Goal: Task Accomplishment & Management: Complete application form

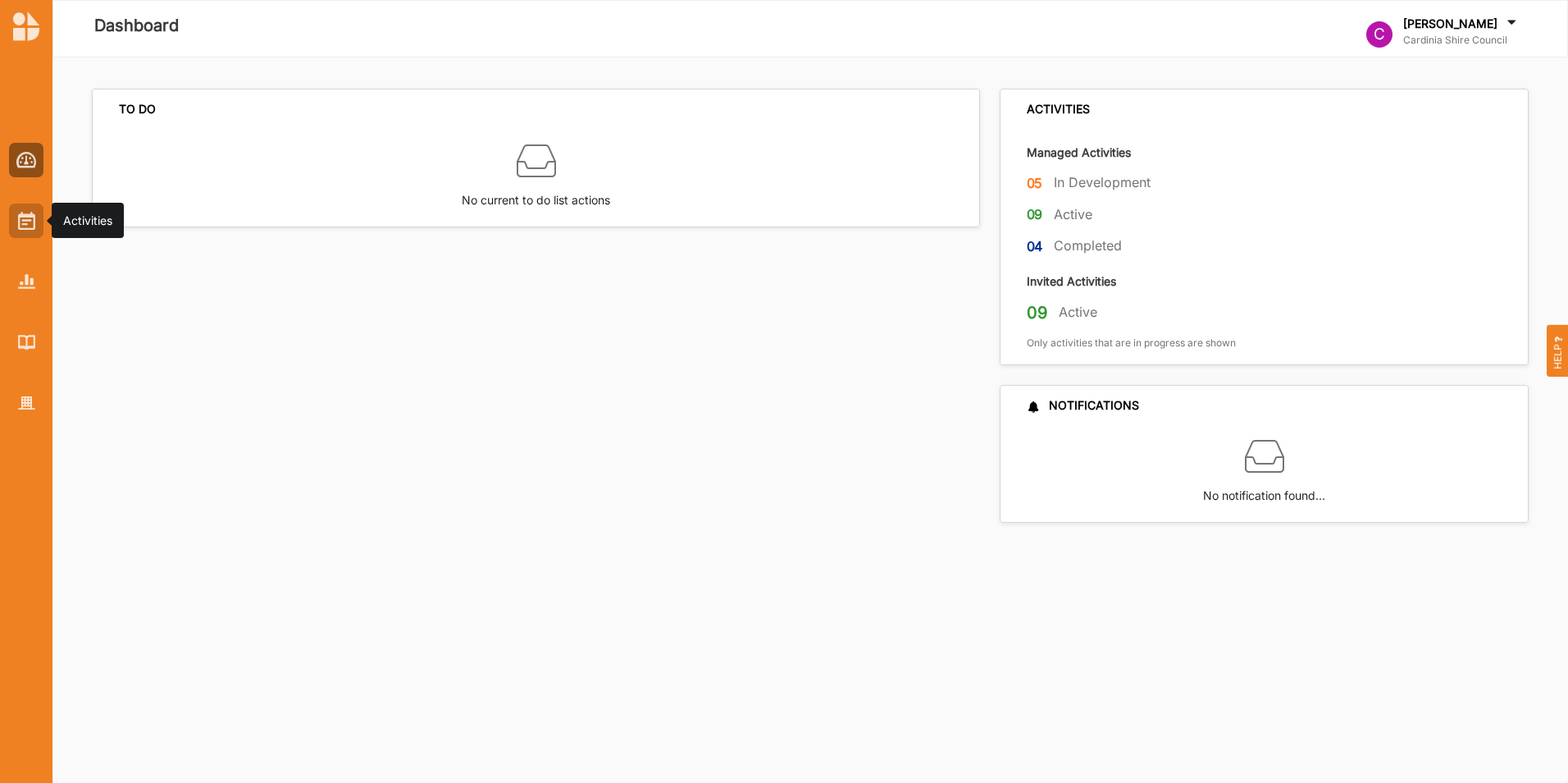
click at [29, 225] on img at bounding box center [26, 220] width 17 height 18
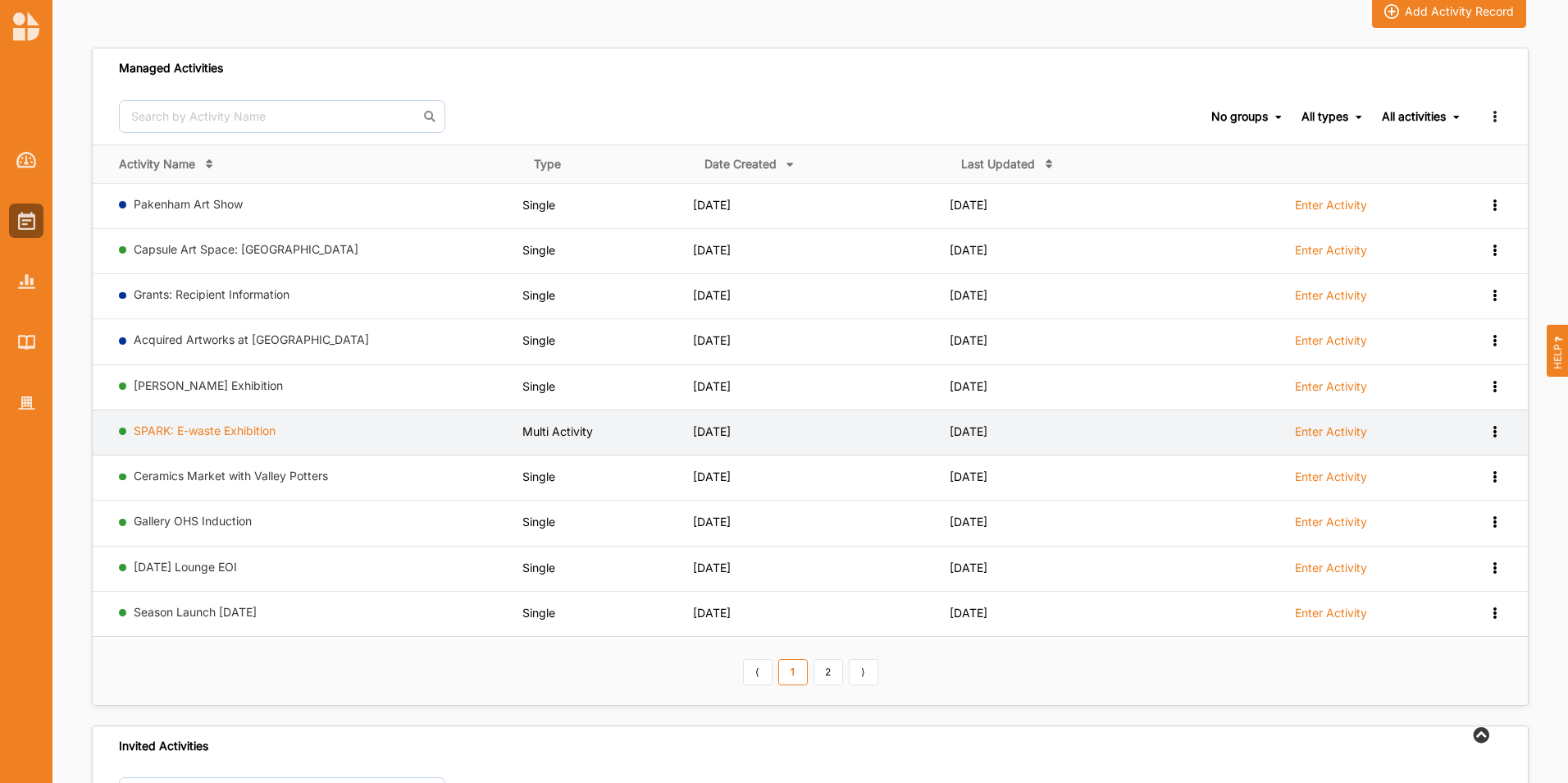
scroll to position [164, 0]
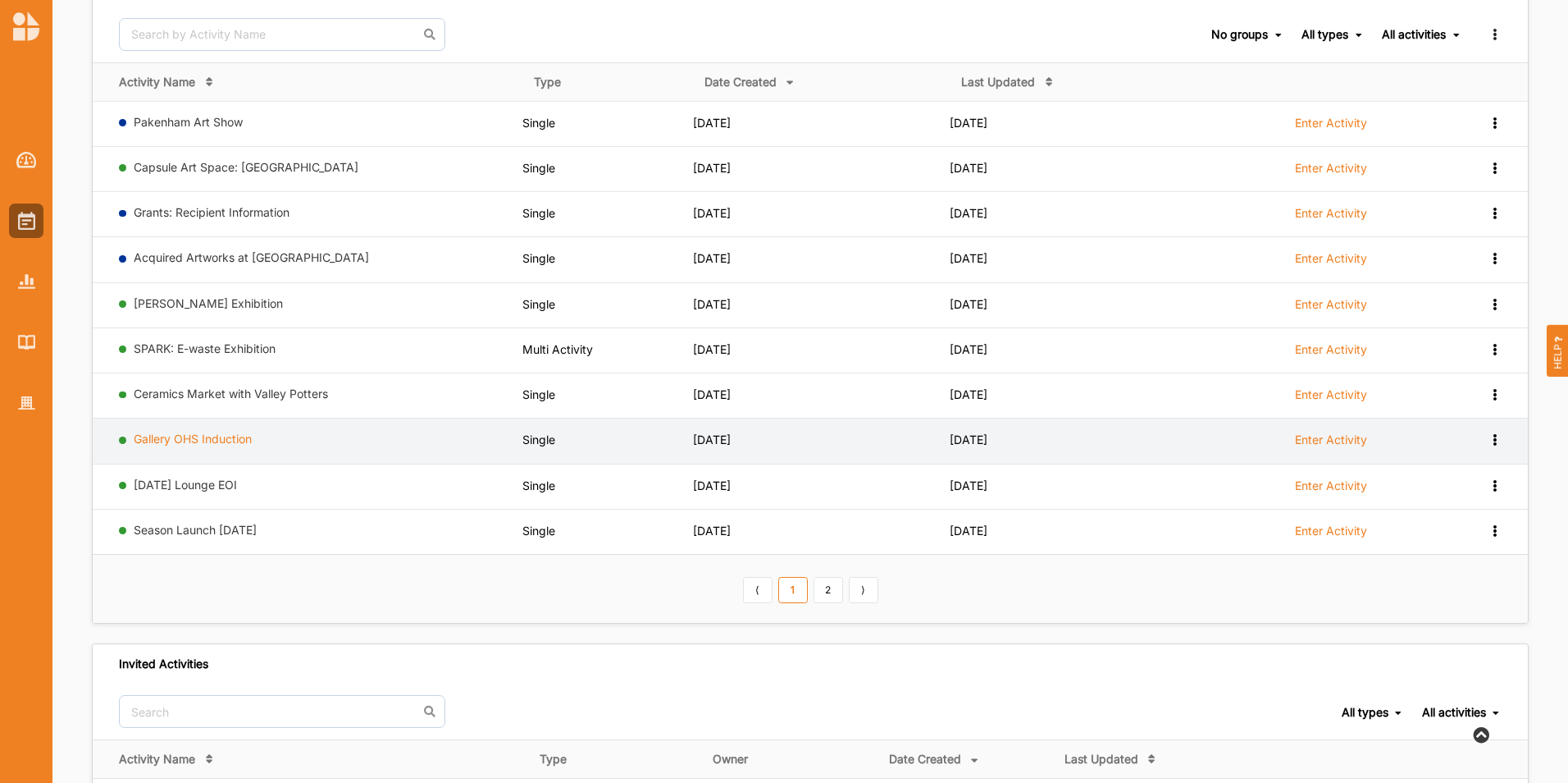
click at [182, 440] on link "Gallery OHS Induction" at bounding box center [192, 438] width 118 height 14
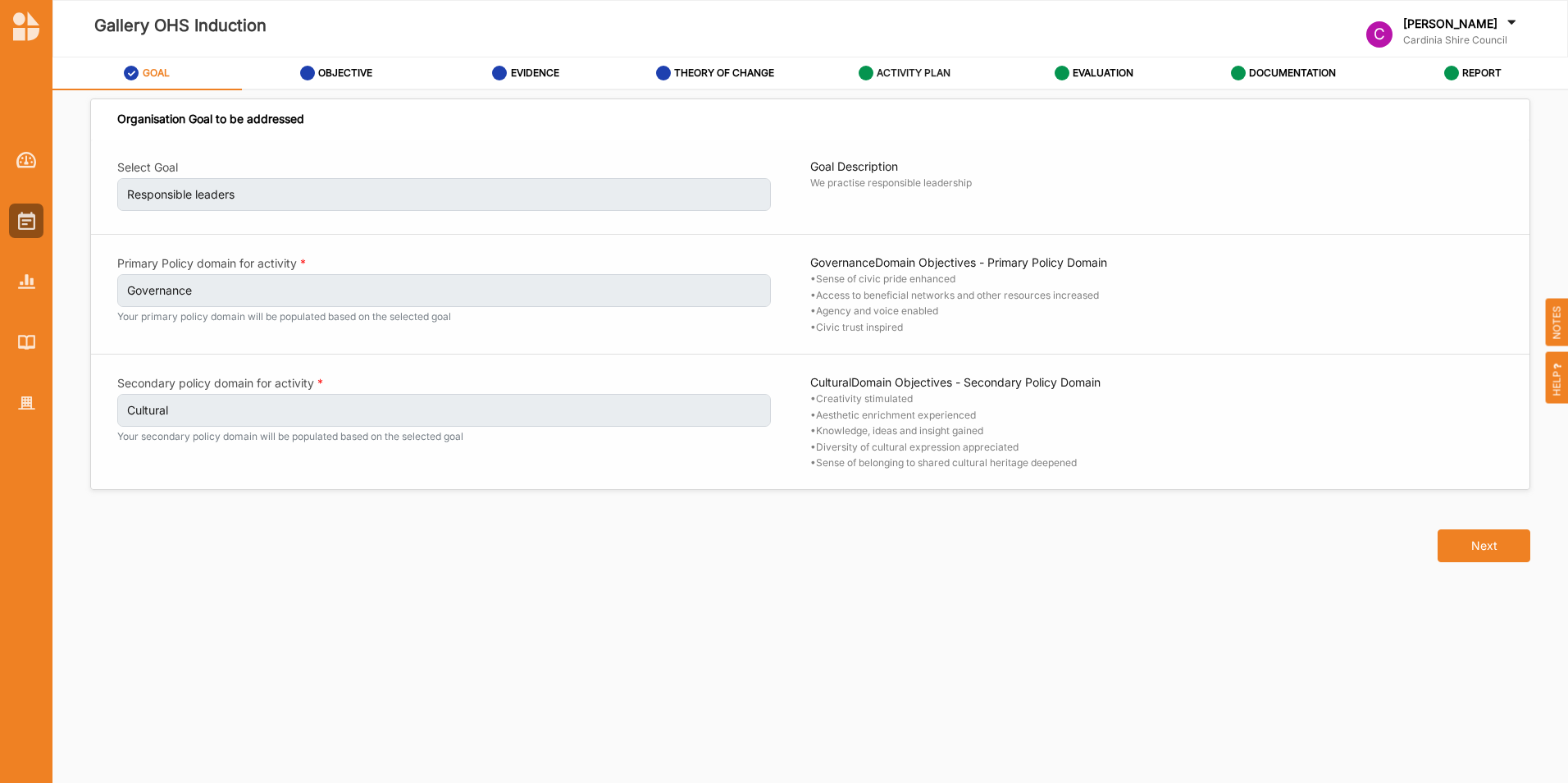
click at [927, 70] on label "ACTIVITY PLAN" at bounding box center [914, 72] width 74 height 13
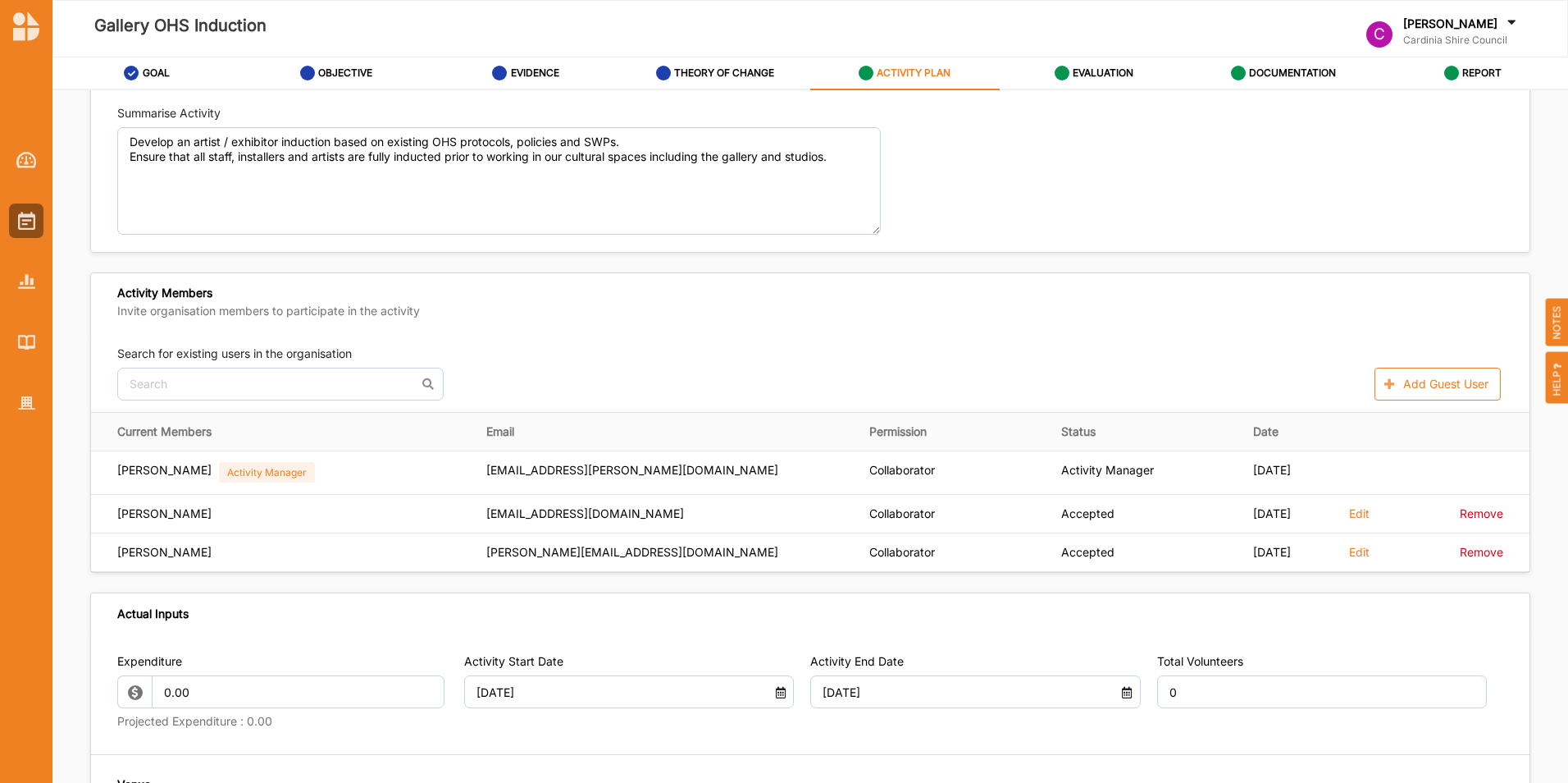
scroll to position [493, 0]
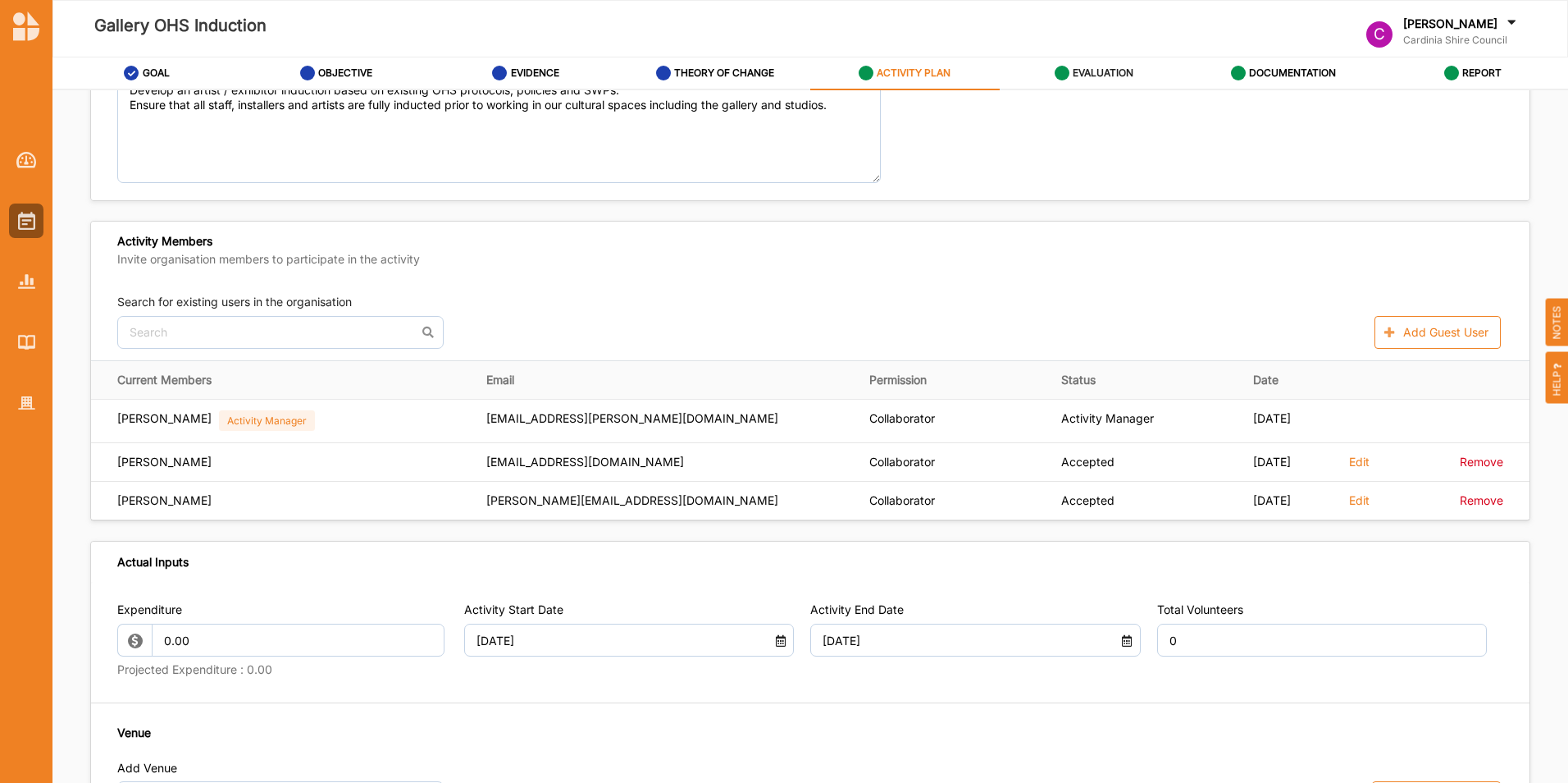
click at [1093, 72] on label "EVALUATION" at bounding box center [1103, 72] width 61 height 13
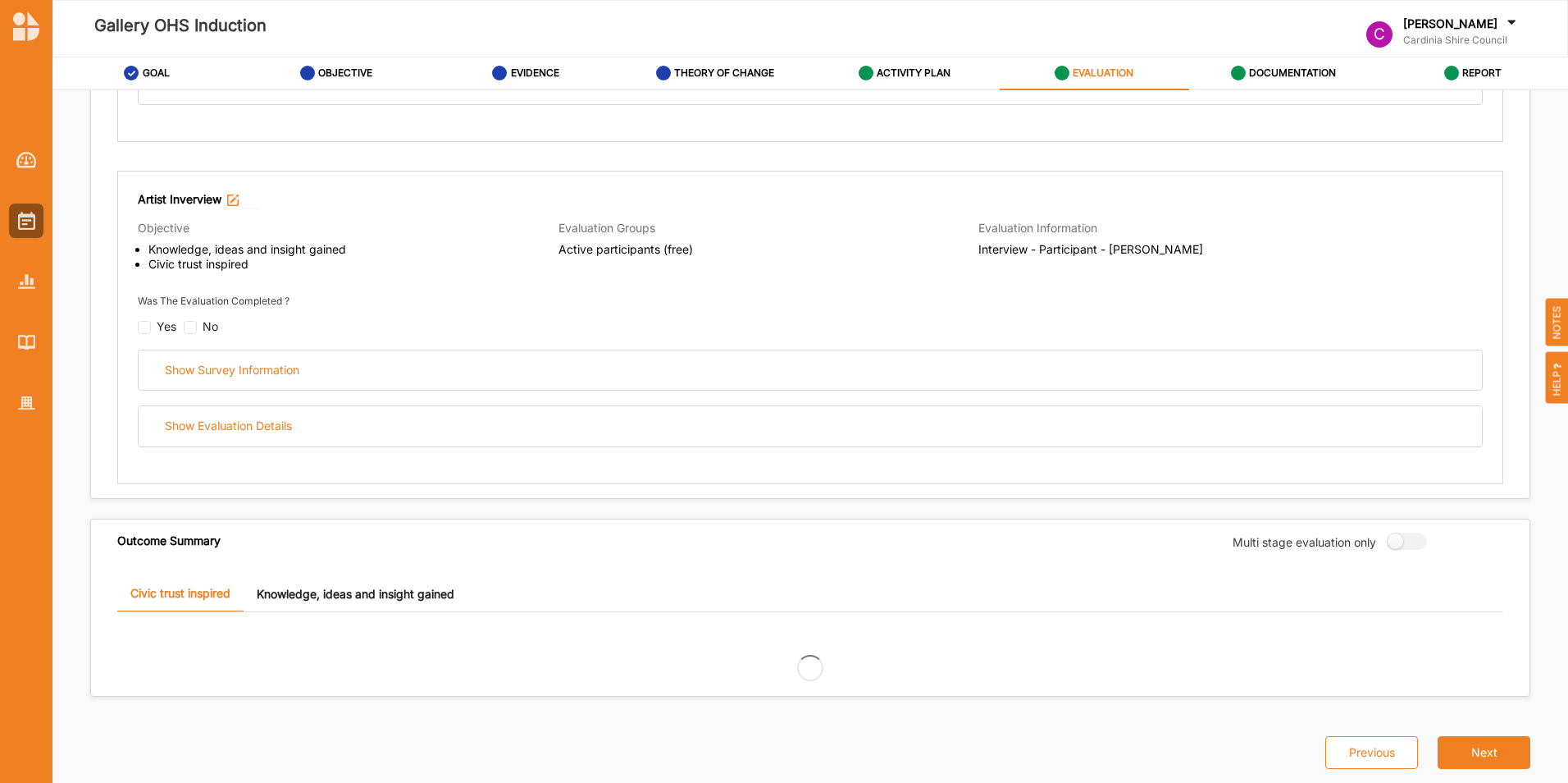
scroll to position [493, 0]
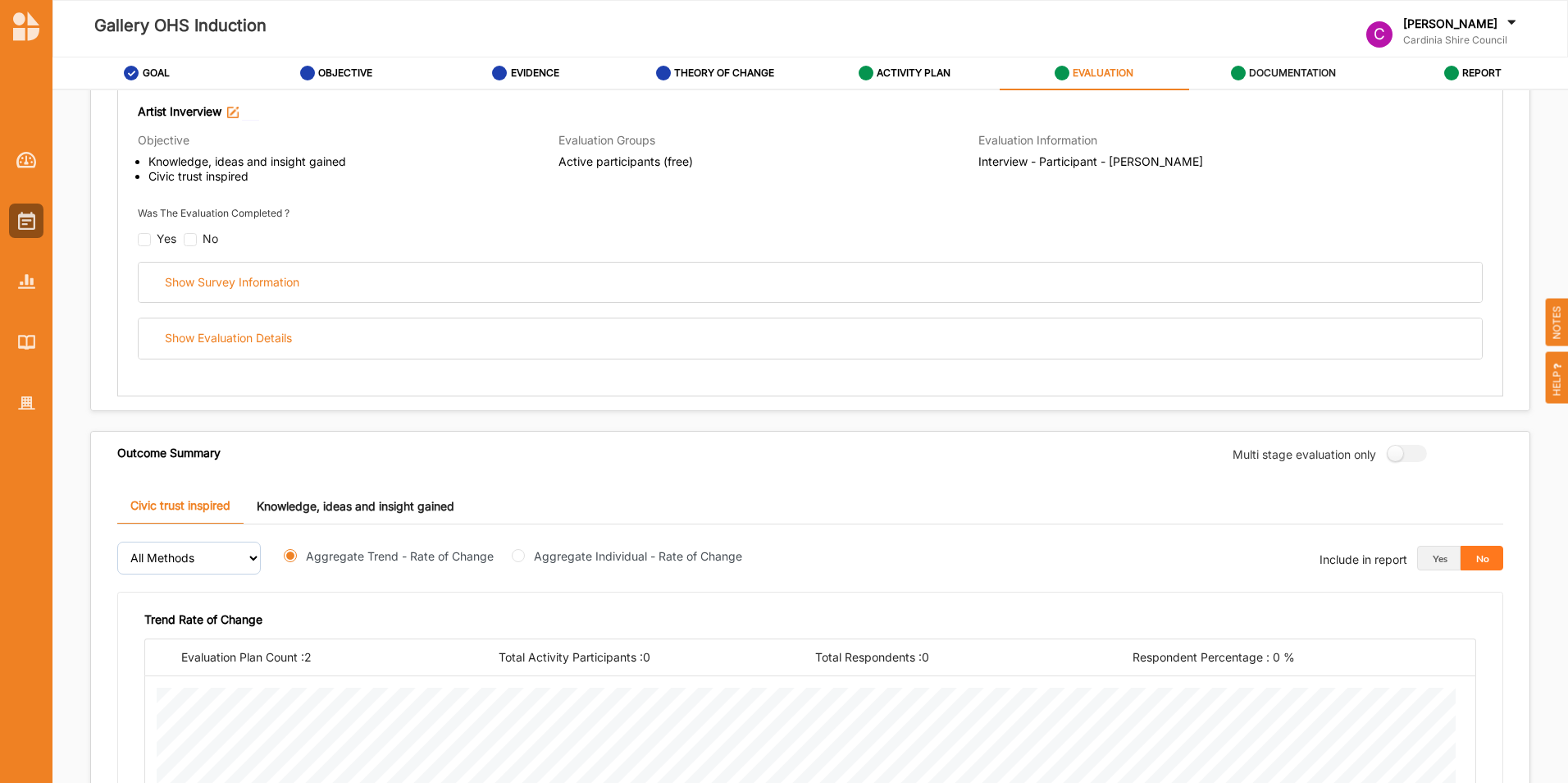
click at [1252, 69] on label "DOCUMENTATION" at bounding box center [1293, 72] width 87 height 13
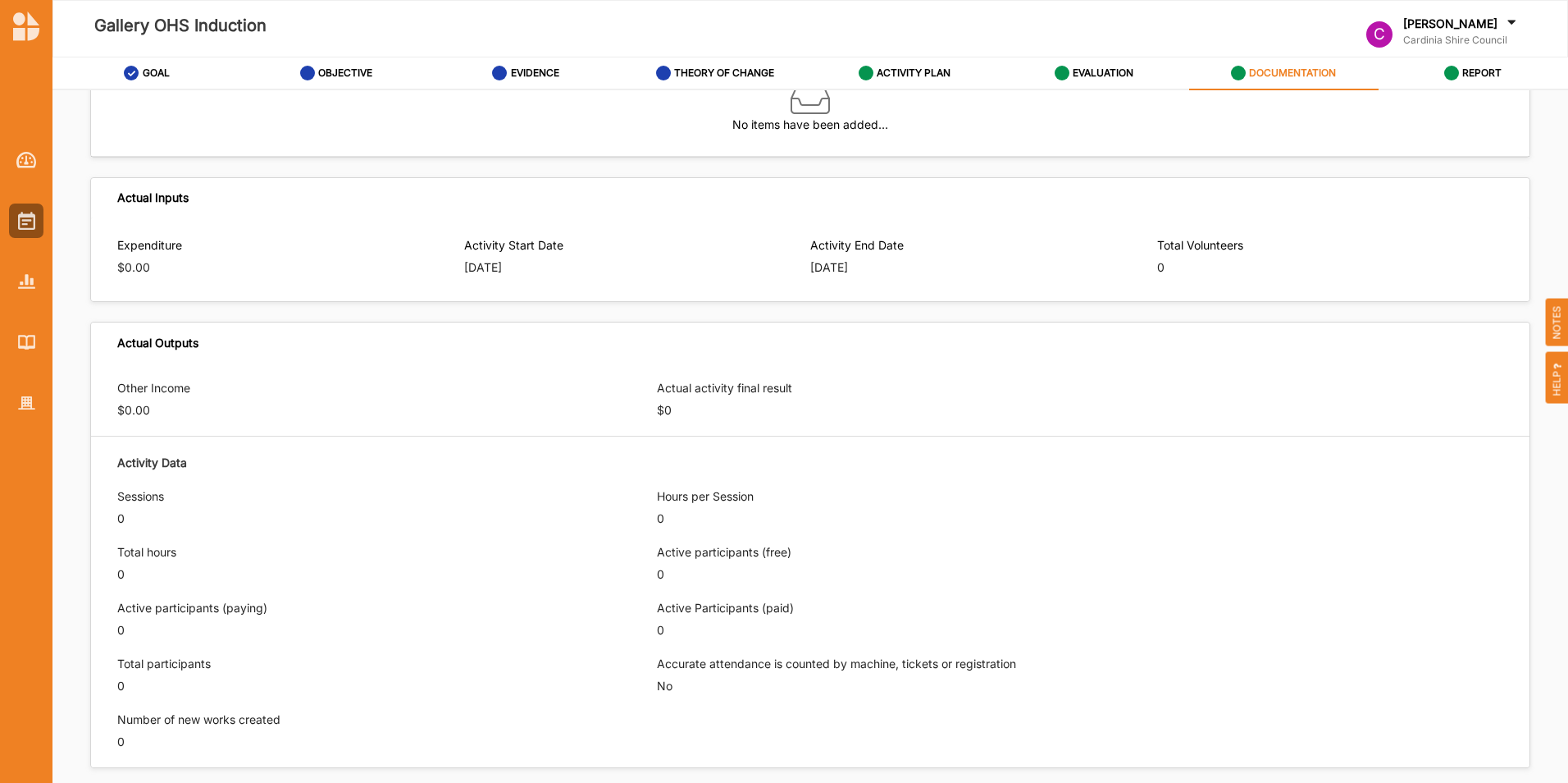
click at [1296, 72] on label "DOCUMENTATION" at bounding box center [1293, 72] width 87 height 13
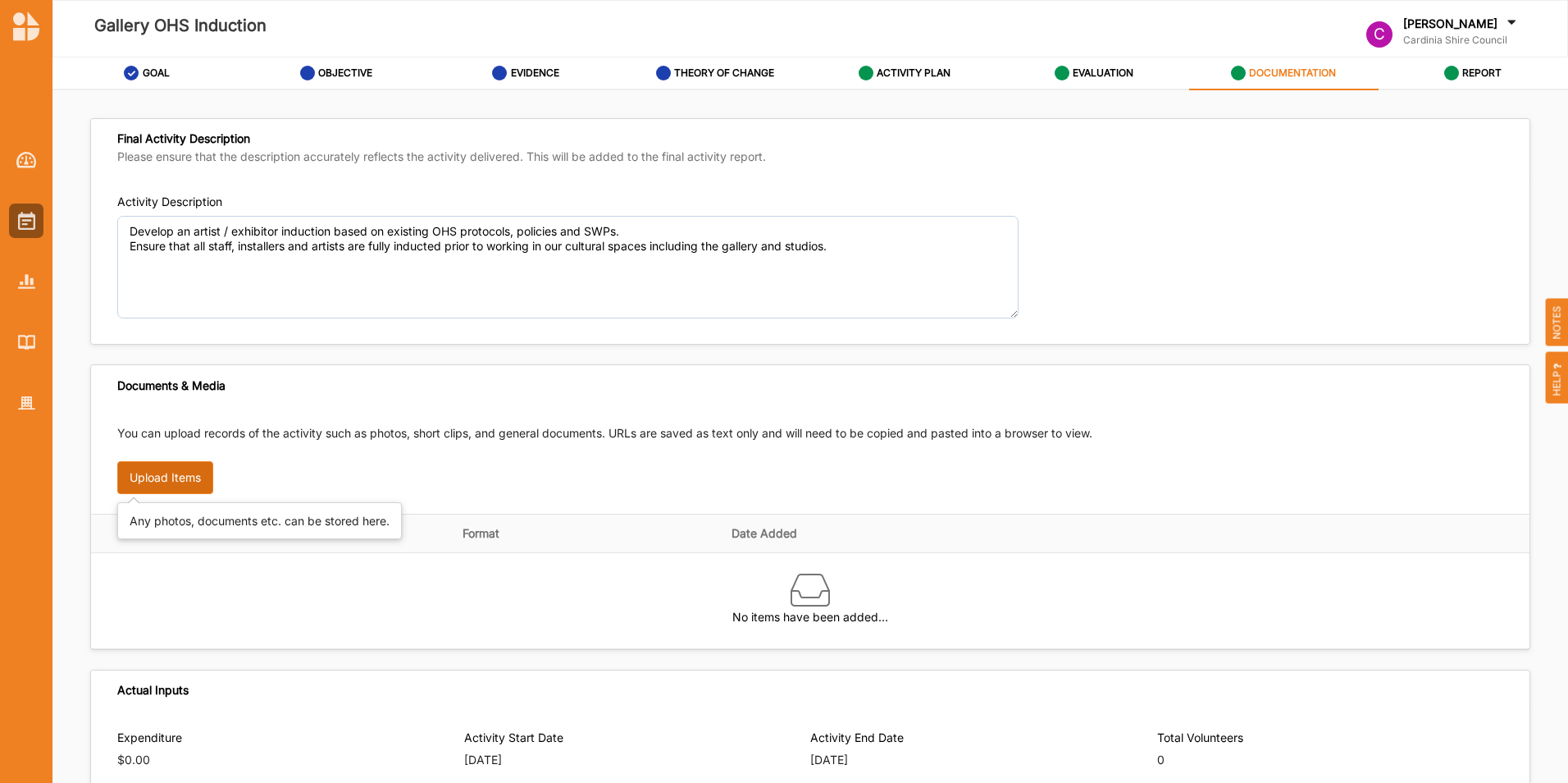
click at [169, 478] on button "Upload Items" at bounding box center [165, 477] width 96 height 33
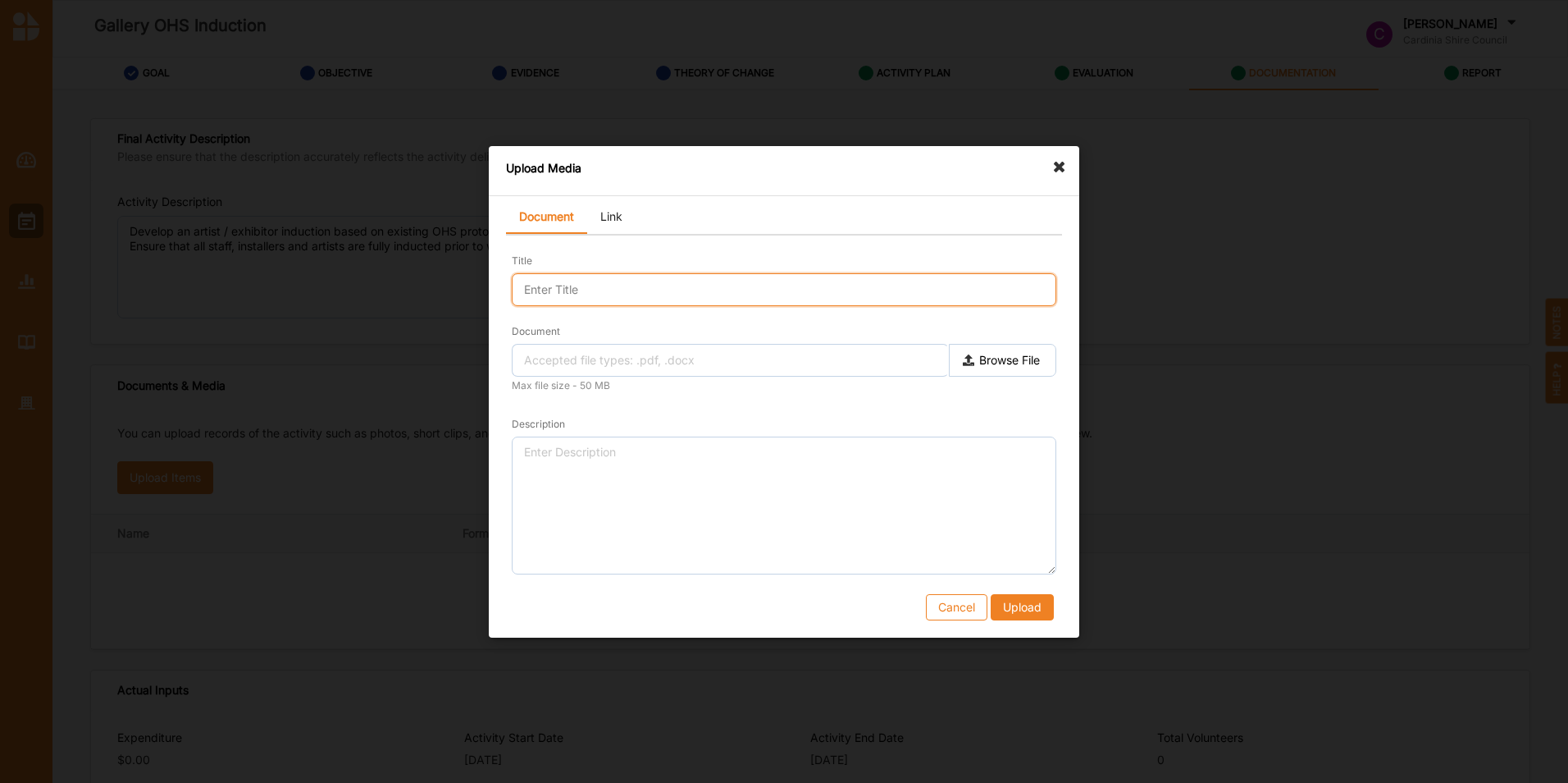
click at [601, 282] on input "Title" at bounding box center [784, 289] width 545 height 33
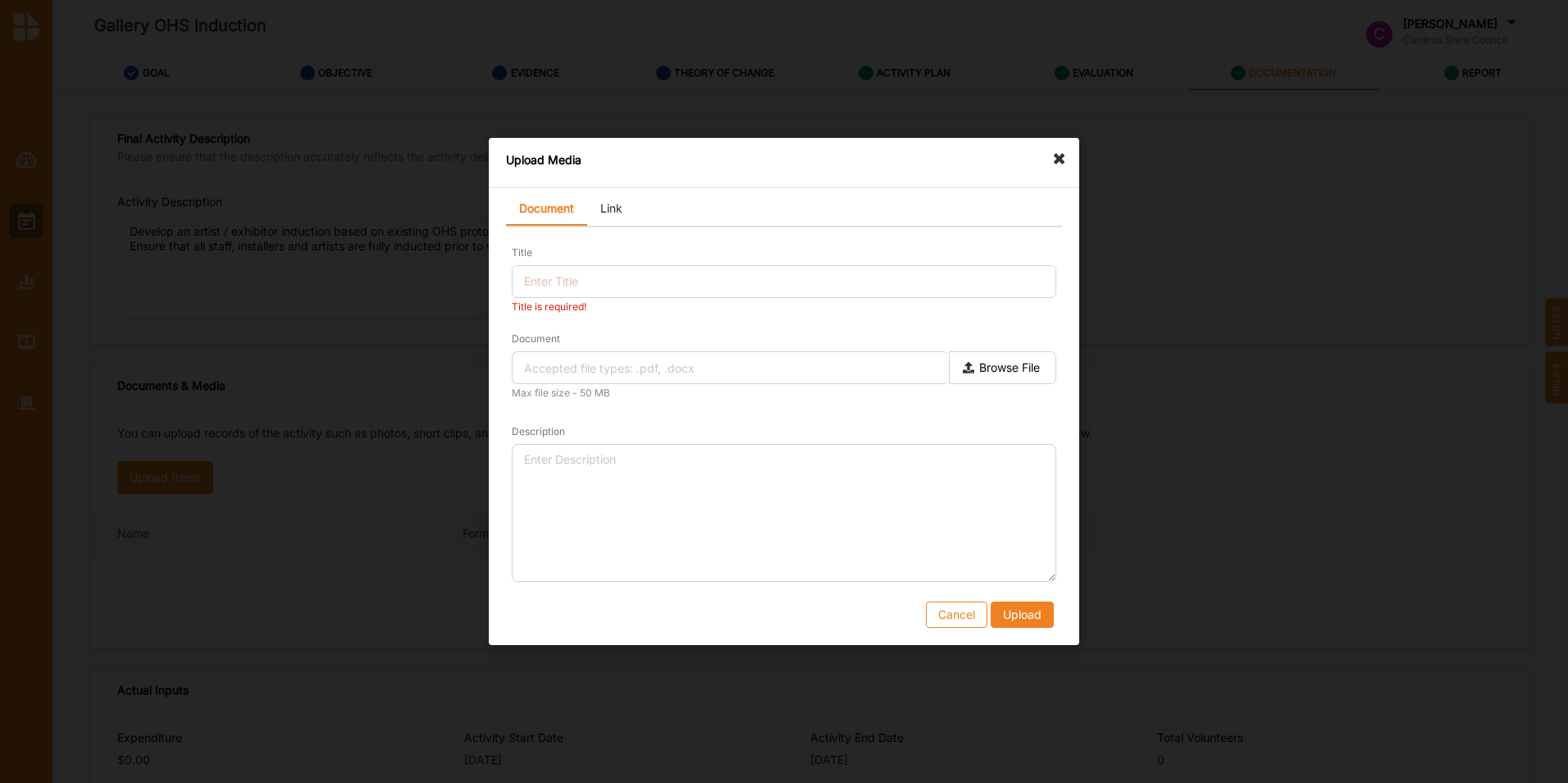
click at [842, 609] on div "Cancel Upload" at bounding box center [784, 614] width 545 height 27
click at [1030, 628] on button "Upload" at bounding box center [1022, 614] width 63 height 27
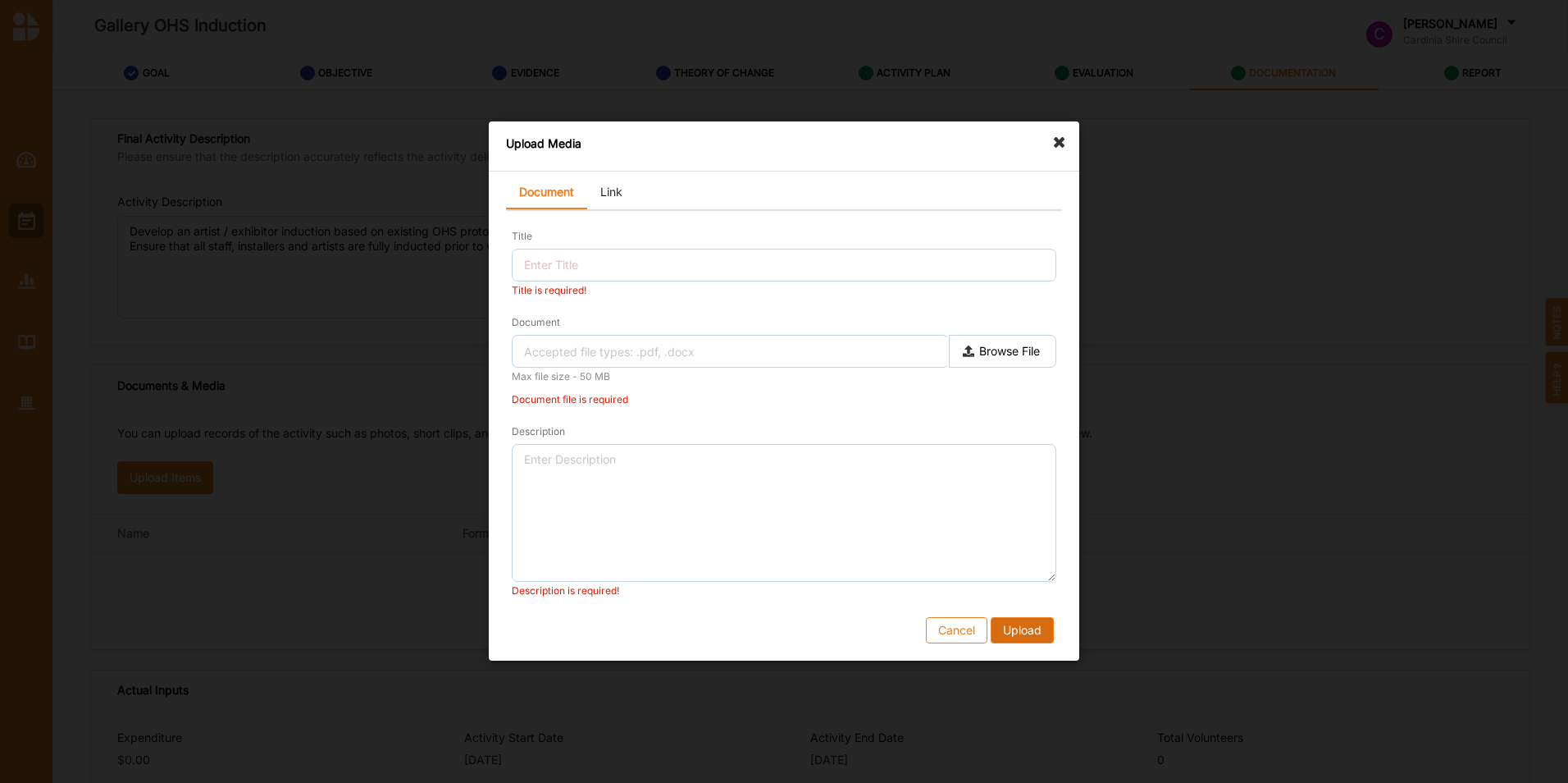
click at [1023, 625] on button "Upload" at bounding box center [1022, 631] width 63 height 27
click at [1017, 352] on label "Browse File" at bounding box center [1003, 352] width 108 height 33
click at [0, 0] on input "Document" at bounding box center [0, 0] width 0 height 0
type input "Gallery OHS Induction.[DATE].pdf"
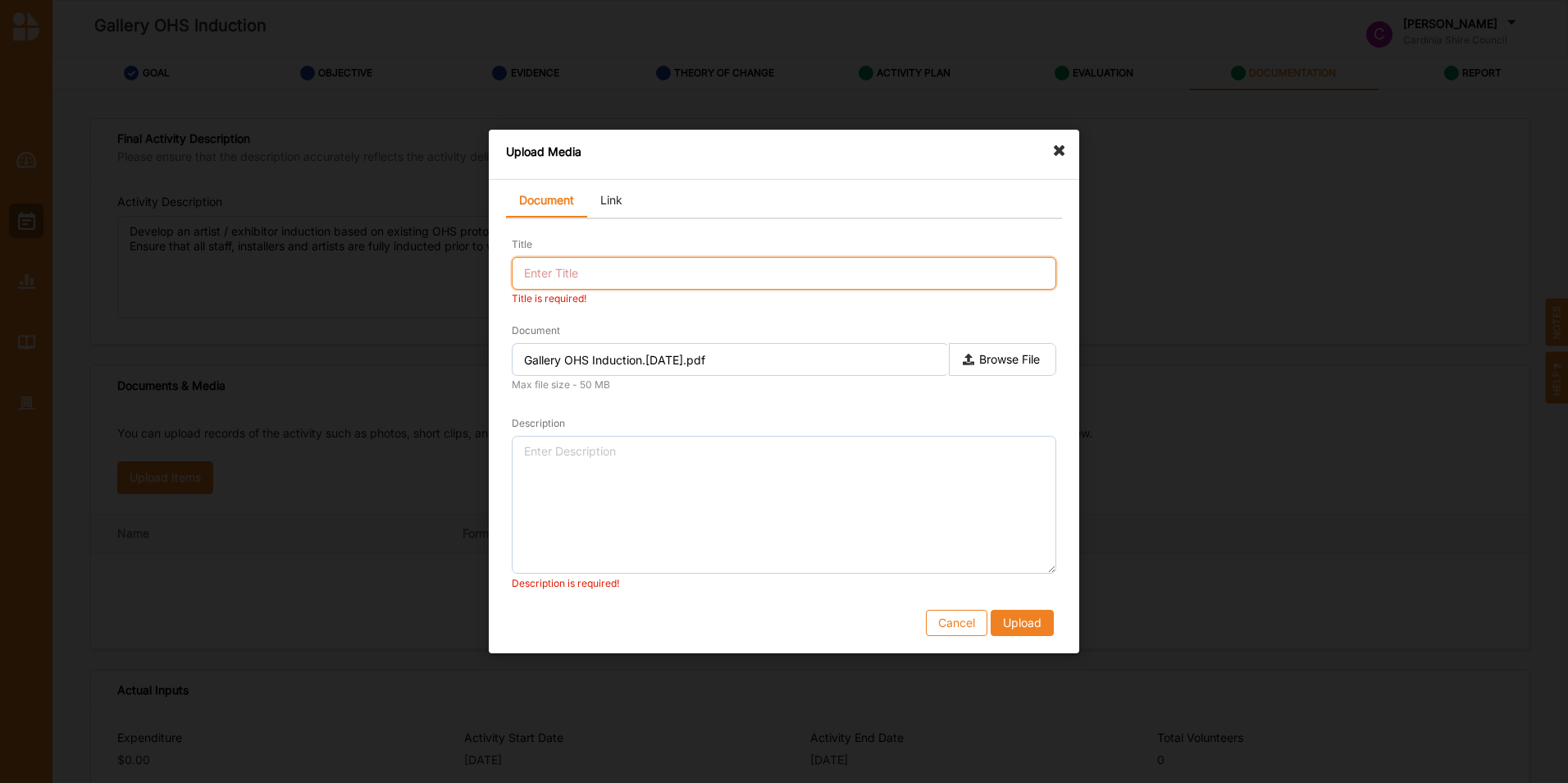
click at [610, 269] on input "Title" at bounding box center [784, 273] width 545 height 33
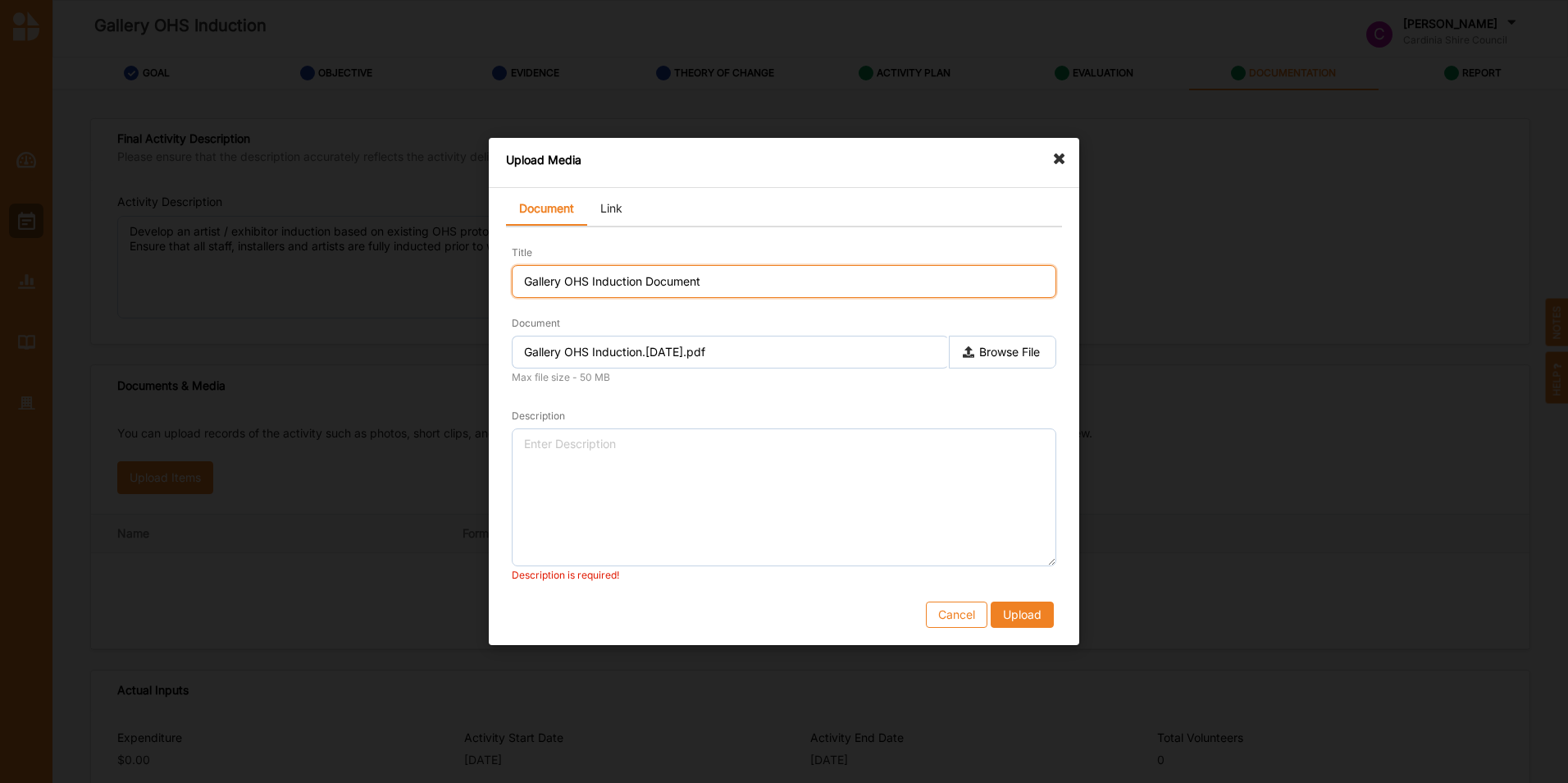
type input "Gallery OHS Induction Document"
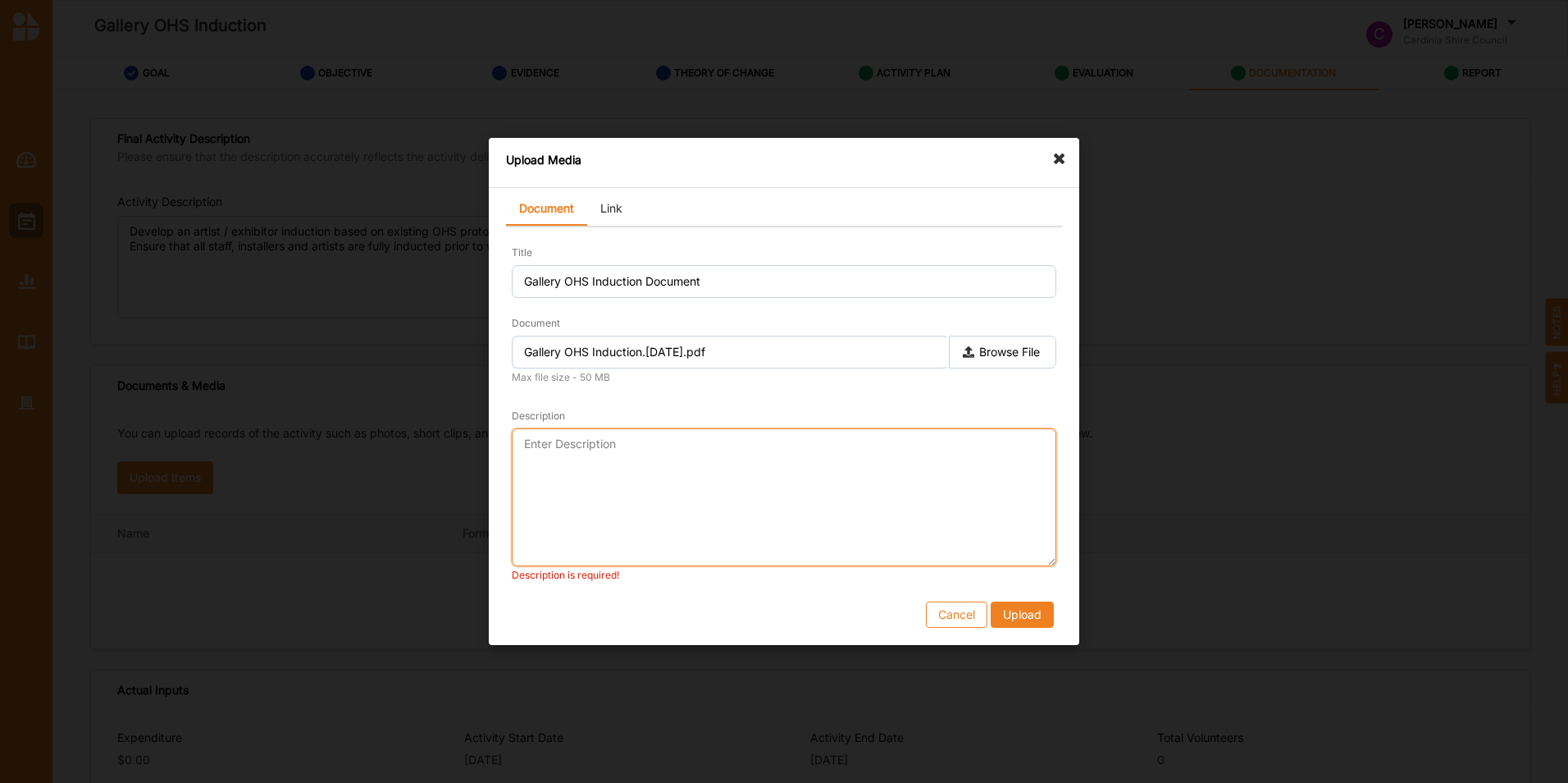
click at [610, 452] on textarea "Description" at bounding box center [784, 498] width 545 height 138
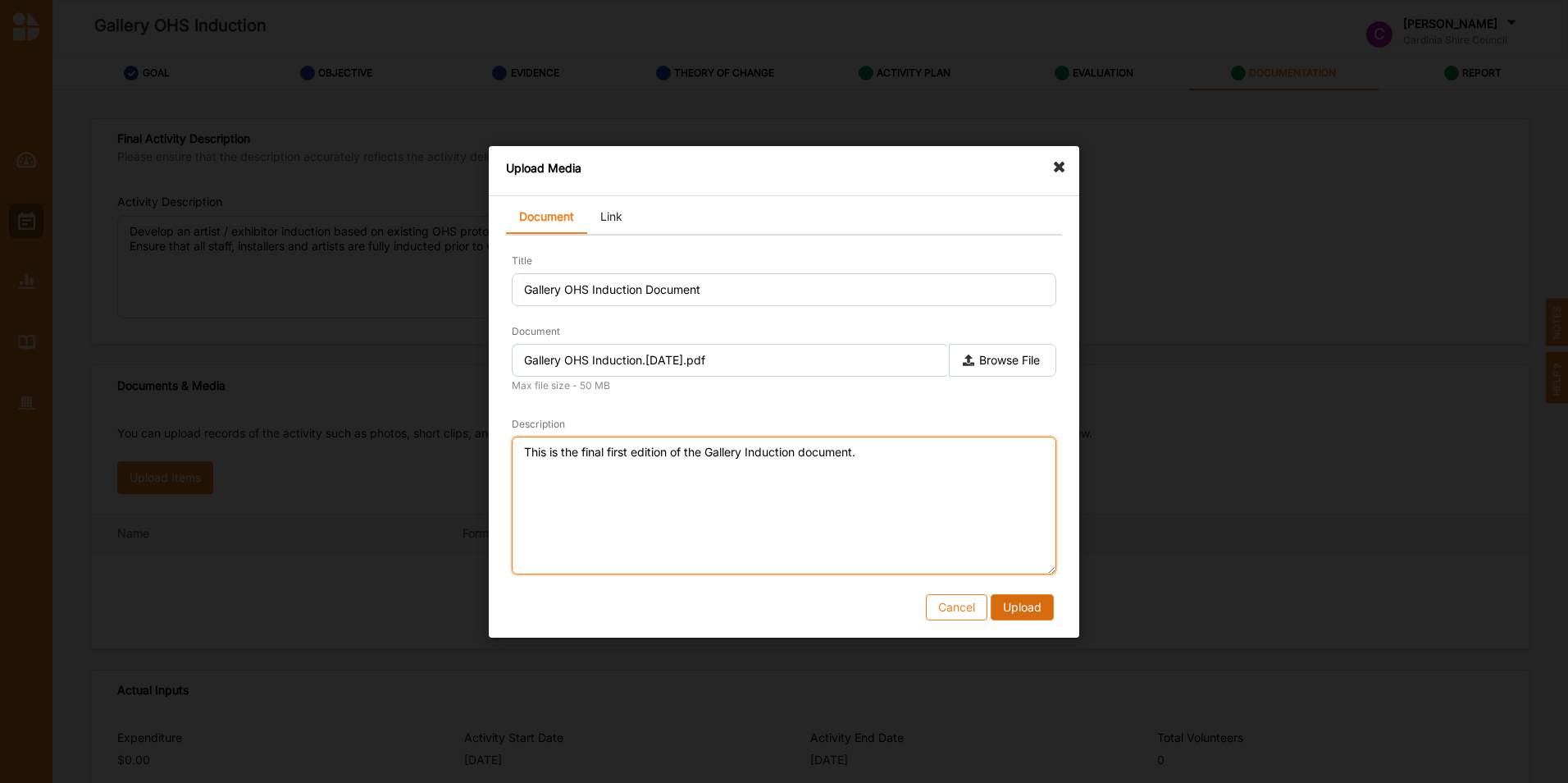
type textarea "This is the final first edition of the Gallery Induction document."
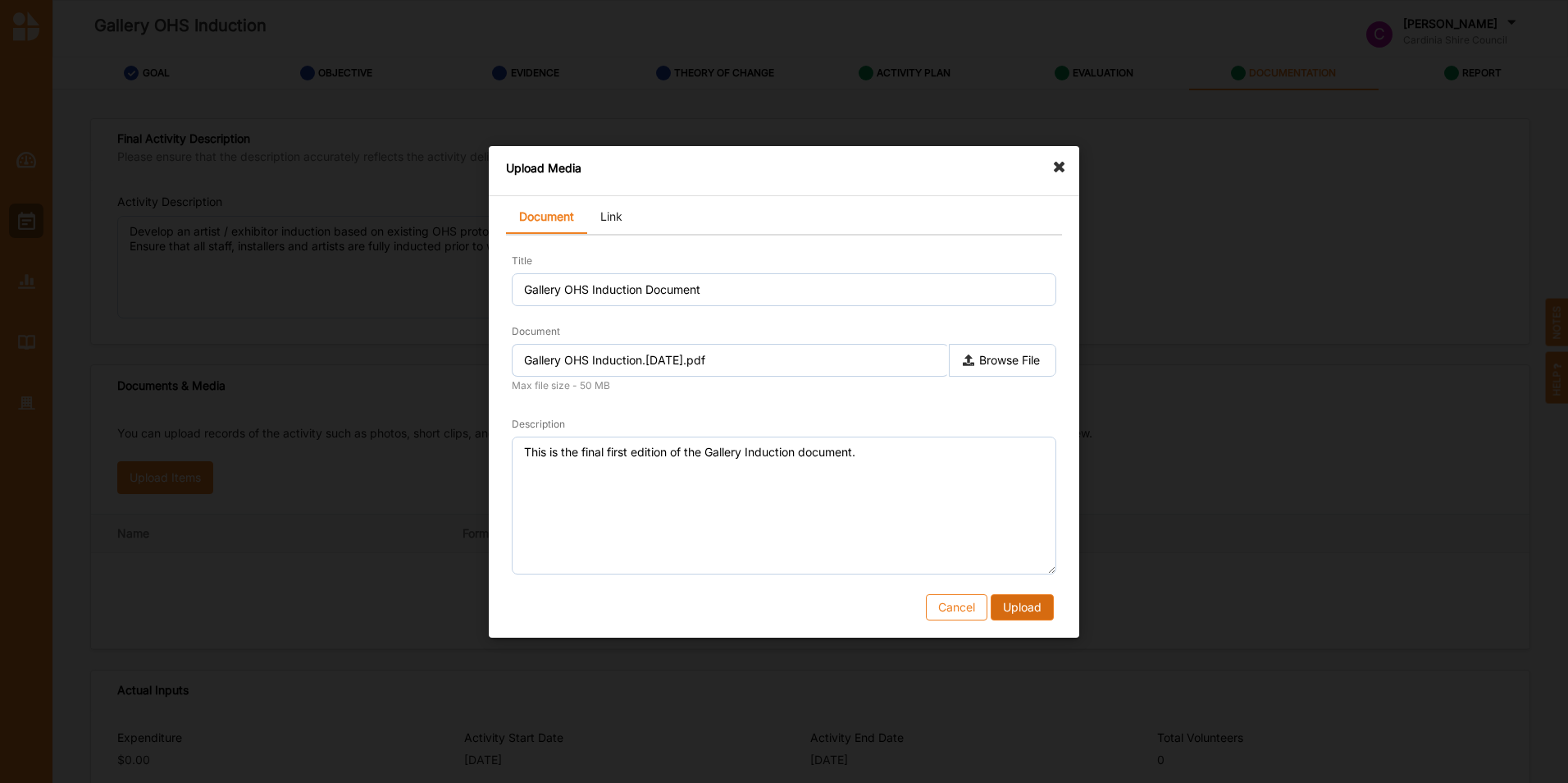
click at [1025, 600] on button "Upload" at bounding box center [1022, 606] width 63 height 27
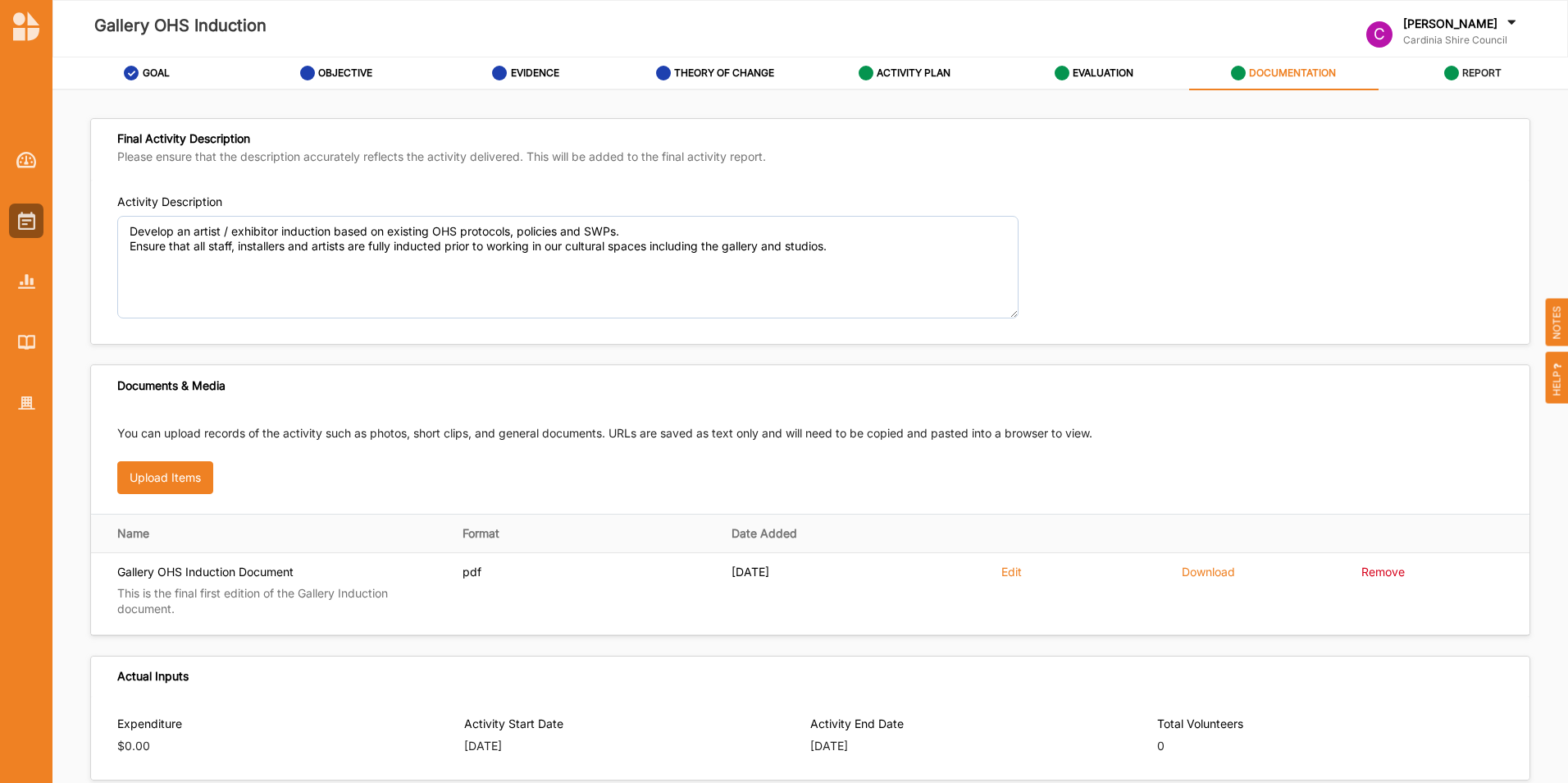
click at [1494, 70] on label "REPORT" at bounding box center [1482, 72] width 39 height 13
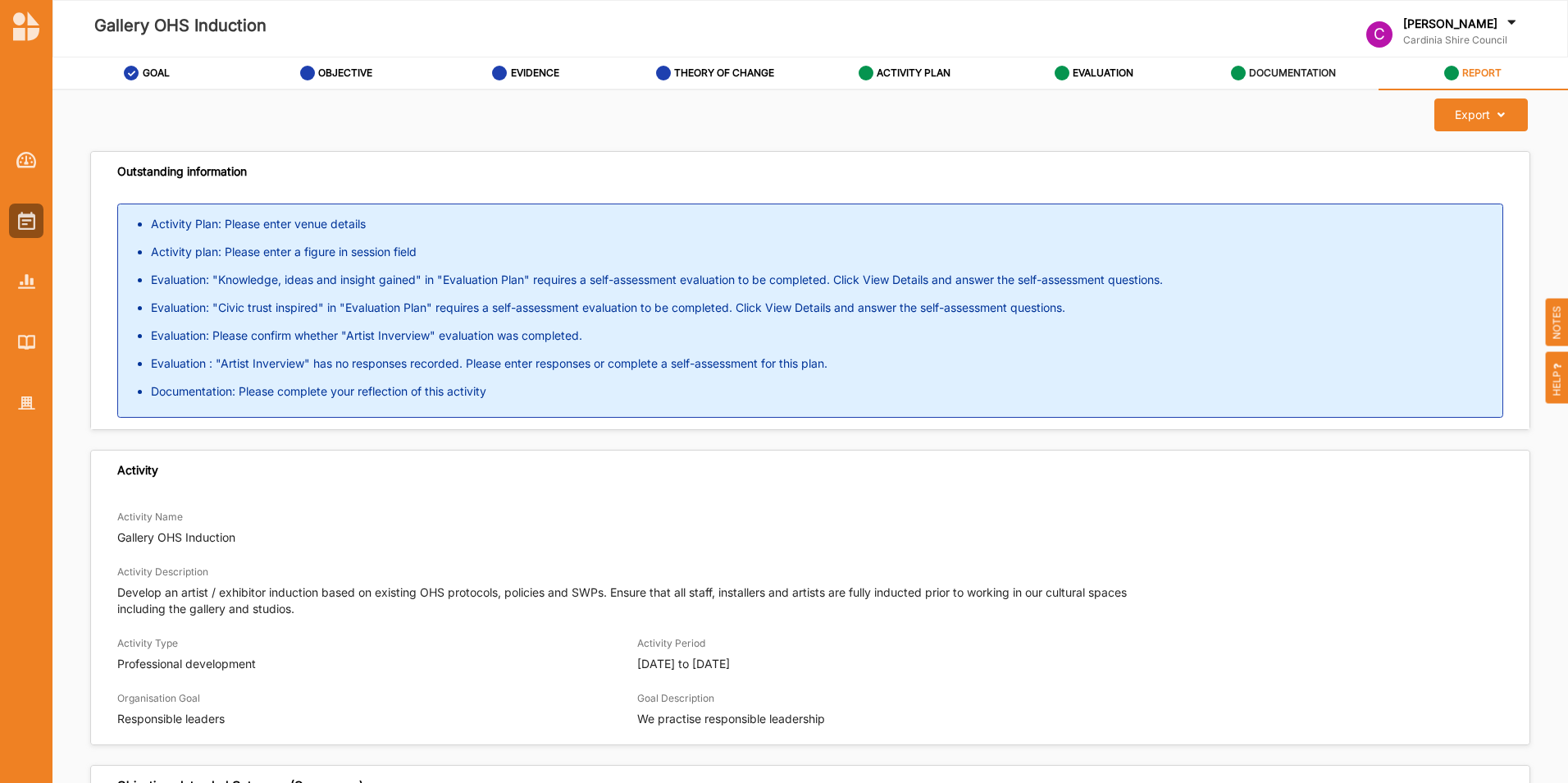
click at [1269, 75] on label "DOCUMENTATION" at bounding box center [1293, 72] width 87 height 13
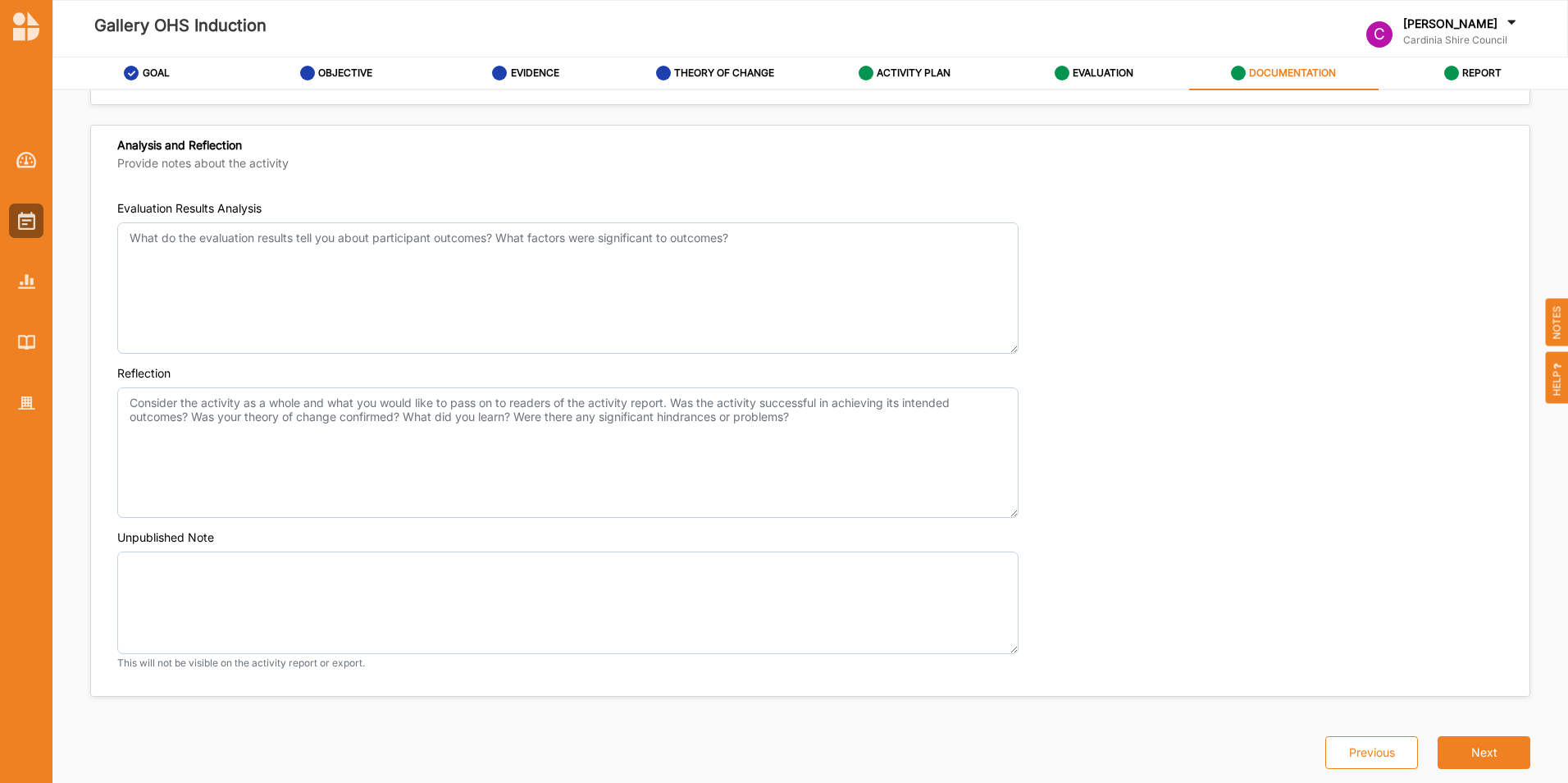
scroll to position [1141, 0]
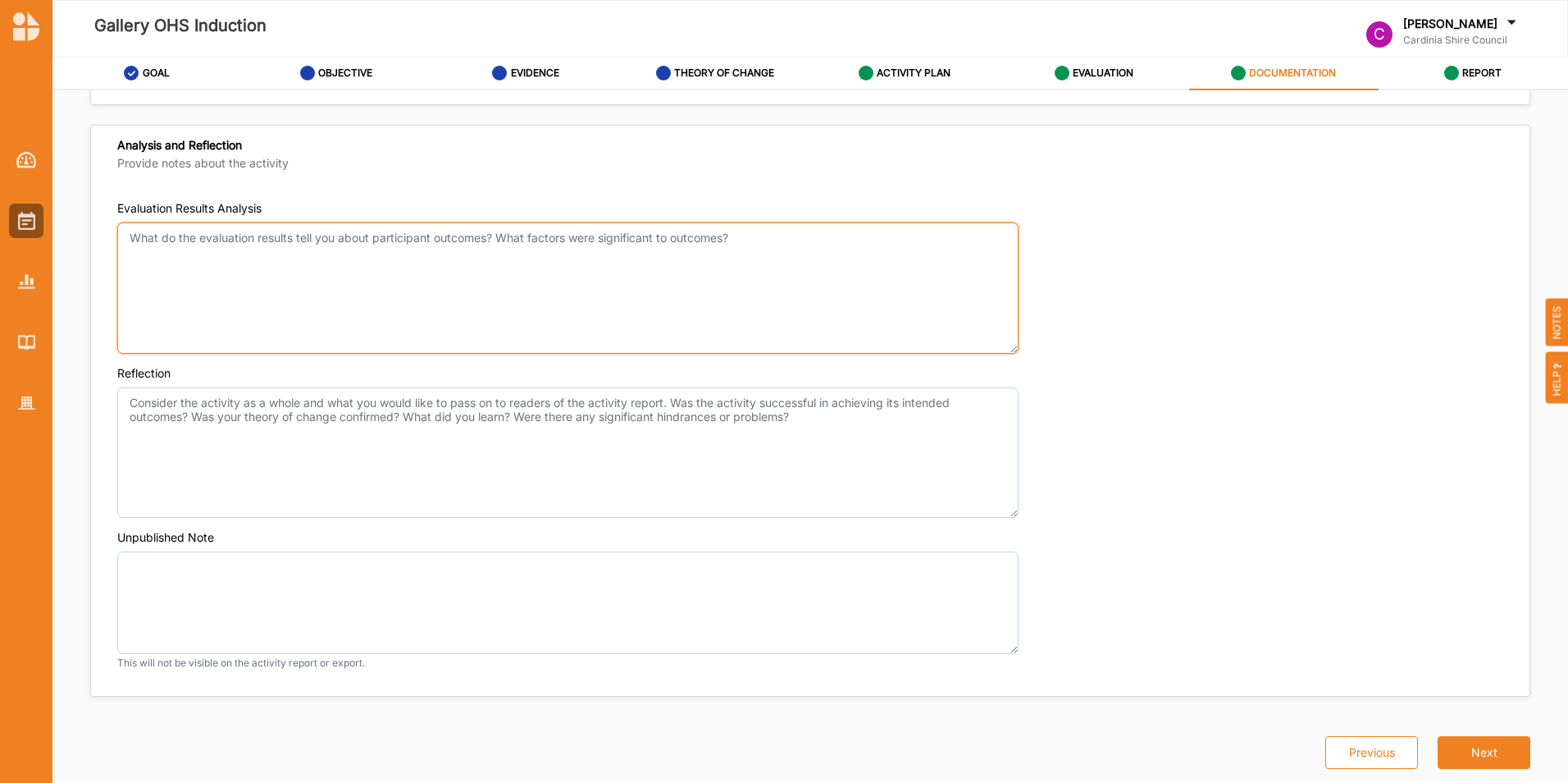
click at [147, 241] on textarea "Evaluation Results Analysis" at bounding box center [568, 287] width 902 height 131
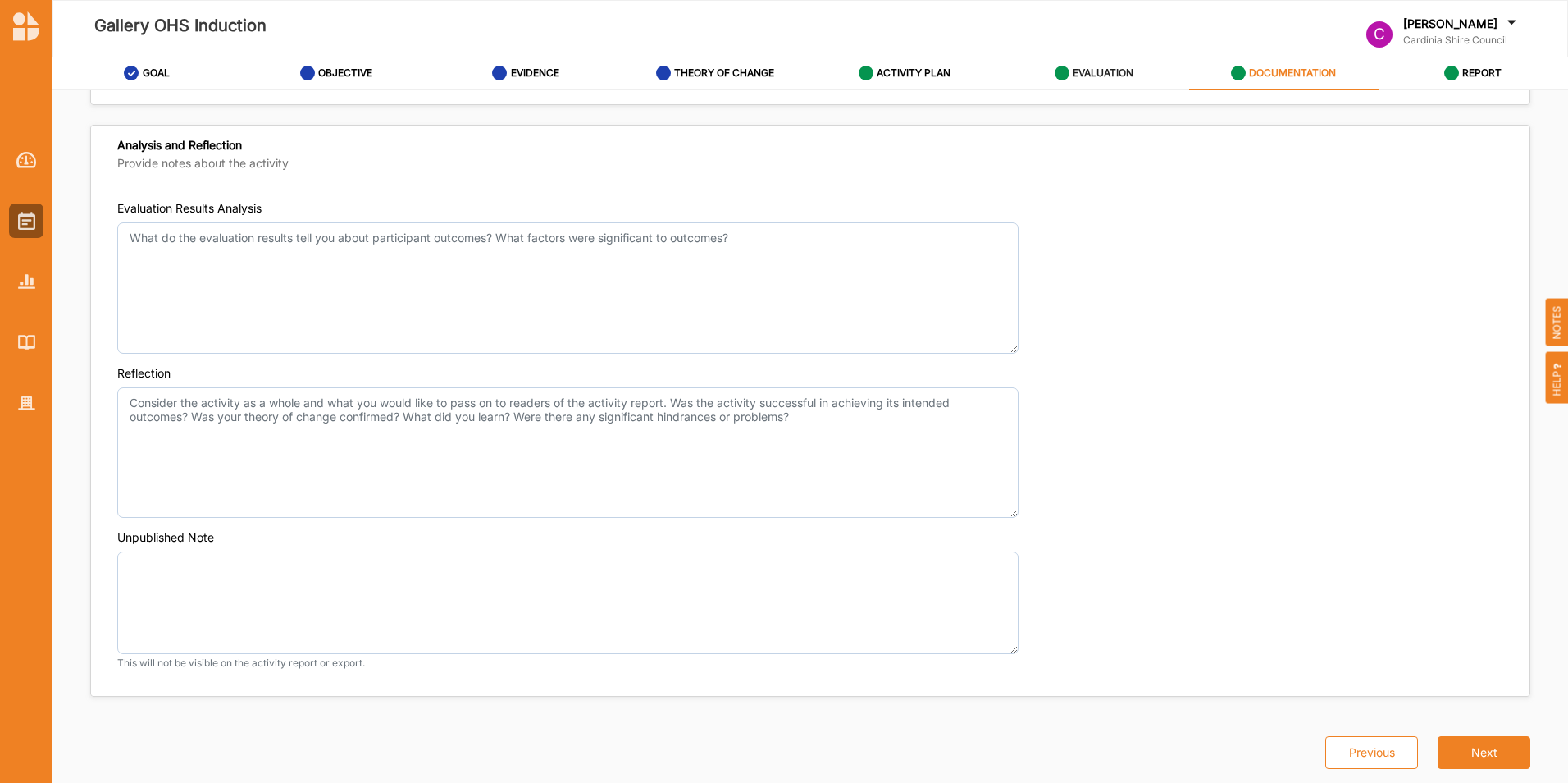
click at [1114, 73] on label "EVALUATION" at bounding box center [1103, 72] width 61 height 13
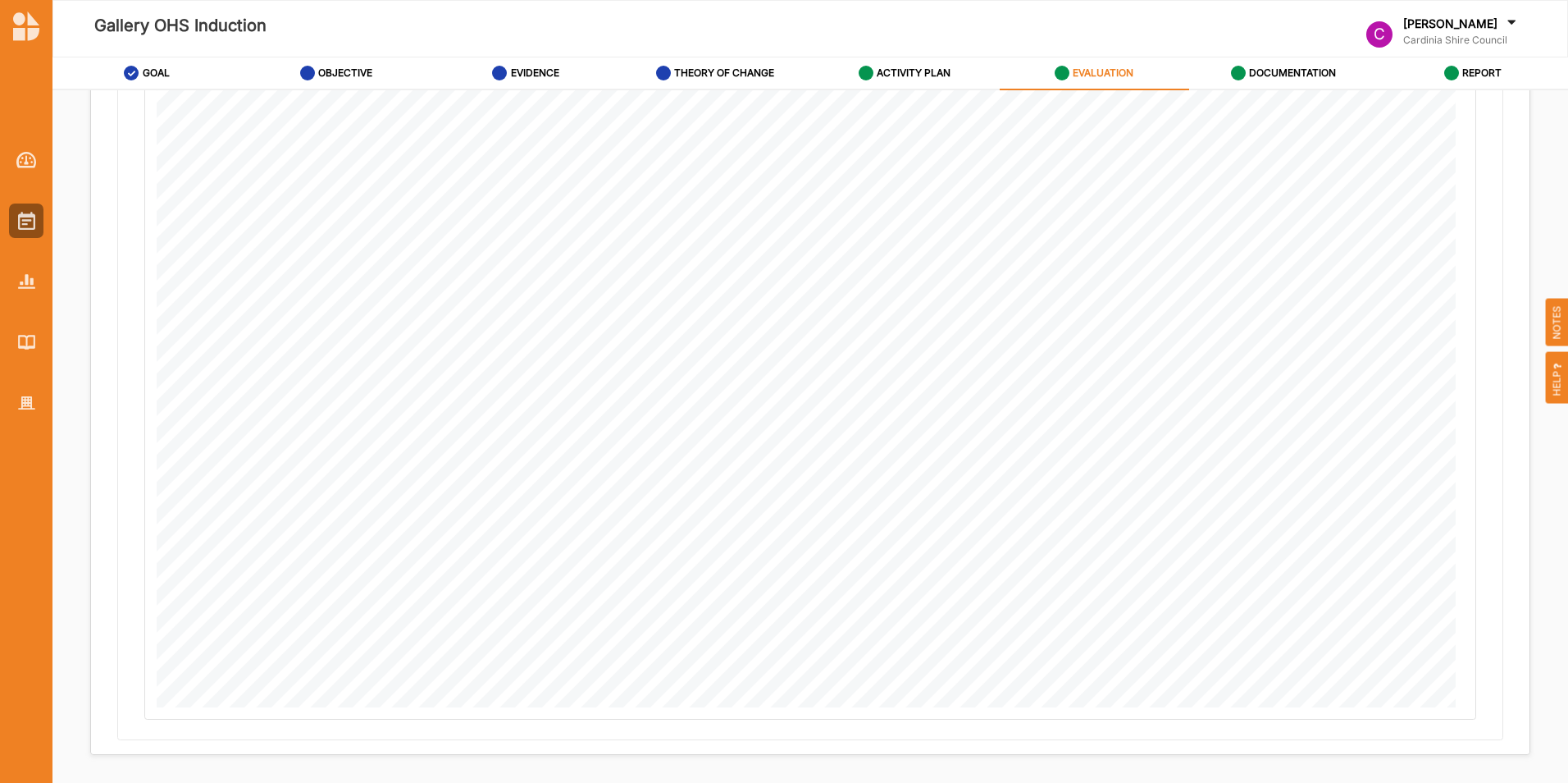
scroll to position [1163, 0]
click at [1466, 746] on button "Next" at bounding box center [1484, 752] width 93 height 33
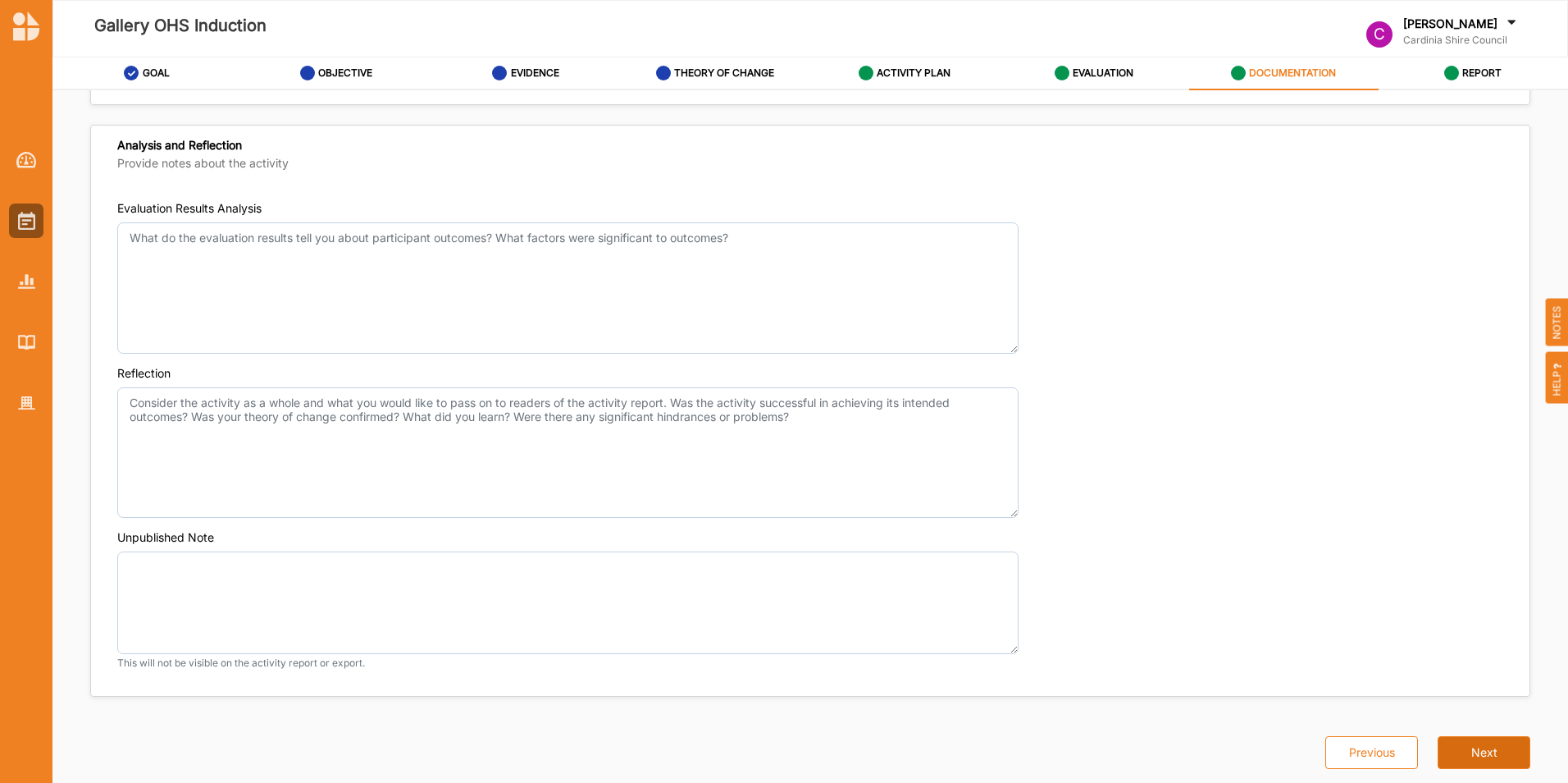
scroll to position [1141, 0]
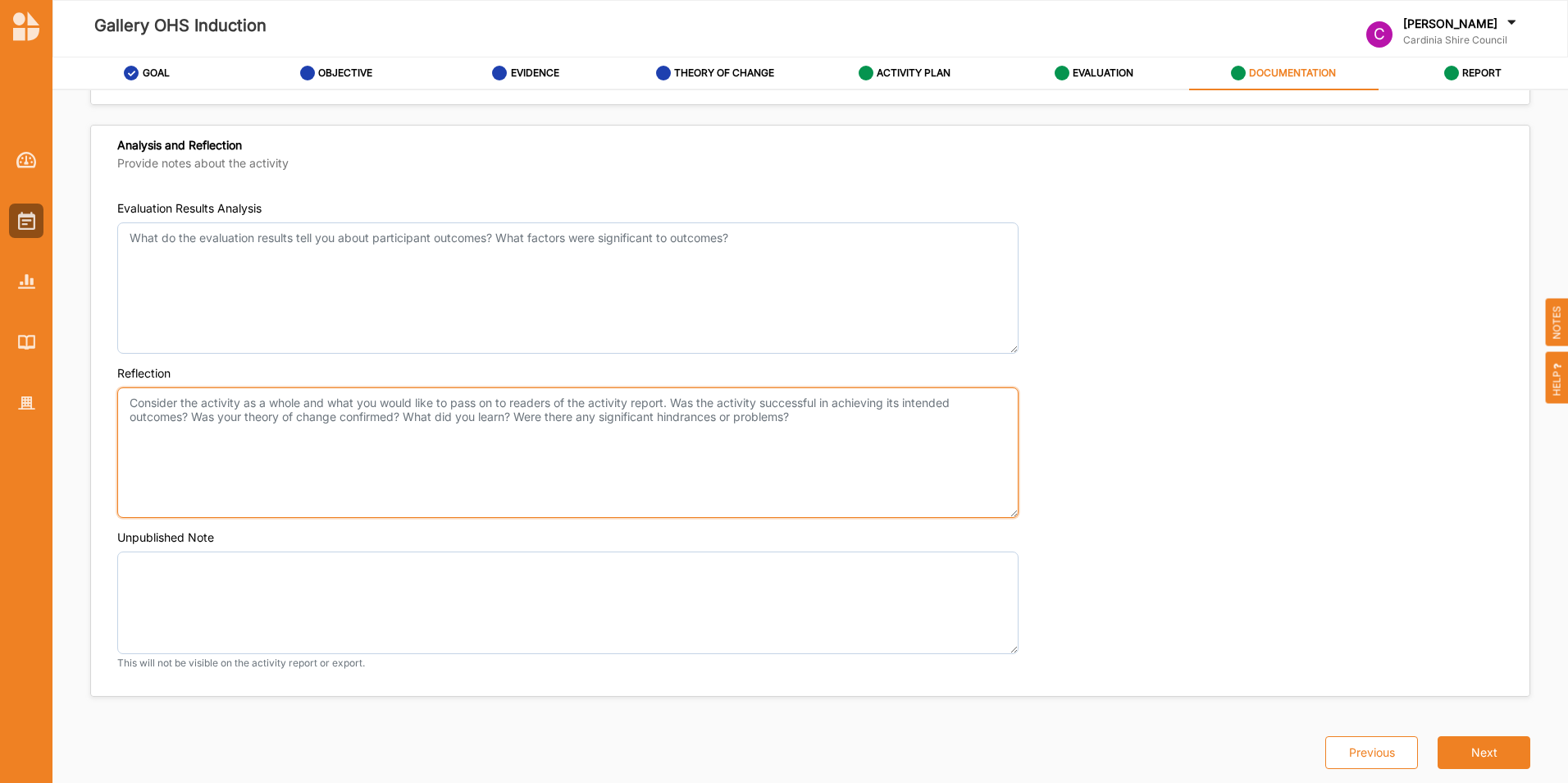
click at [151, 406] on textarea "Reflection" at bounding box center [568, 452] width 902 height 131
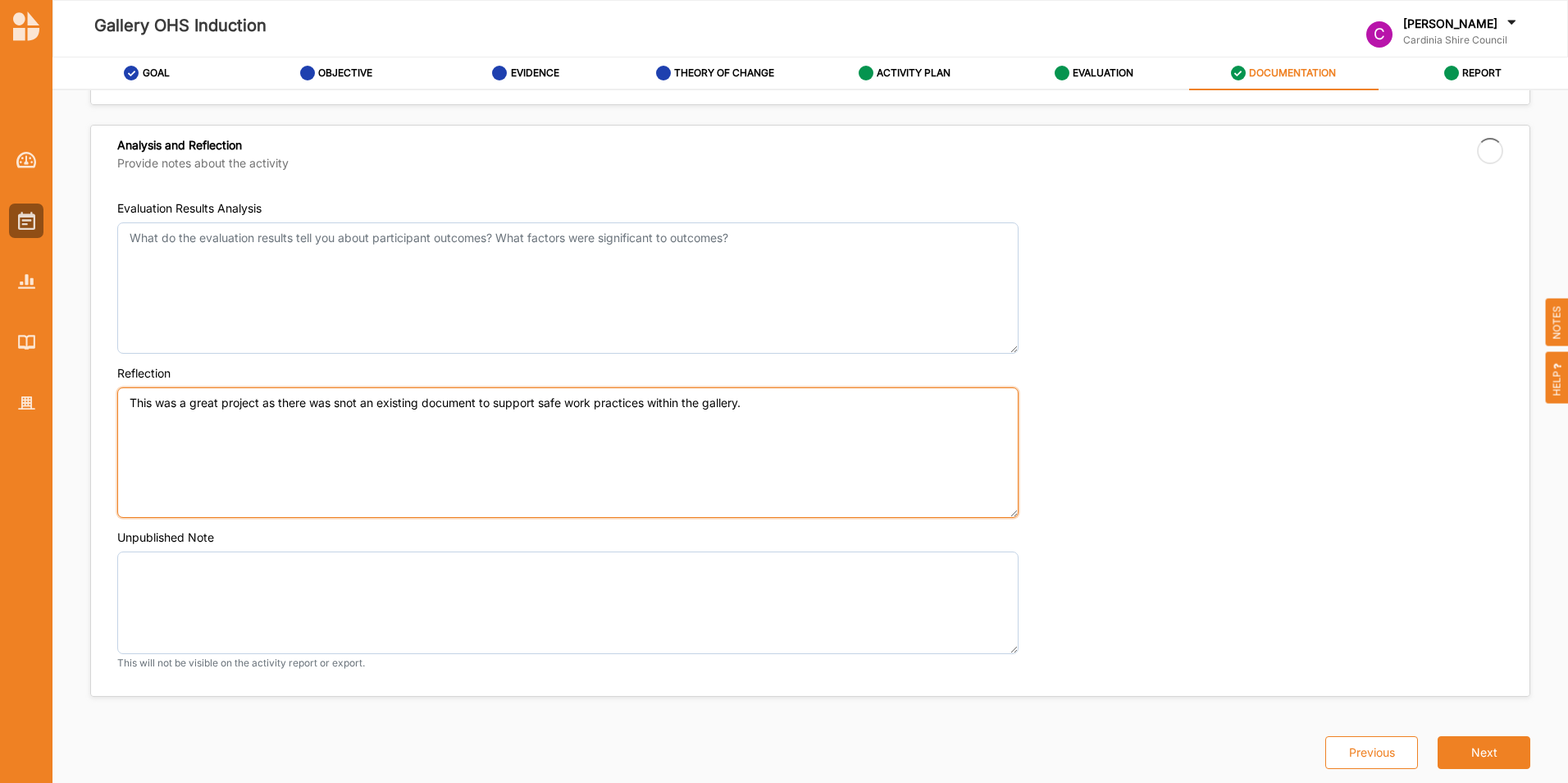
click at [794, 396] on textarea "This was a great project as there was snot an existing document to support safe…" at bounding box center [568, 452] width 902 height 131
type textarea "This was a great project as there was snot an existing document to support safe…"
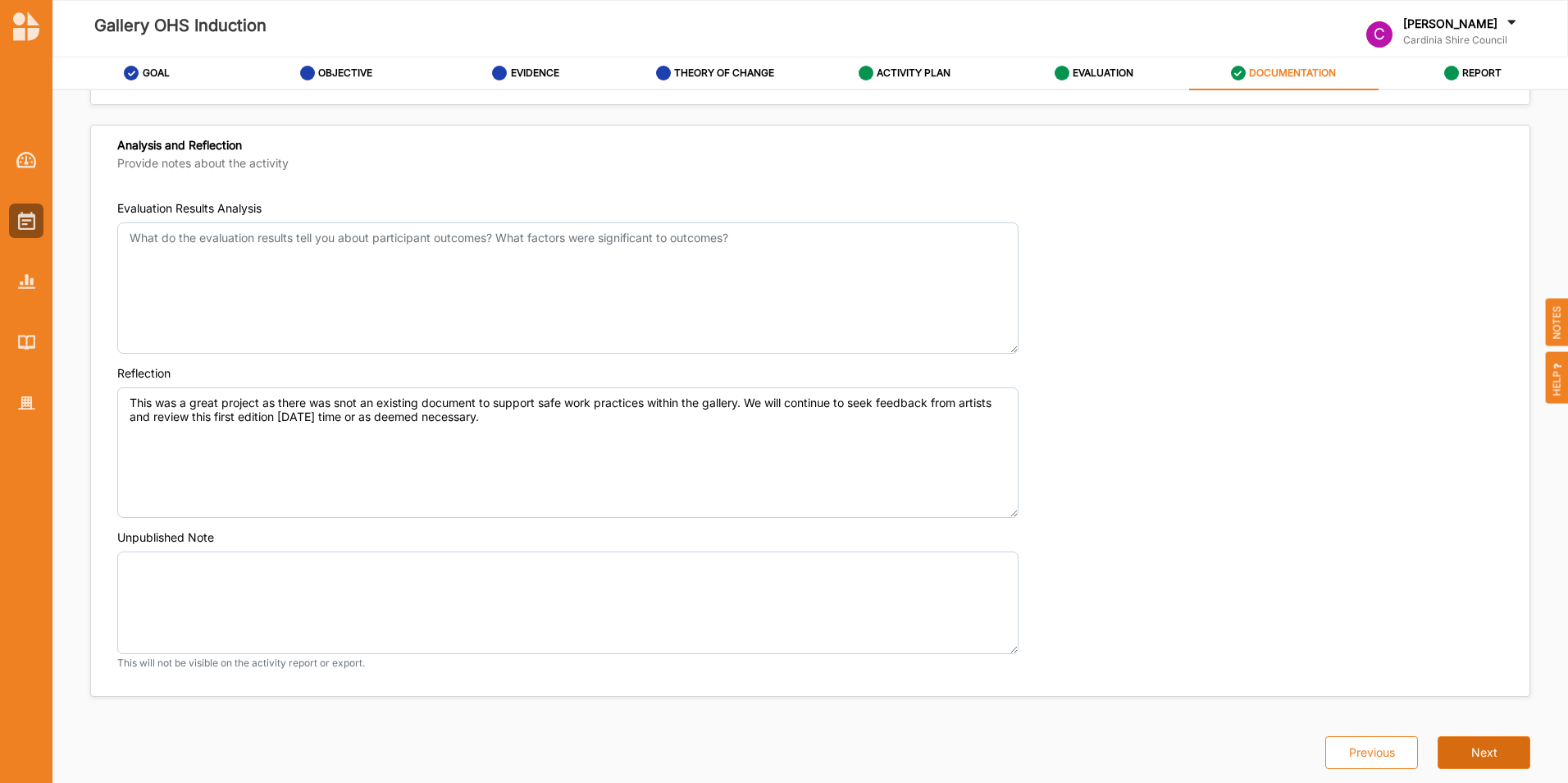
click at [1467, 760] on button "Next" at bounding box center [1484, 752] width 93 height 33
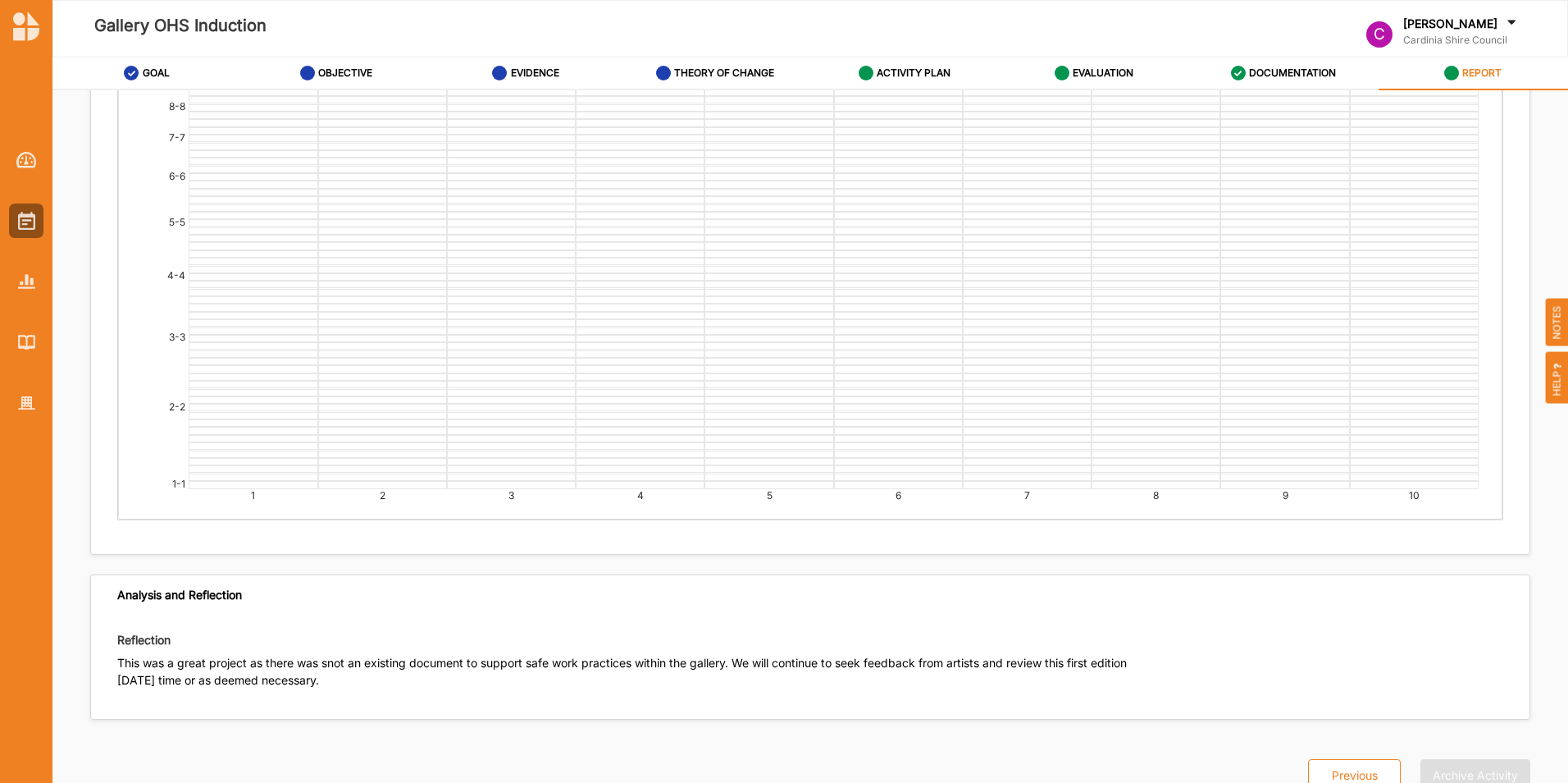
scroll to position [5470, 0]
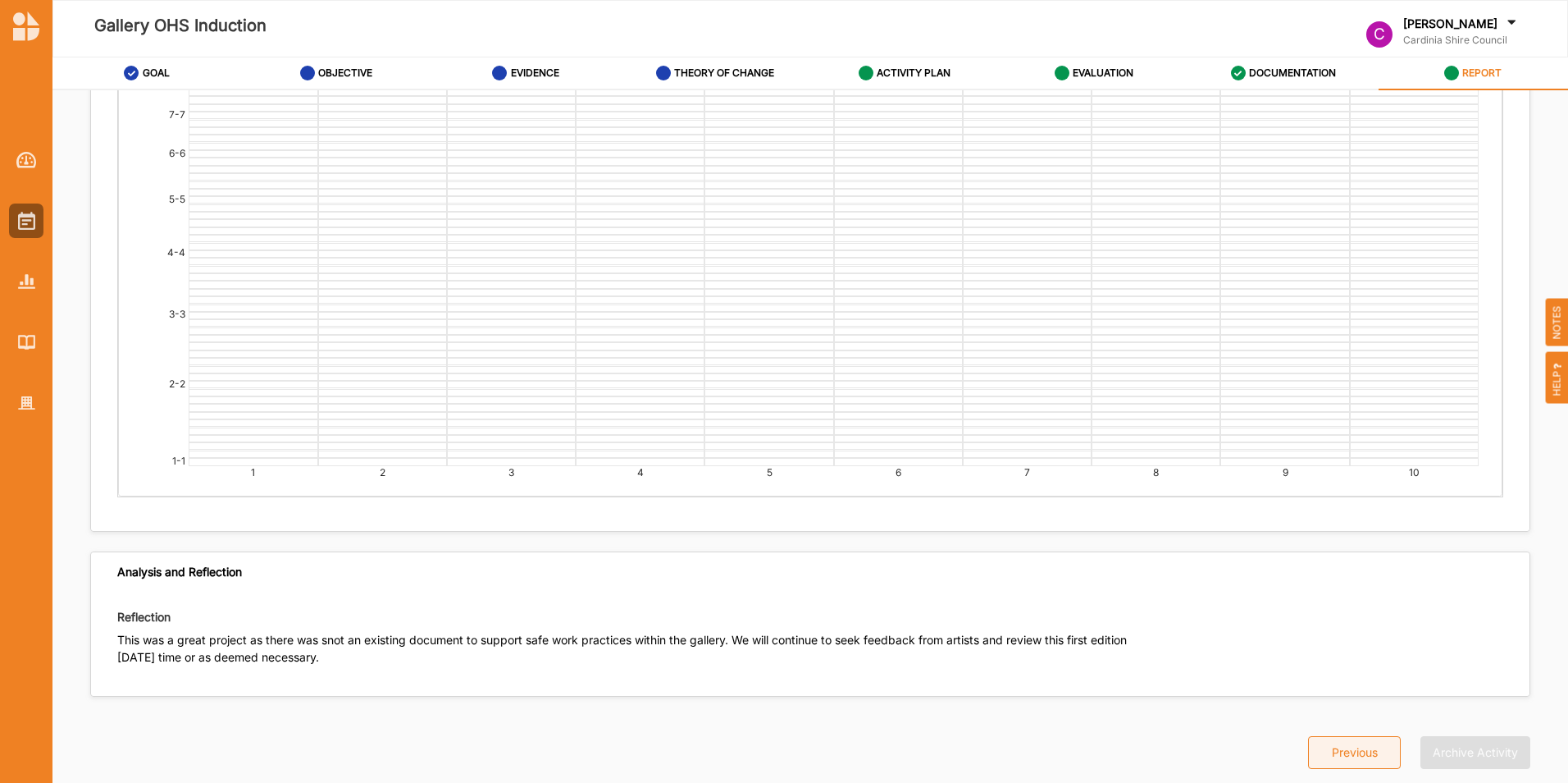
click at [1331, 750] on button "Previous" at bounding box center [1355, 752] width 93 height 33
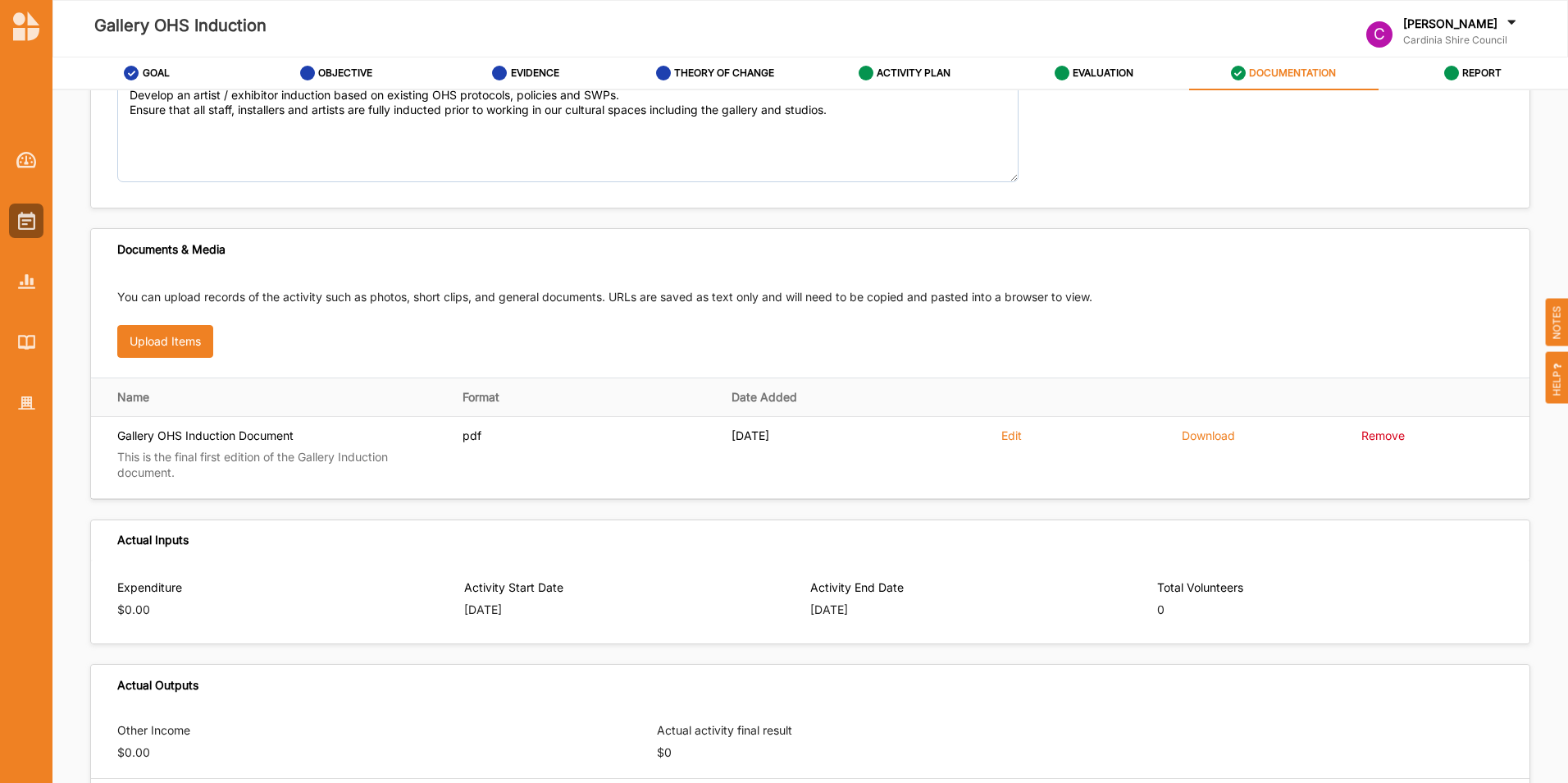
scroll to position [164, 0]
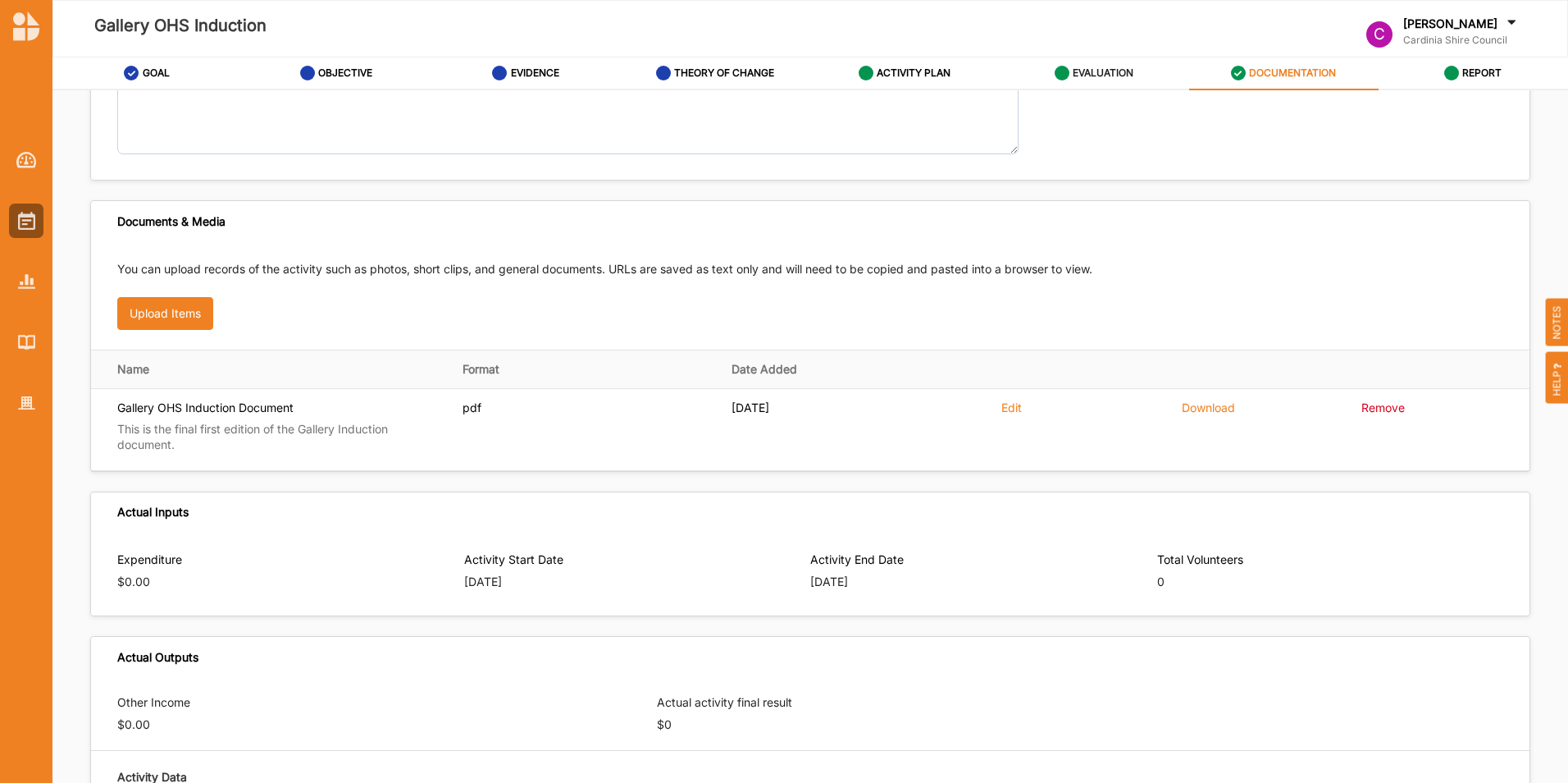
click at [1069, 71] on div "EVALUATION" at bounding box center [1094, 73] width 80 height 30
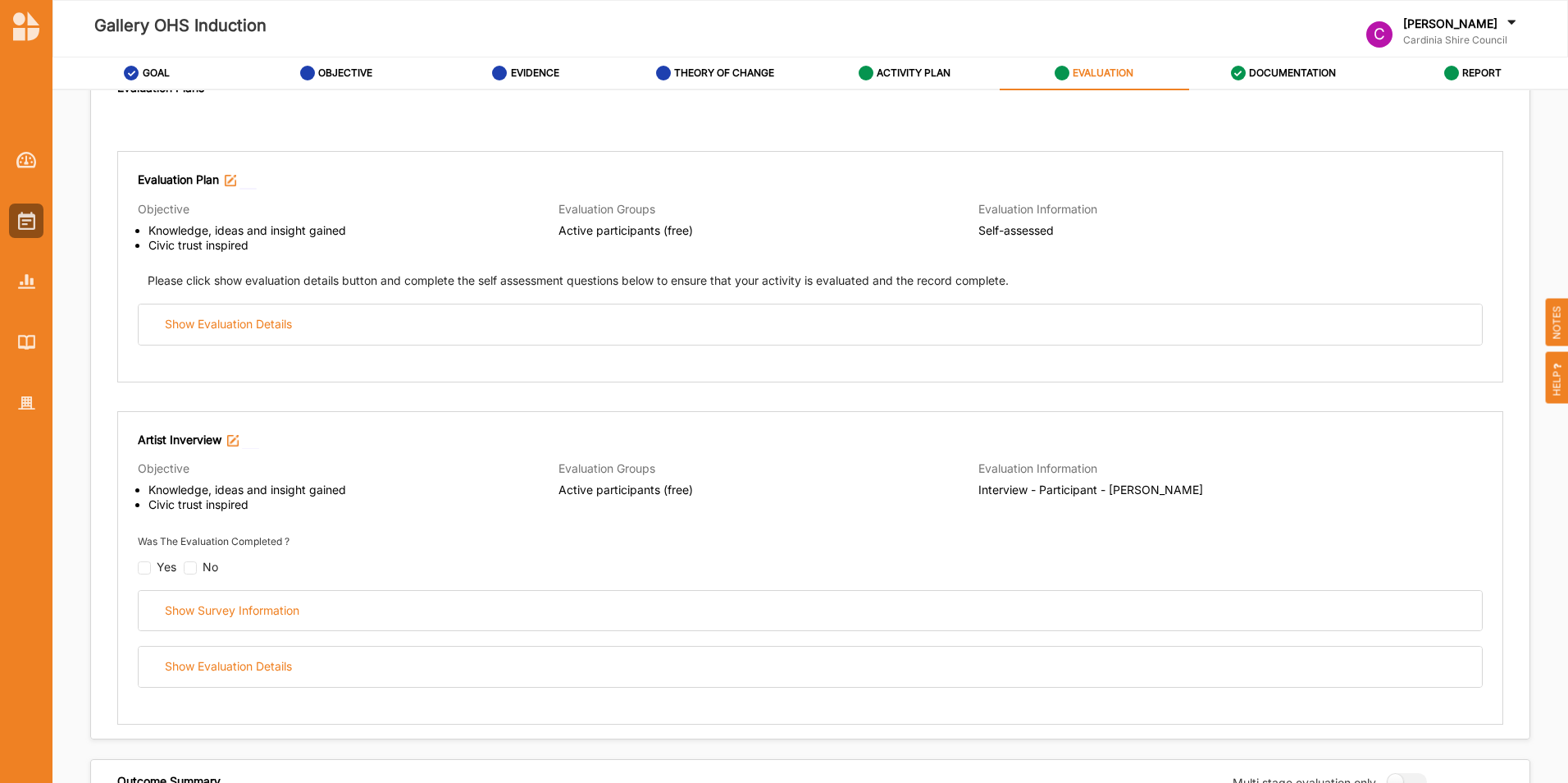
radio input "true"
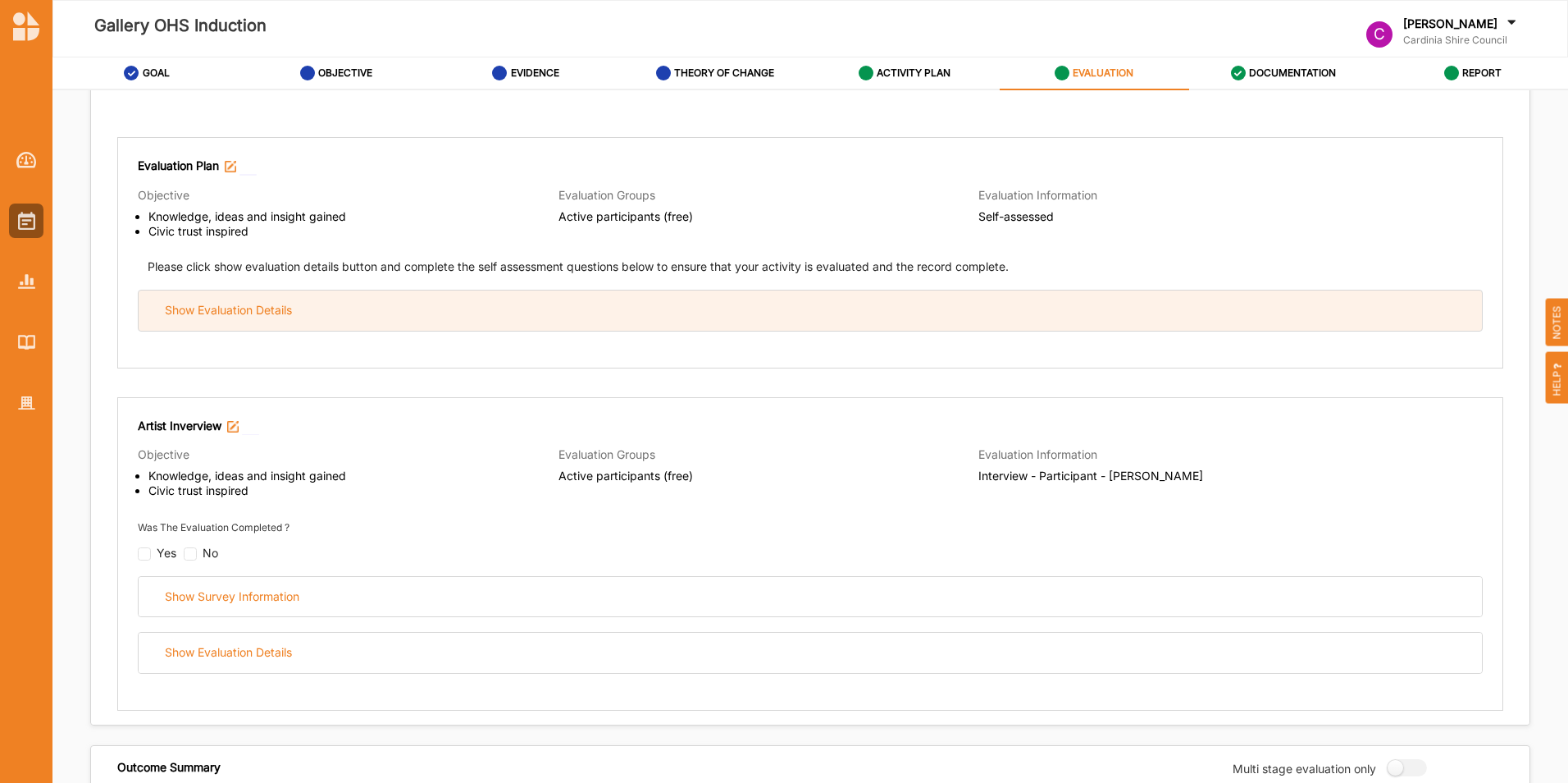
scroll to position [164, 0]
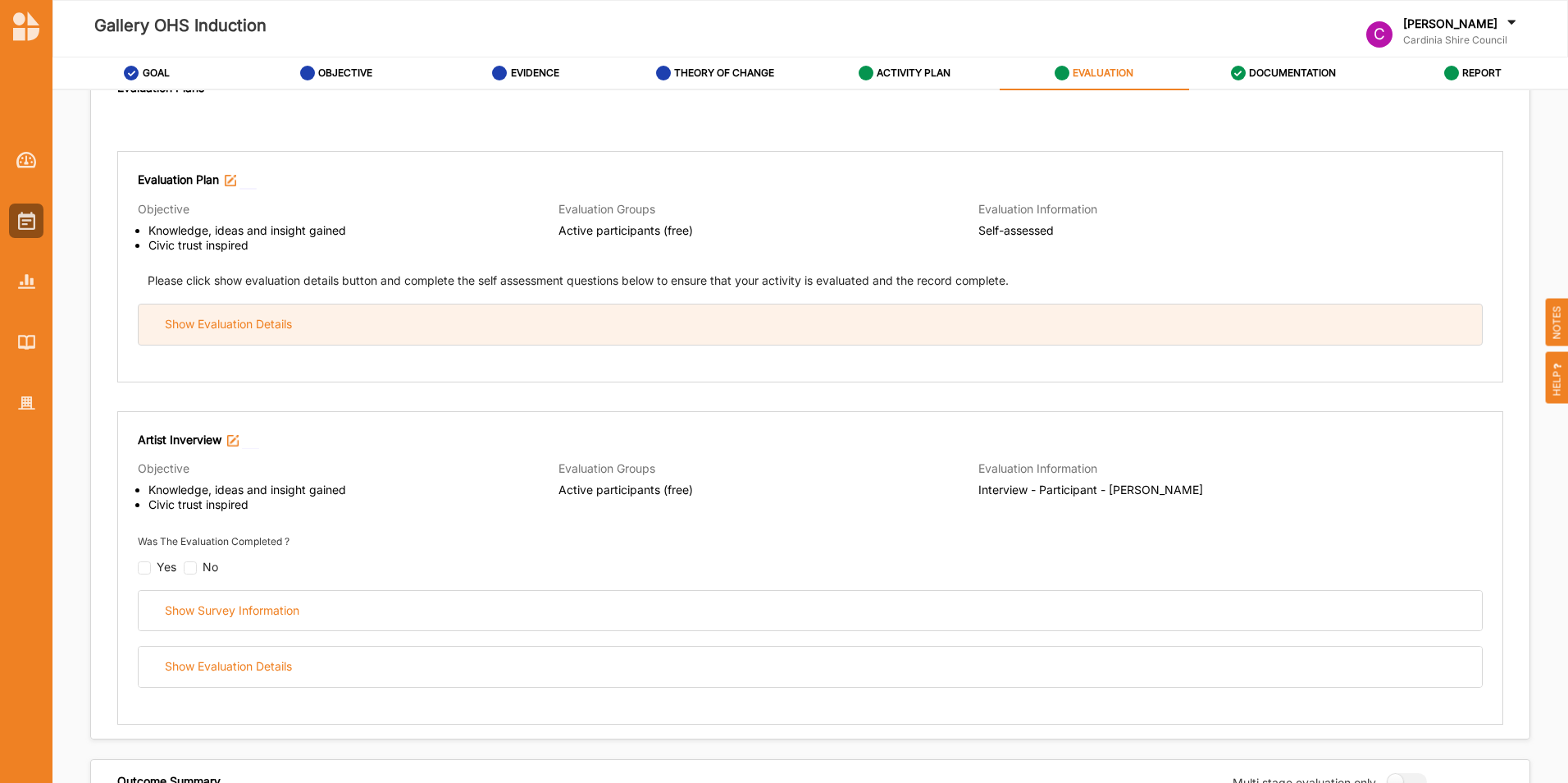
click at [656, 306] on div "Show Evaluation Details" at bounding box center [810, 324] width 1344 height 40
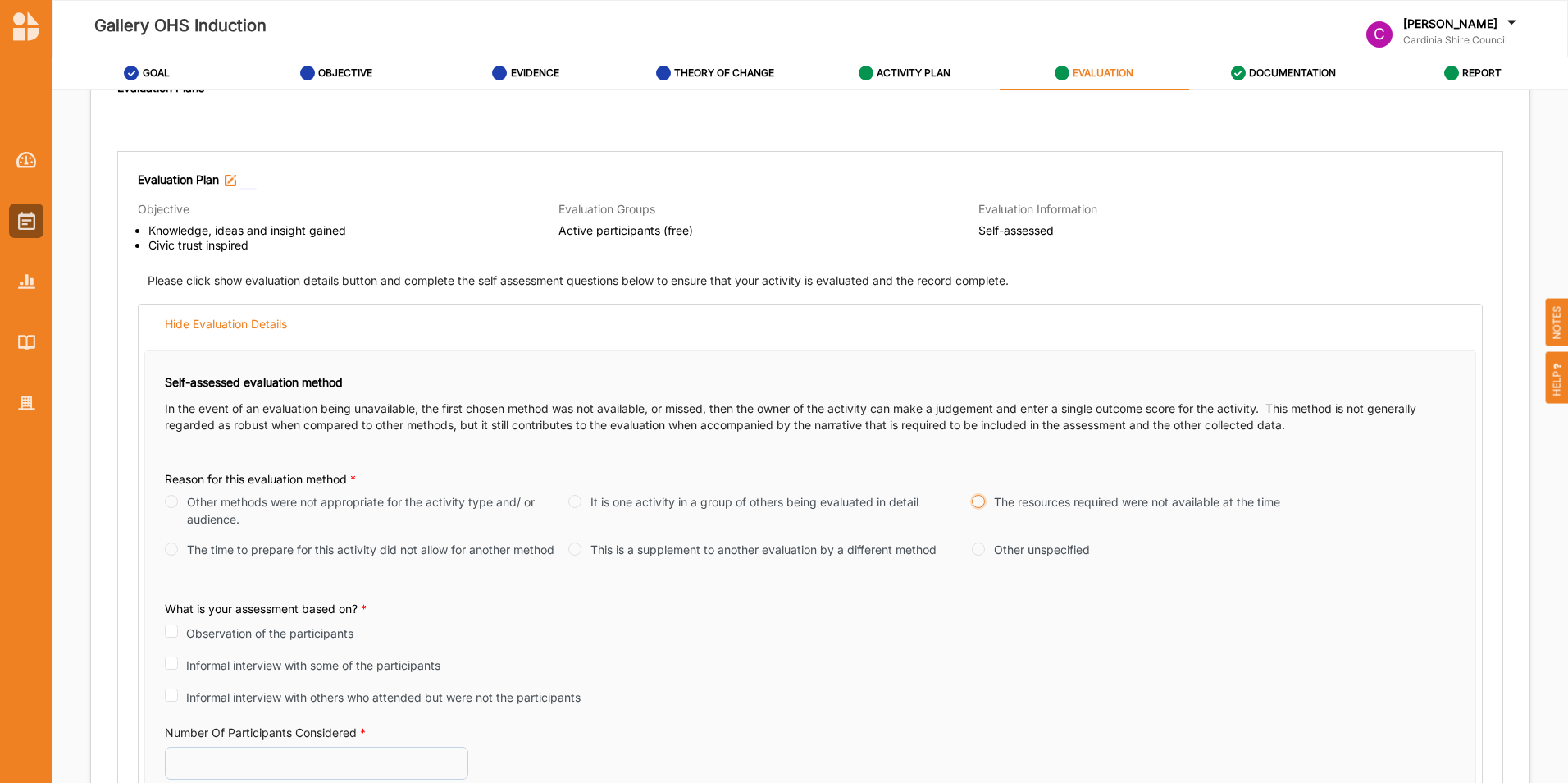
click at [975, 496] on input "The resources required were not available at the time" at bounding box center [978, 501] width 13 height 13
radio input "true"
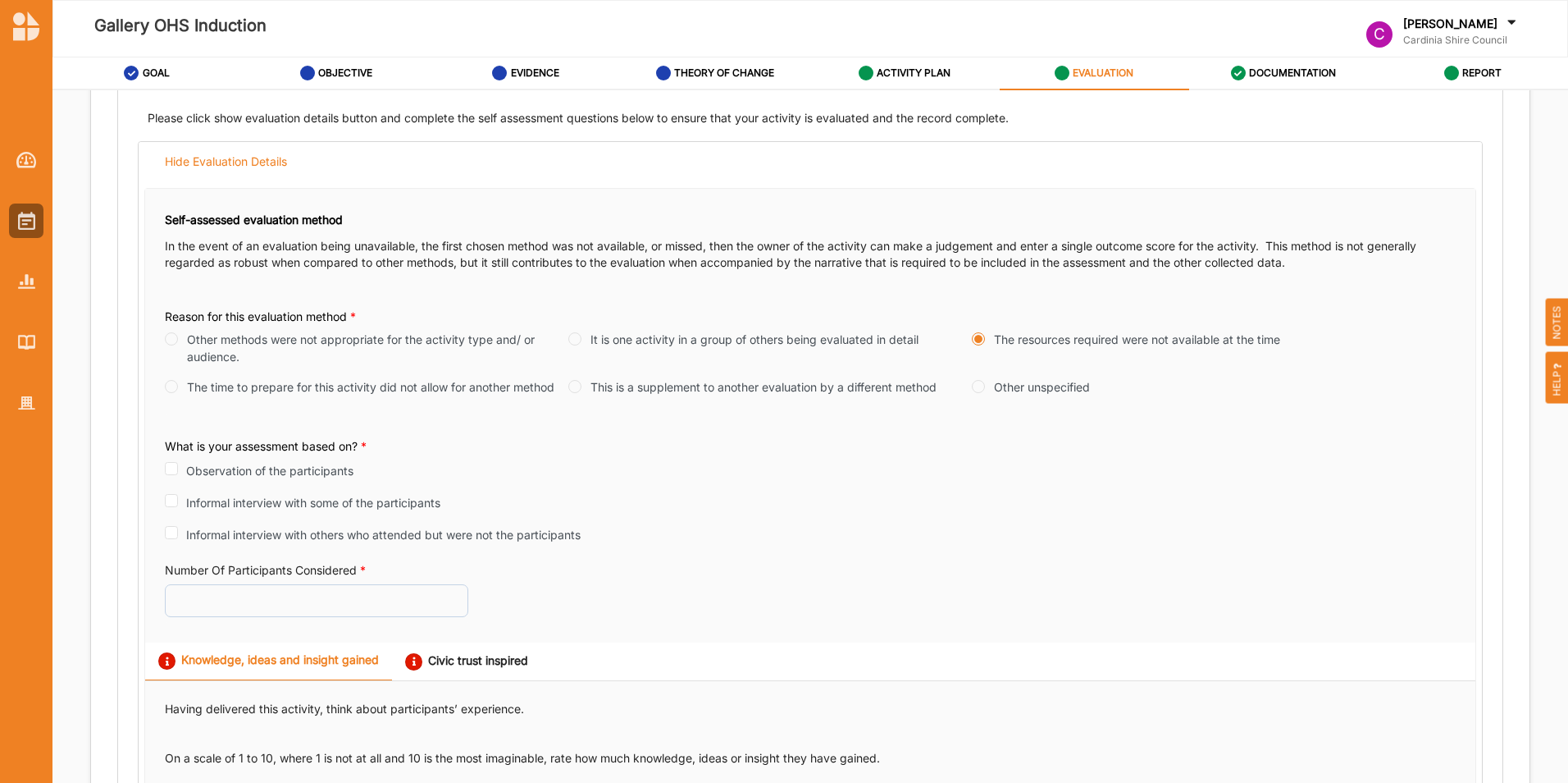
scroll to position [329, 0]
click at [173, 470] on input "Observation of the participants" at bounding box center [171, 466] width 13 height 13
checkbox input "true"
click at [217, 591] on input "Number Of Participants Considered *" at bounding box center [317, 597] width 304 height 33
type input "4"
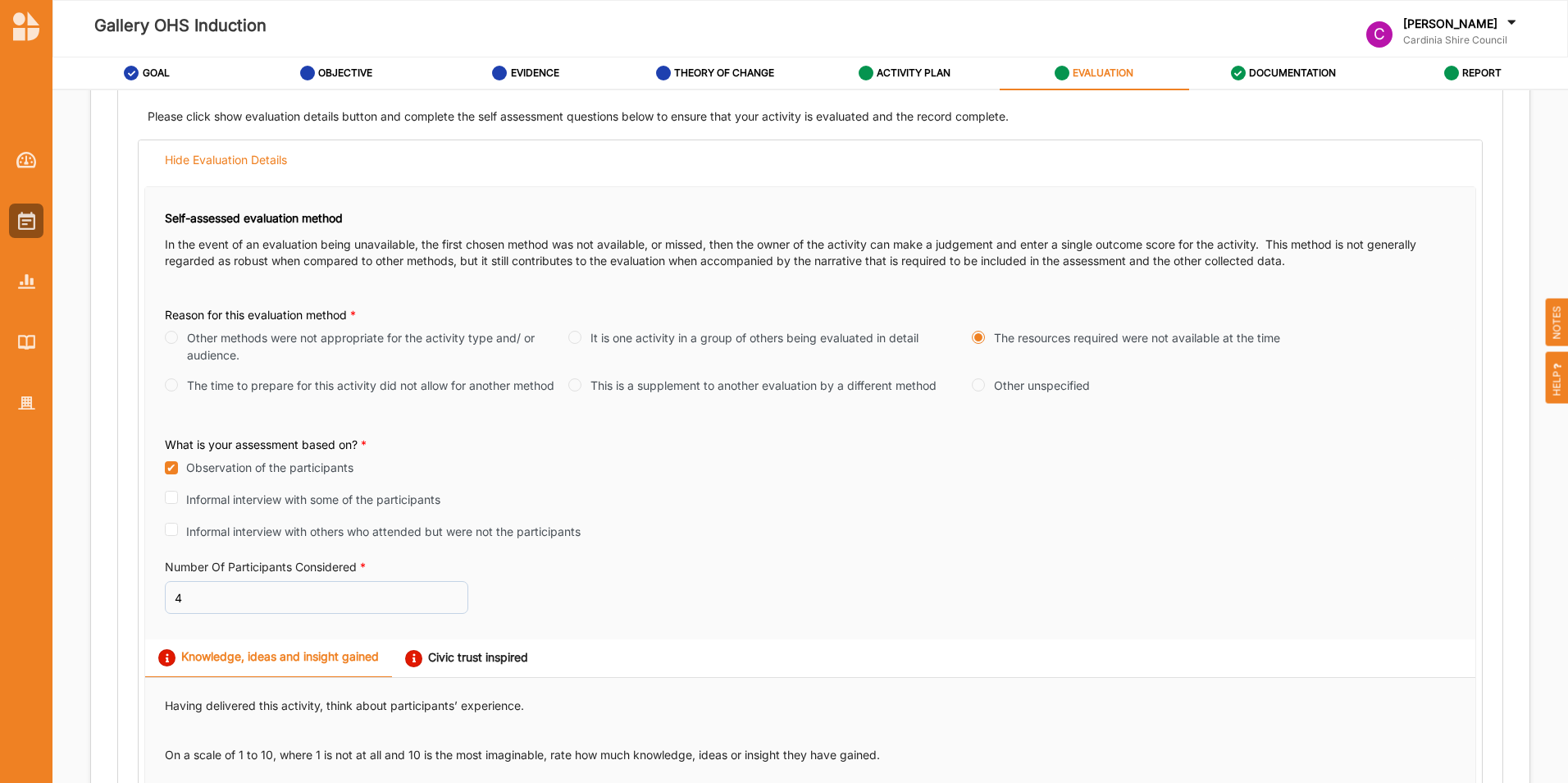
click at [550, 573] on div "Number Of Participants Considered * 4" at bounding box center [810, 589] width 1291 height 61
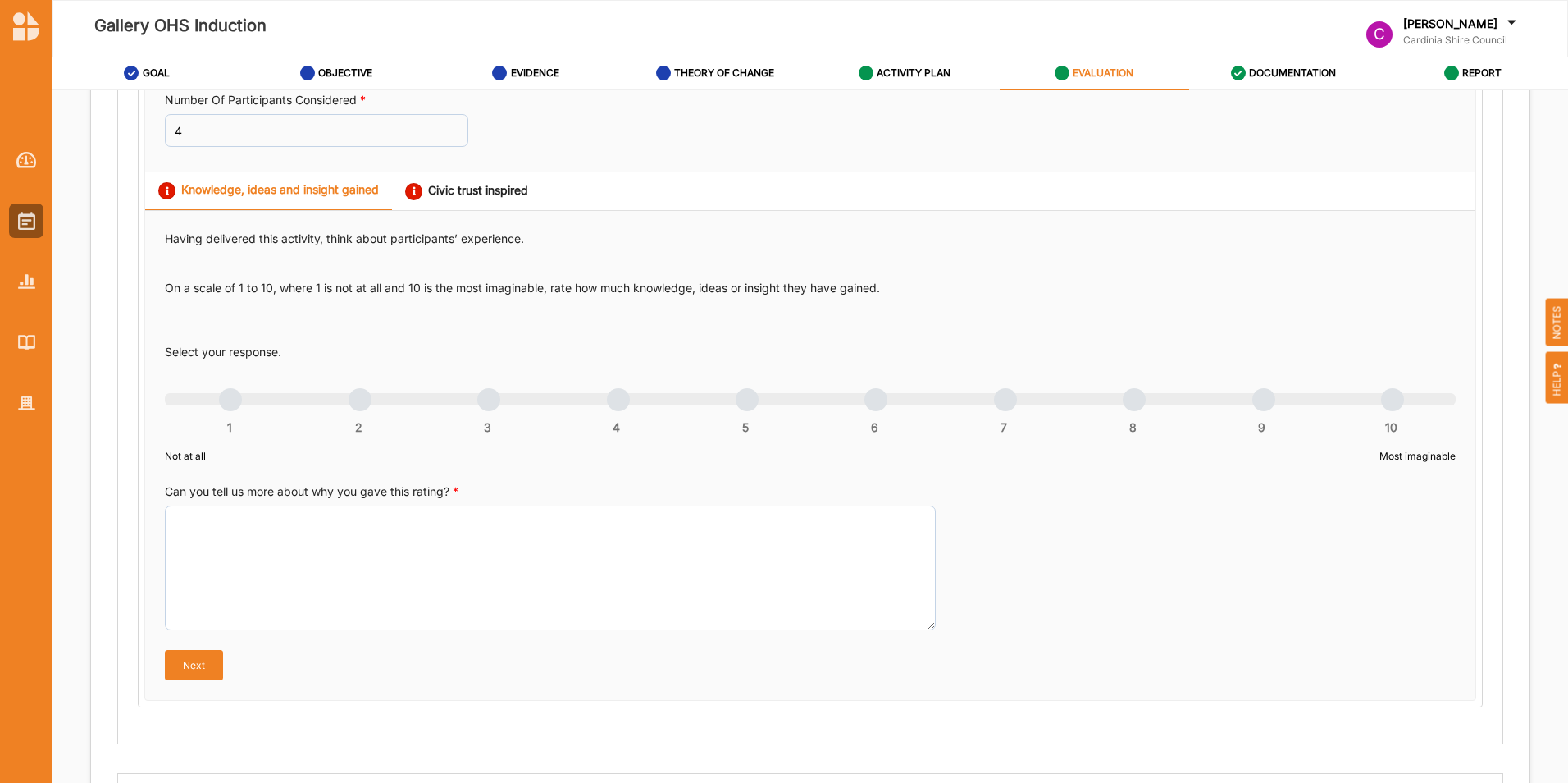
scroll to position [821, 0]
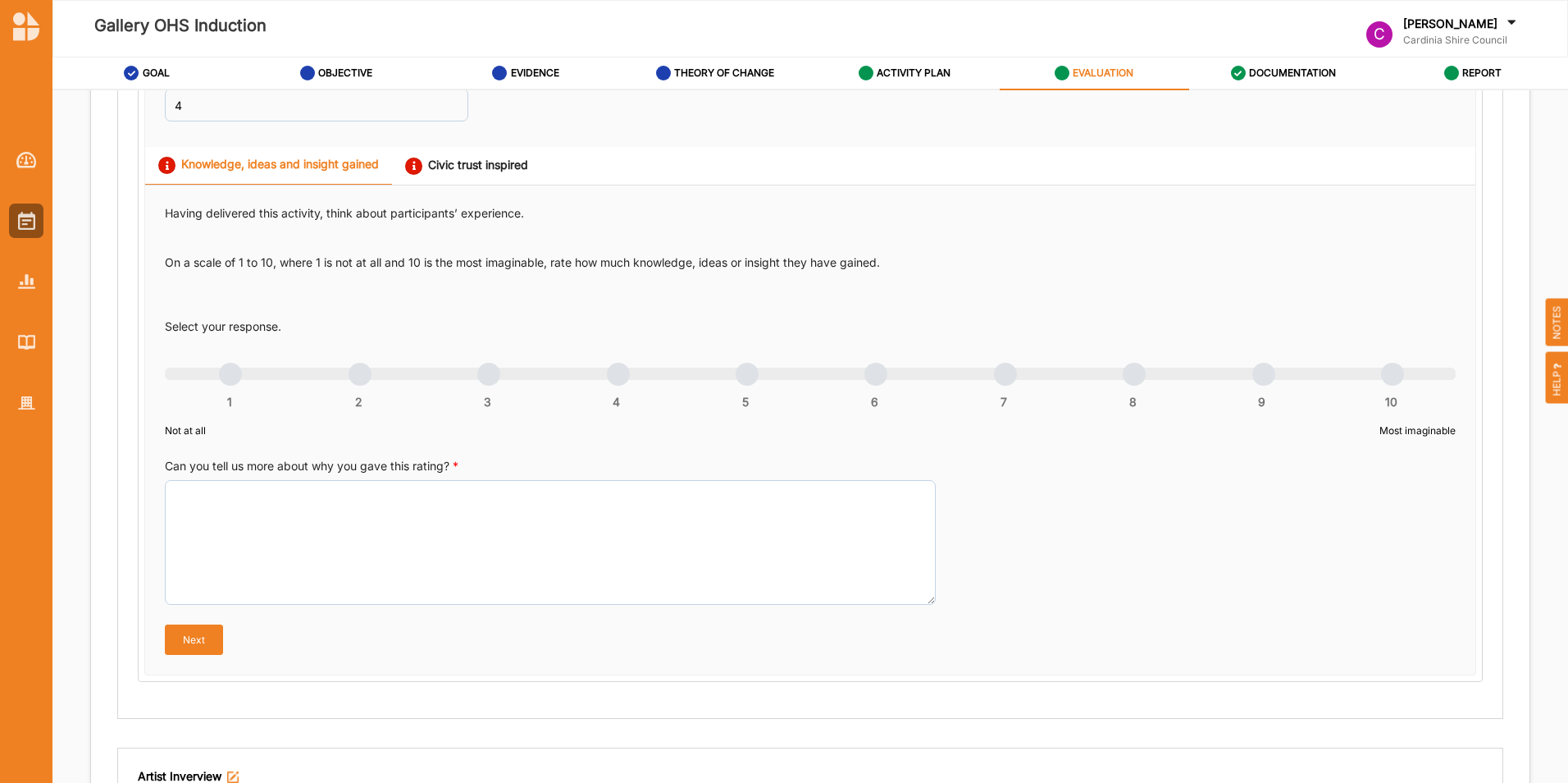
click at [1381, 378] on div "1 2 3 4 5 6 7 8 9 10" at bounding box center [810, 383] width 1291 height 12
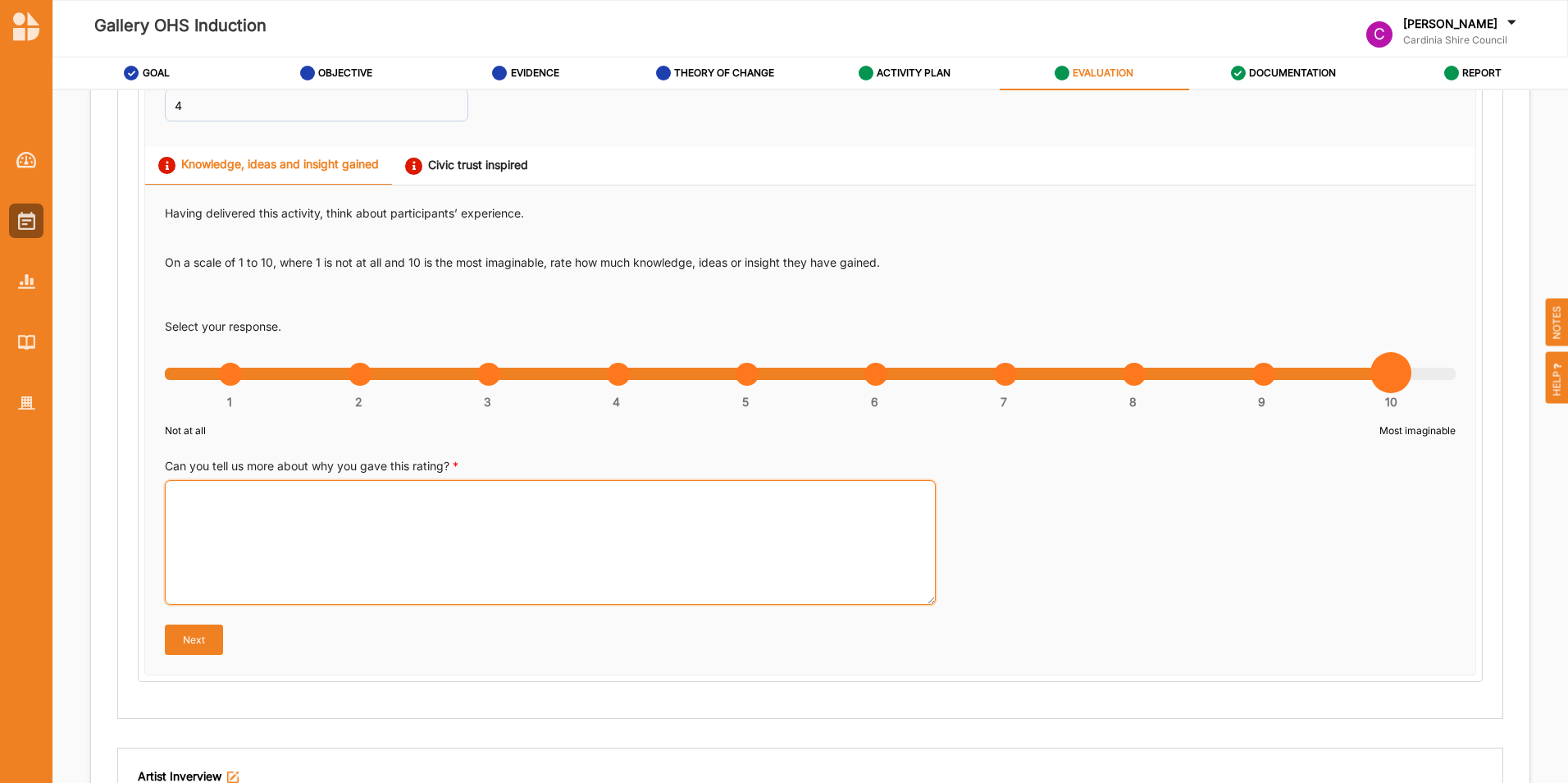
click at [342, 507] on textarea "Can you tell us more about why you gave this rating? *" at bounding box center [550, 542] width 771 height 124
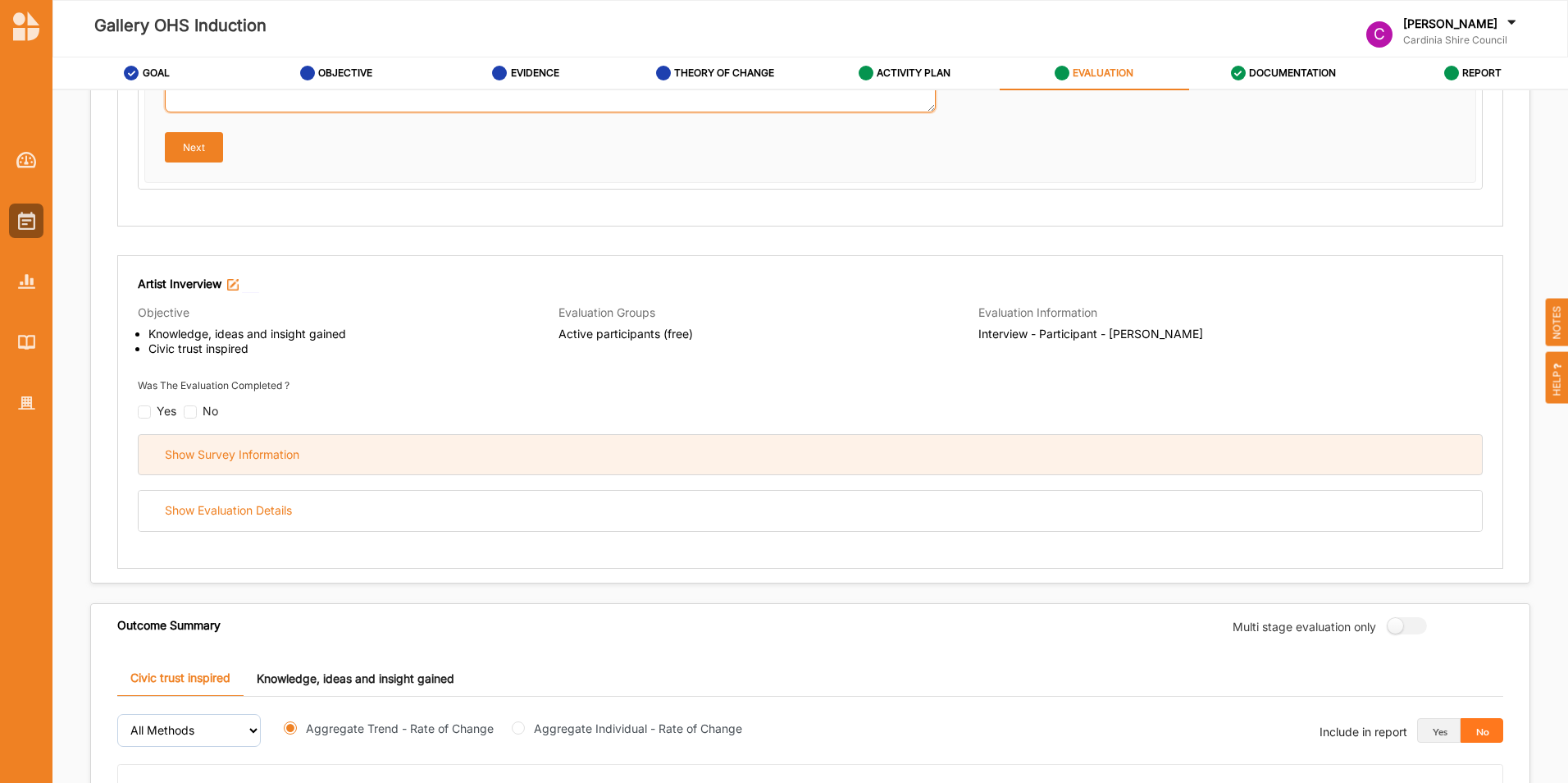
scroll to position [1395, 0]
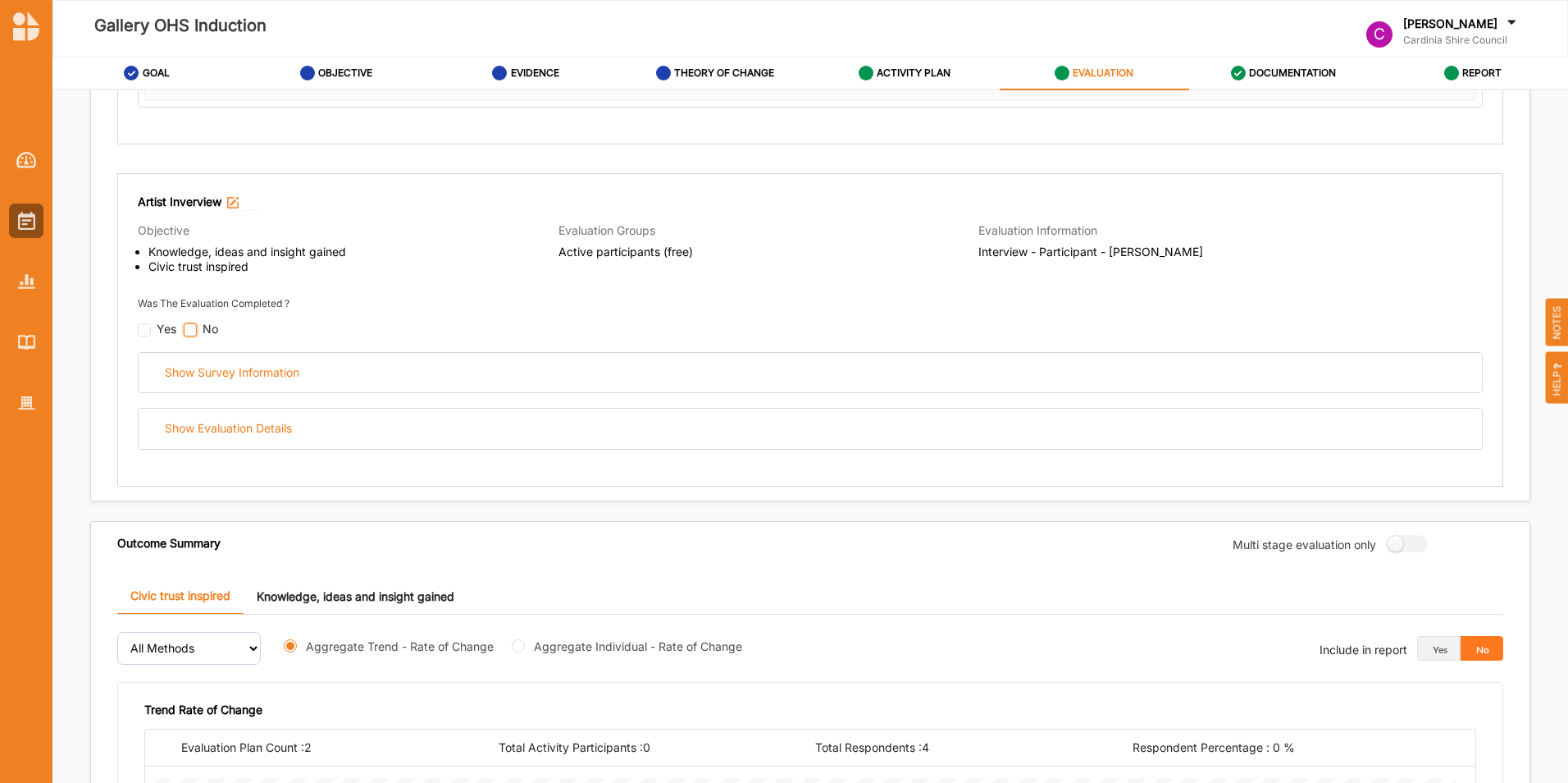
type textarea "Was an excellent internal process to ensure an up to date process is established"
click at [192, 329] on input "checkbox" at bounding box center [189, 330] width 13 height 13
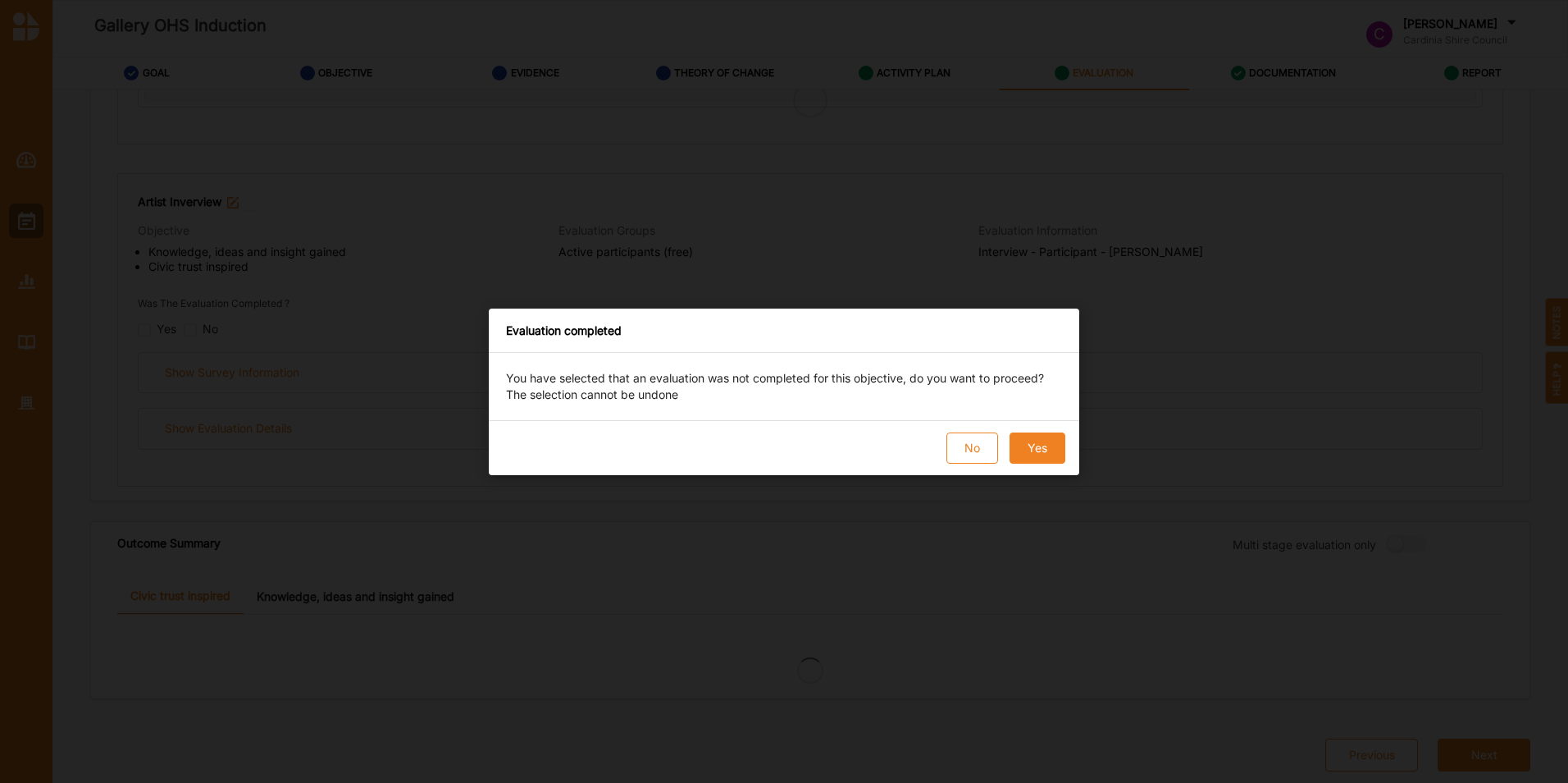
click at [1028, 446] on button "Yes" at bounding box center [1037, 448] width 56 height 32
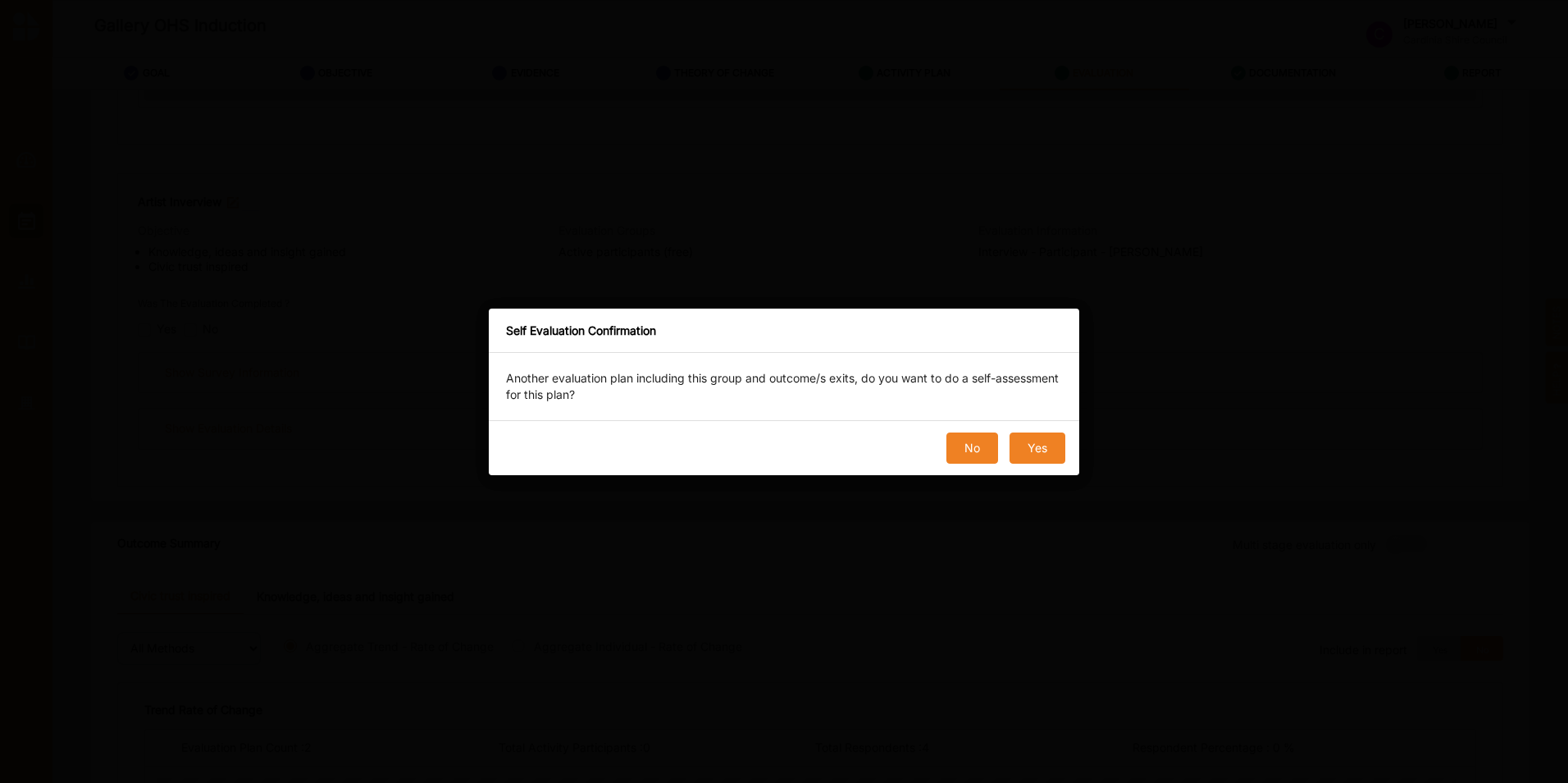
click at [976, 445] on button "No" at bounding box center [972, 448] width 51 height 32
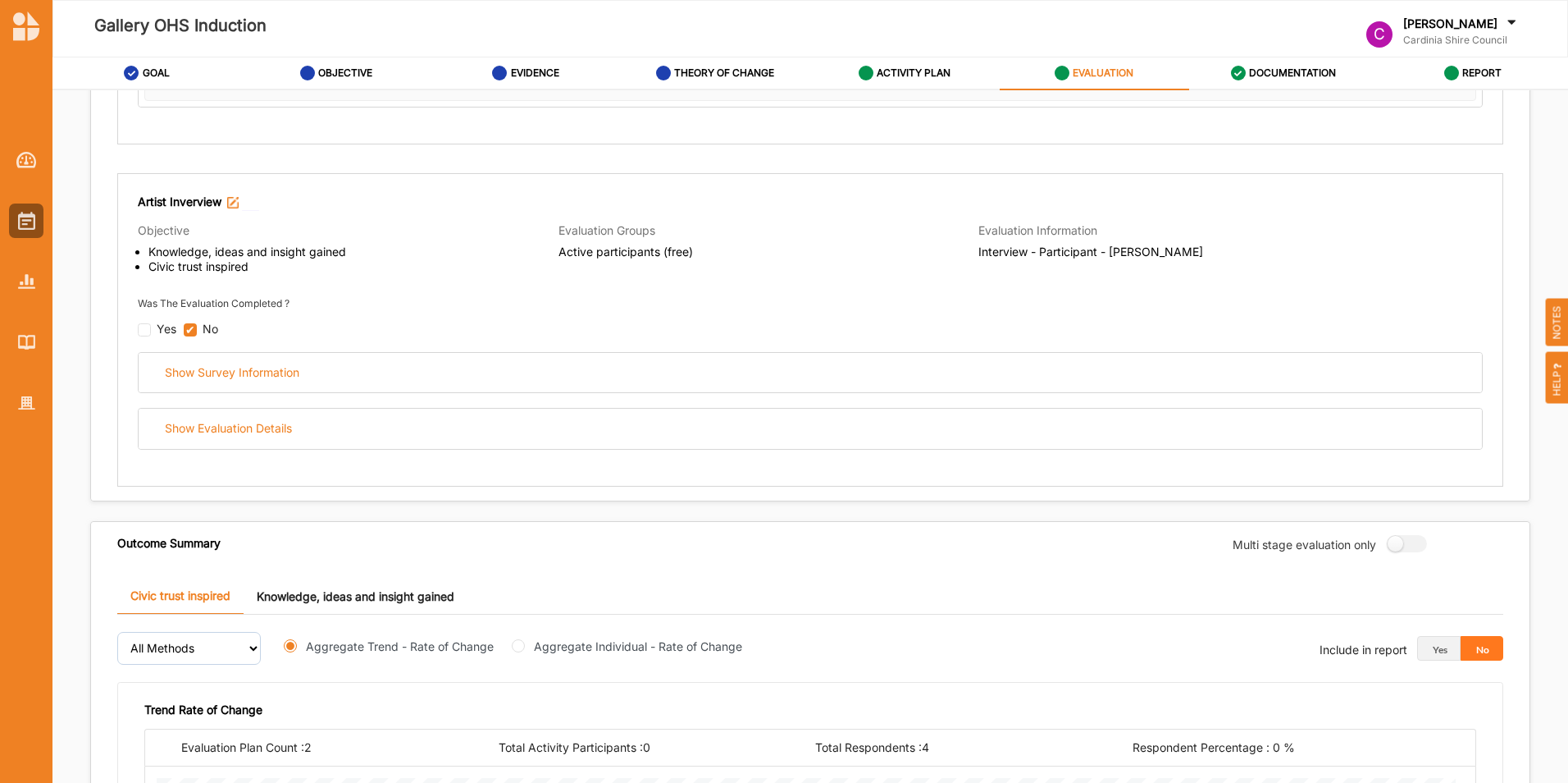
checkbox input "true"
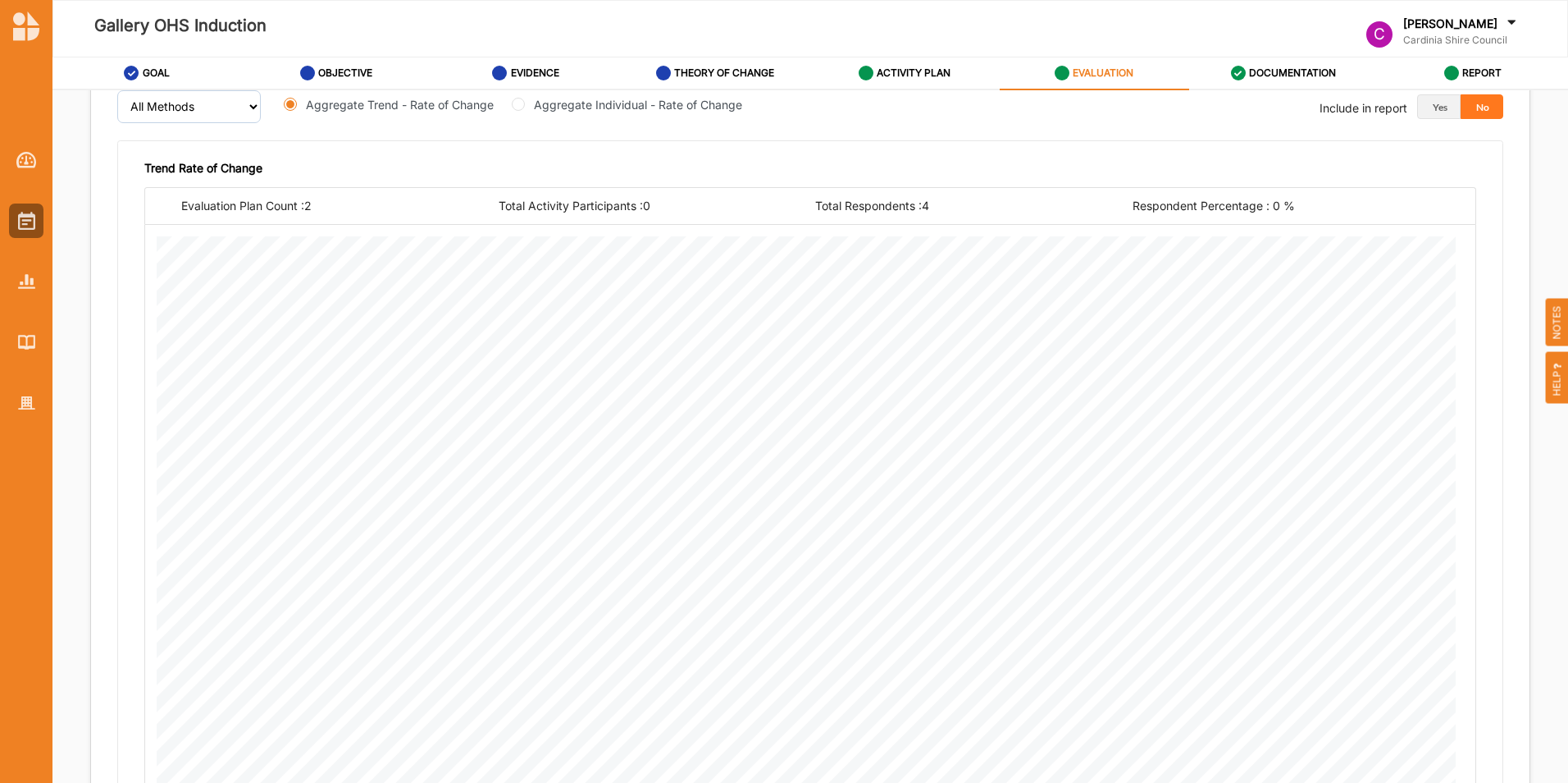
scroll to position [2196, 0]
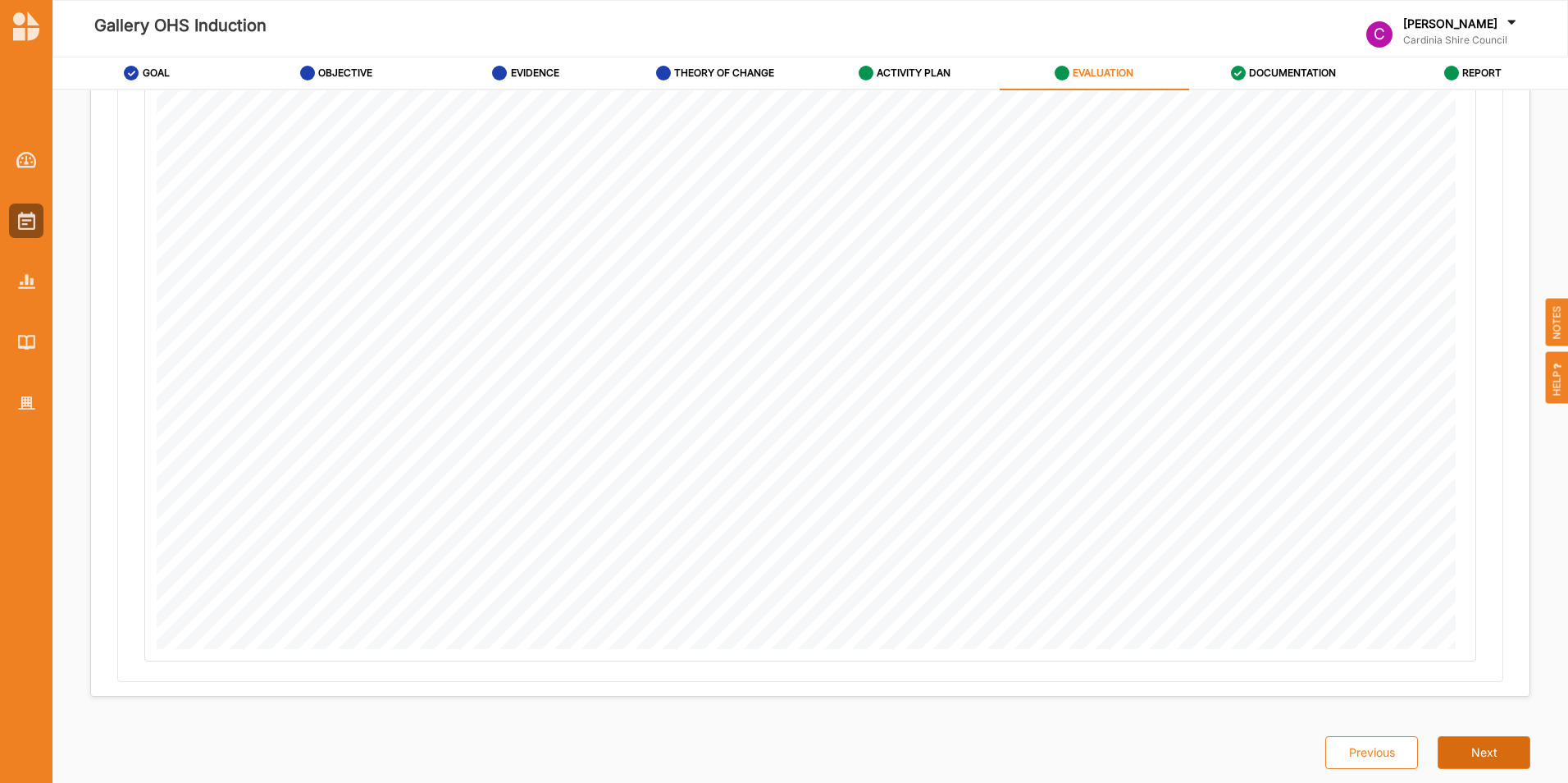
click at [1483, 752] on button "Next" at bounding box center [1484, 752] width 93 height 33
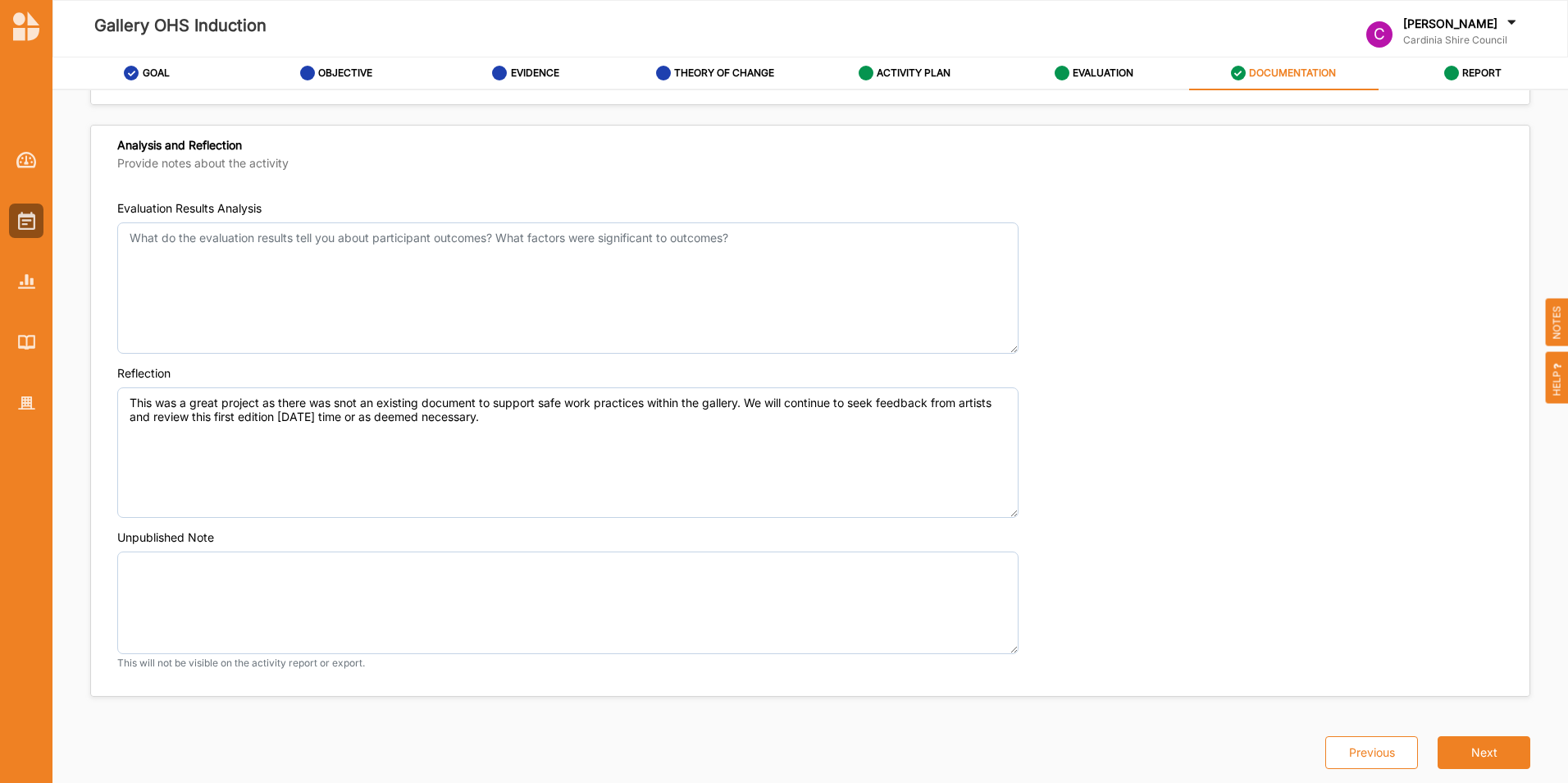
scroll to position [1141, 0]
click at [1502, 746] on button "Next" at bounding box center [1484, 752] width 93 height 33
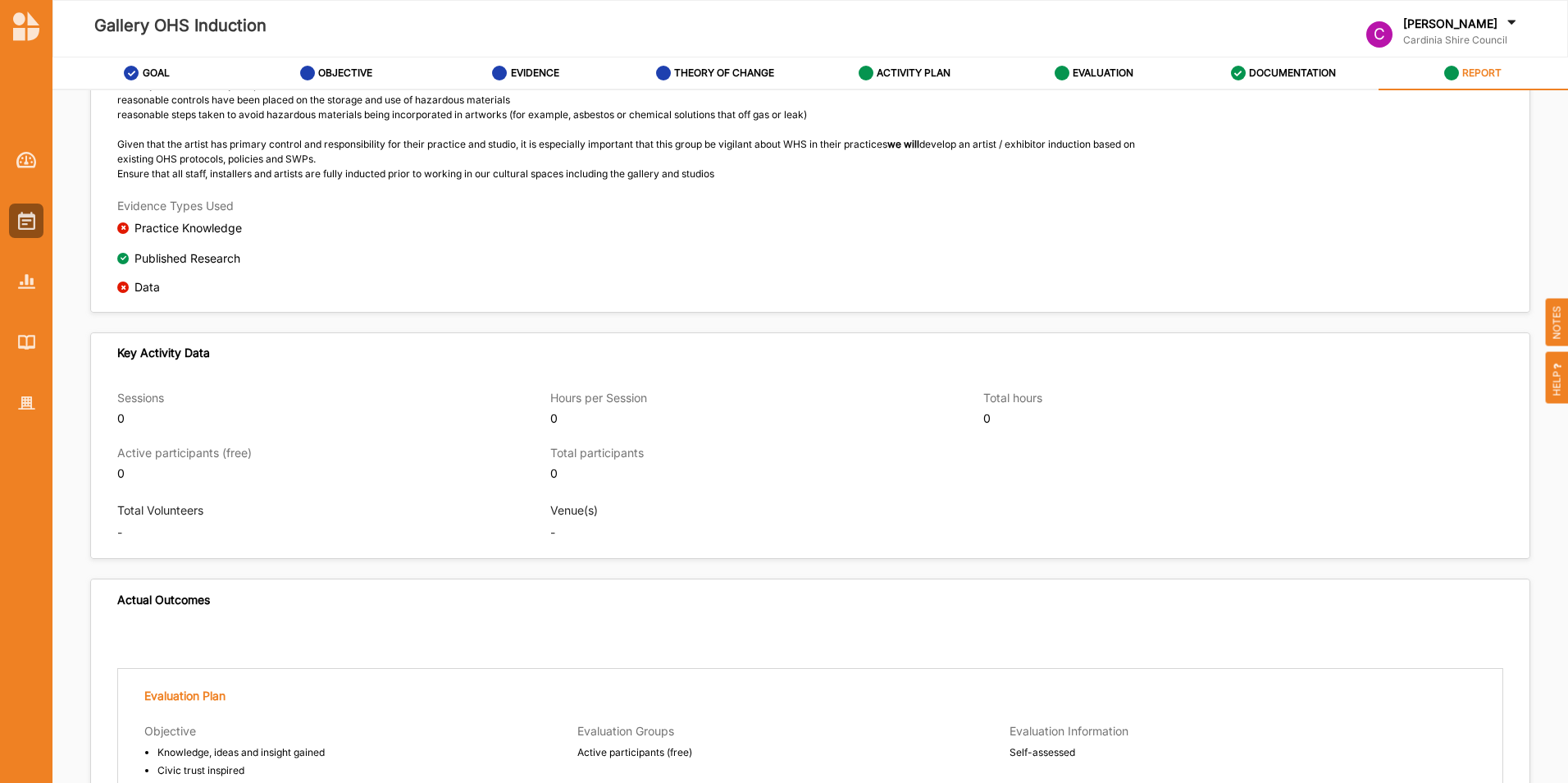
scroll to position [1069, 0]
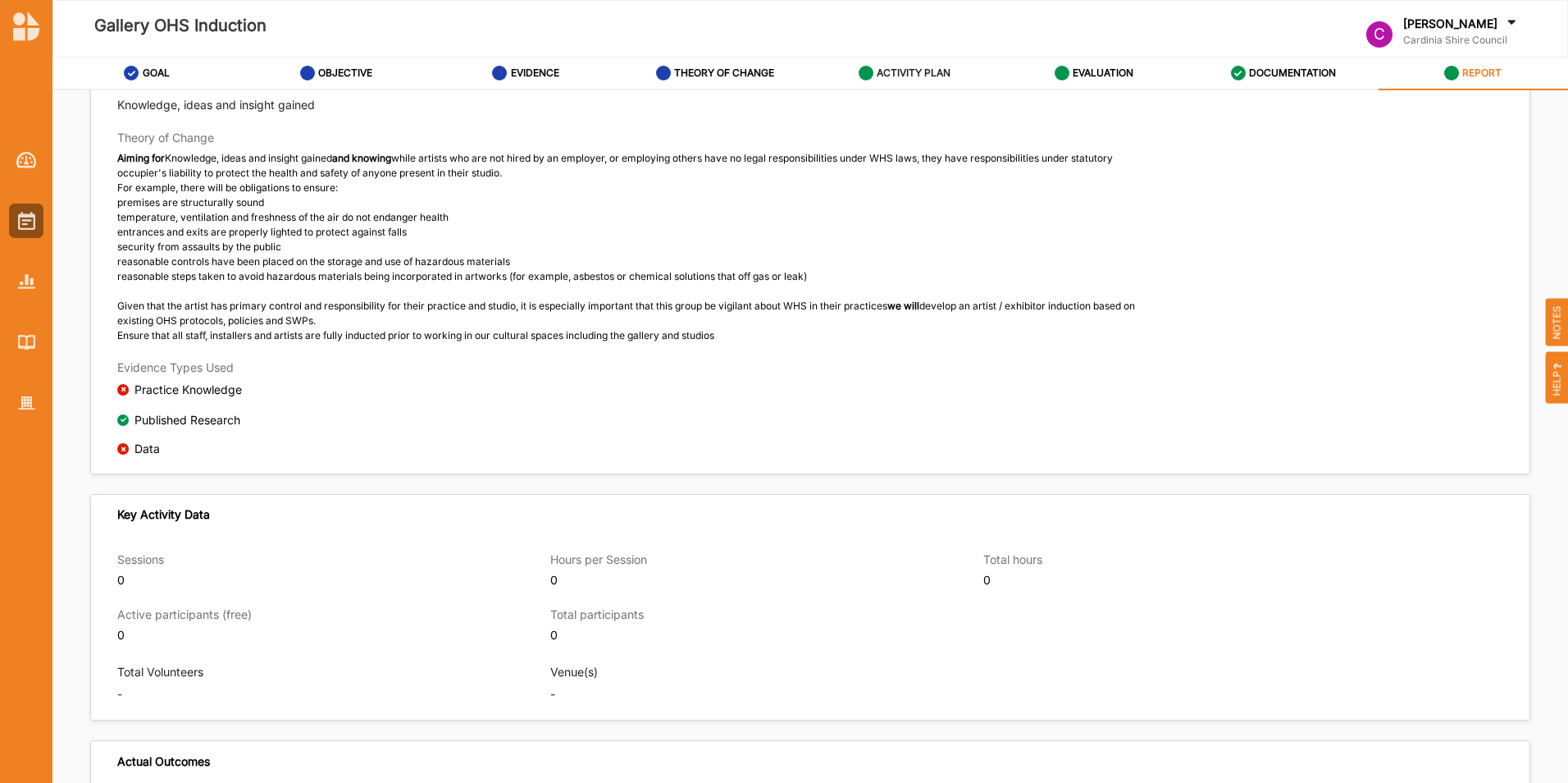
click at [886, 78] on label "ACTIVITY PLAN" at bounding box center [914, 72] width 74 height 13
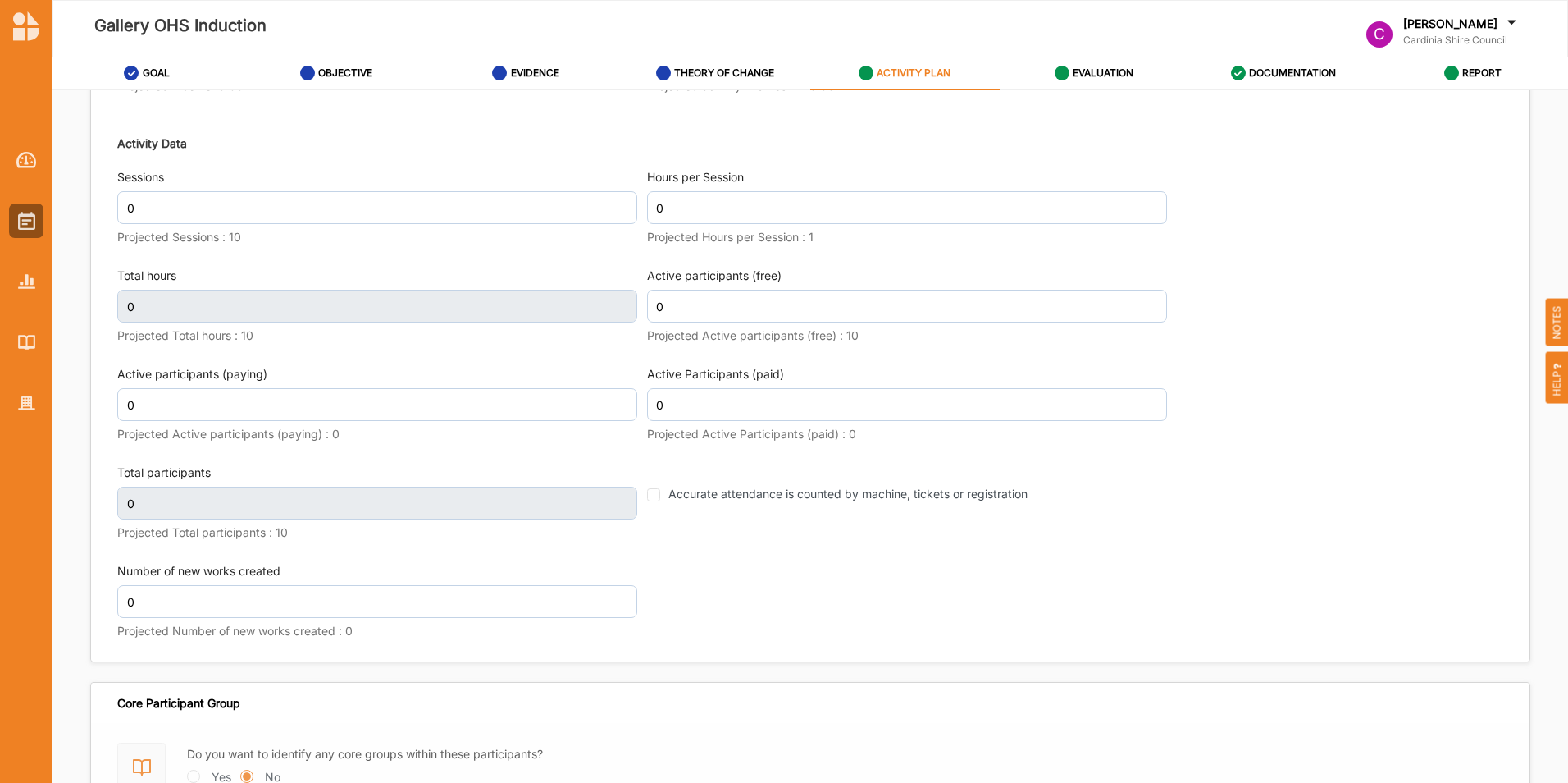
scroll to position [2104, 0]
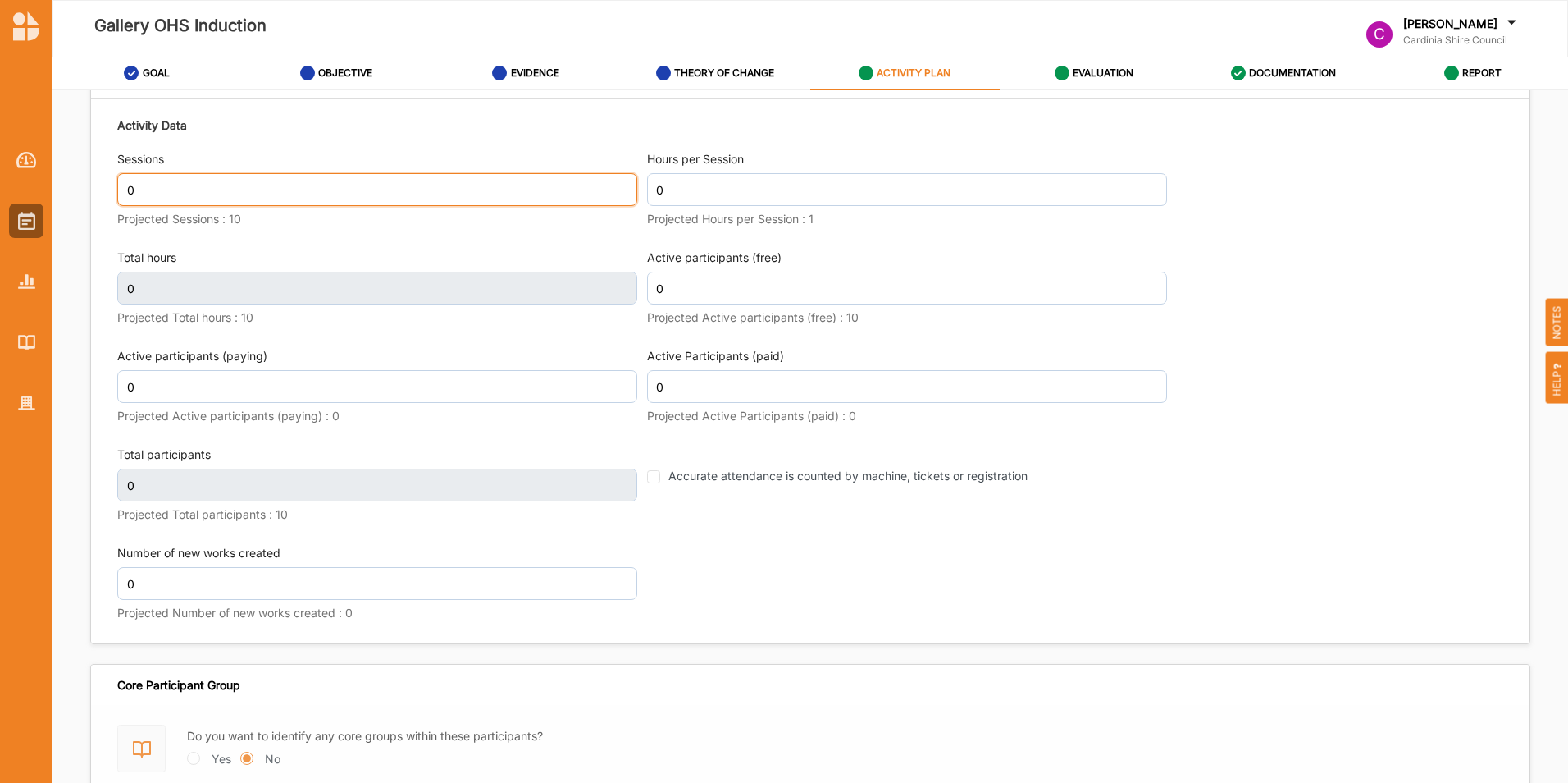
click at [569, 185] on input "0" at bounding box center [377, 189] width 520 height 33
type input "1"
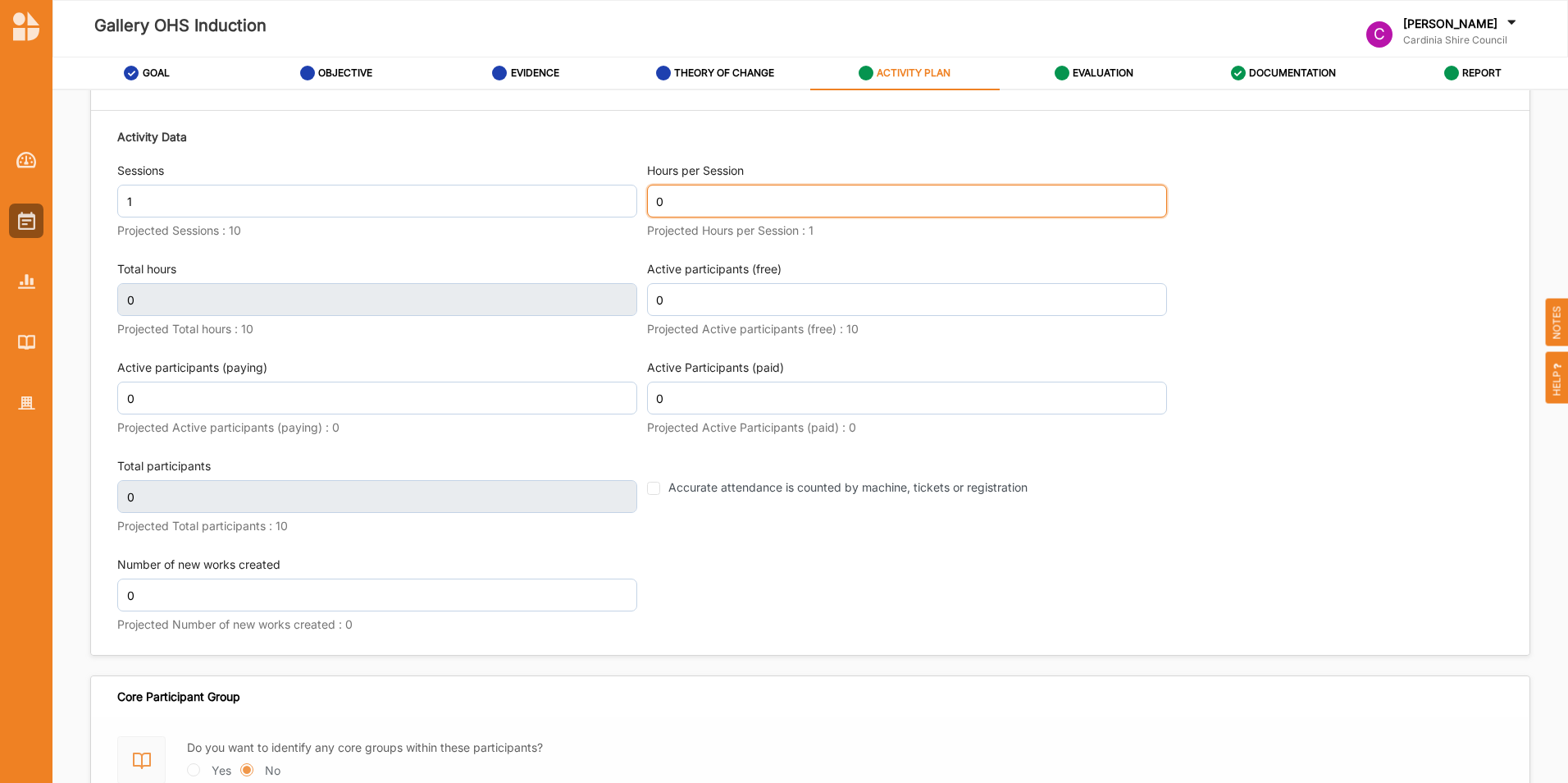
scroll to position [2115, 0]
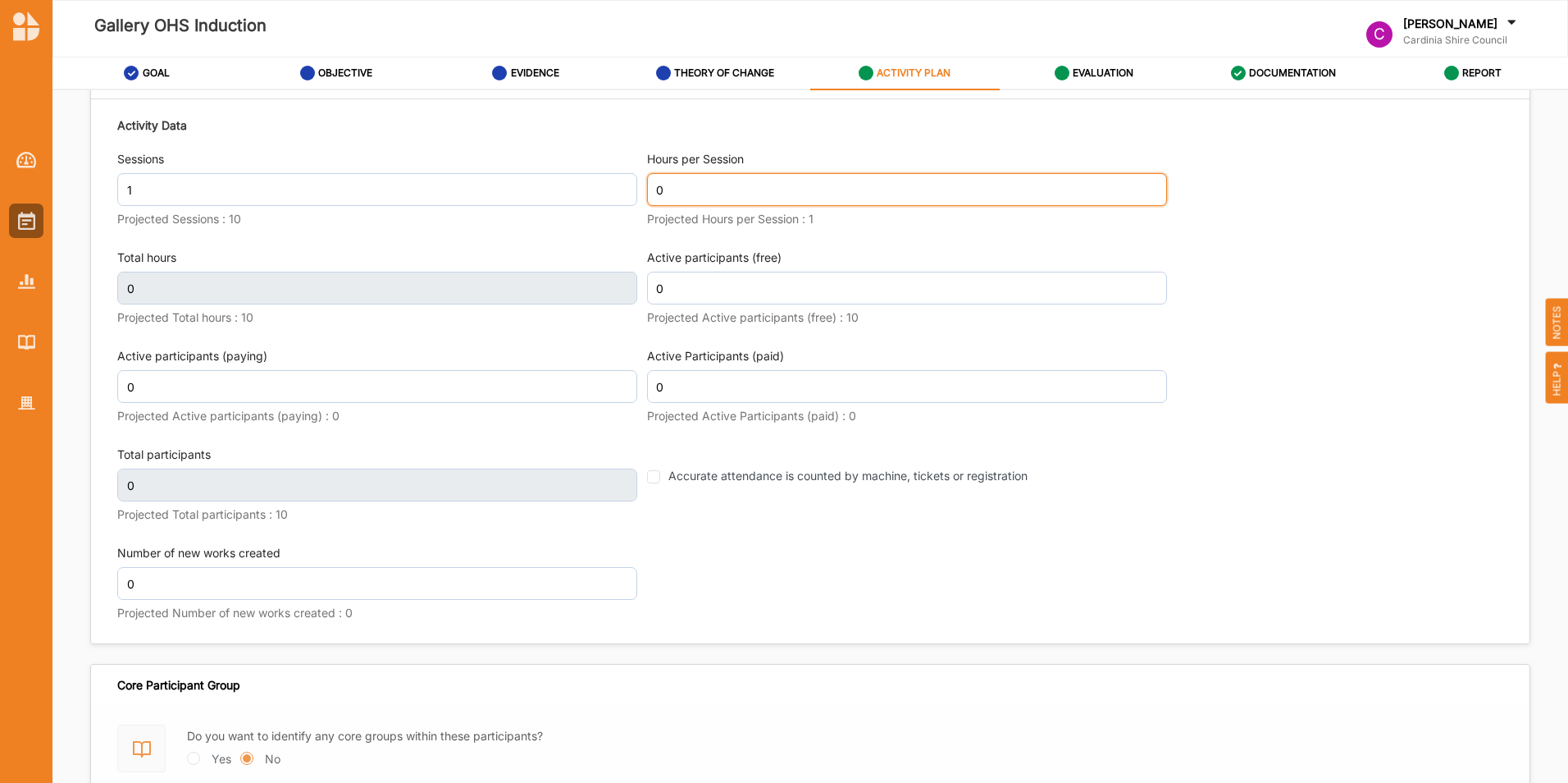
click at [797, 187] on input "0" at bounding box center [907, 189] width 520 height 33
type input "1"
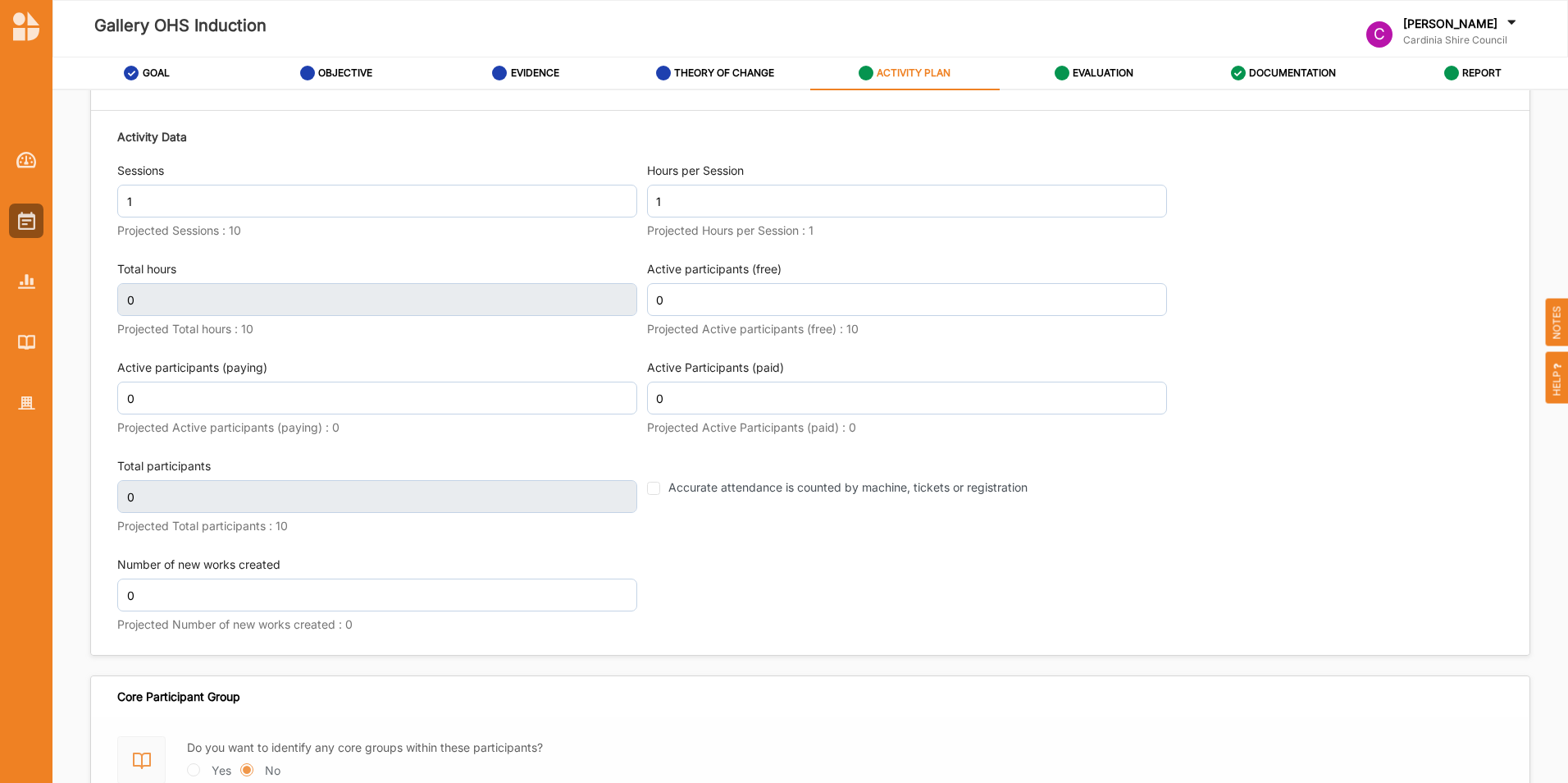
click at [484, 339] on div "Activity Data Sessions 1 Projected Sessions : 10 Hours per Session 1 Projected …" at bounding box center [810, 383] width 1386 height 526
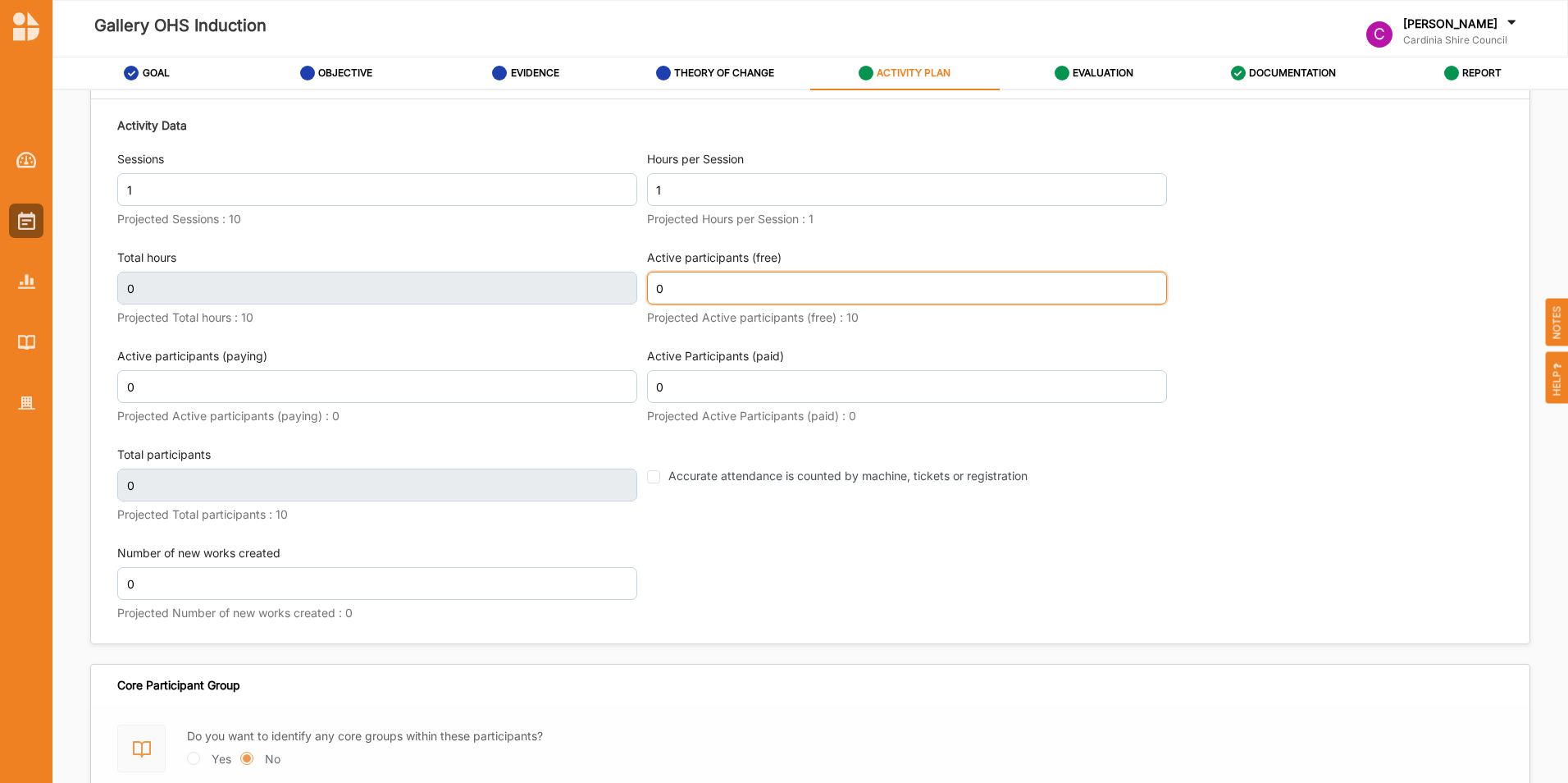
click at [727, 289] on input "0" at bounding box center [907, 287] width 520 height 33
type input "4"
click at [790, 559] on div "Activity Data Sessions 1 Projected Sessions : 10 Hours per Session 1 Projected …" at bounding box center [810, 372] width 1386 height 526
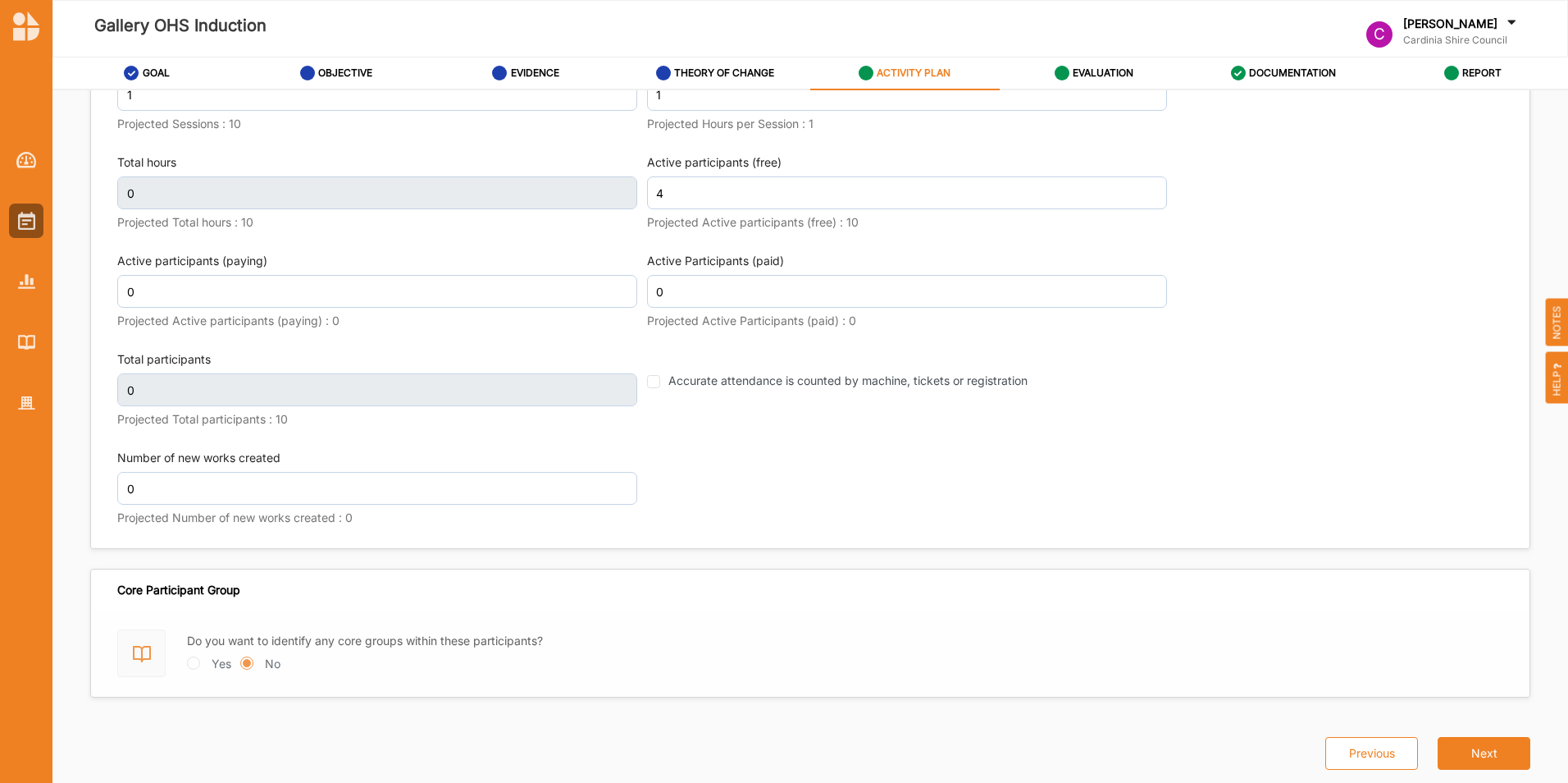
scroll to position [2211, 0]
type input "1"
type input "4"
click at [1483, 758] on button "Next" at bounding box center [1484, 752] width 93 height 33
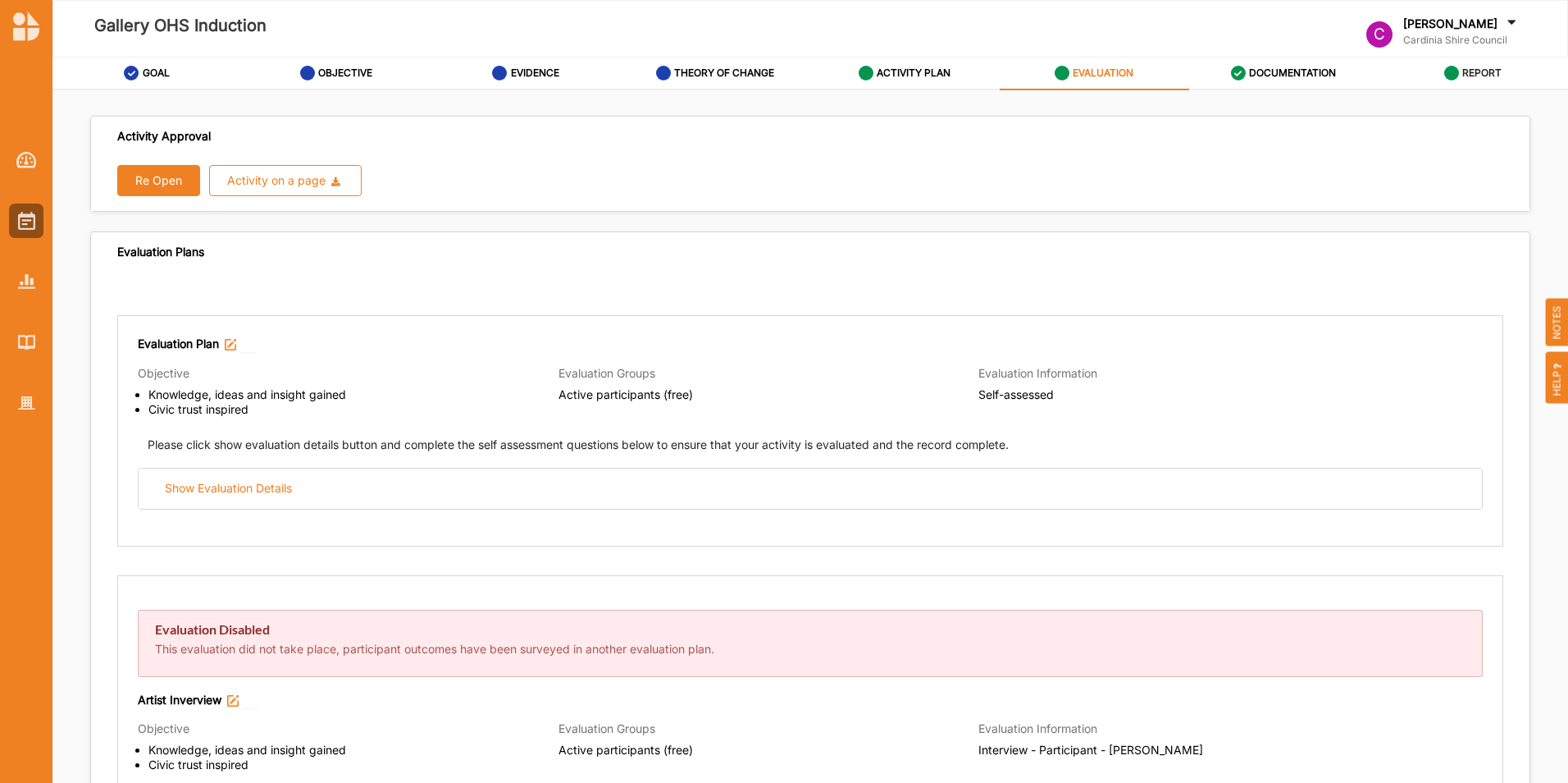
click at [1490, 67] on label "REPORT" at bounding box center [1482, 72] width 39 height 13
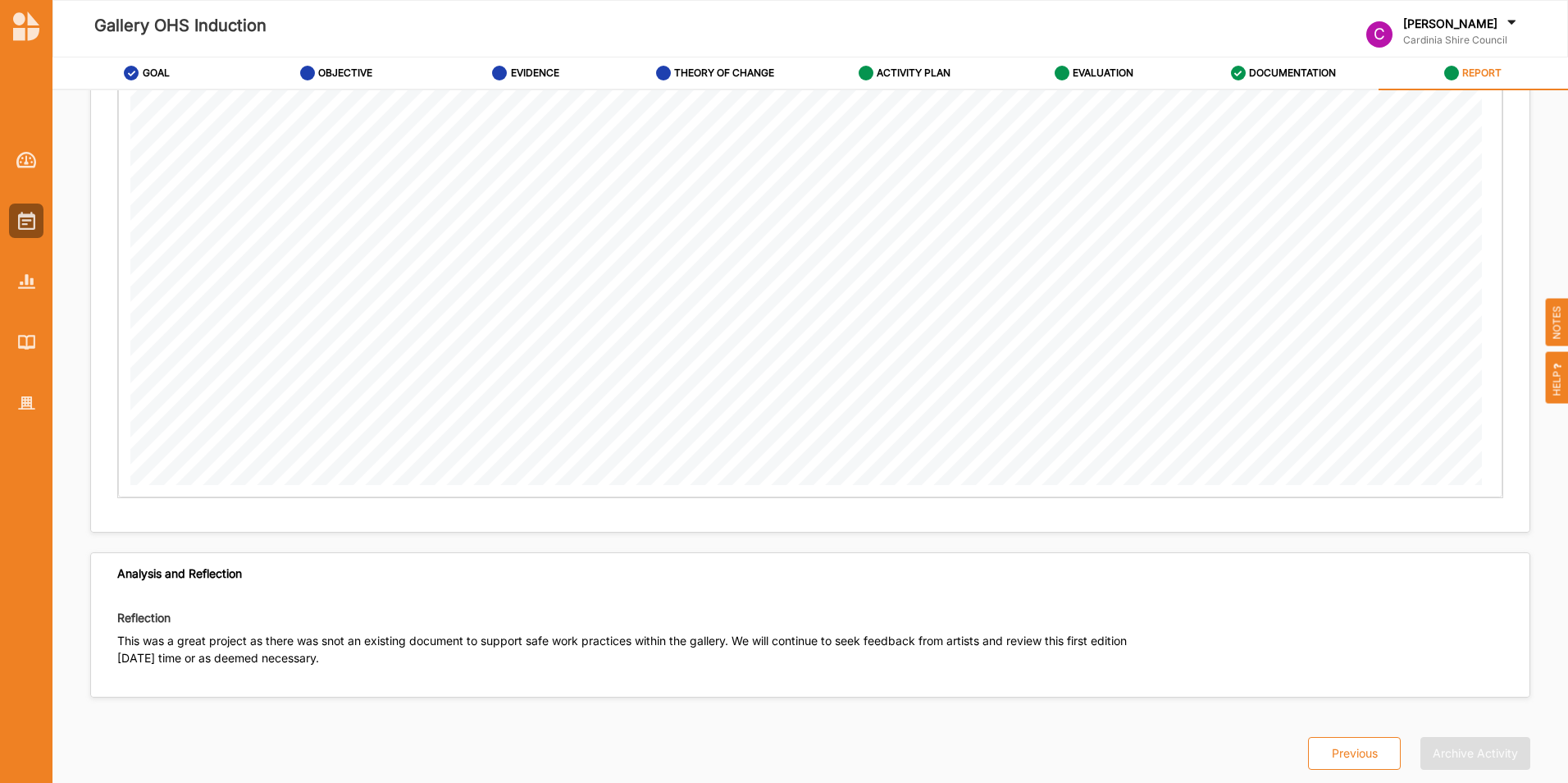
scroll to position [3012, 0]
click at [1097, 73] on label "EVALUATION" at bounding box center [1103, 72] width 61 height 13
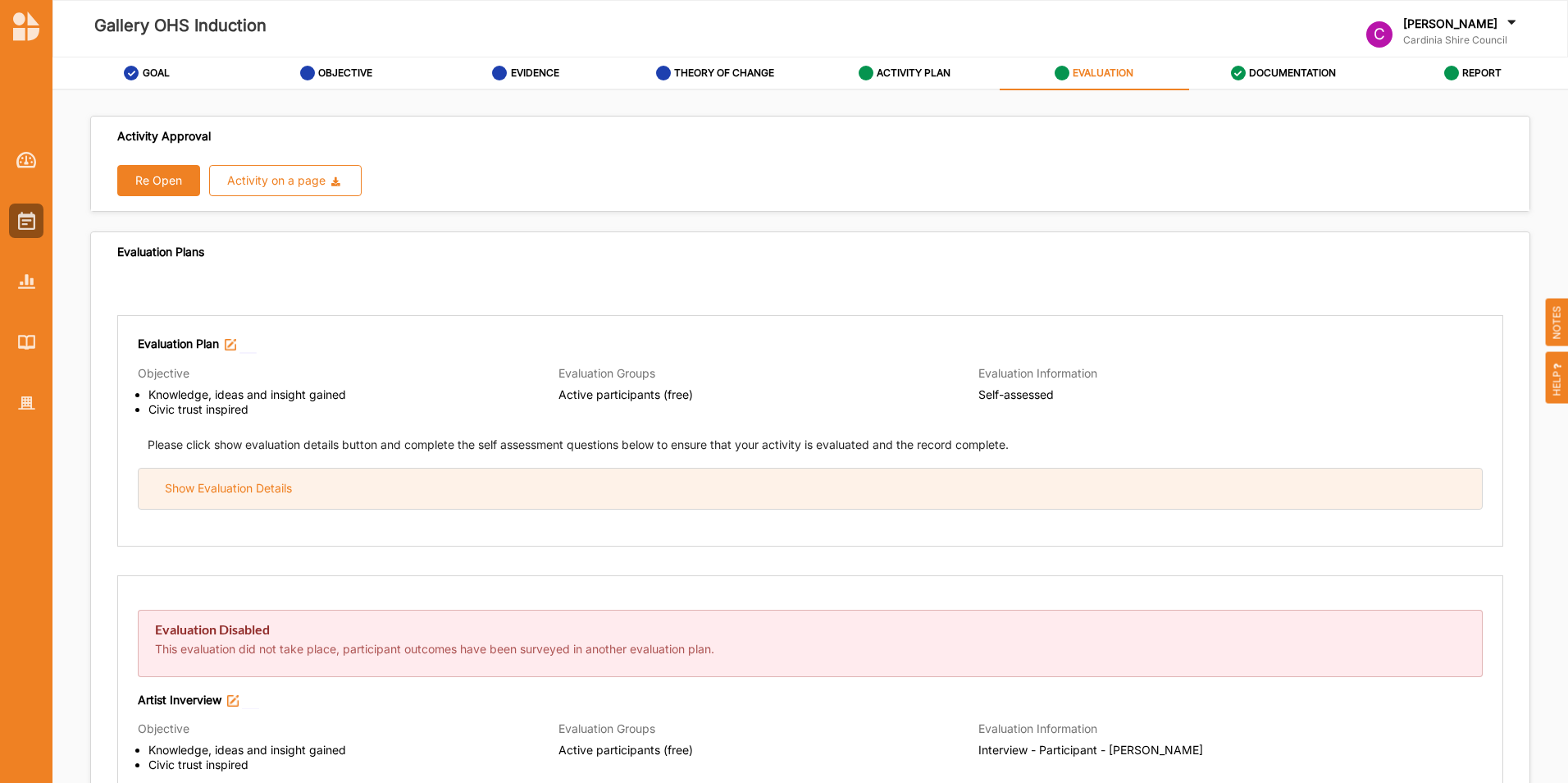
click at [277, 481] on div "Show Evaluation Details" at bounding box center [228, 488] width 127 height 15
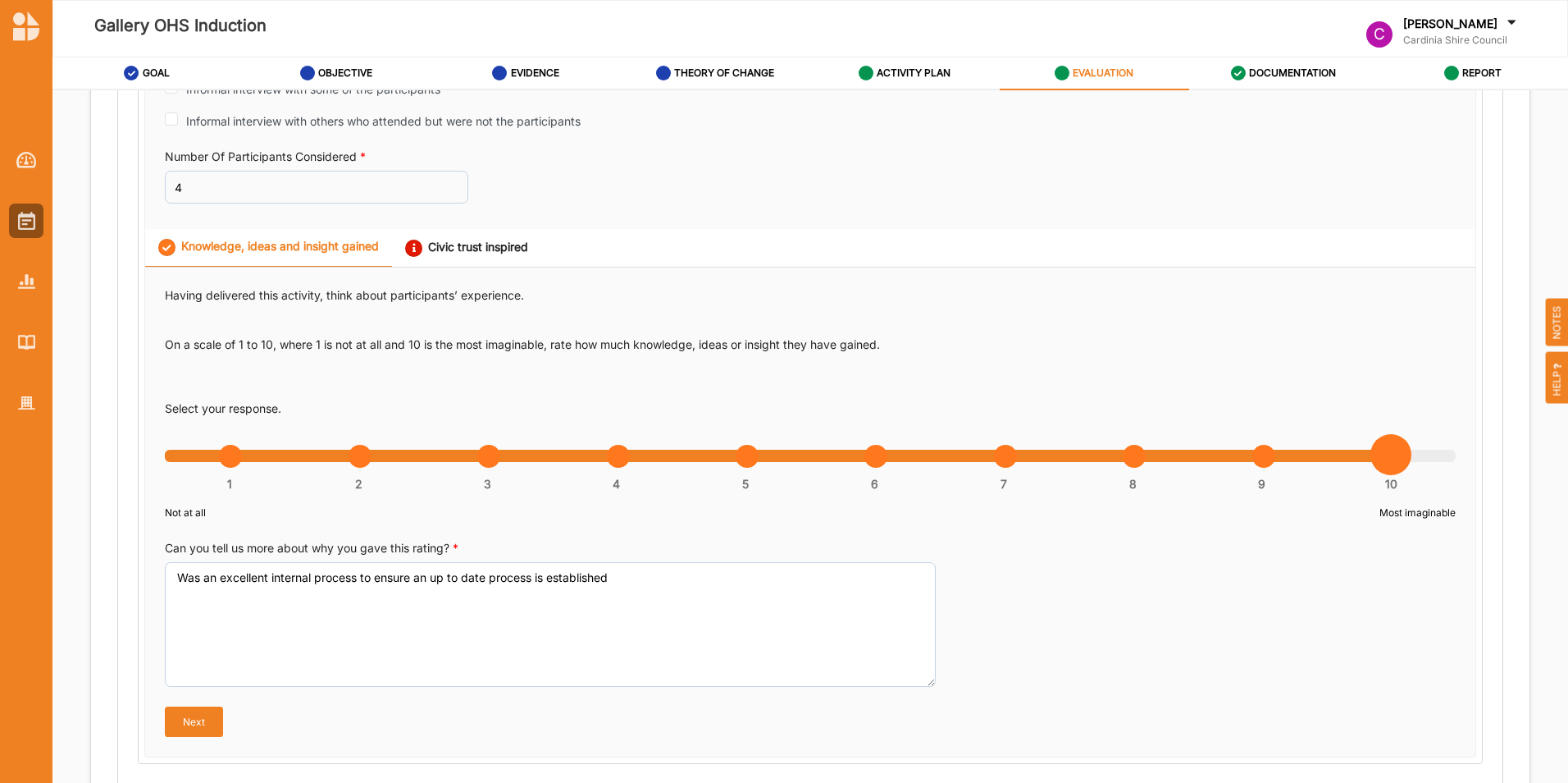
scroll to position [821, 0]
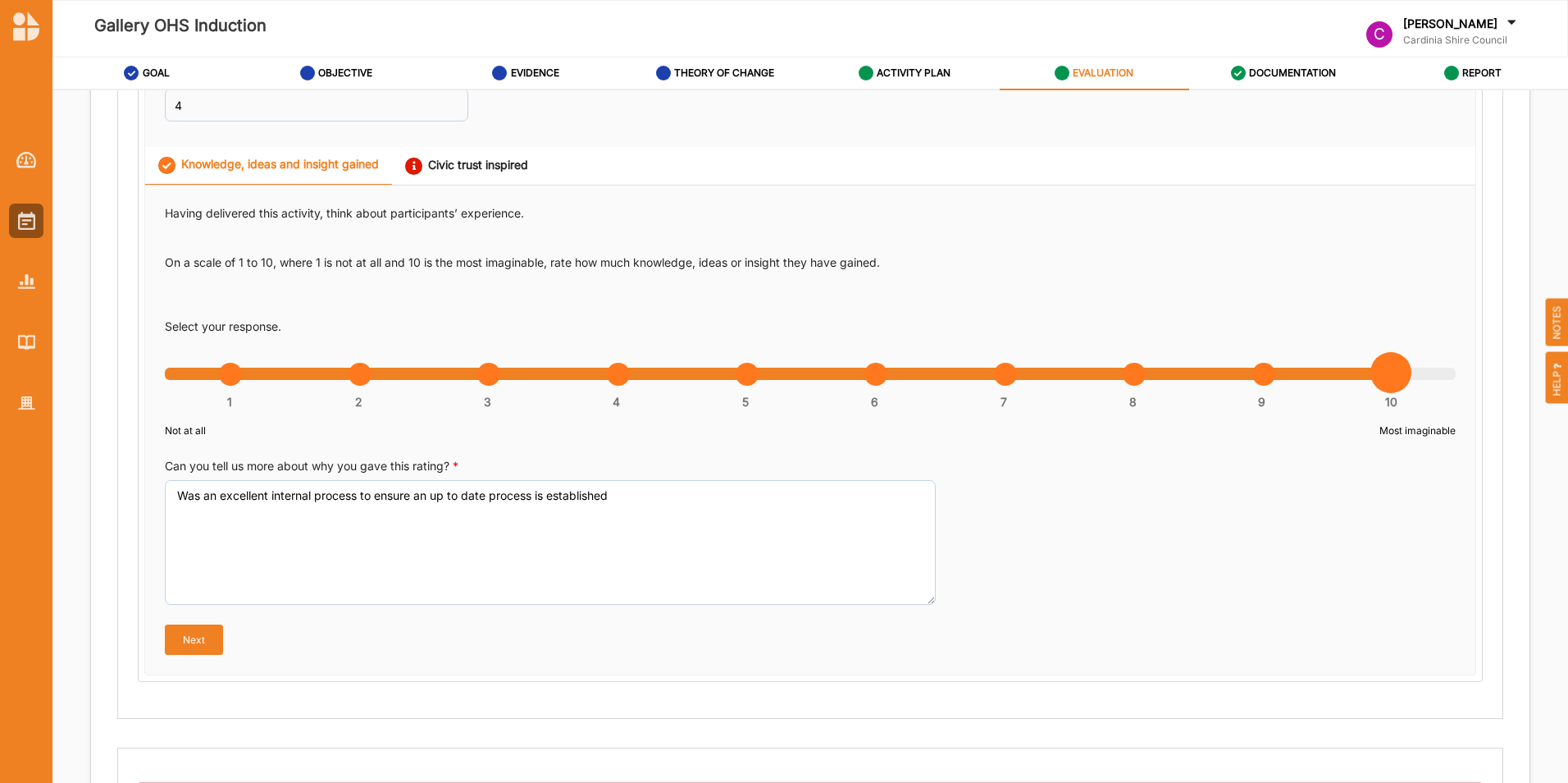
click at [440, 163] on div "Civic trust inspired" at bounding box center [467, 166] width 123 height 17
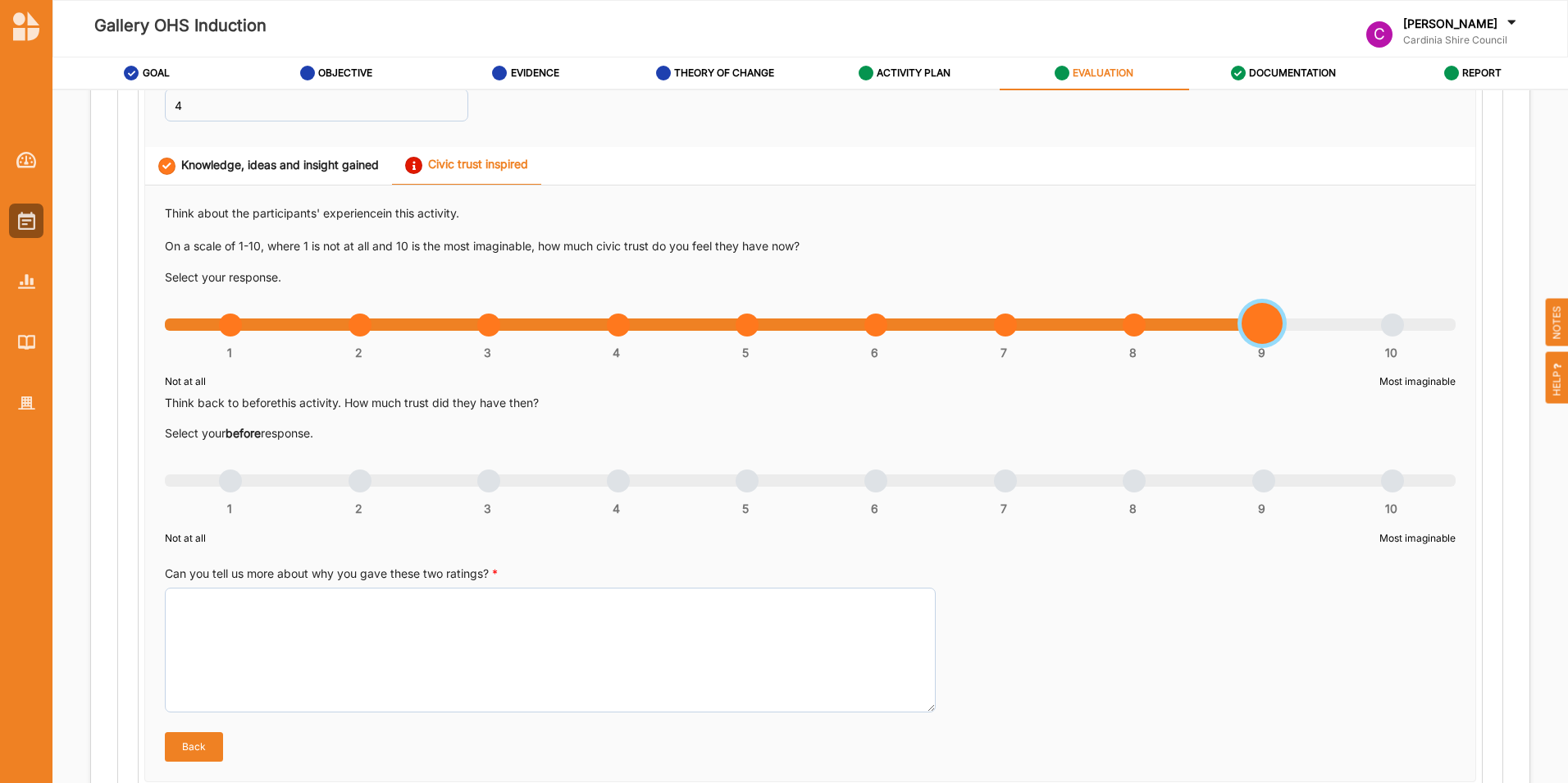
click at [1264, 328] on div "1 2 3 4 5 6 7 8 9 10" at bounding box center [810, 334] width 1291 height 12
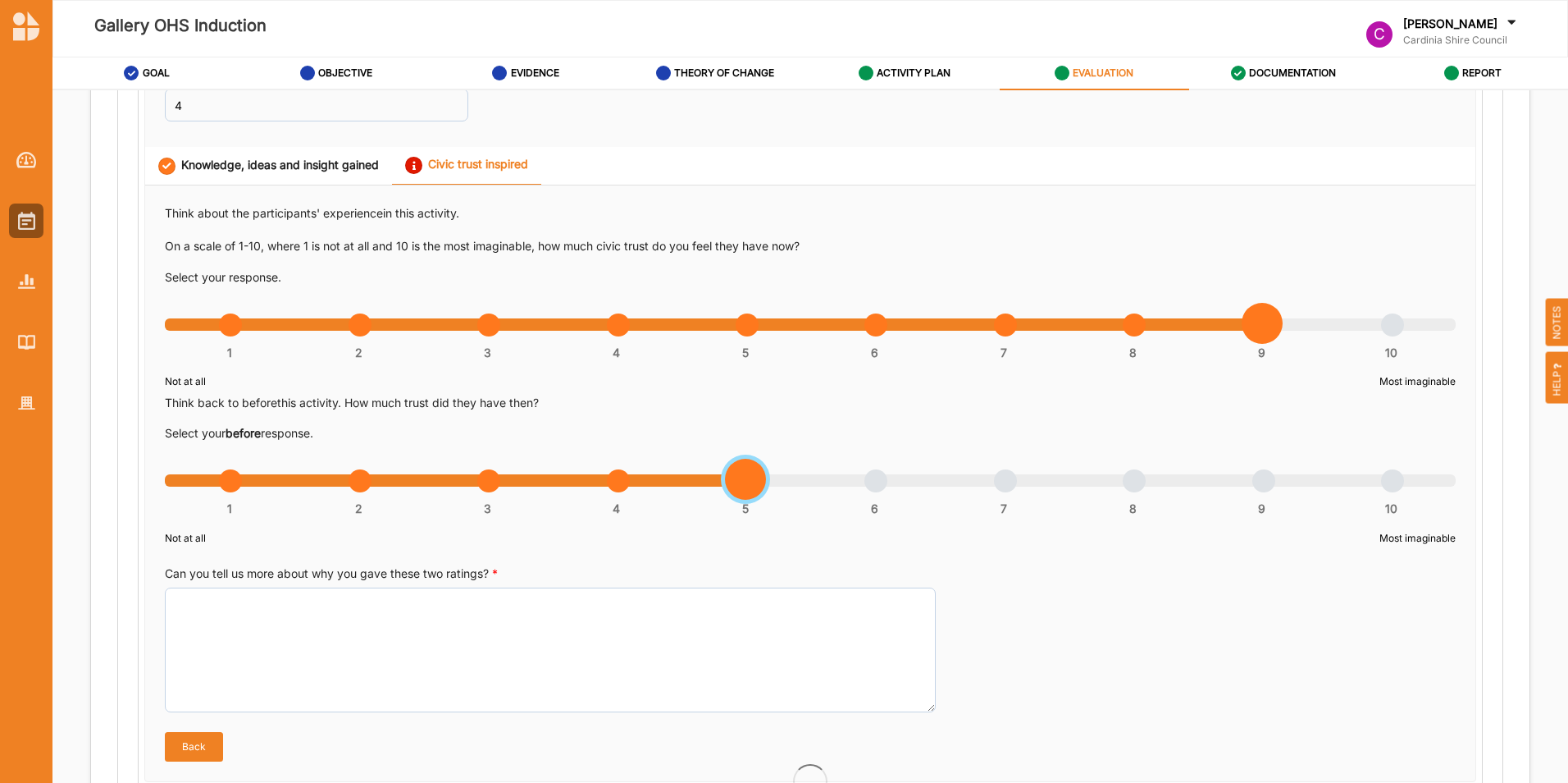
click at [748, 484] on div "1 2 3 4 5 6 7 8 9 10" at bounding box center [810, 490] width 1291 height 12
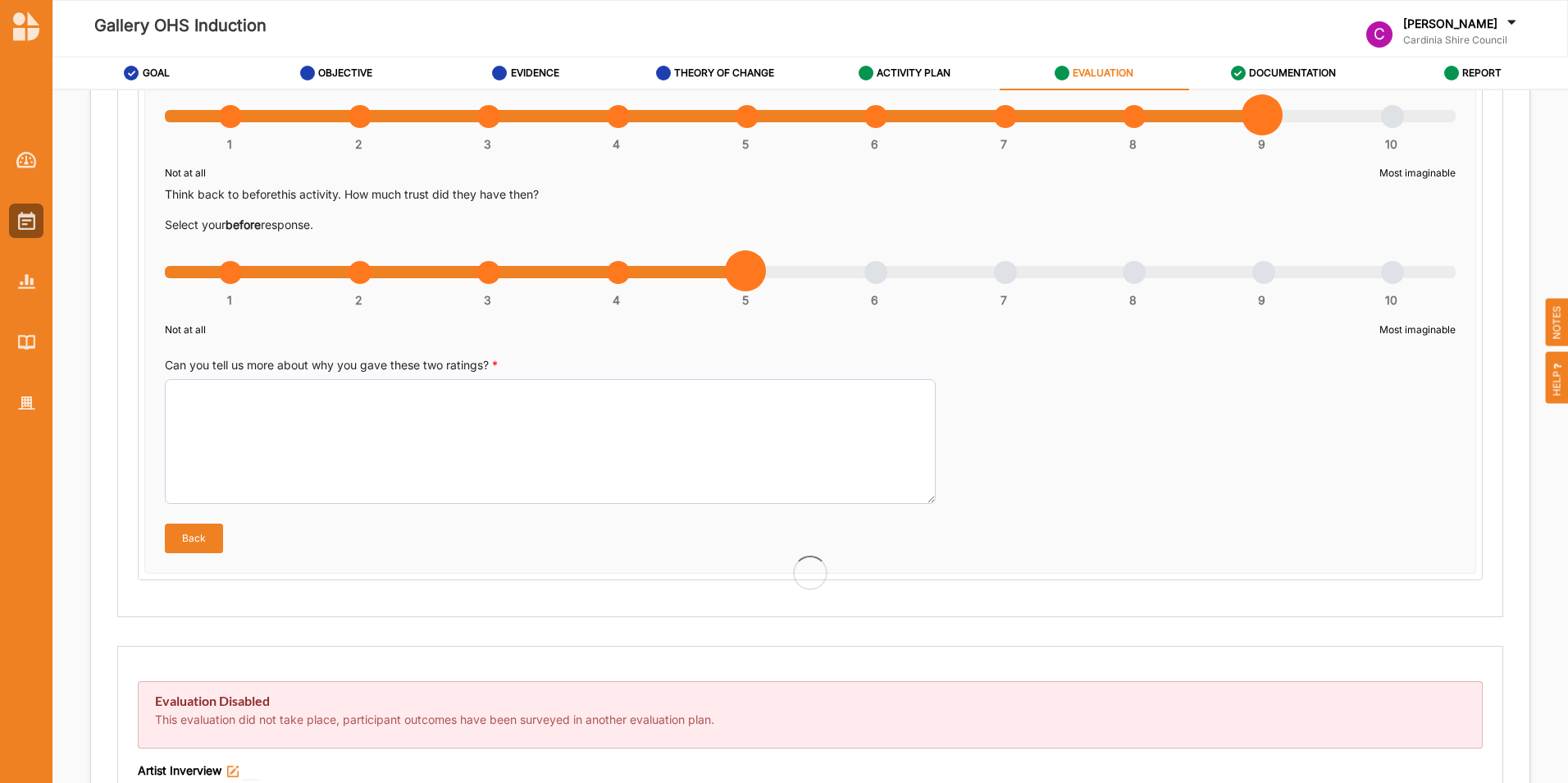
scroll to position [1067, 0]
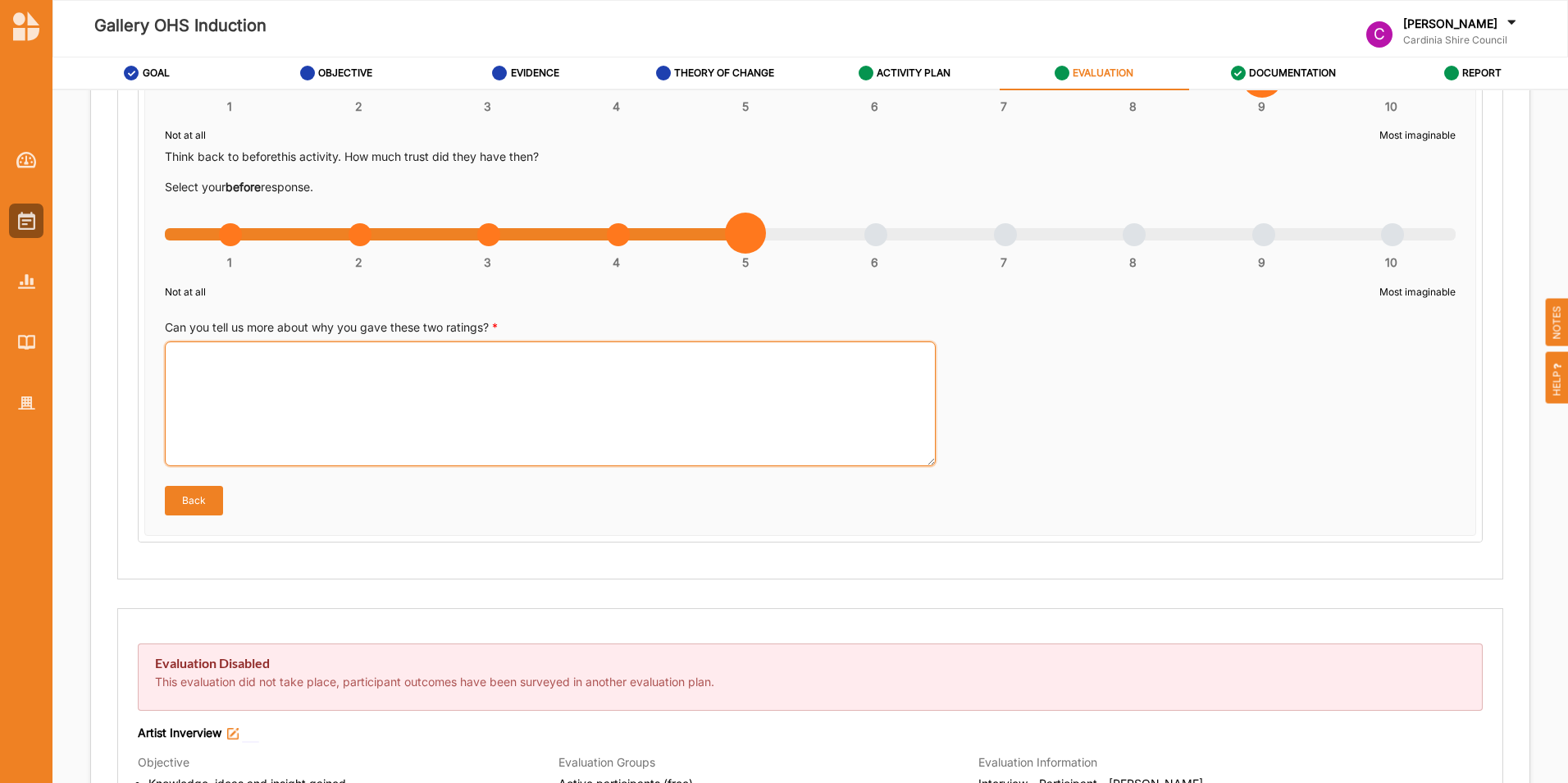
click at [585, 399] on textarea "Can you tell us more about why you gave these two ratings? *" at bounding box center [550, 404] width 771 height 124
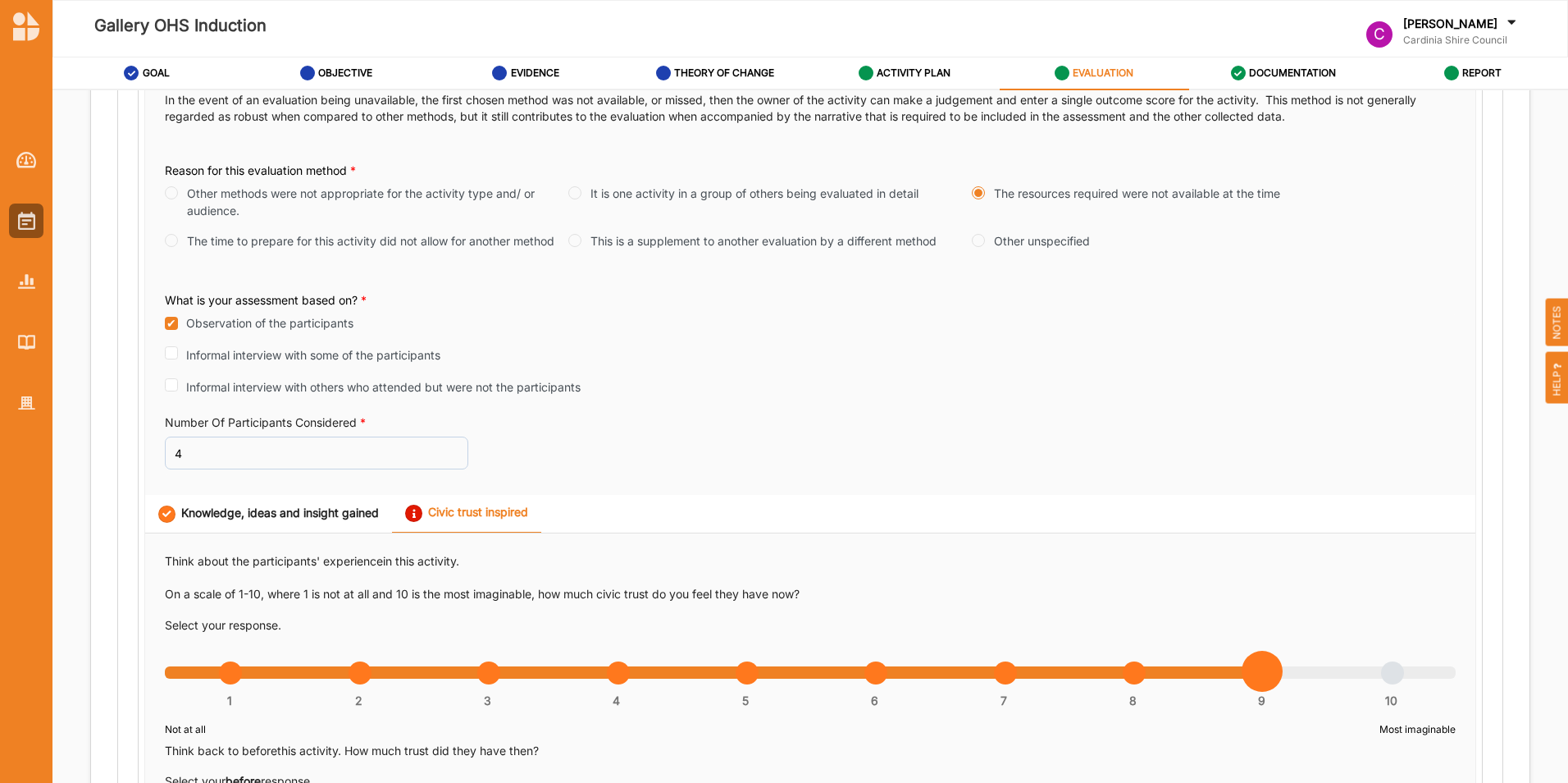
scroll to position [411, 0]
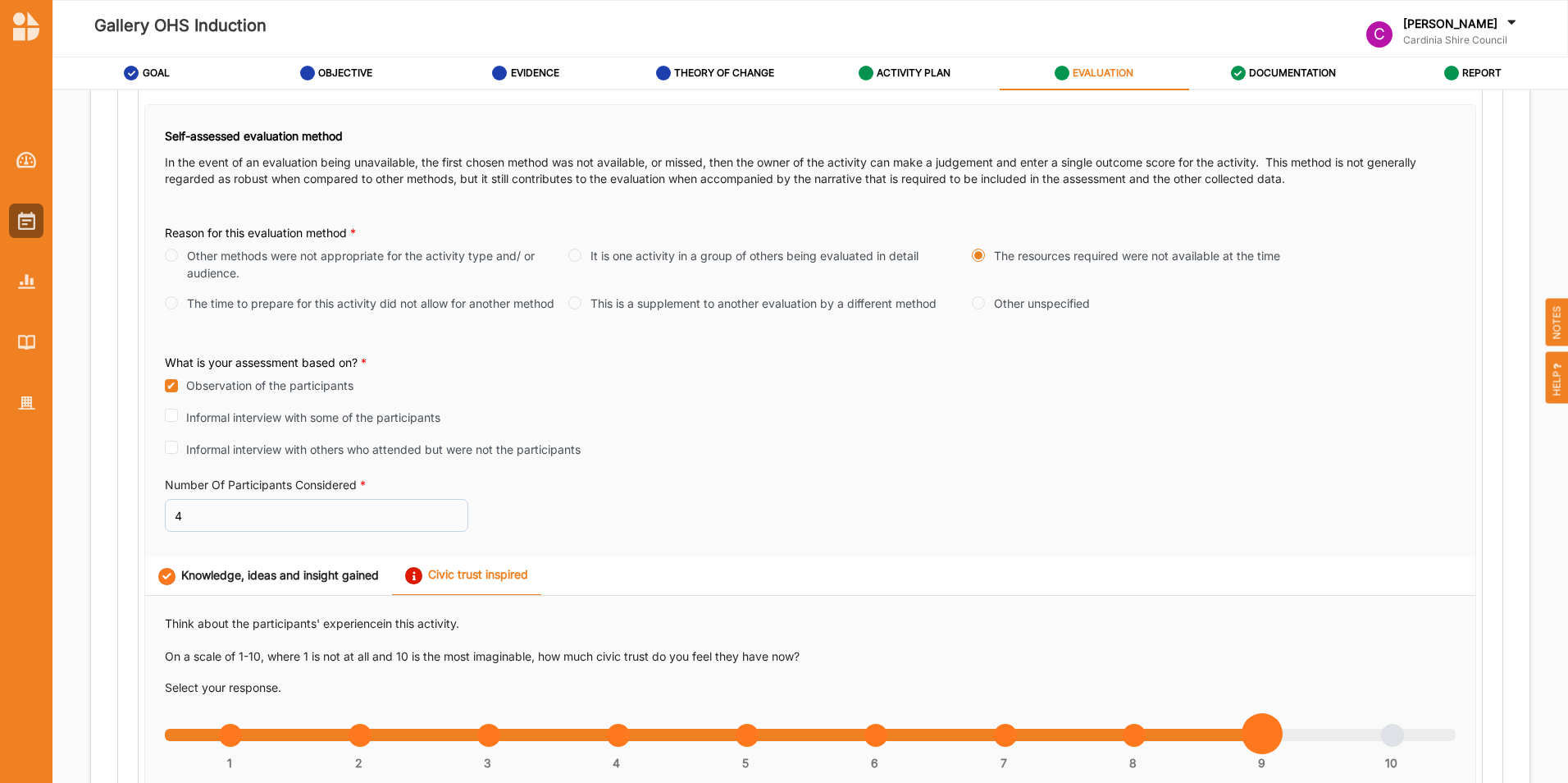
type textarea "n"
click at [277, 576] on div "Knowledge, ideas and insight gained" at bounding box center [268, 576] width 221 height 17
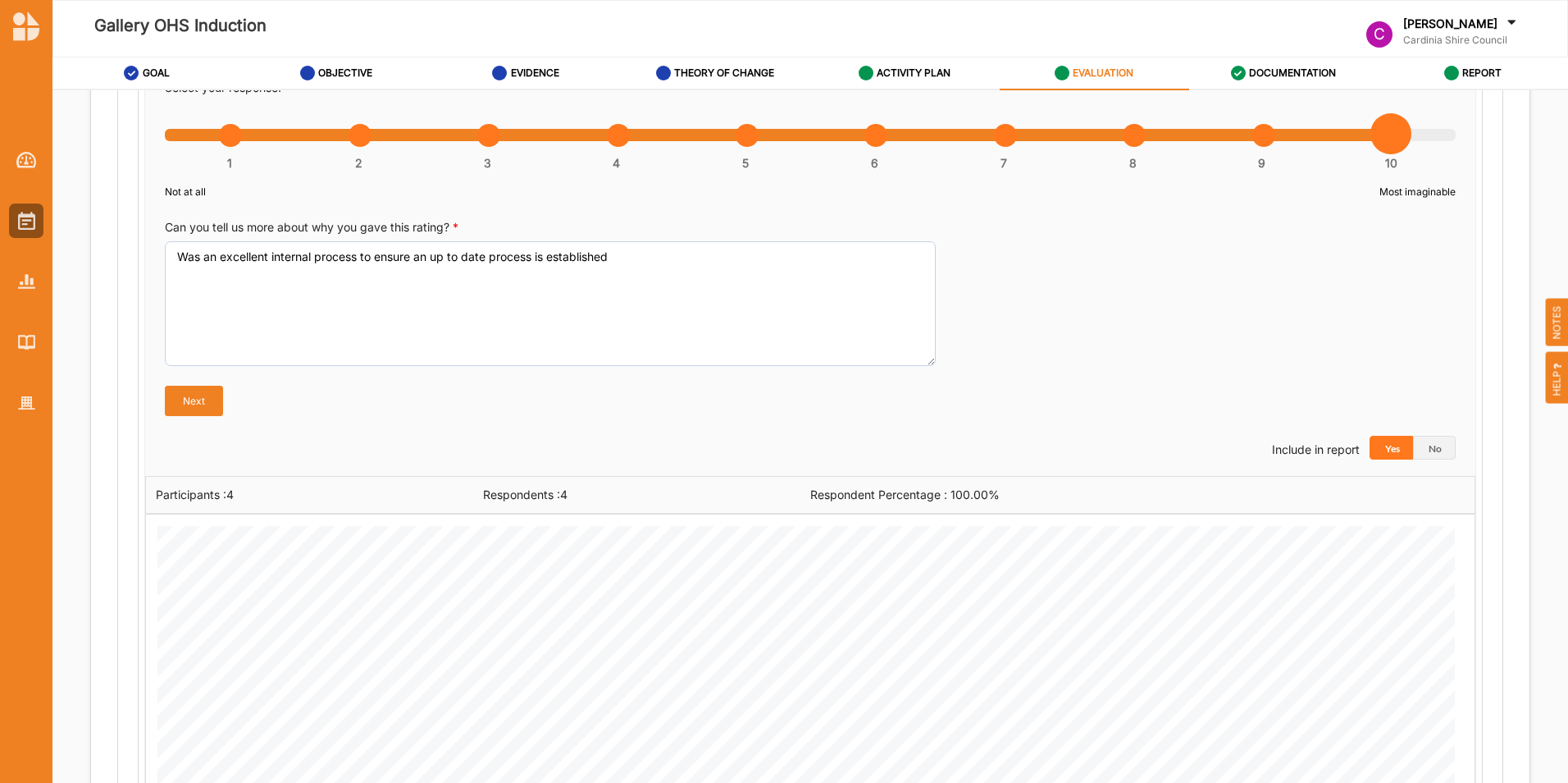
scroll to position [1067, 0]
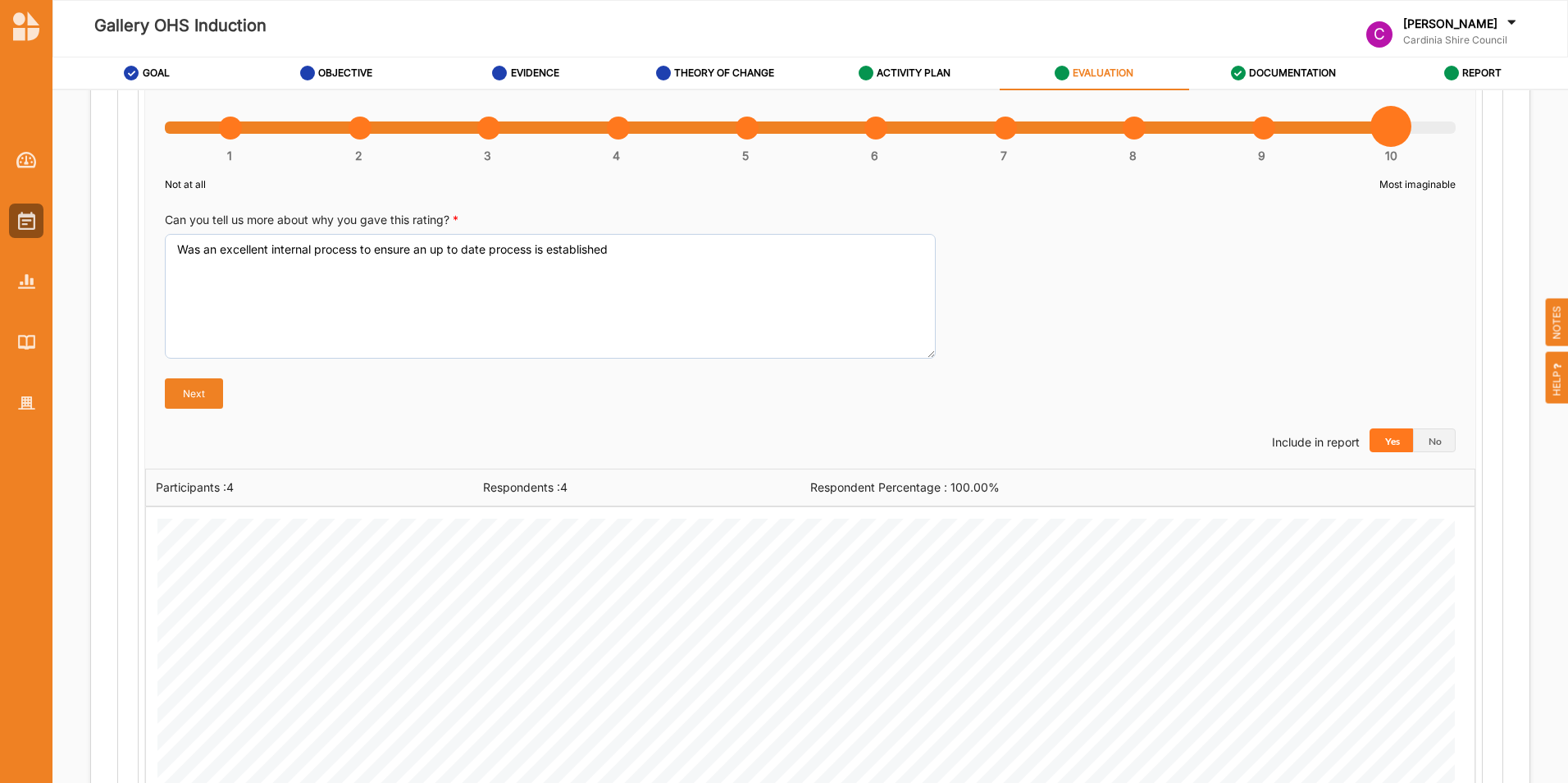
click at [199, 393] on button "Next" at bounding box center [193, 393] width 58 height 30
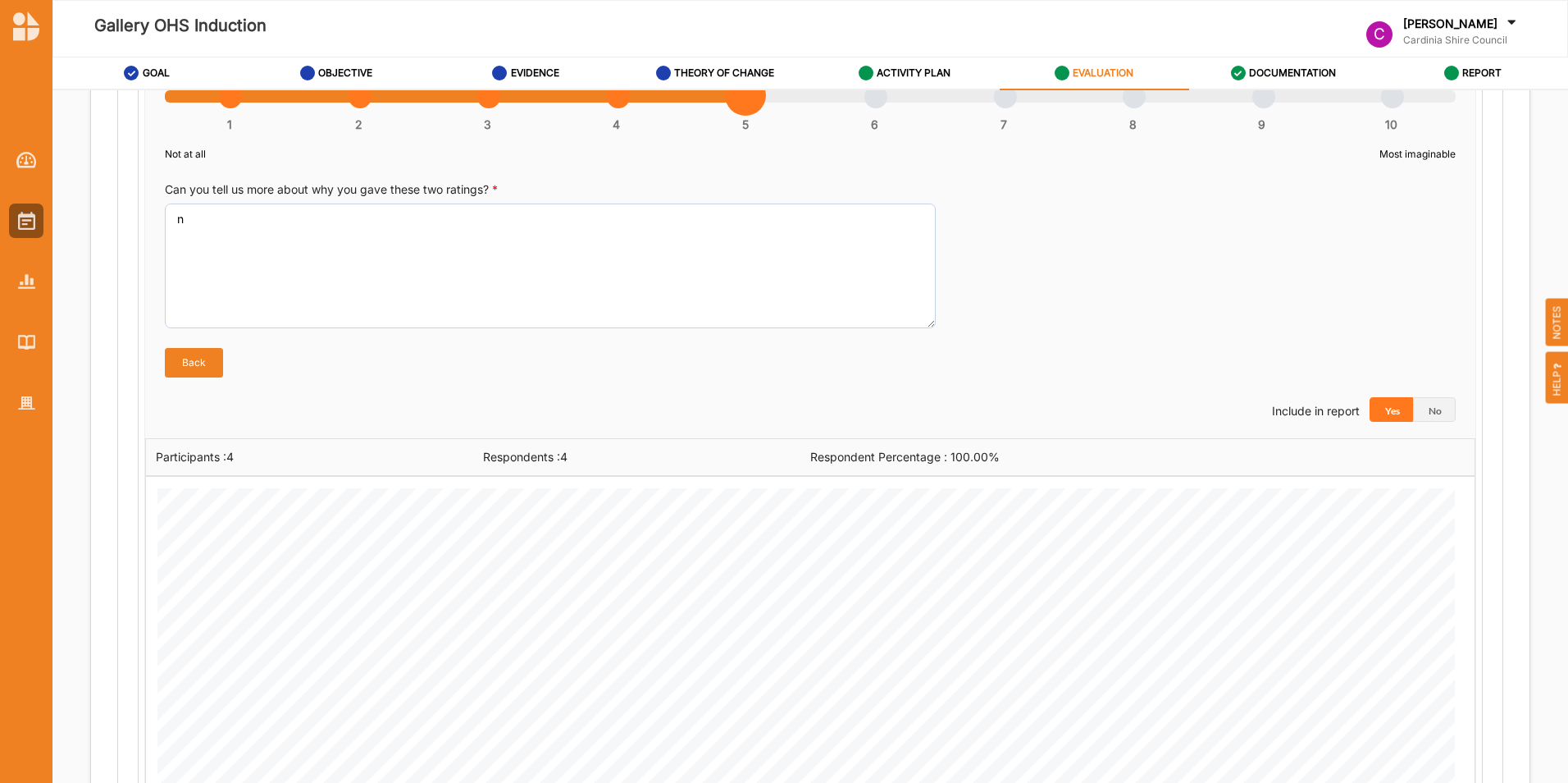
scroll to position [1206, 0]
click at [1387, 410] on button "Yes" at bounding box center [1391, 408] width 43 height 25
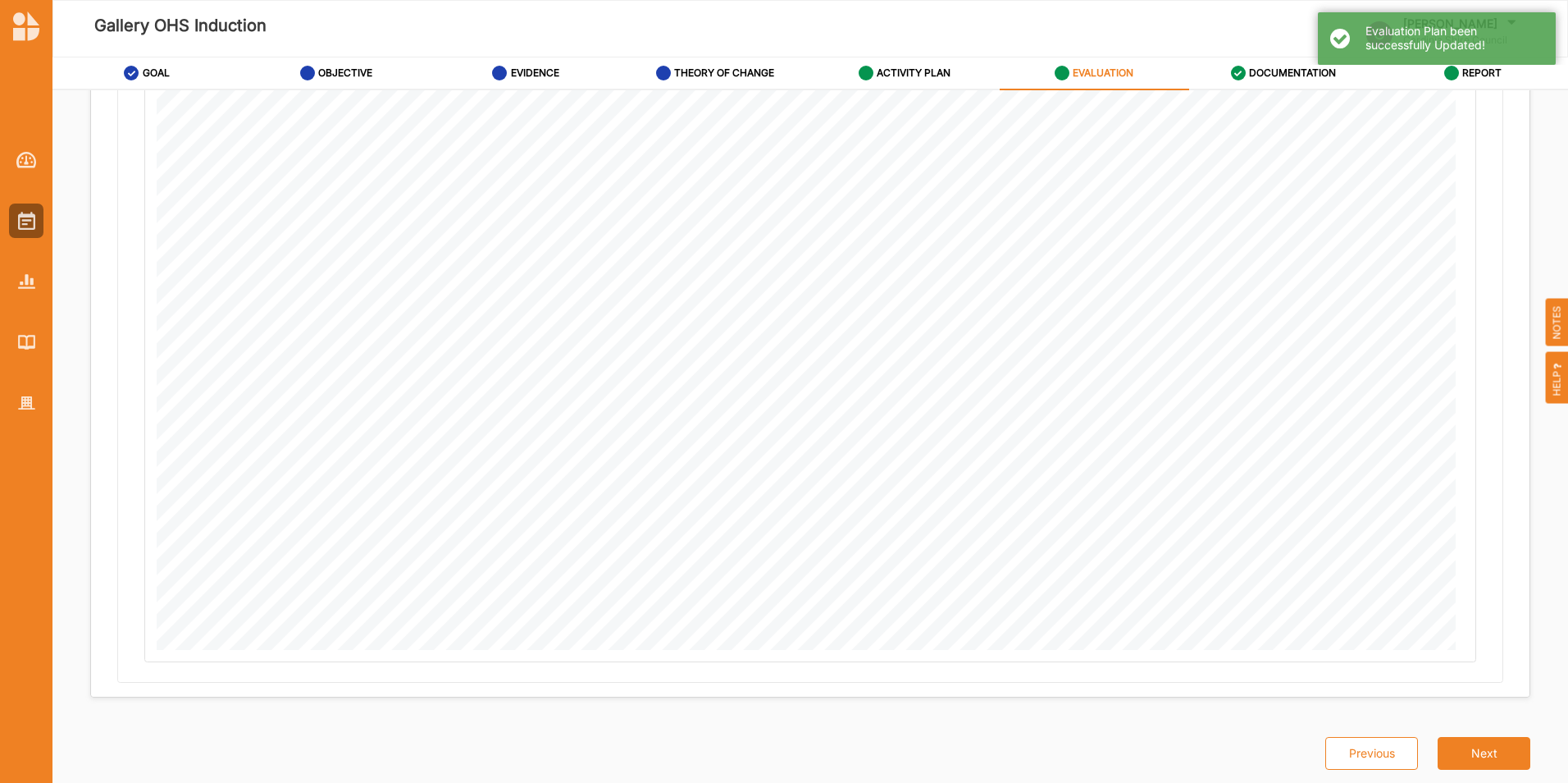
scroll to position [3038, 0]
click at [1490, 744] on button "Next" at bounding box center [1484, 752] width 93 height 33
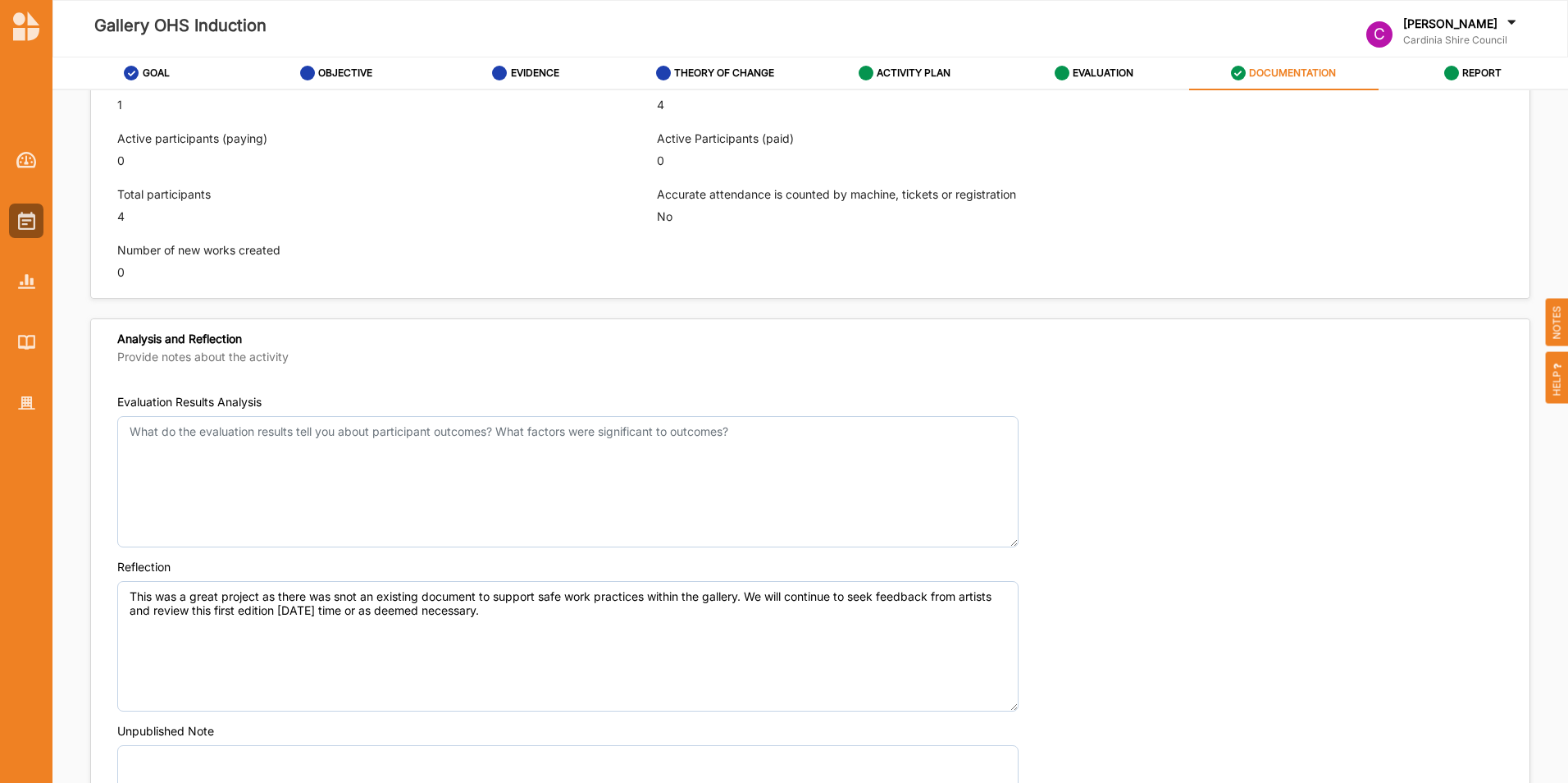
scroll to position [896, 0]
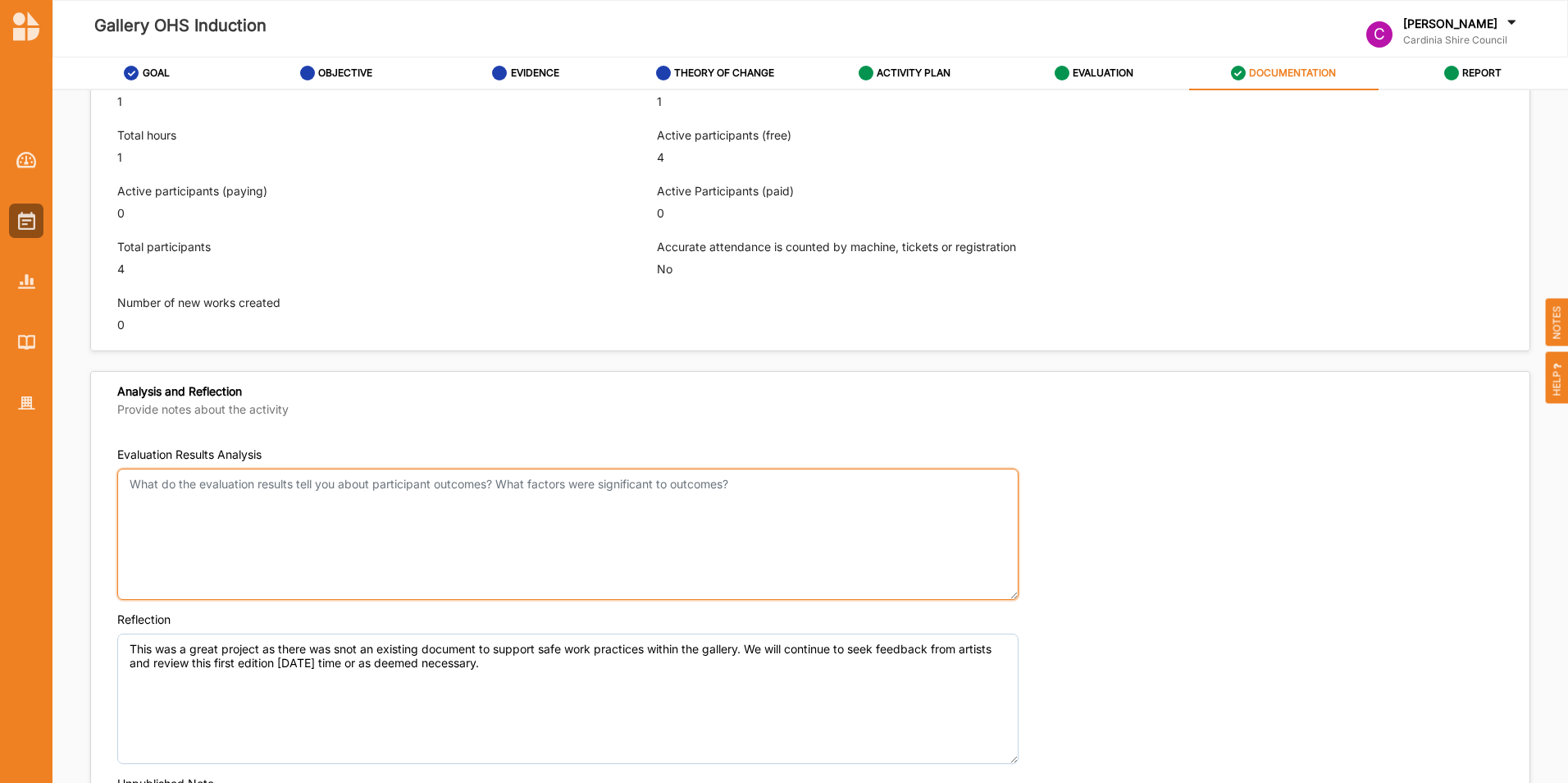
click at [777, 475] on textarea "Evaluation Results Analysis" at bounding box center [568, 534] width 902 height 131
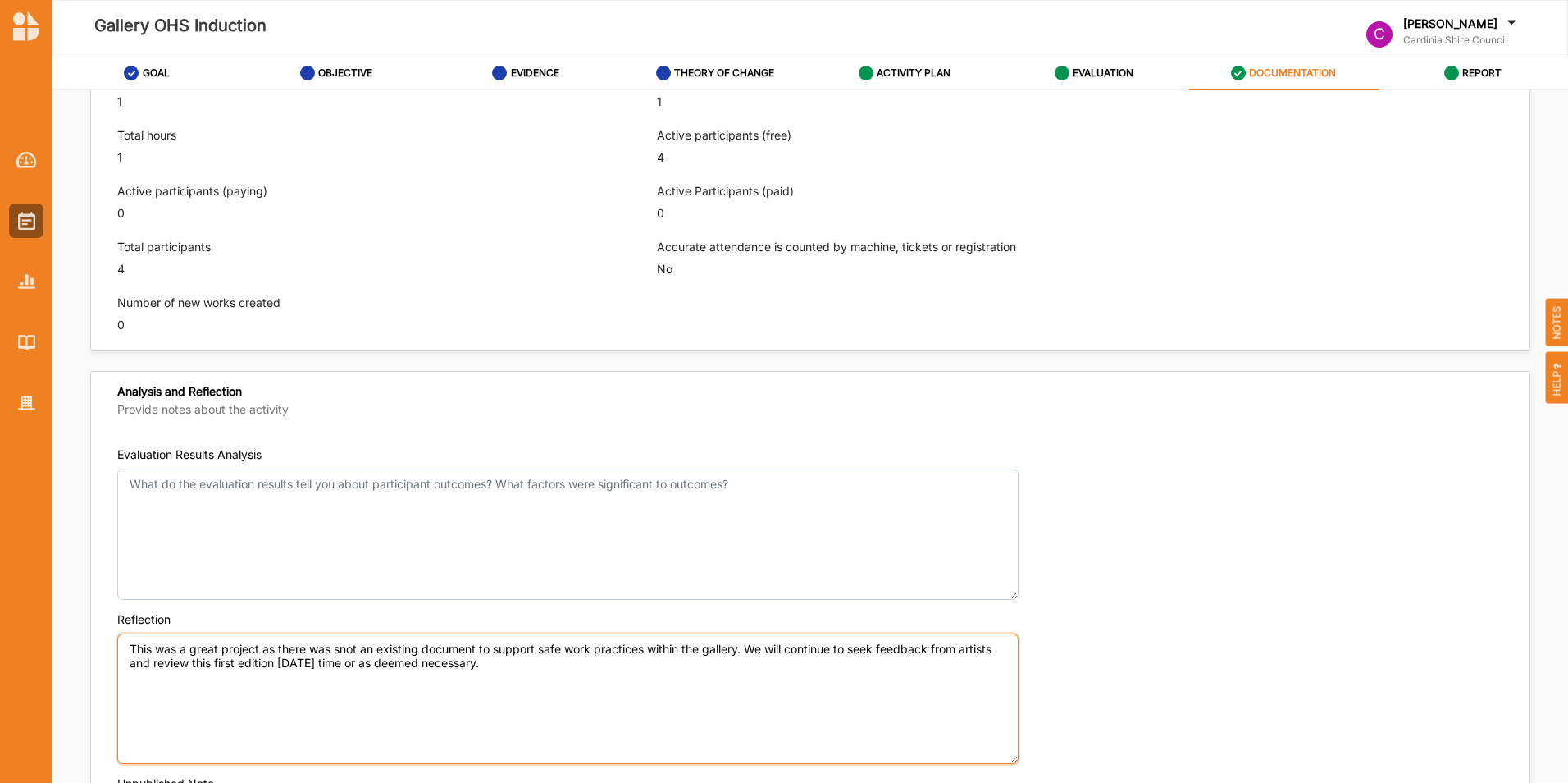
drag, startPoint x: 517, startPoint y: 660, endPoint x: 109, endPoint y: 636, distance: 408.7
click at [109, 636] on div "Evaluation Results Analysis Reflection This was a great project as there was sn…" at bounding box center [810, 687] width 1439 height 509
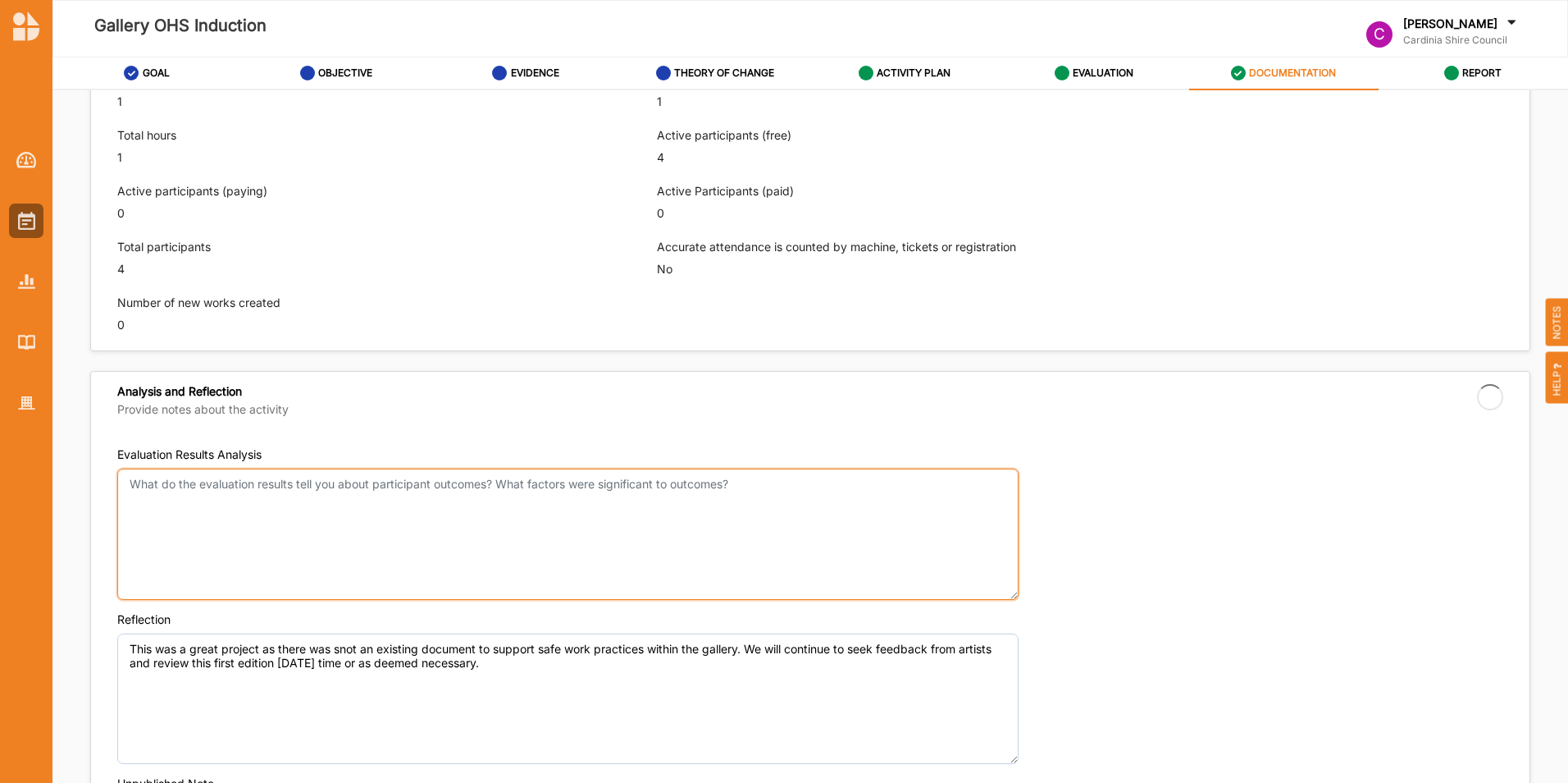
click at [358, 480] on textarea "Evaluation Results Analysis" at bounding box center [568, 534] width 902 height 131
paste textarea "This was a great project as there was snot an existing document to support safe…"
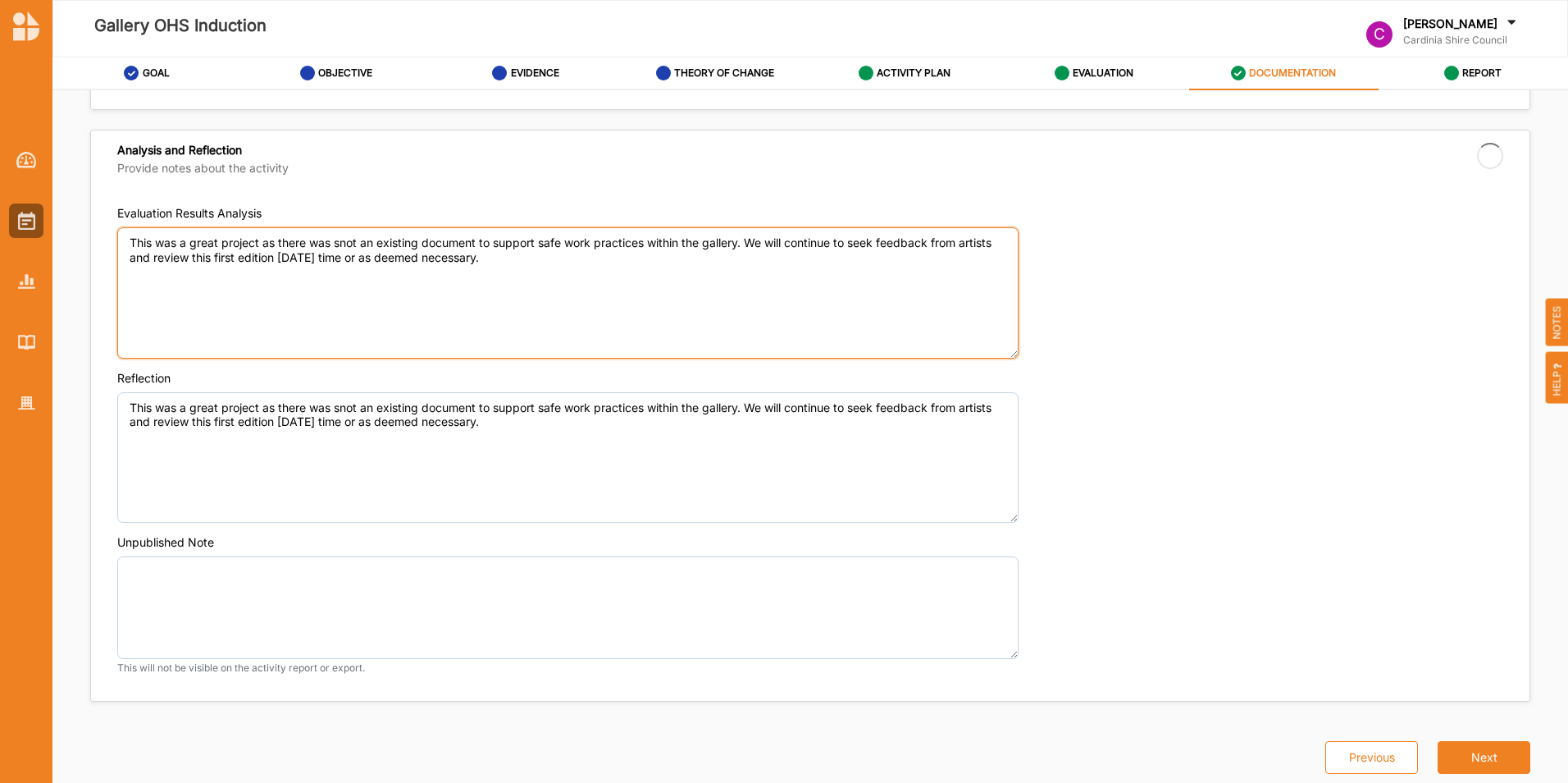
scroll to position [1141, 0]
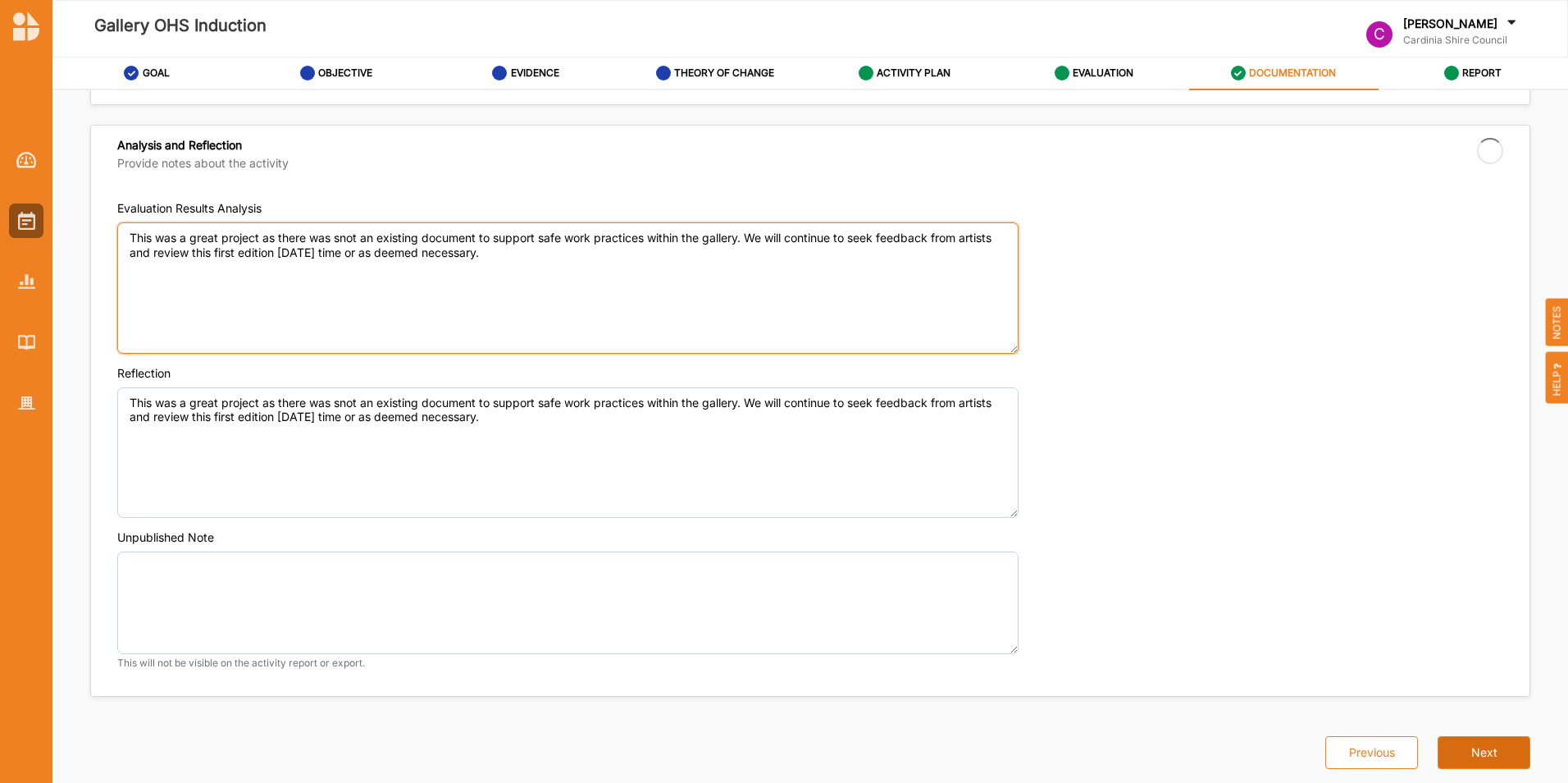
type textarea "This was a great project as there was snot an existing document to support safe…"
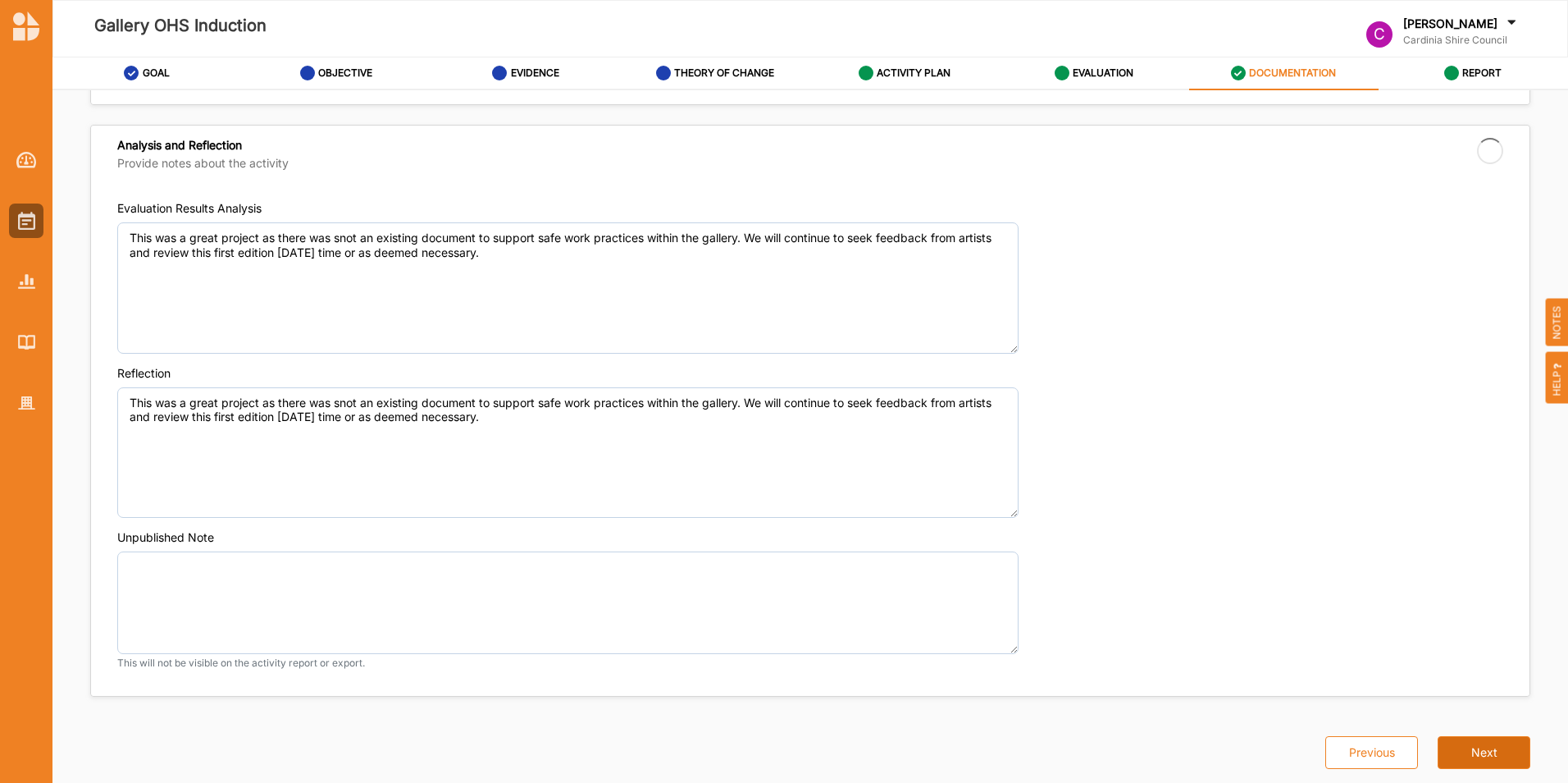
click at [1452, 751] on button "Next" at bounding box center [1484, 752] width 93 height 33
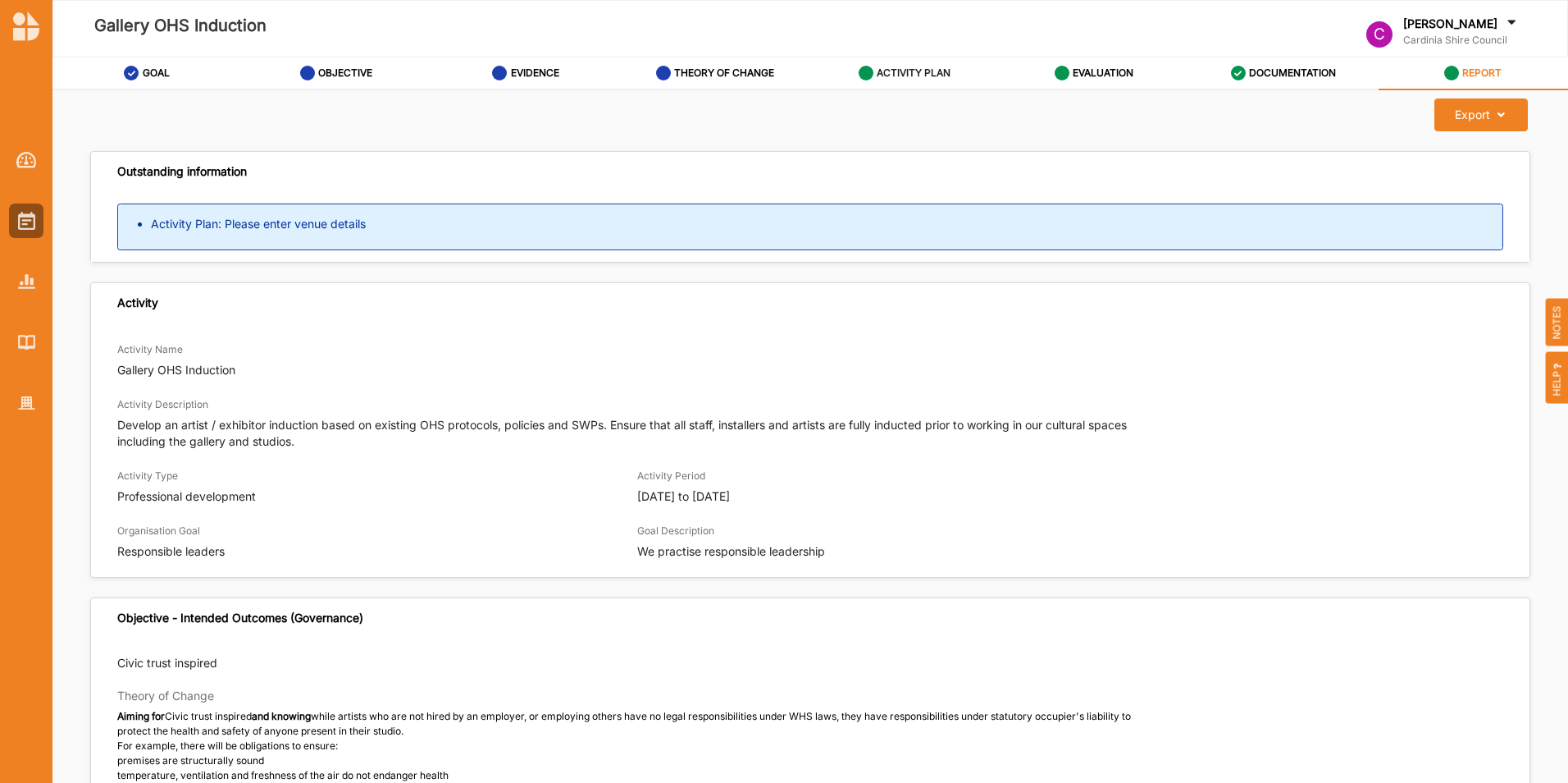
click at [935, 71] on label "ACTIVITY PLAN" at bounding box center [914, 72] width 74 height 13
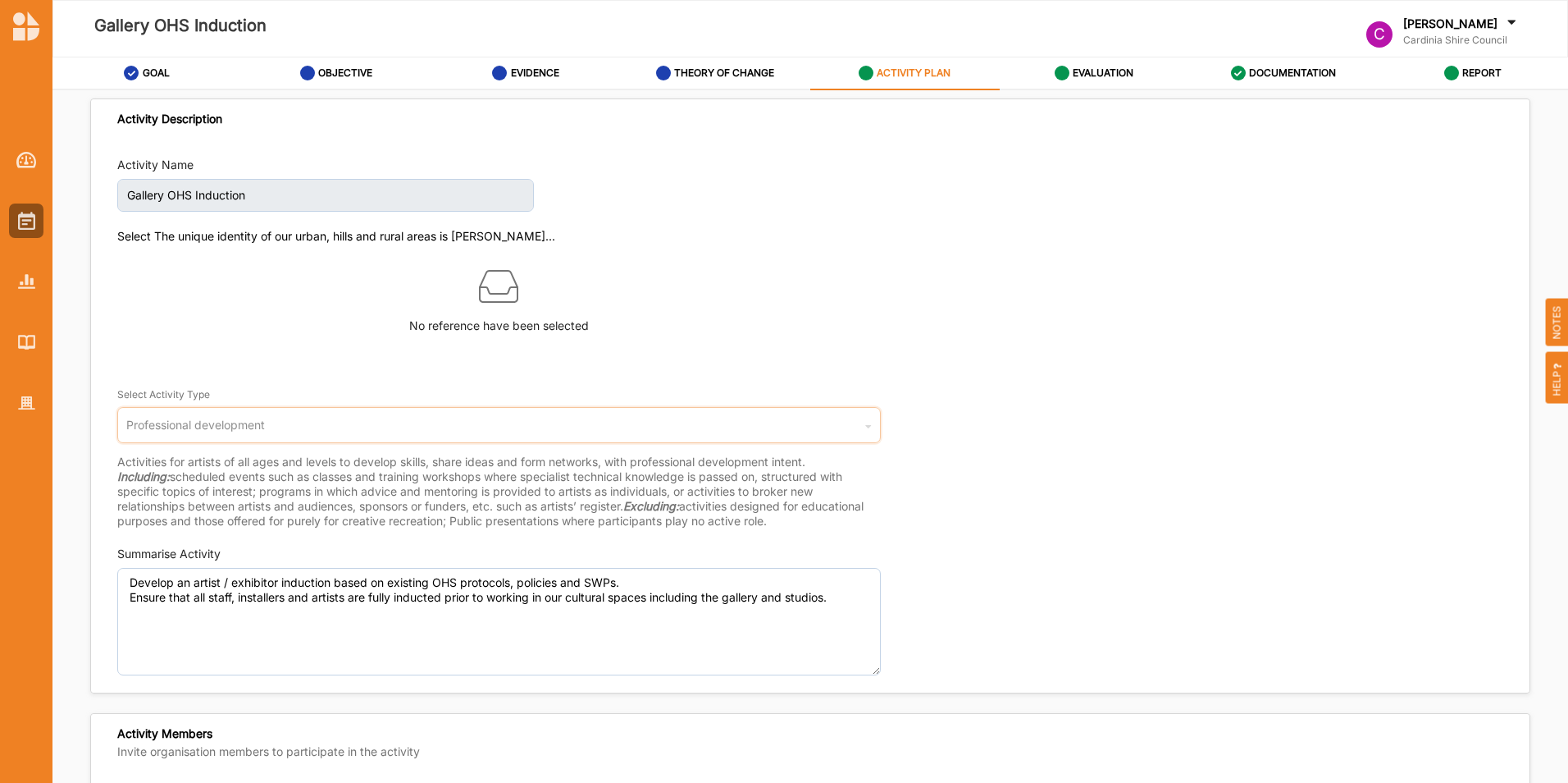
click at [239, 426] on div "Professional development" at bounding box center [195, 426] width 138 height 12
click at [865, 430] on icon at bounding box center [868, 429] width 7 height 33
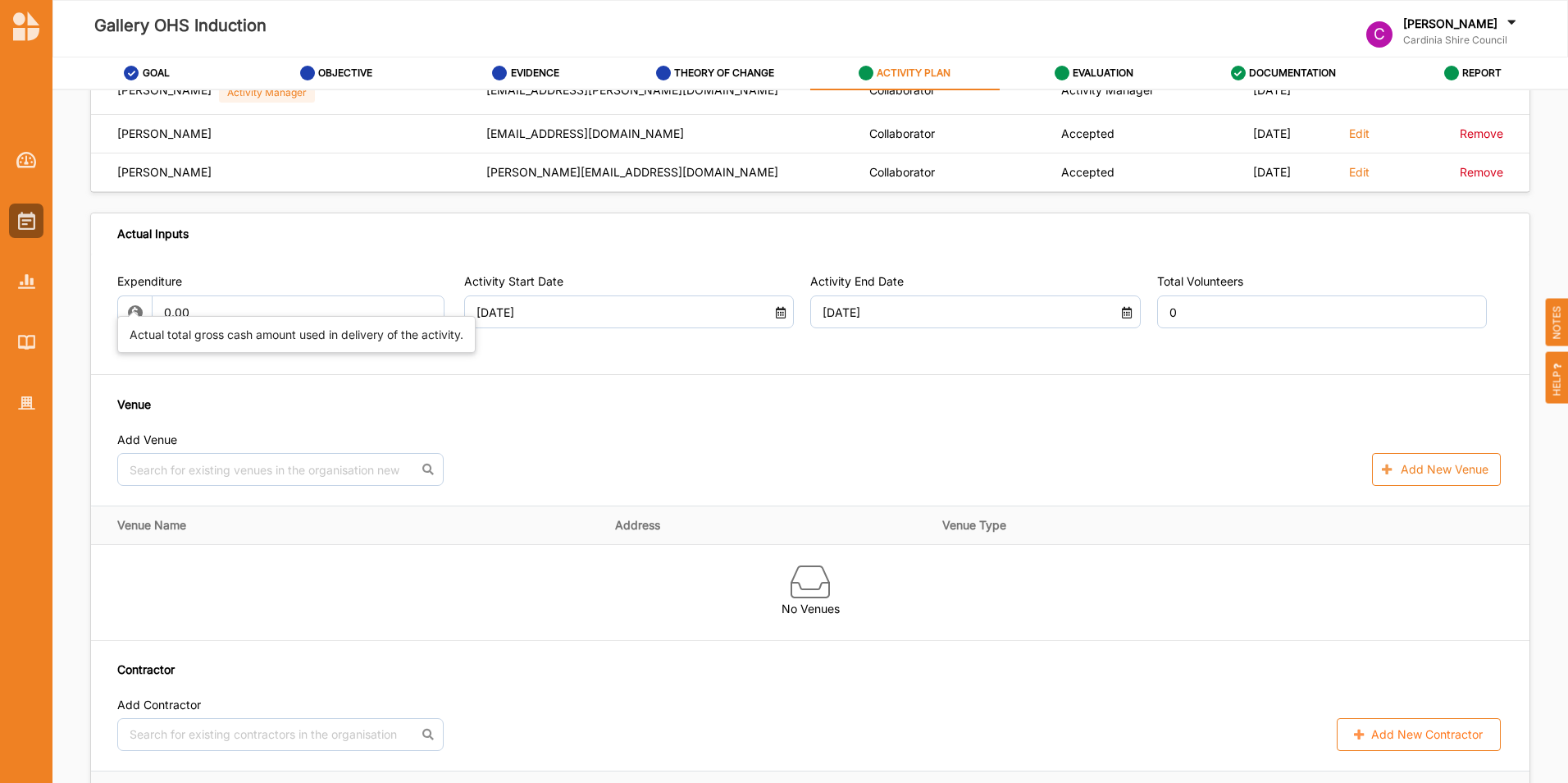
scroll to position [902, 0]
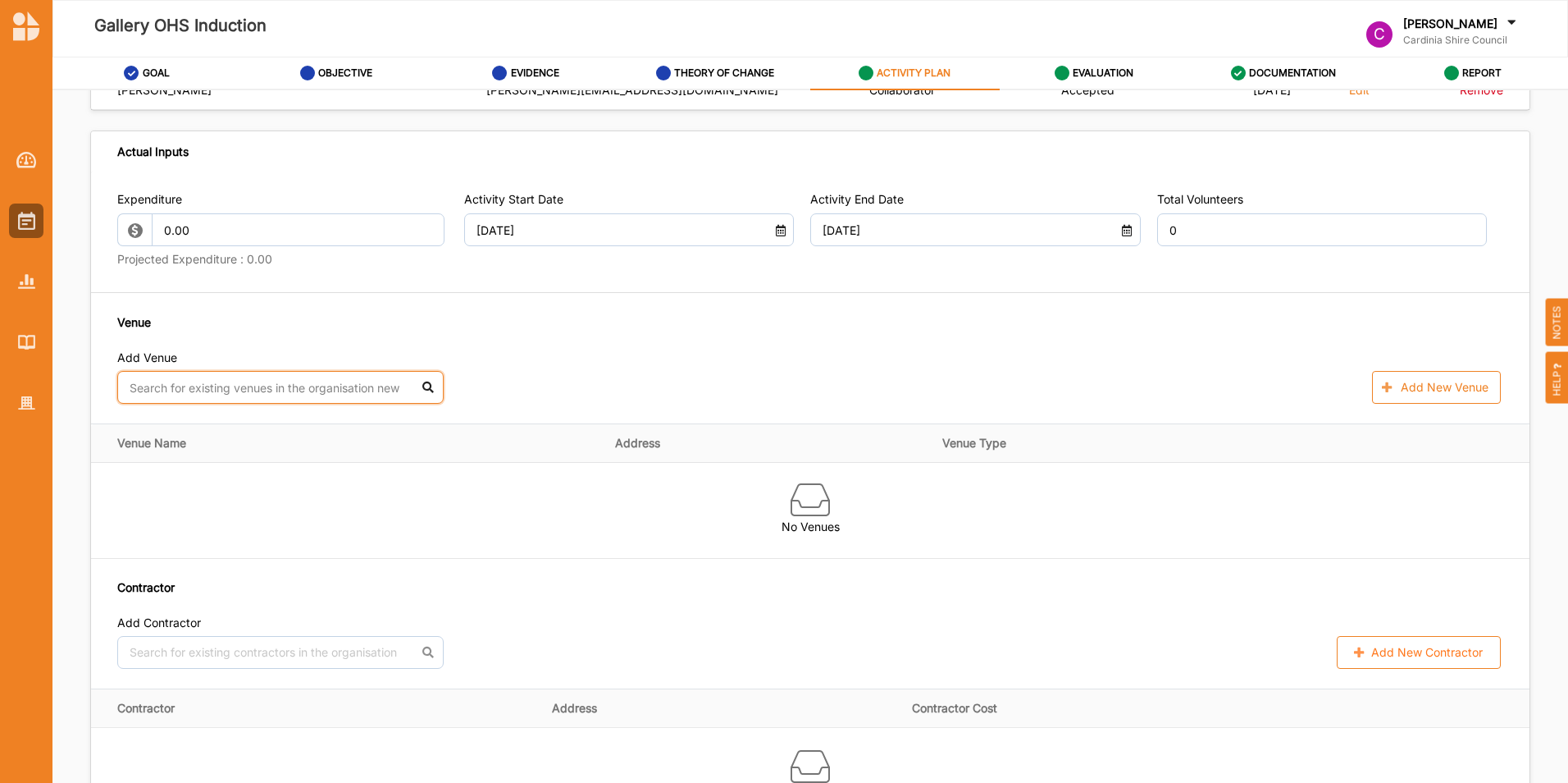
click at [277, 386] on input "text" at bounding box center [280, 387] width 327 height 33
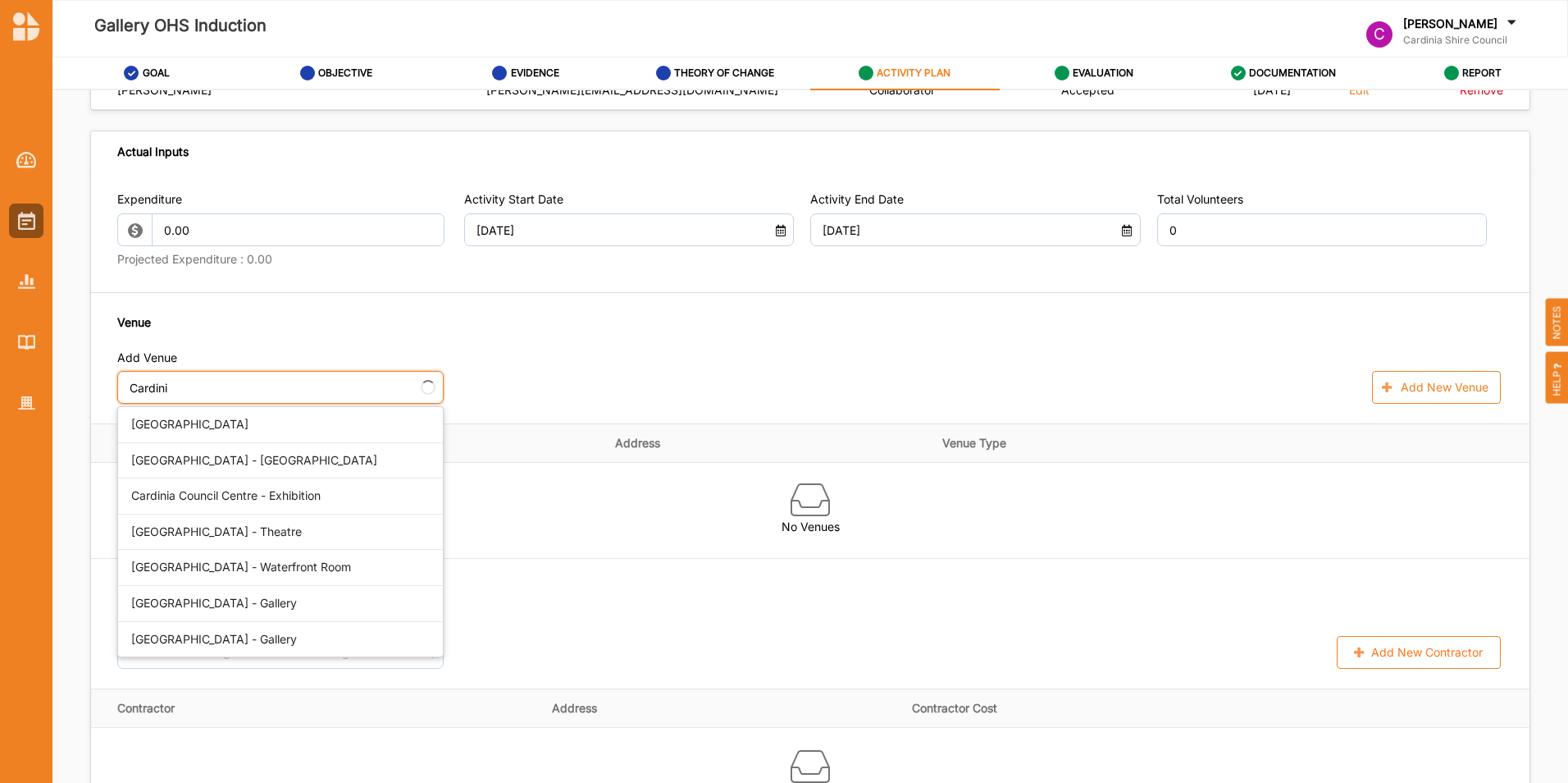
type input "Cardinia"
drag, startPoint x: 206, startPoint y: 414, endPoint x: 205, endPoint y: 588, distance: 174.0
click at [205, 588] on div "[GEOGRAPHIC_DATA] [GEOGRAPHIC_DATA] - [GEOGRAPHIC_DATA] [GEOGRAPHIC_DATA] - Exh…" at bounding box center [280, 531] width 327 height 251
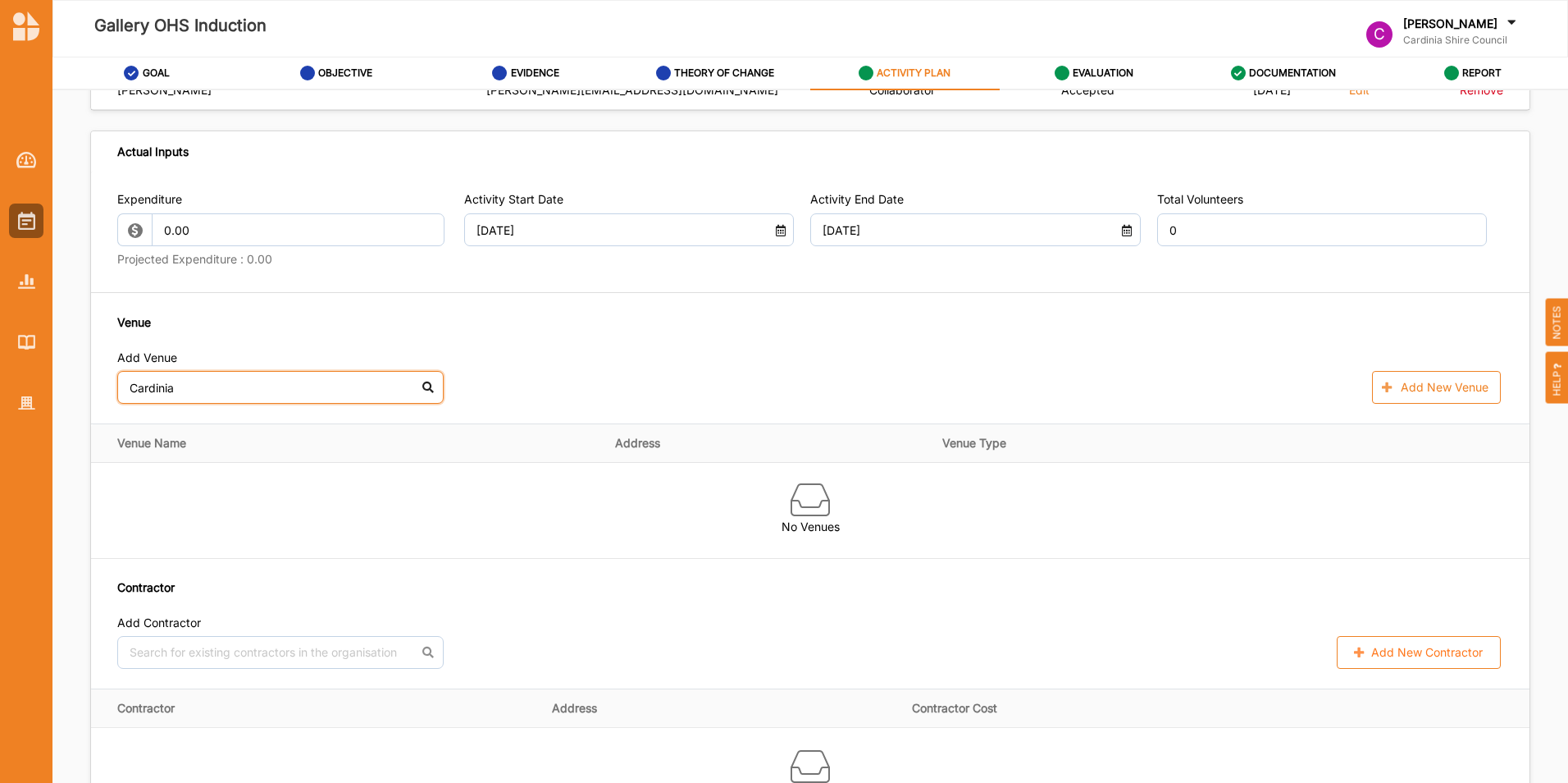
click at [203, 395] on input "Cardinia" at bounding box center [280, 387] width 327 height 33
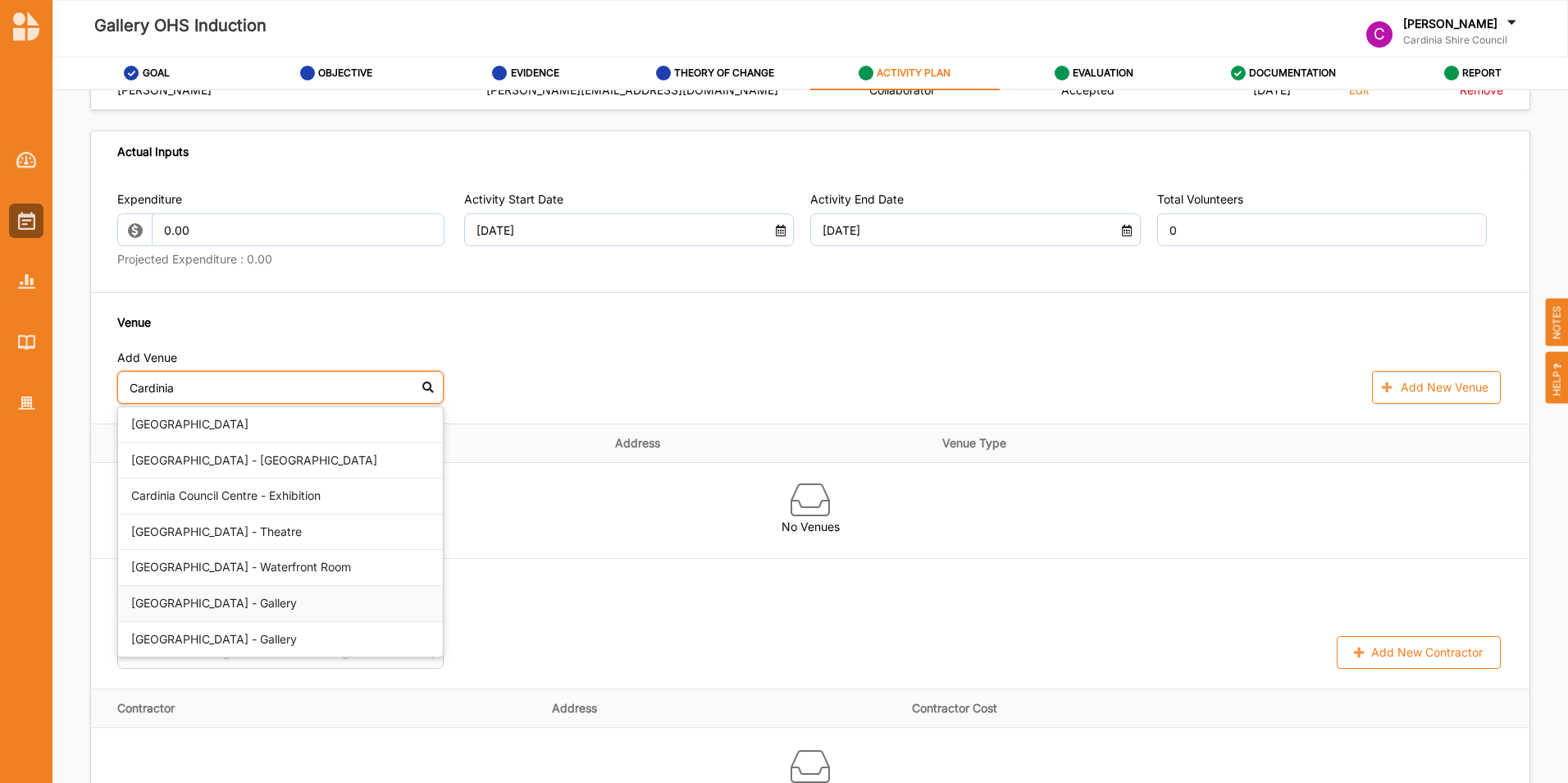
click at [214, 604] on div "[GEOGRAPHIC_DATA] - Gallery" at bounding box center [280, 604] width 325 height 37
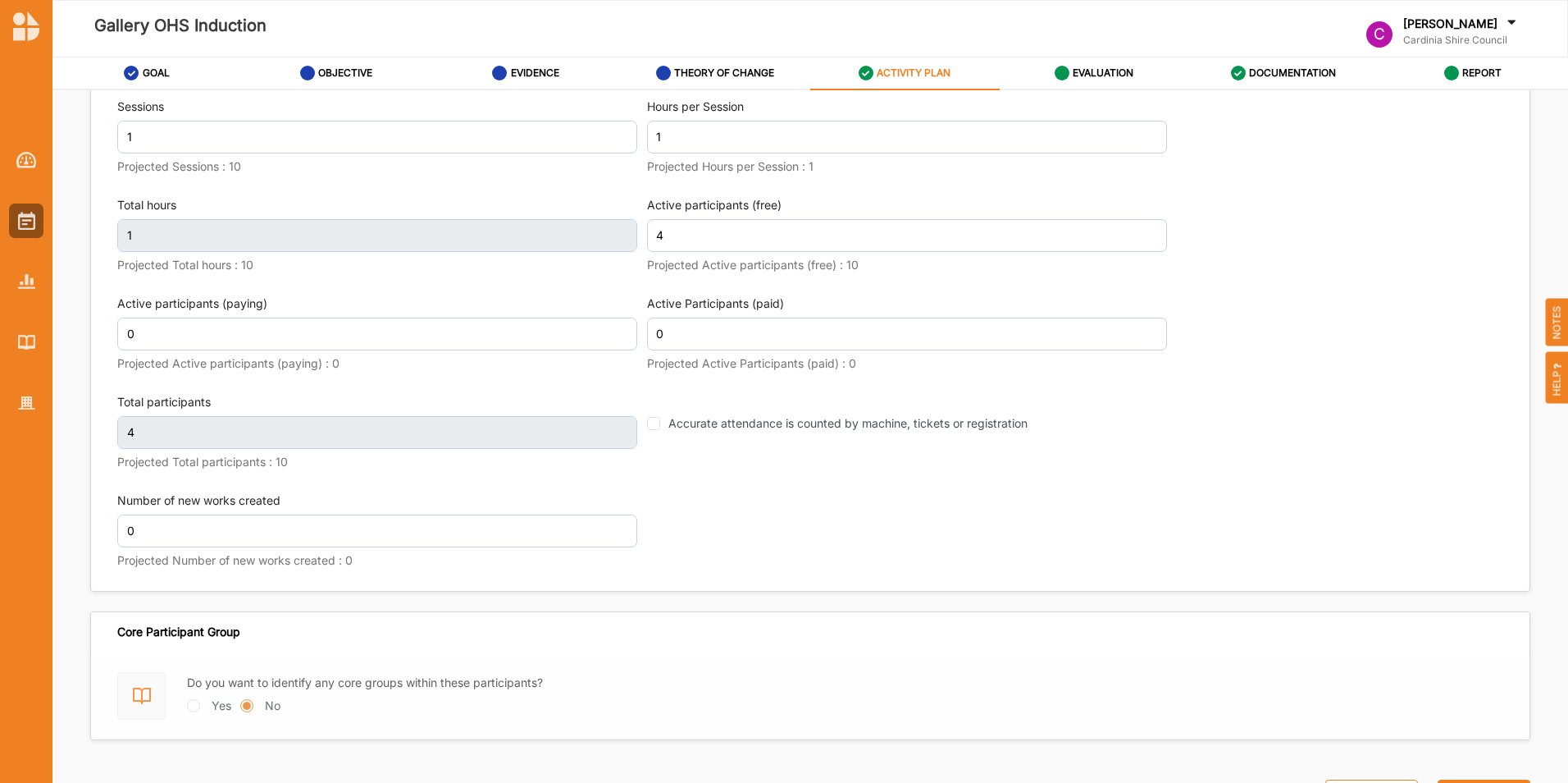
scroll to position [2134, 0]
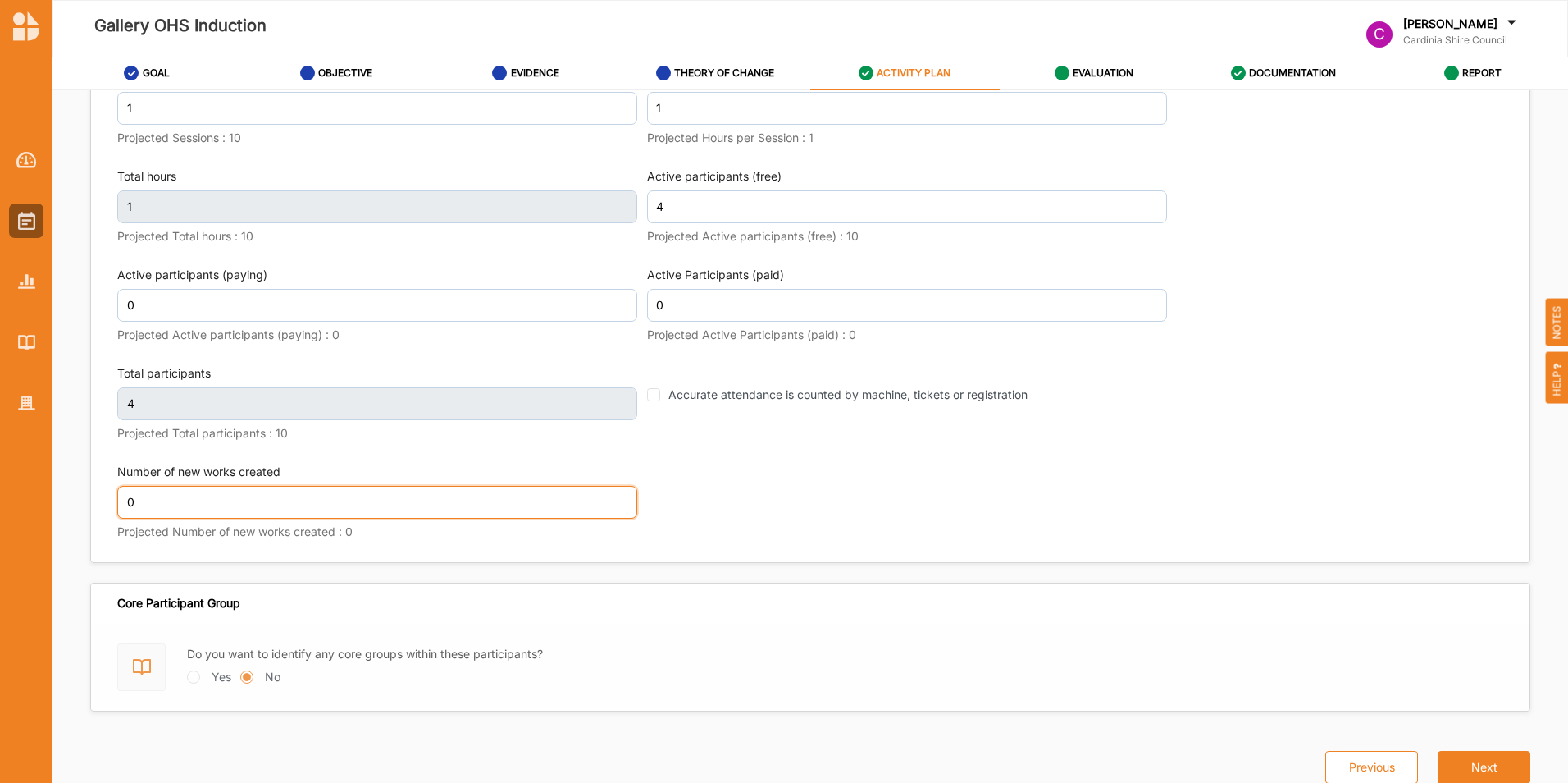
click at [238, 491] on input "0" at bounding box center [377, 502] width 520 height 33
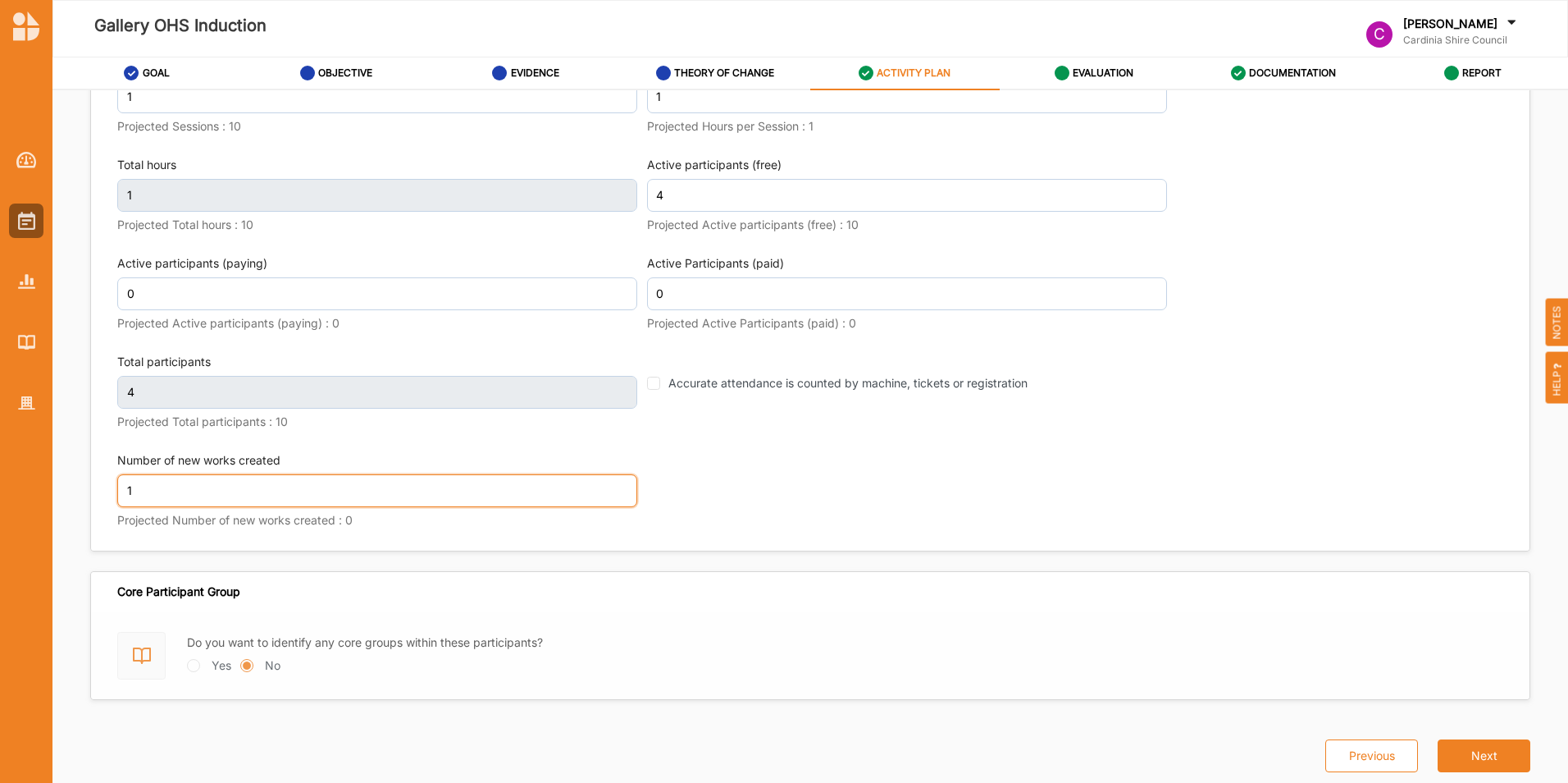
scroll to position [2149, 0]
type input "1"
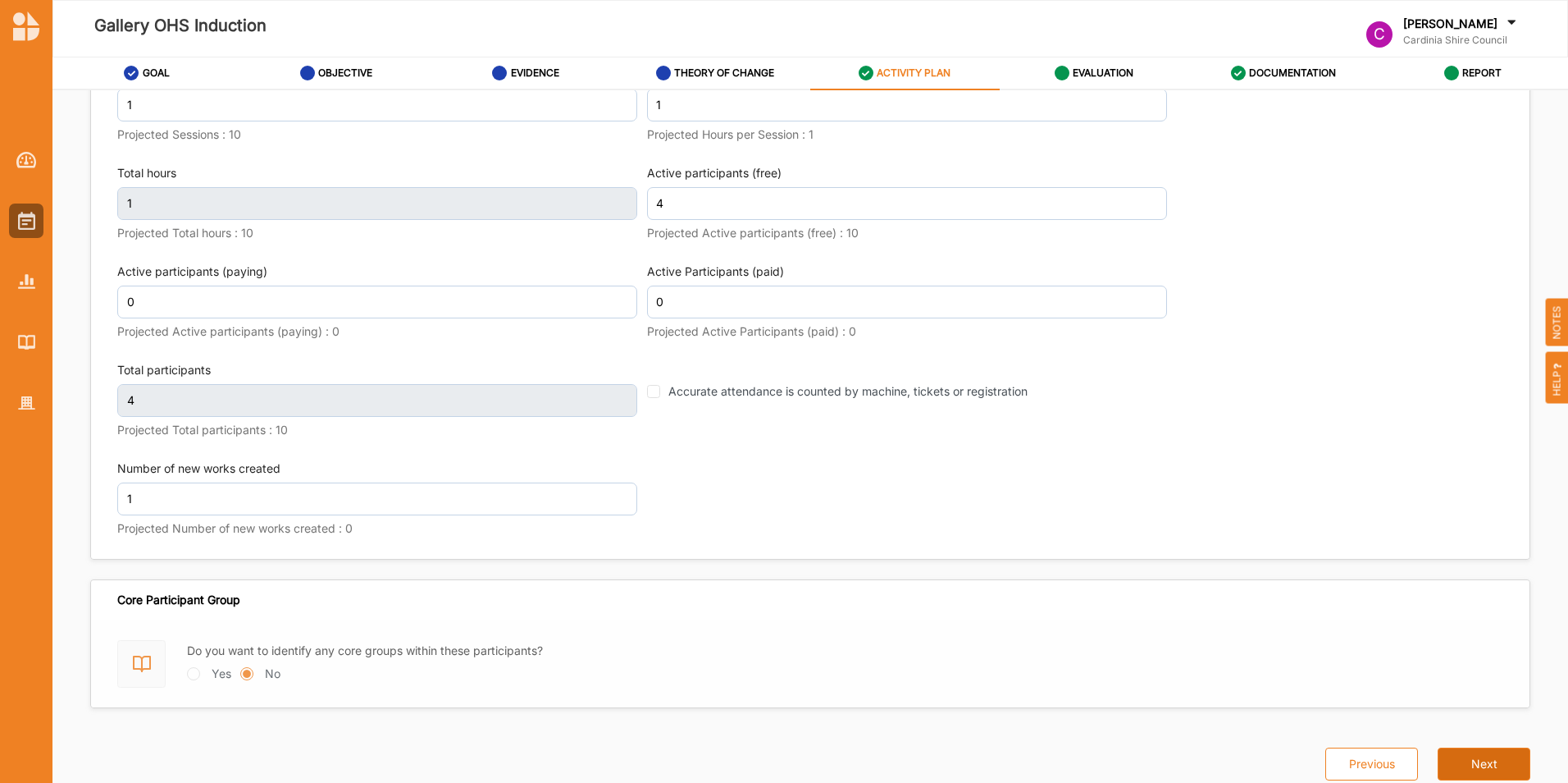
click at [1479, 749] on button "Next" at bounding box center [1484, 763] width 93 height 33
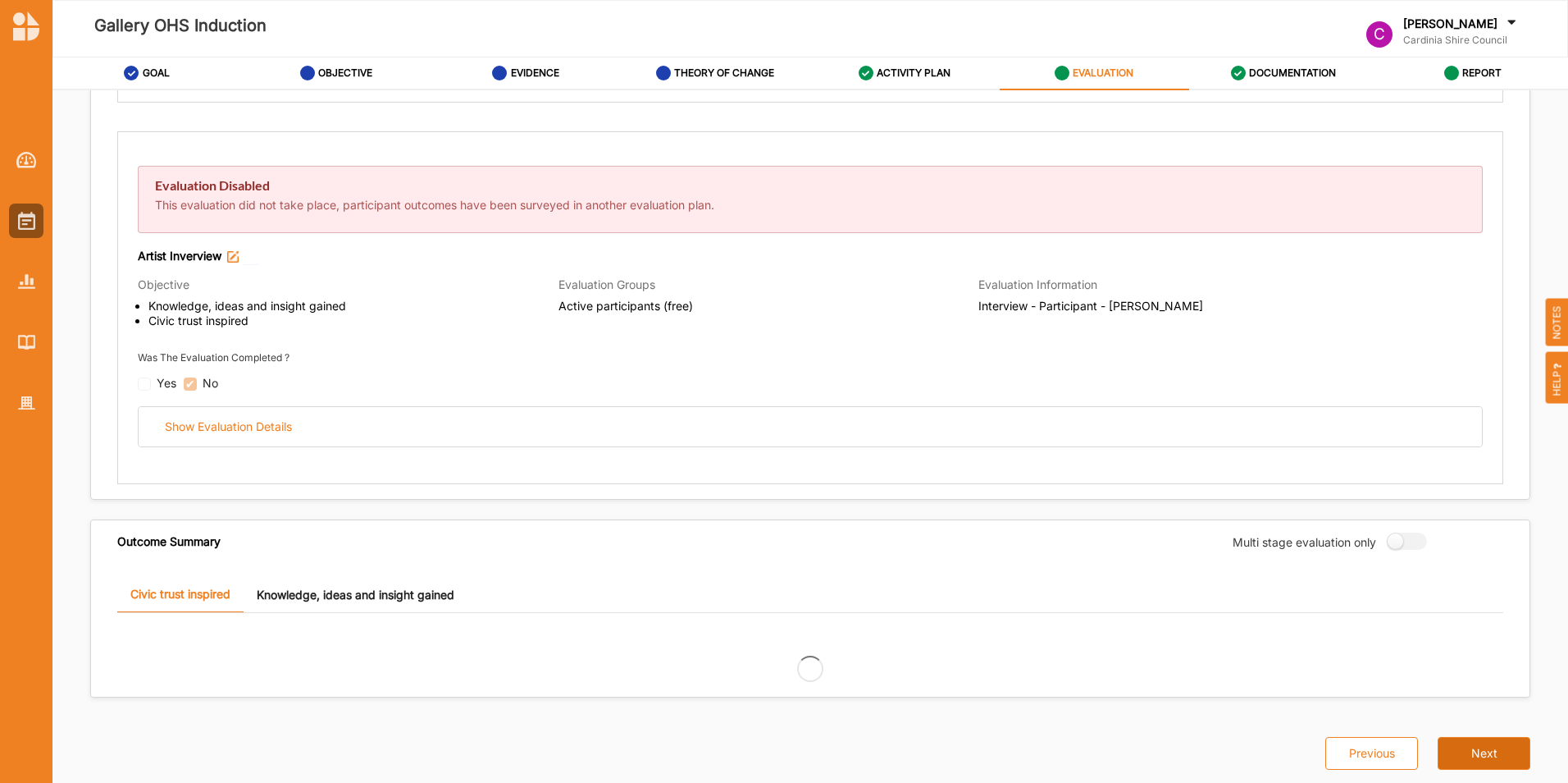
click at [1470, 745] on button "Next" at bounding box center [1484, 752] width 93 height 33
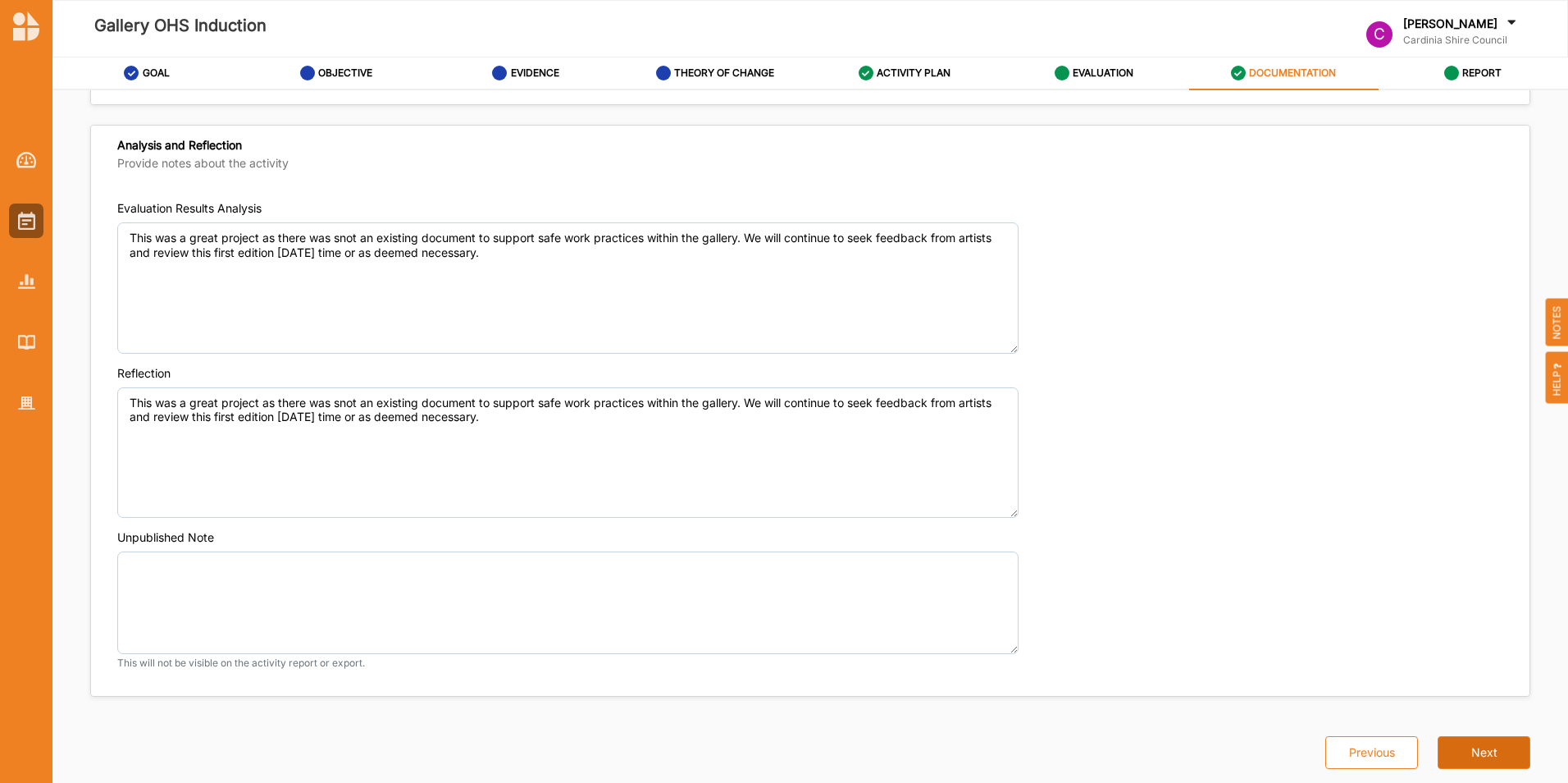
click at [1470, 745] on button "Next" at bounding box center [1484, 752] width 93 height 33
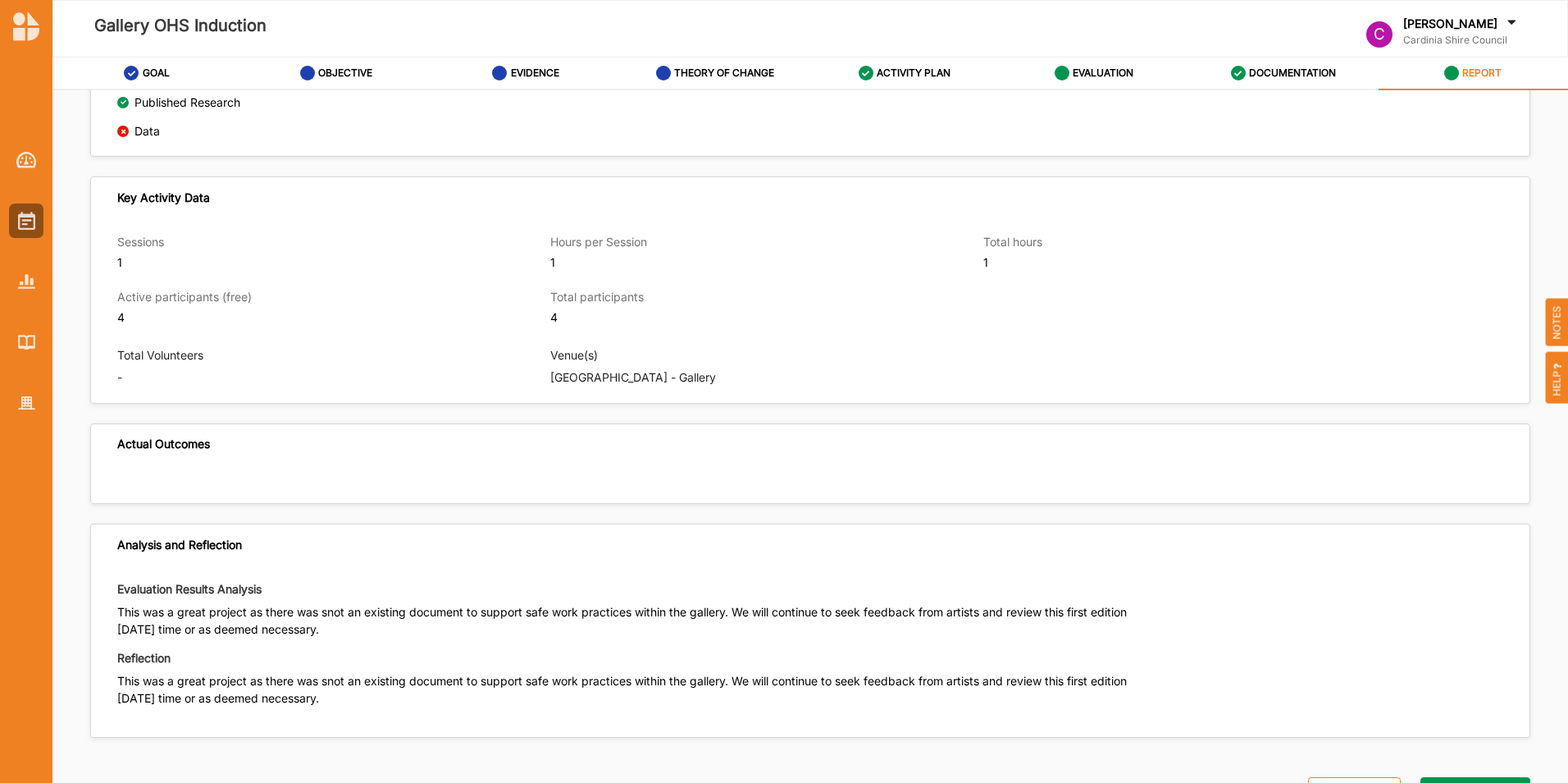
scroll to position [1241, 0]
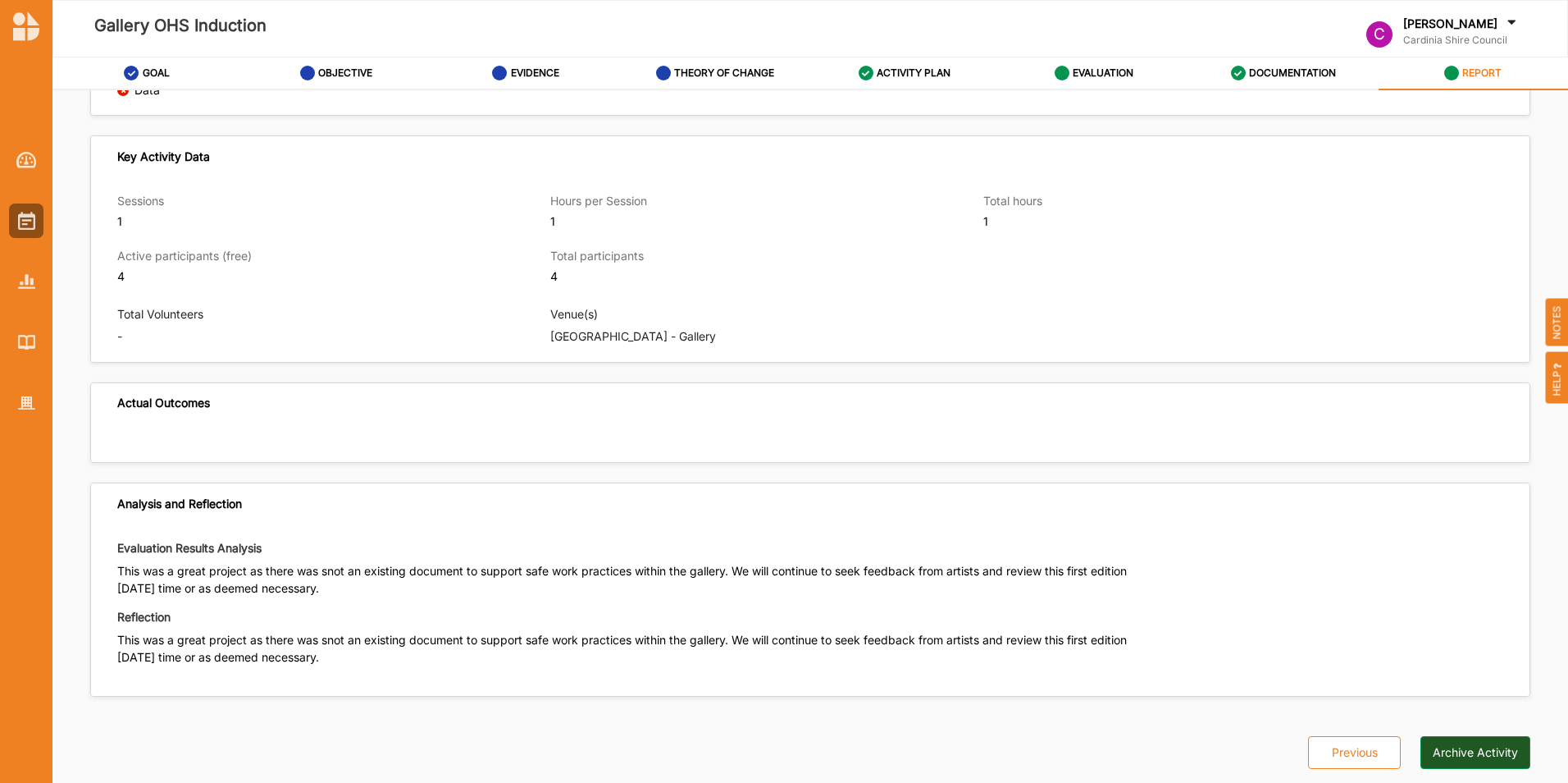
click at [1473, 751] on button "Archive Activity" at bounding box center [1475, 752] width 110 height 33
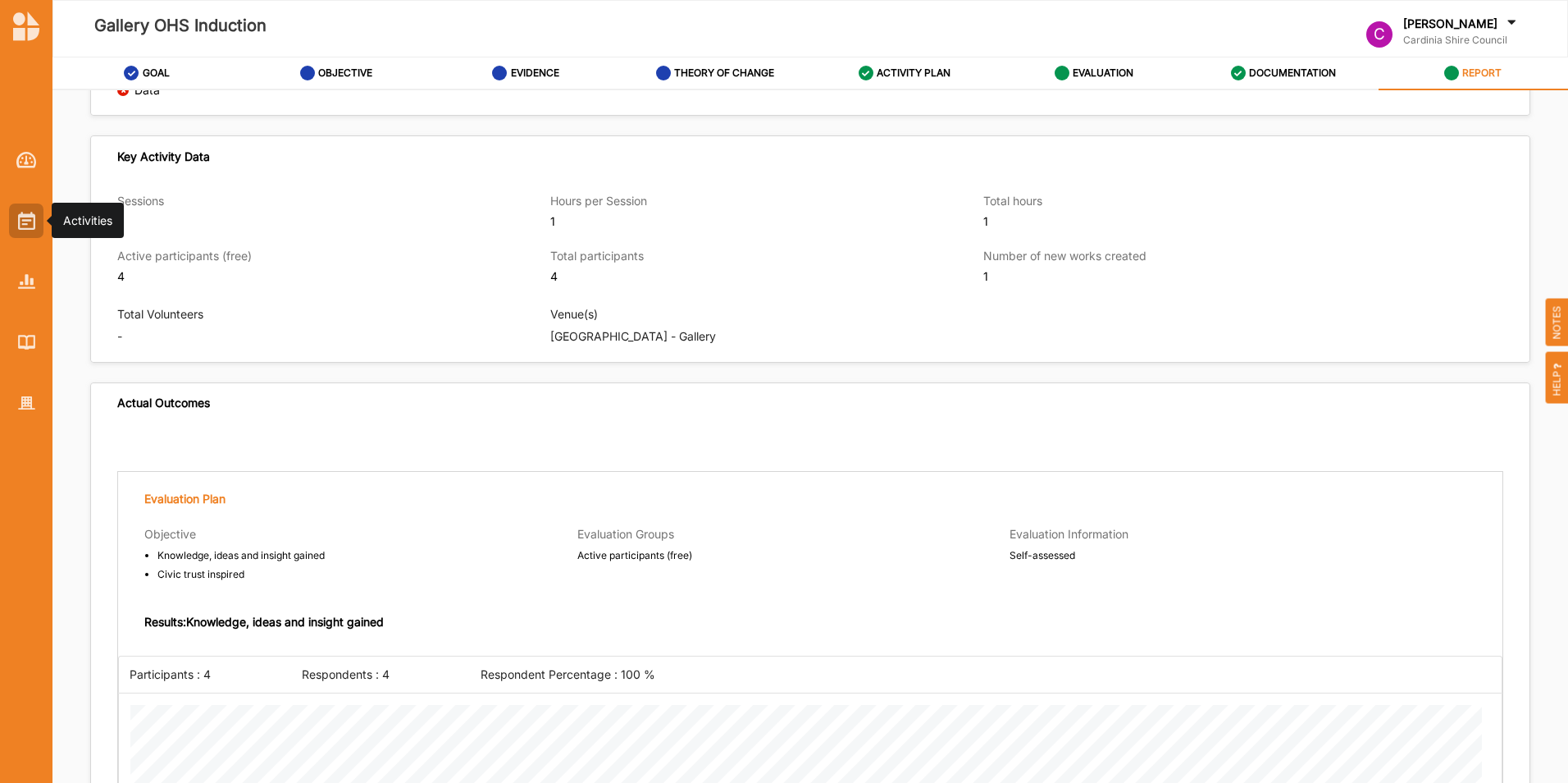
click at [27, 221] on img at bounding box center [26, 220] width 17 height 18
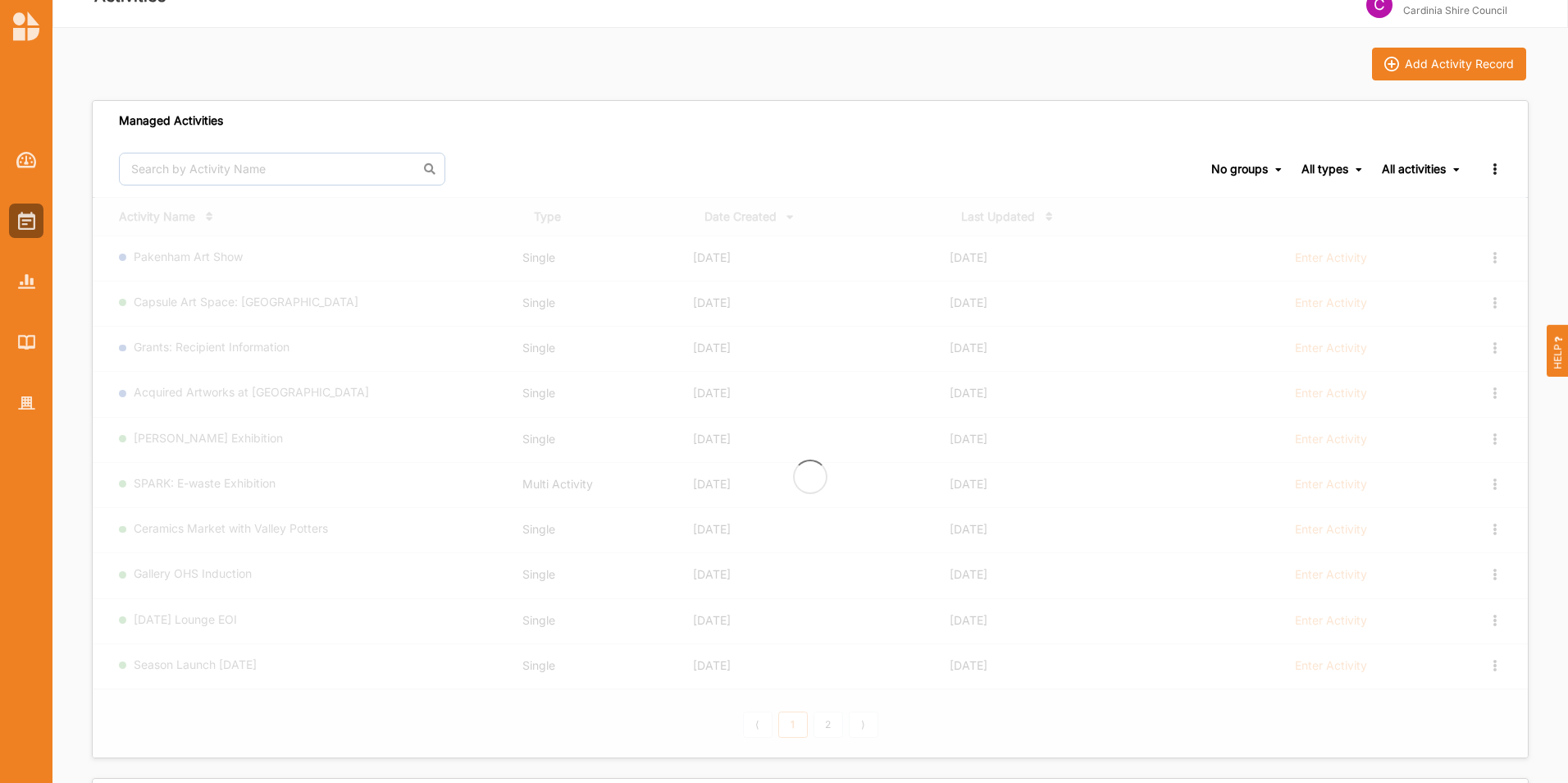
scroll to position [82, 0]
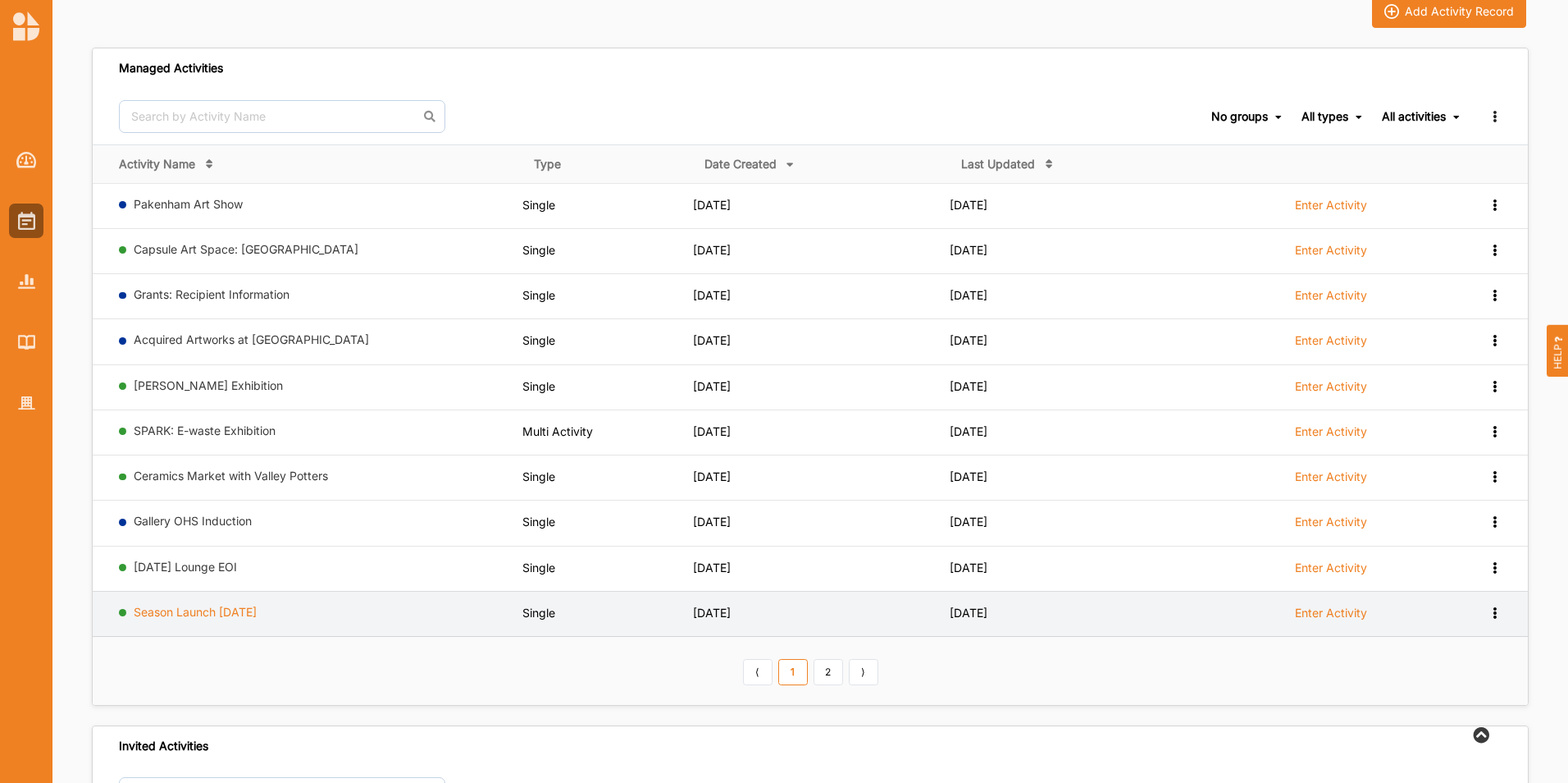
click at [199, 613] on link "Season Launch [DATE]" at bounding box center [194, 612] width 123 height 14
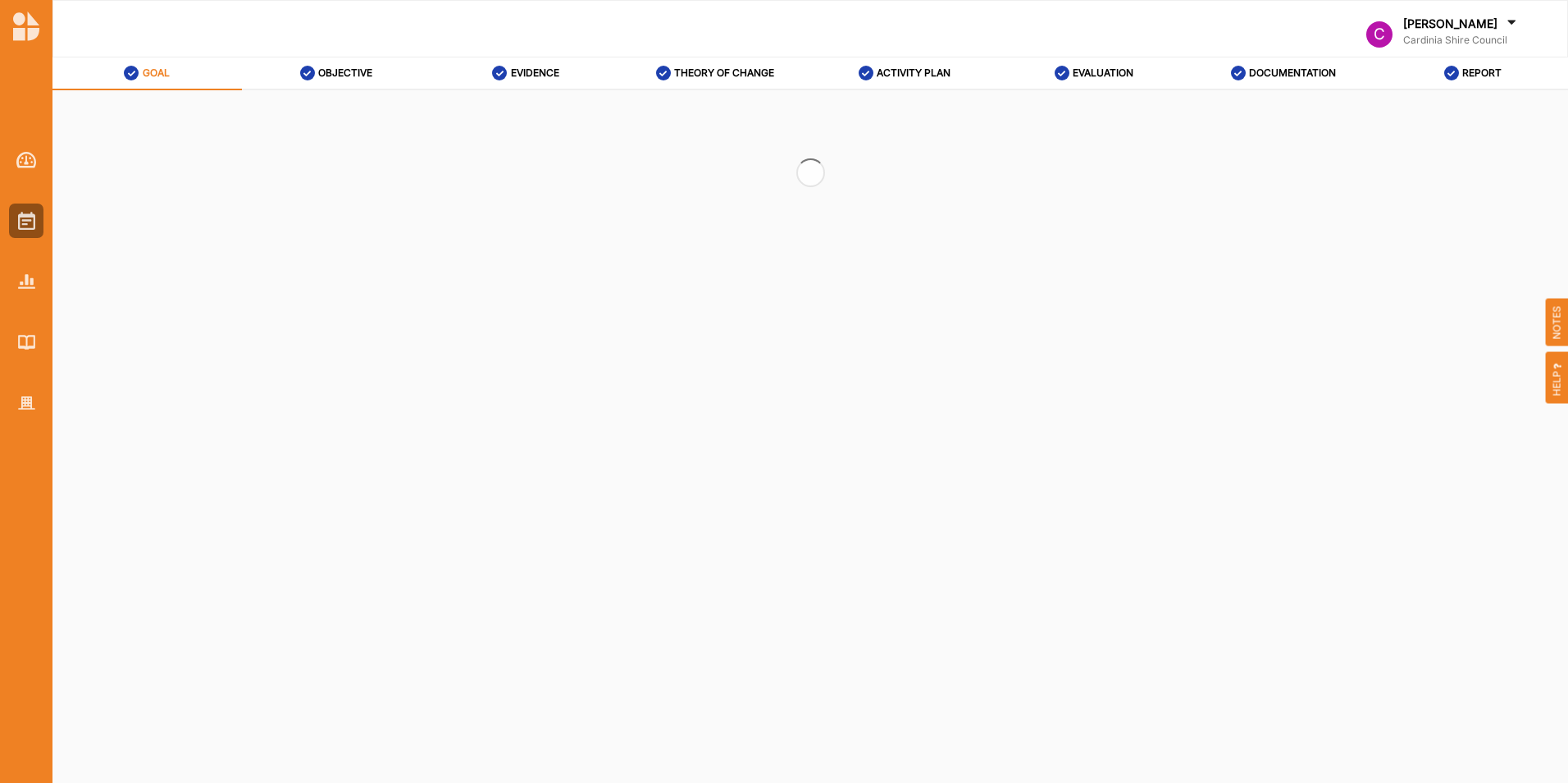
select select "2"
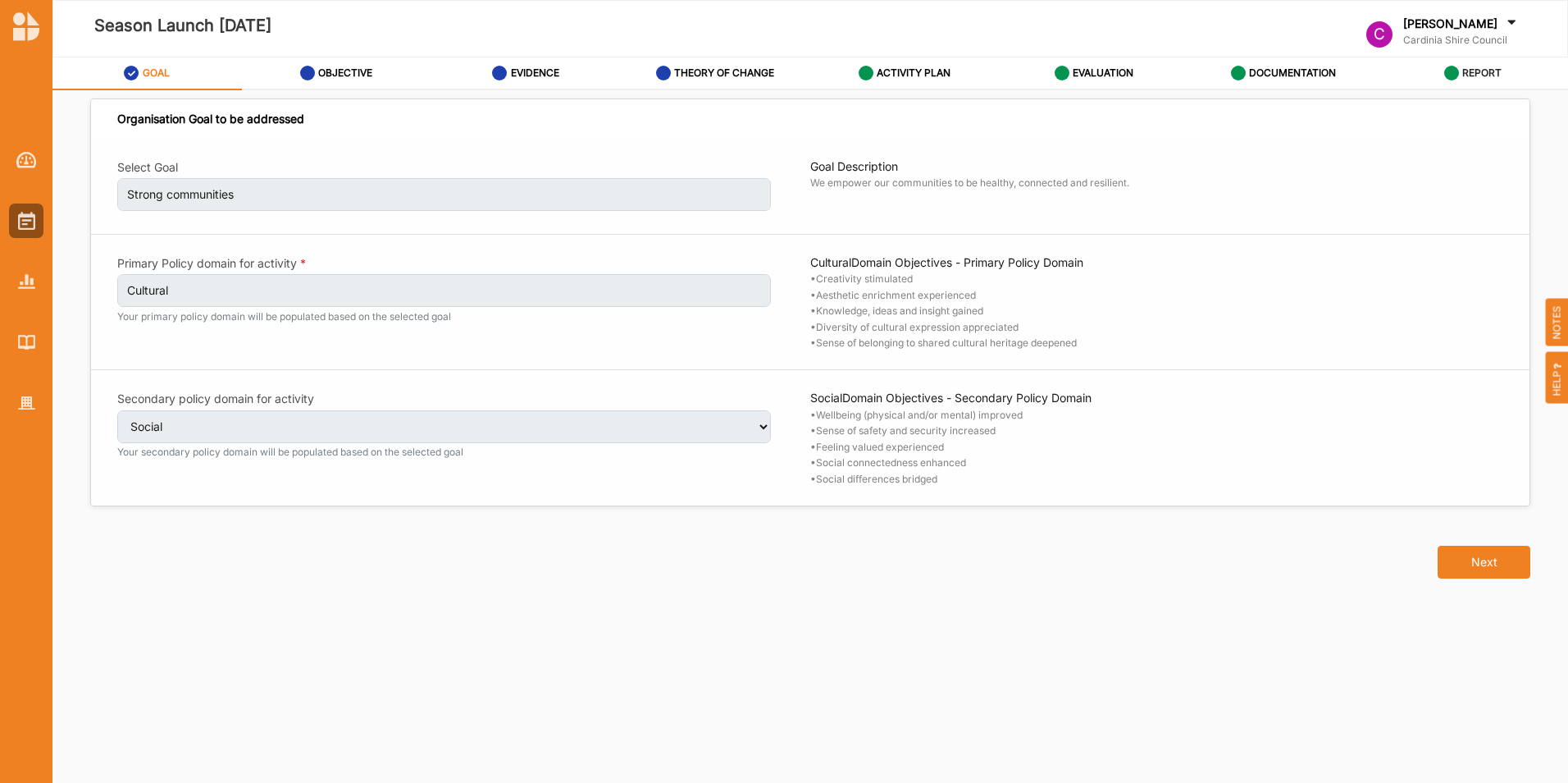
click at [1479, 73] on label "REPORT" at bounding box center [1482, 72] width 39 height 13
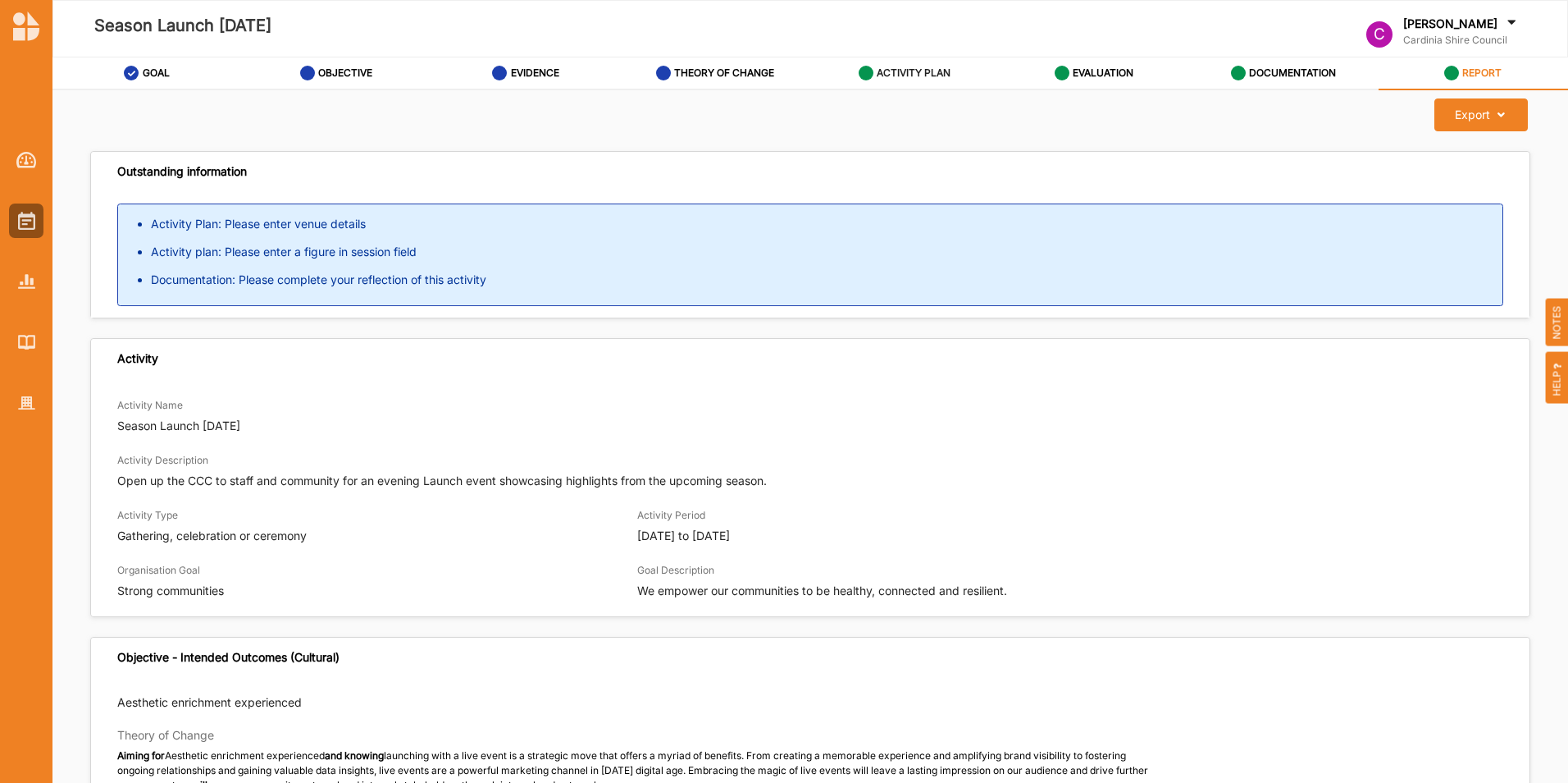
click at [897, 70] on label "ACTIVITY PLAN" at bounding box center [914, 72] width 74 height 13
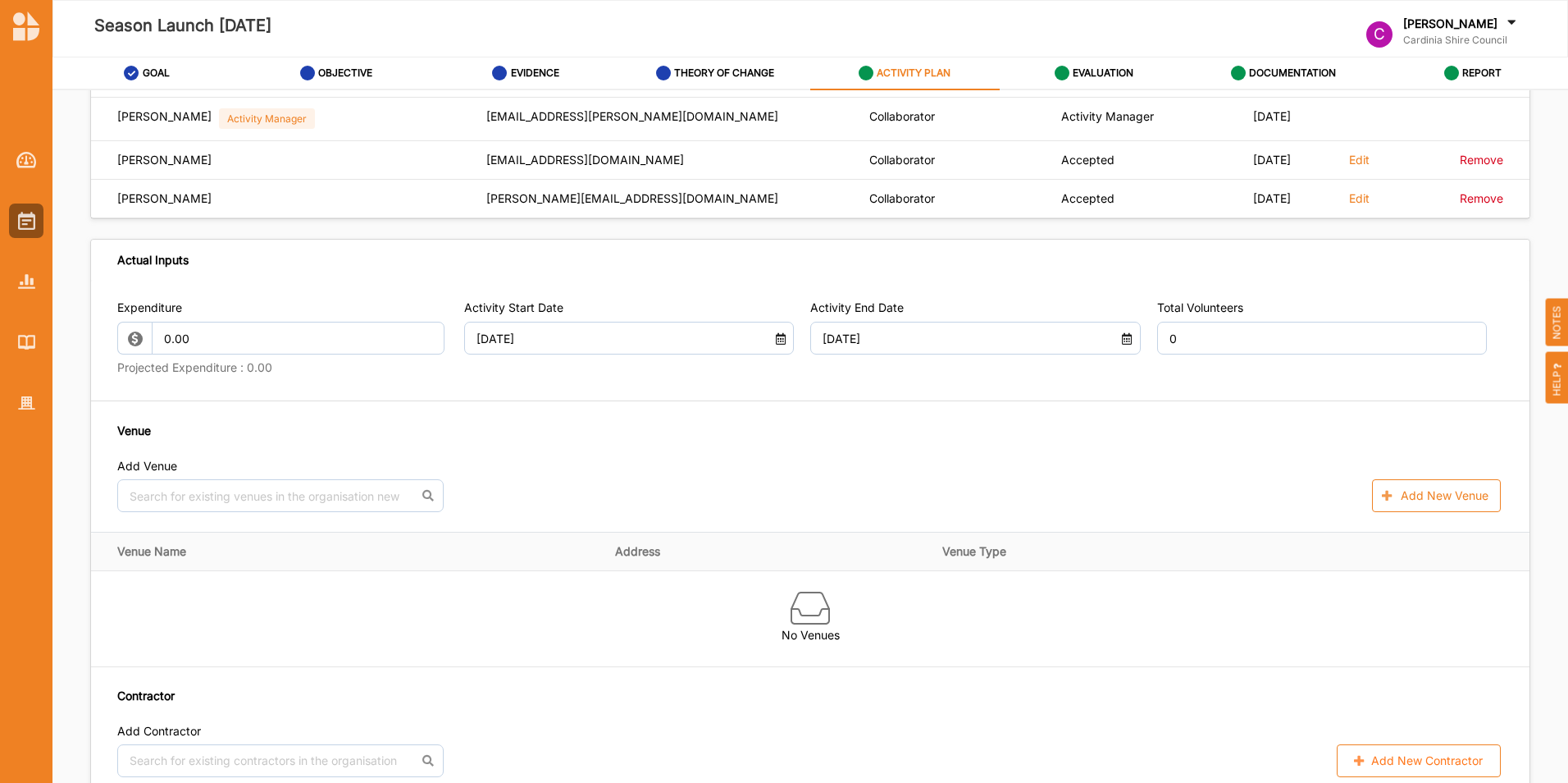
scroll to position [821, 0]
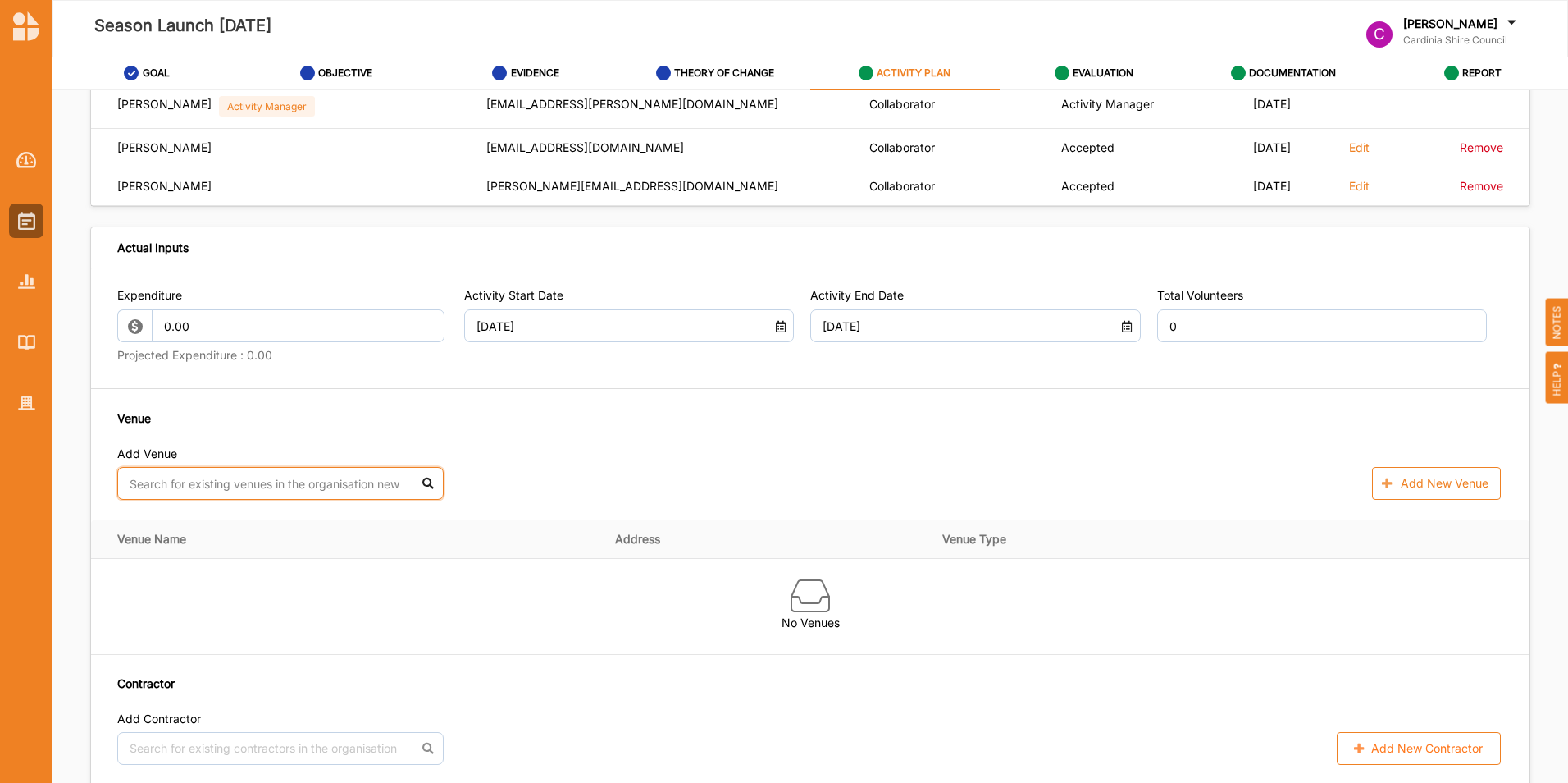
click at [342, 479] on input "text" at bounding box center [280, 483] width 327 height 33
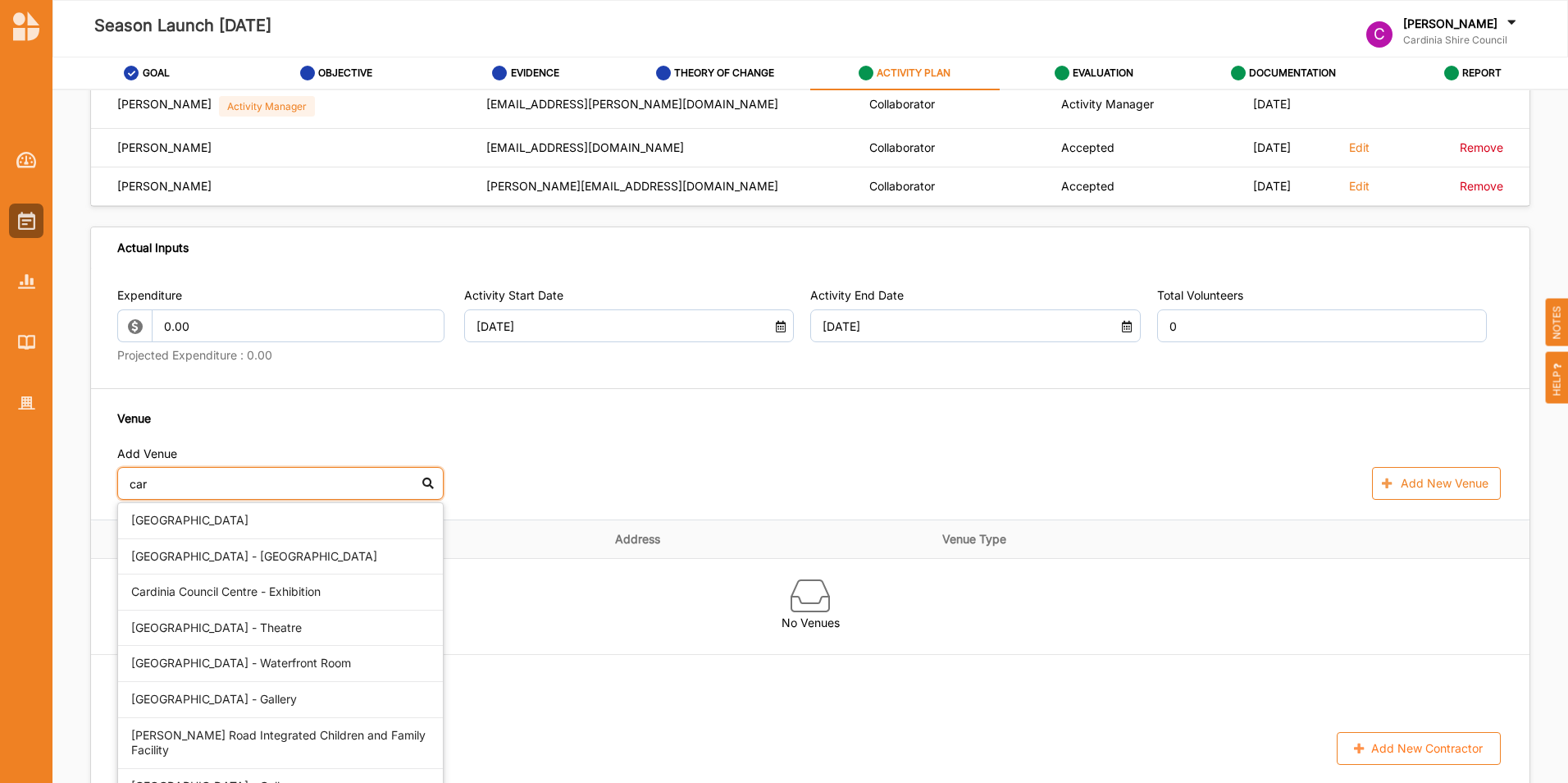
type input "card"
click at [238, 523] on div "[GEOGRAPHIC_DATA]" at bounding box center [280, 521] width 325 height 37
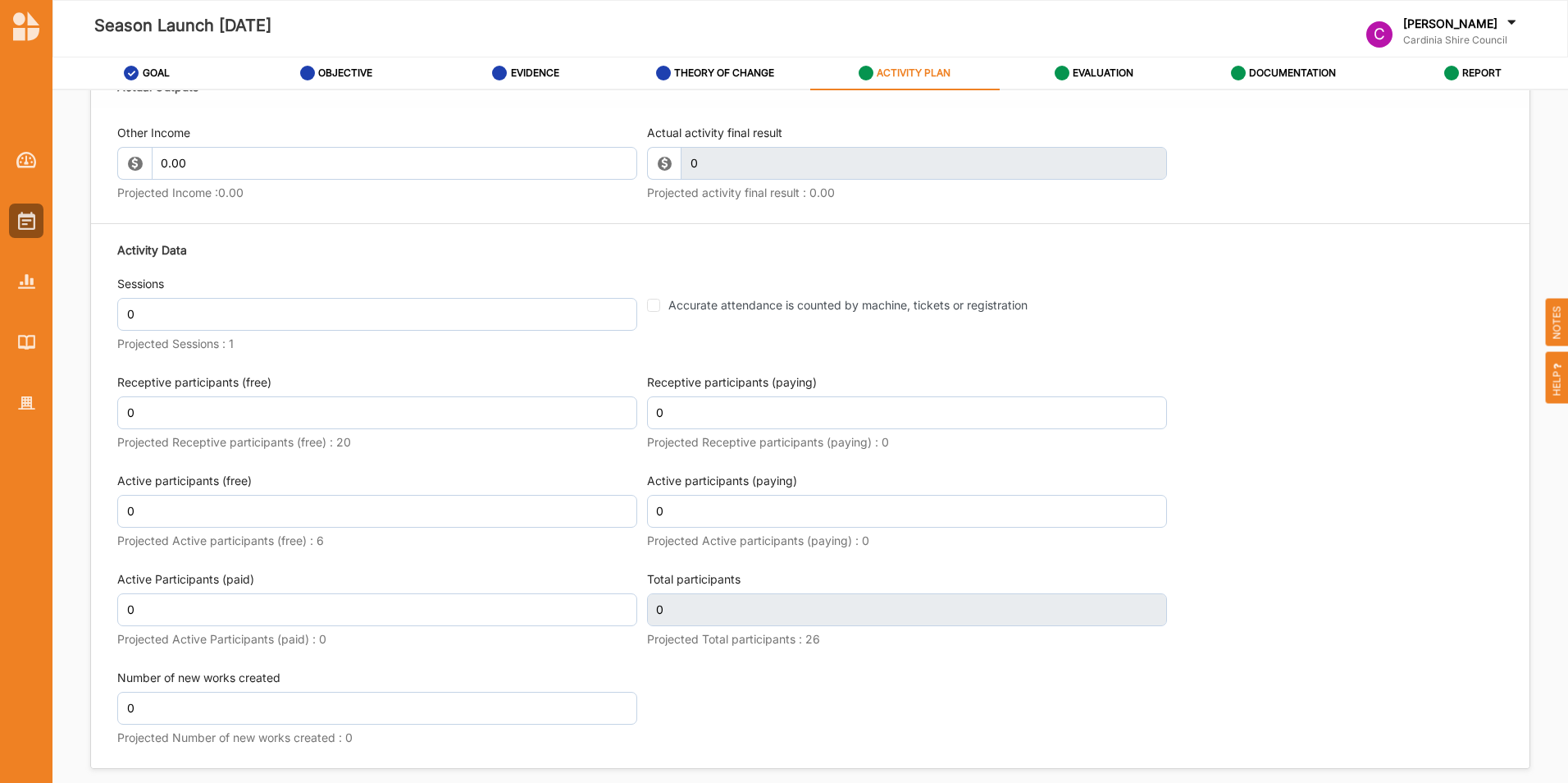
scroll to position [1970, 0]
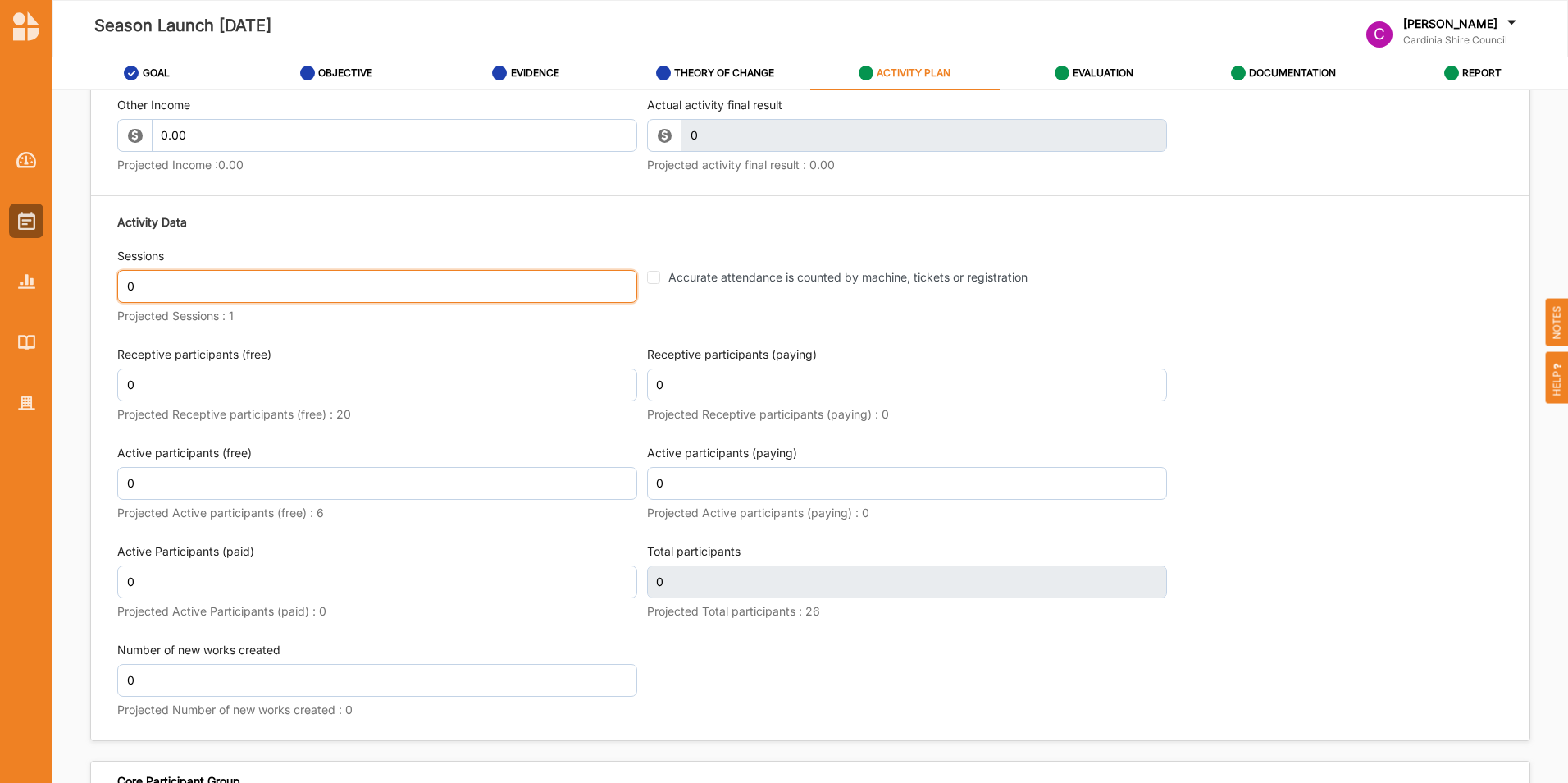
click at [187, 289] on input "0" at bounding box center [377, 285] width 520 height 33
type input "1"
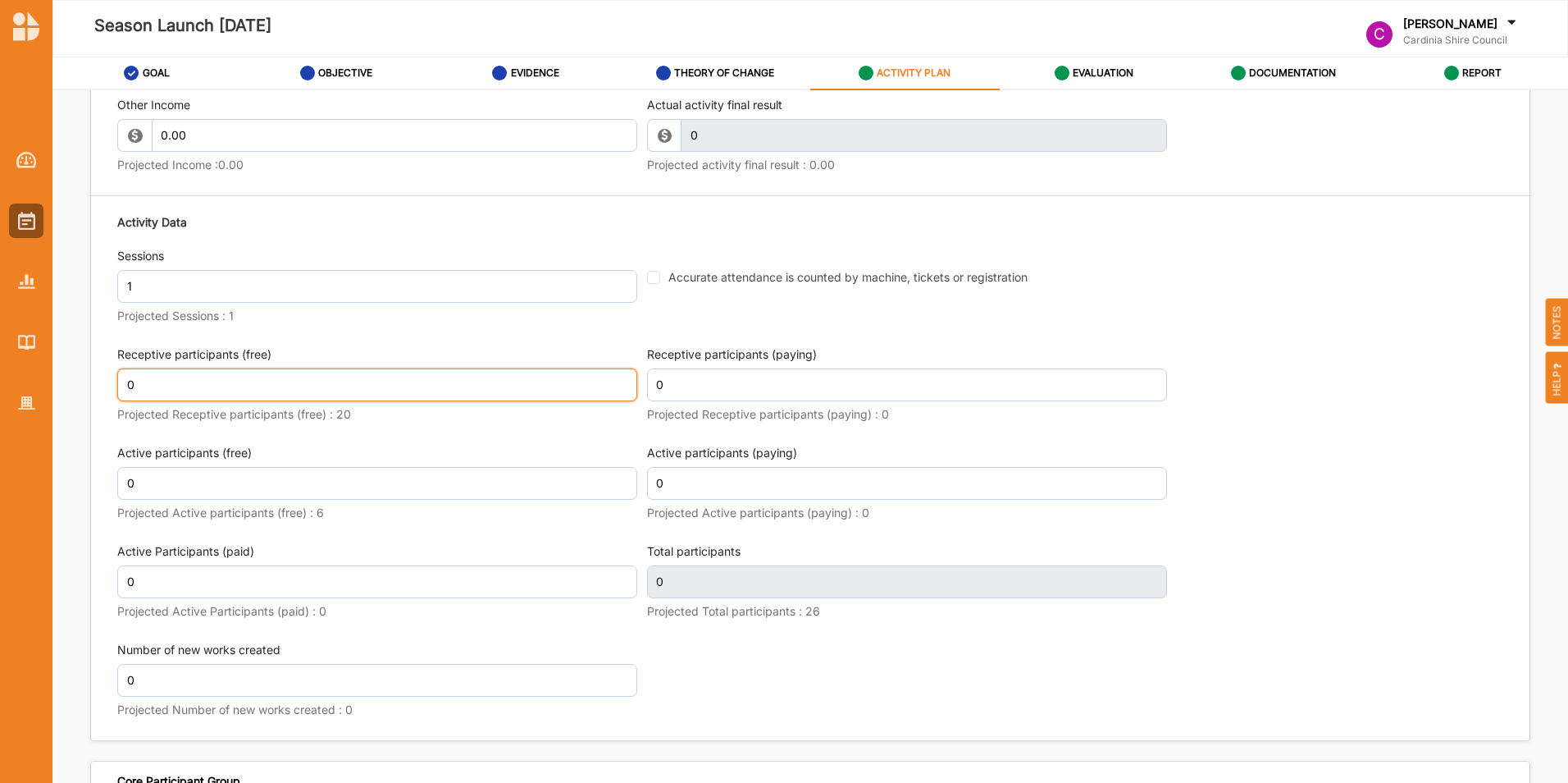
click at [256, 385] on input "0" at bounding box center [377, 384] width 520 height 33
type input "25"
click at [455, 464] on div "Active participants (free) 0 Projected Active participants (free) : 6" at bounding box center [377, 486] width 520 height 81
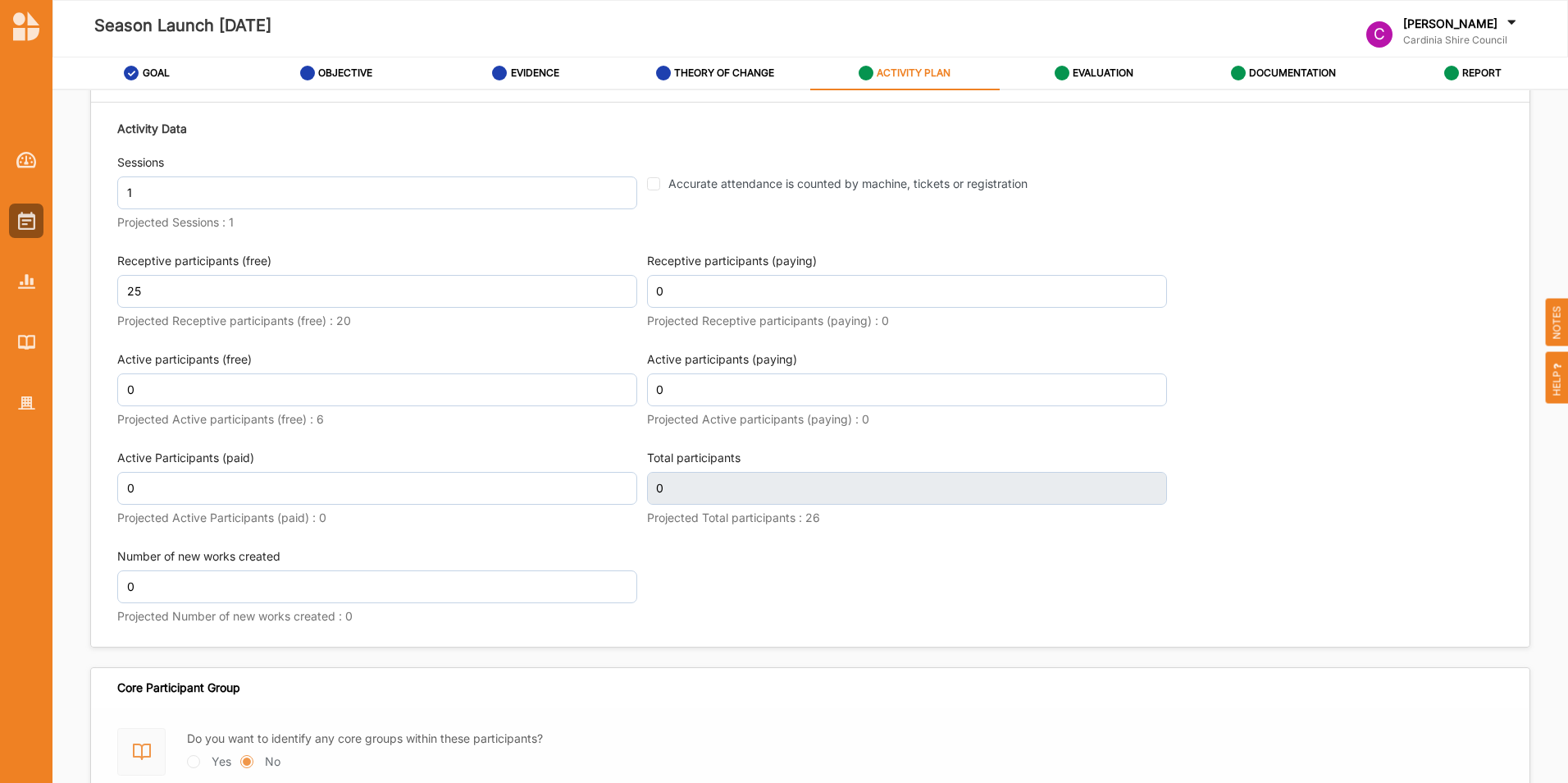
scroll to position [2052, 0]
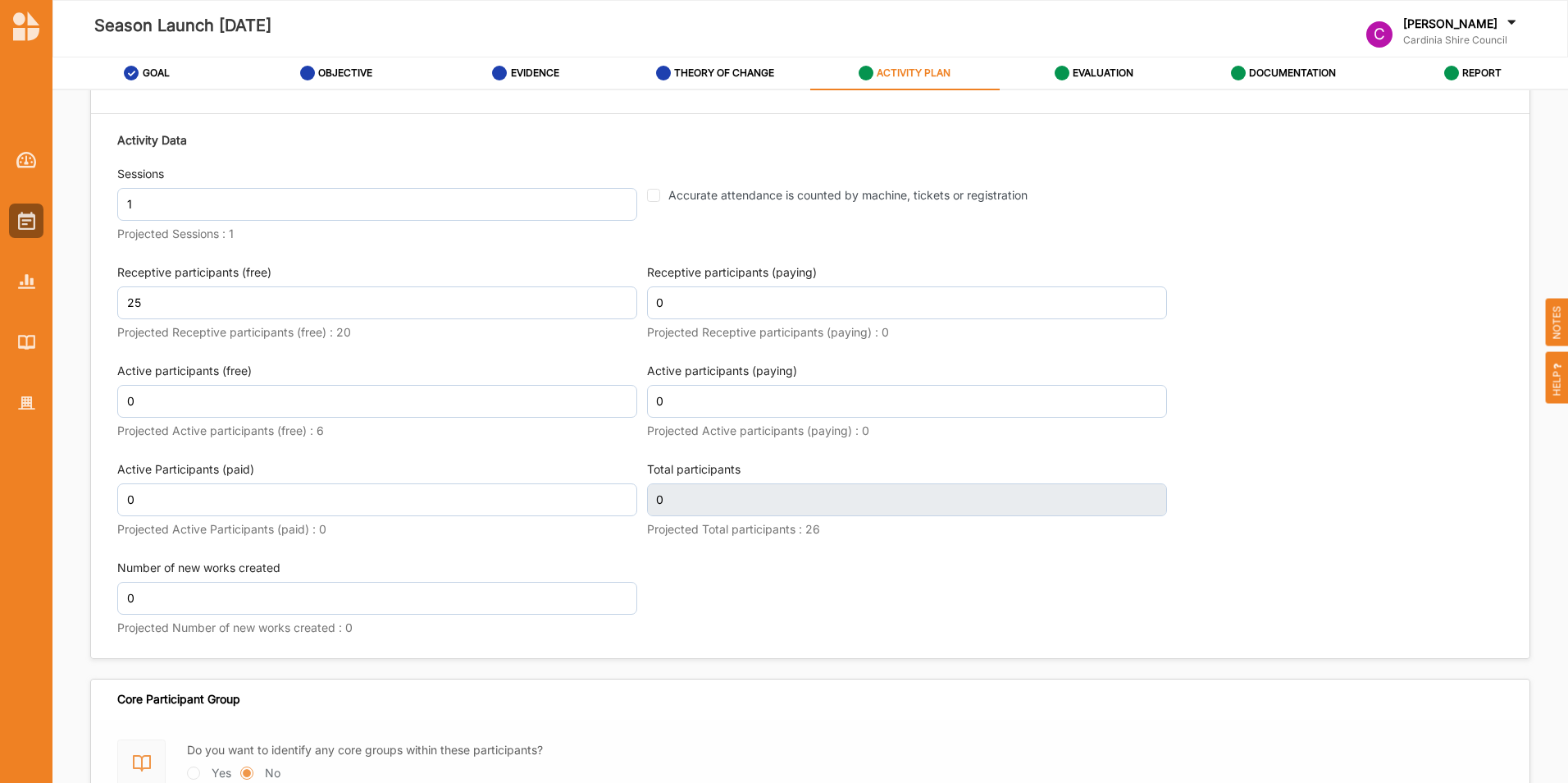
type input "25"
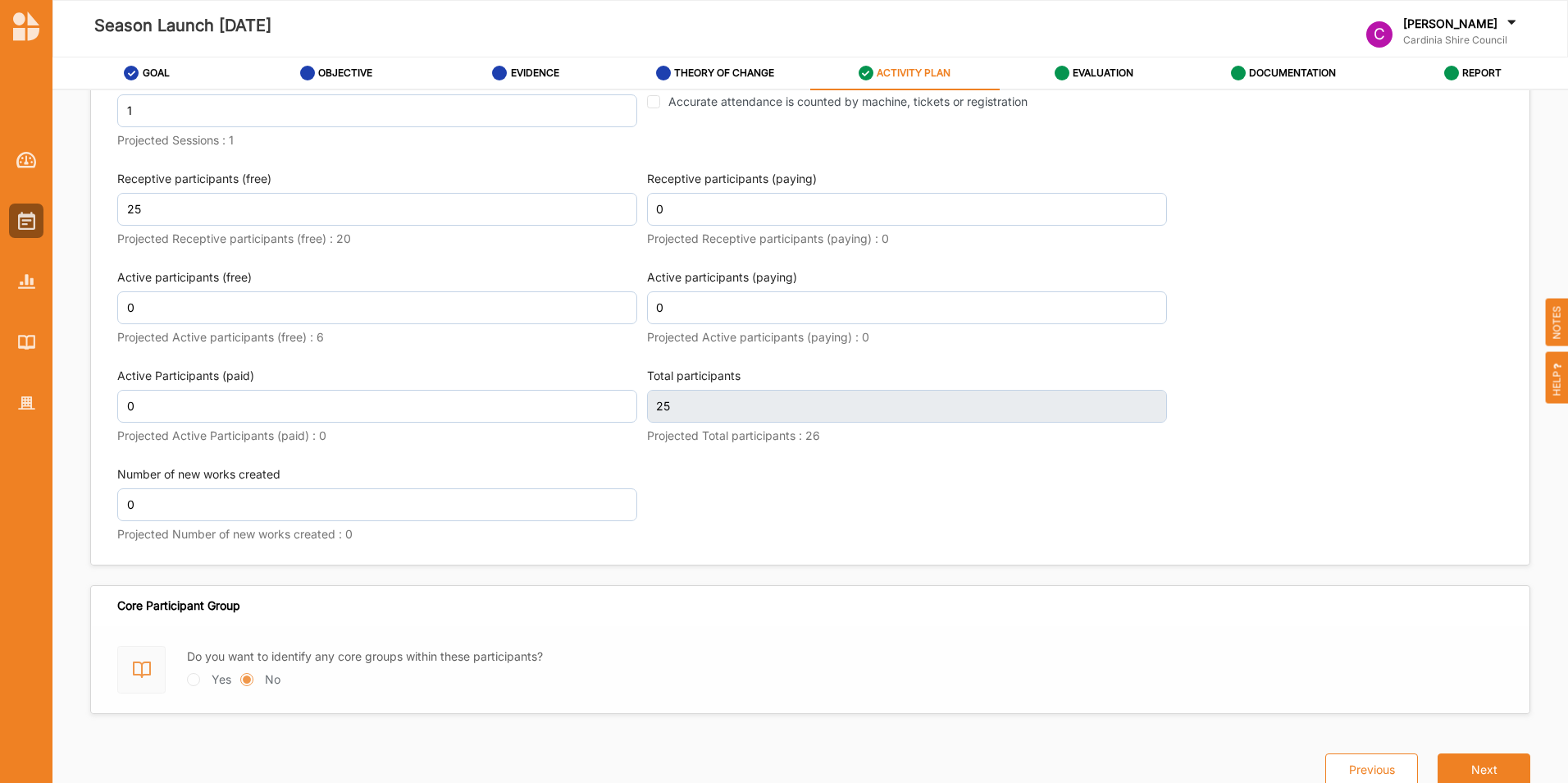
scroll to position [2134, 0]
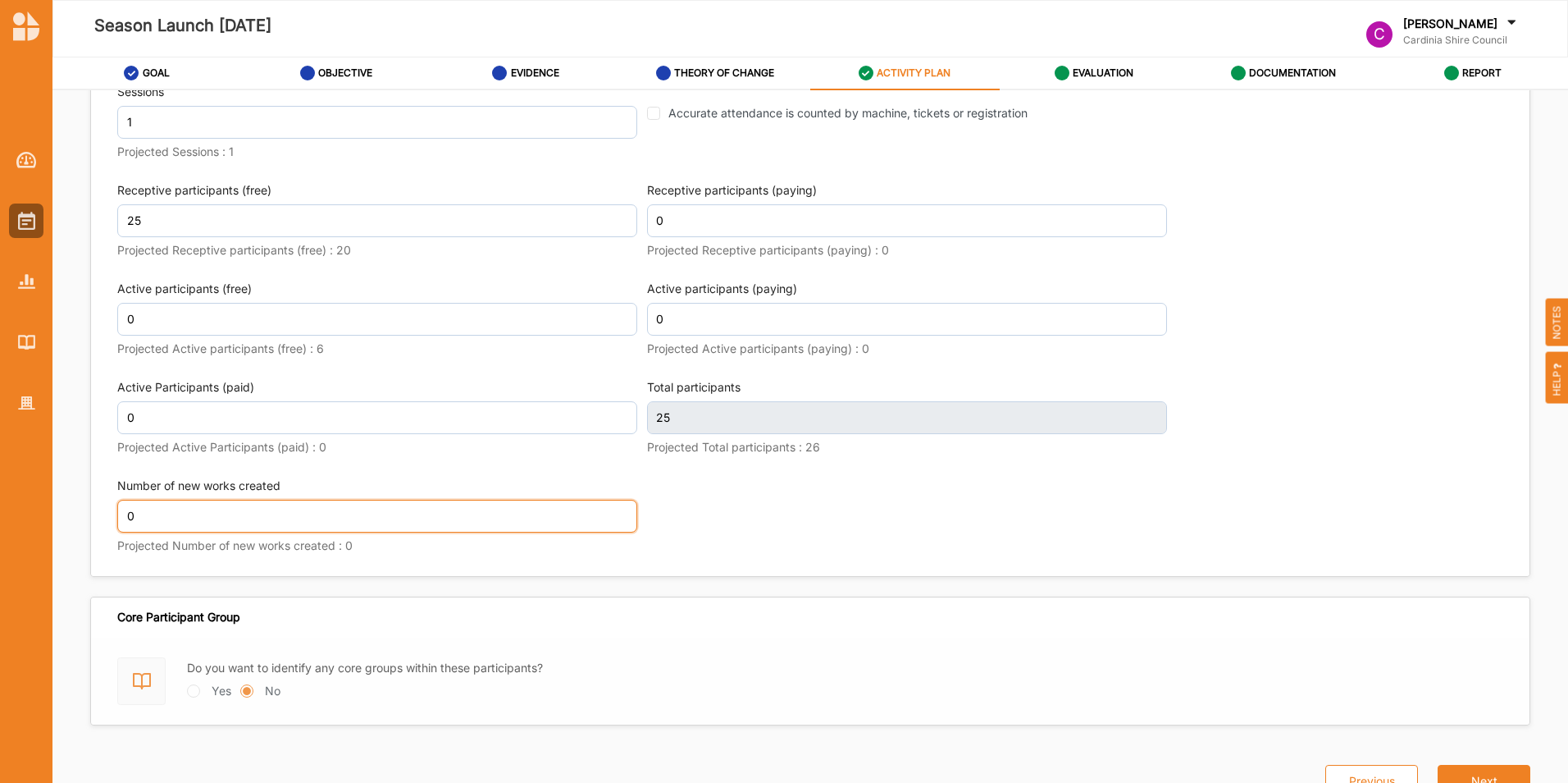
click at [309, 516] on input "0" at bounding box center [377, 515] width 520 height 33
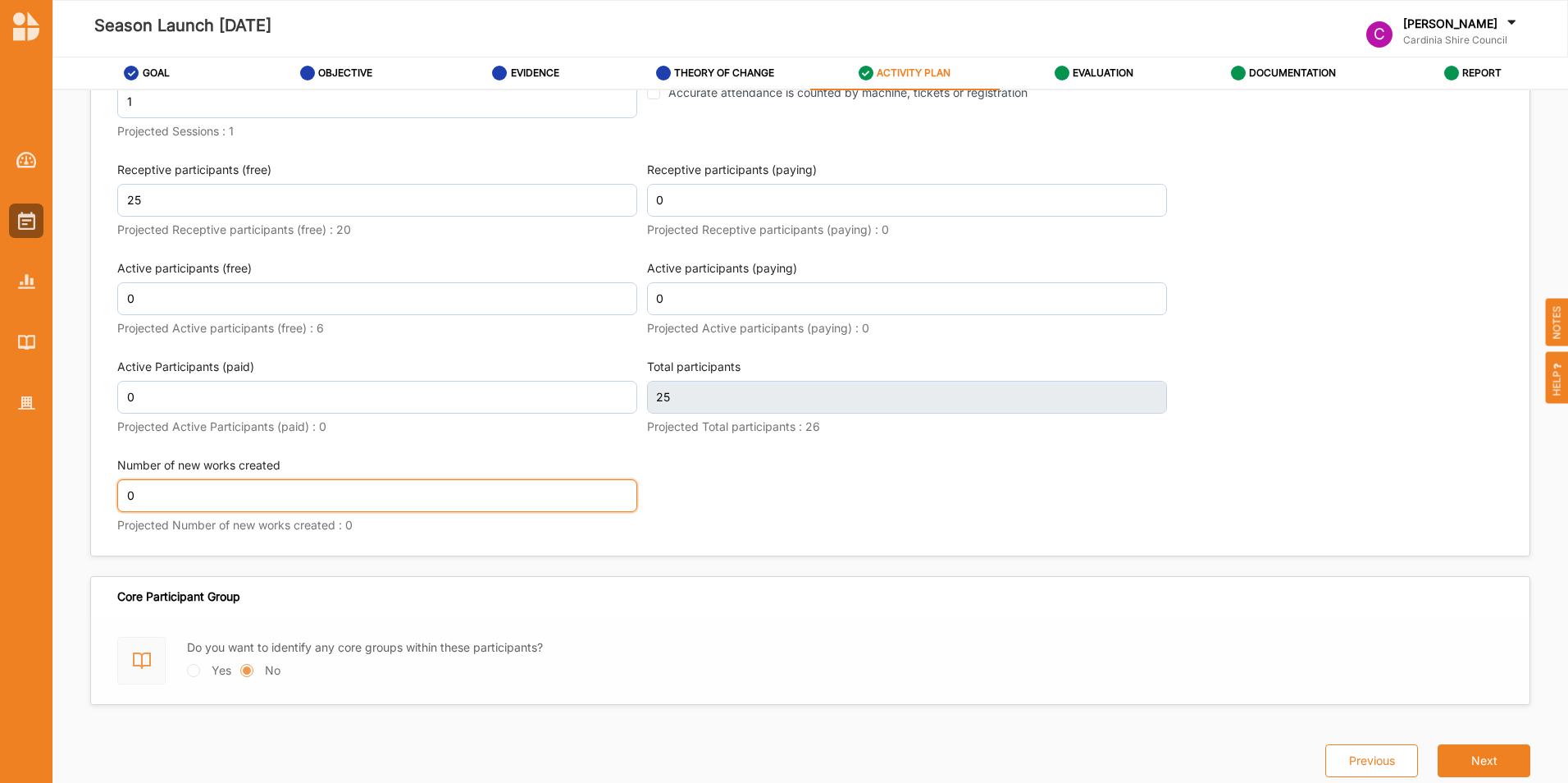
scroll to position [2162, 0]
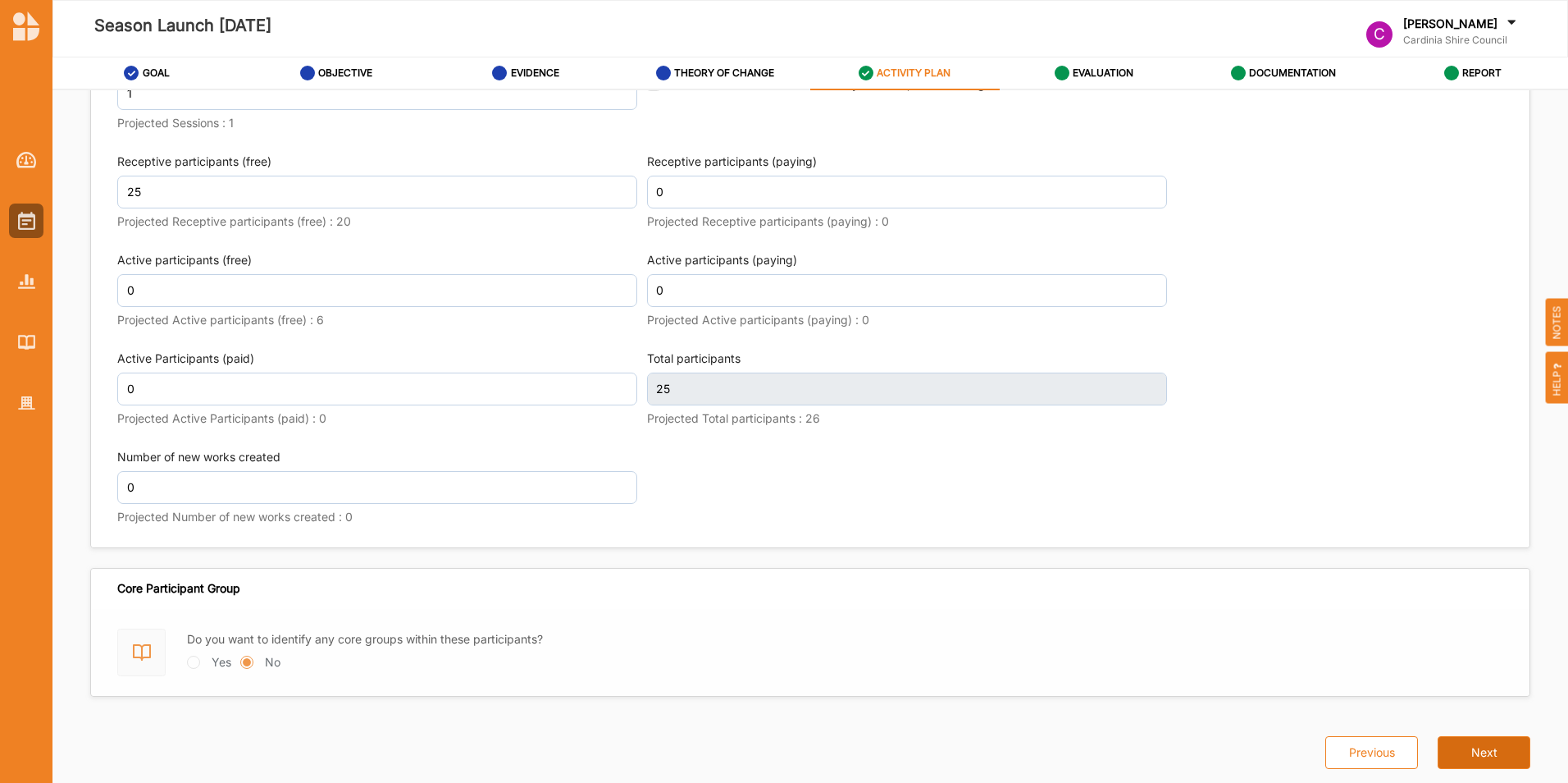
click at [1470, 746] on button "Next" at bounding box center [1484, 752] width 93 height 33
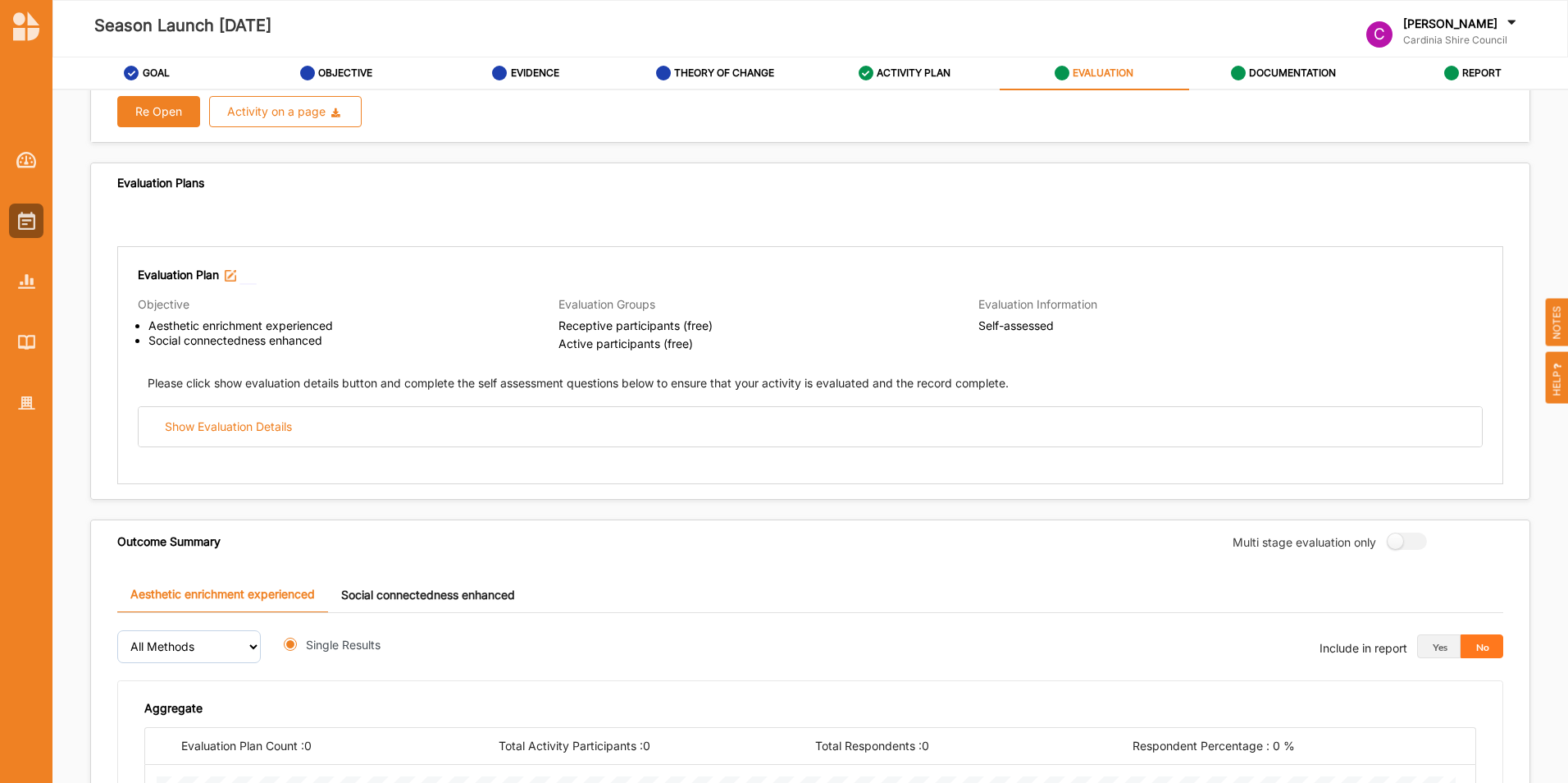
radio input "true"
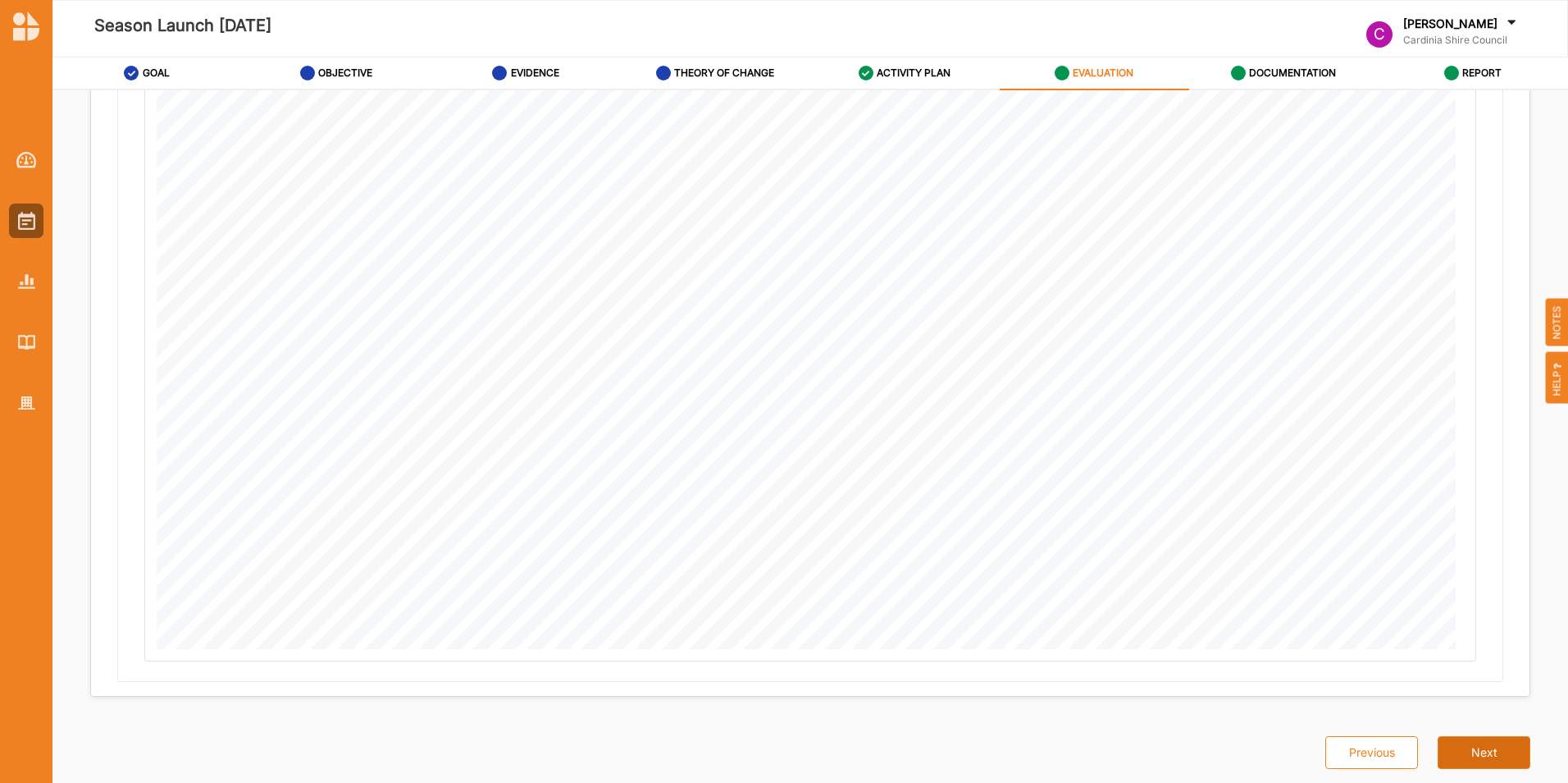
click at [1479, 756] on button "Next" at bounding box center [1484, 752] width 93 height 33
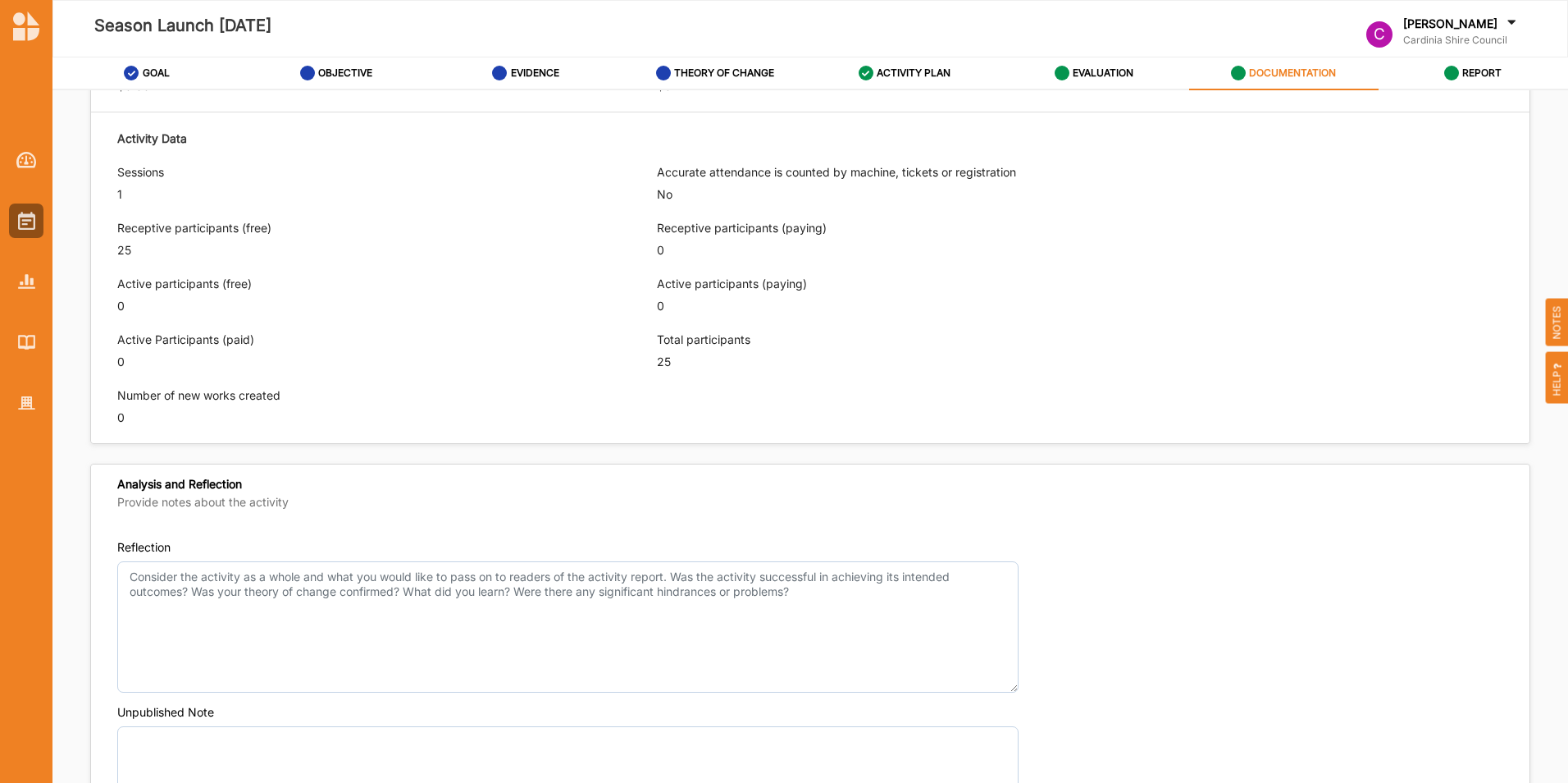
scroll to position [1002, 0]
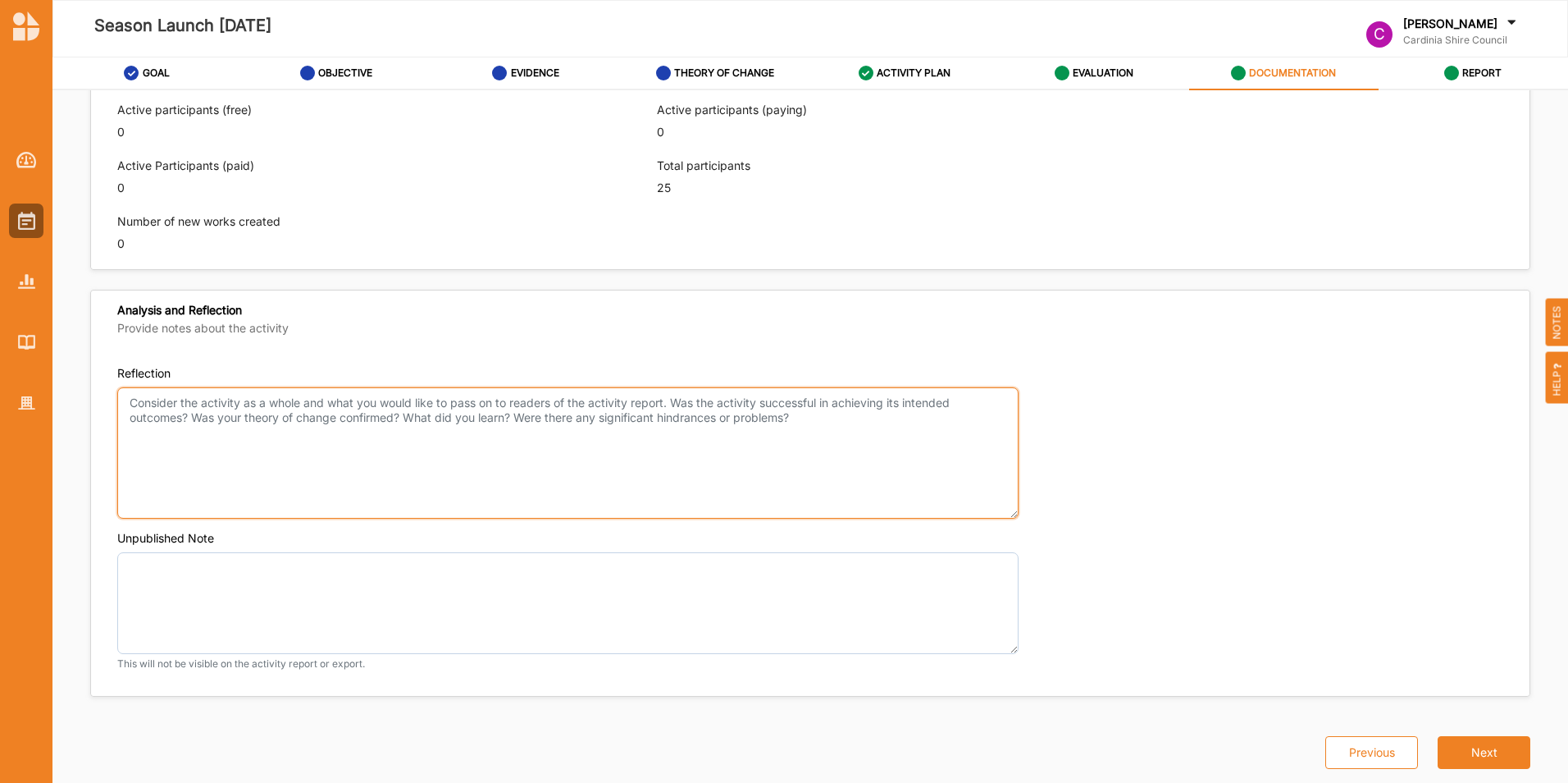
click at [131, 404] on textarea "Reflection" at bounding box center [568, 452] width 902 height 131
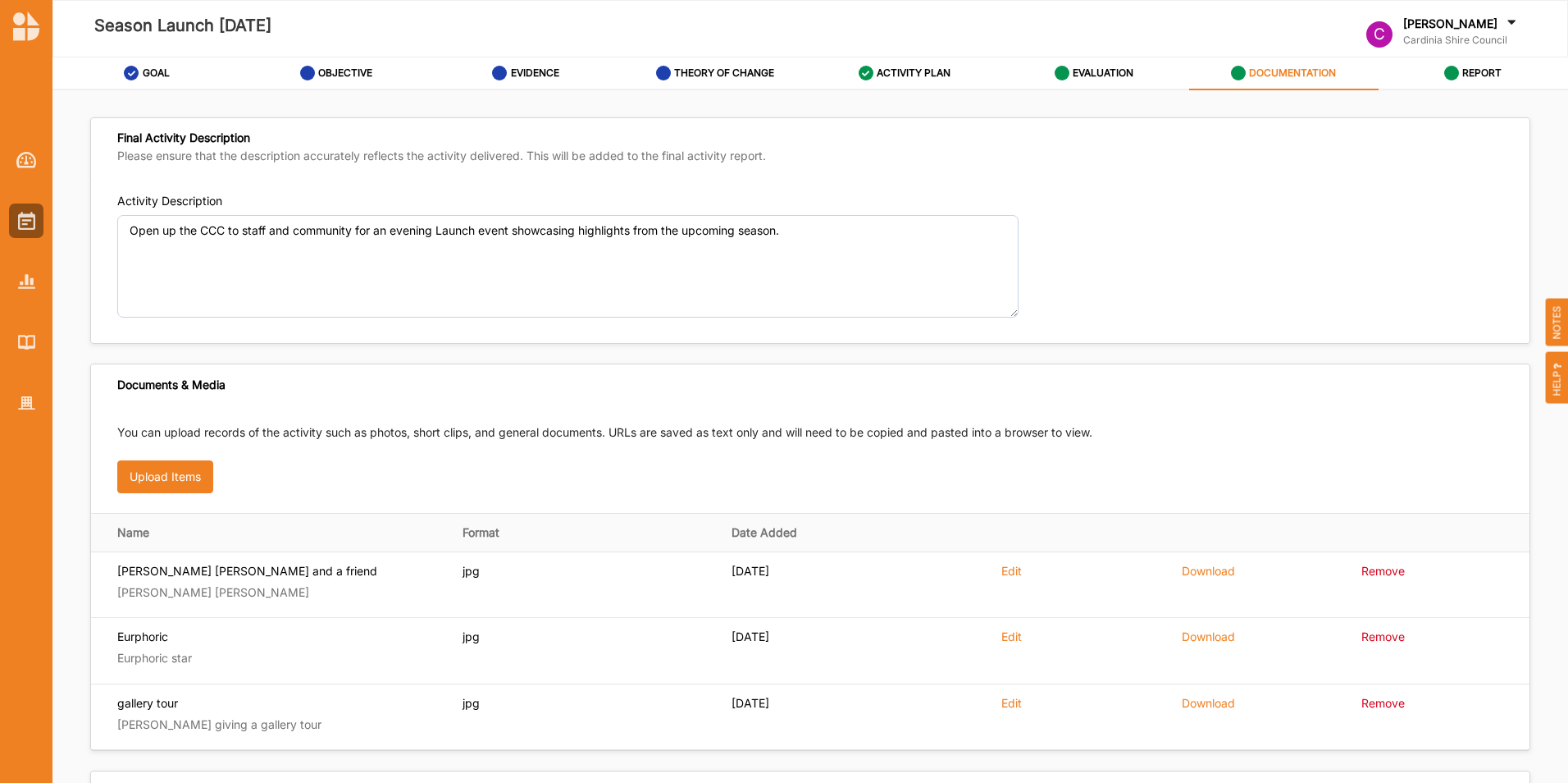
scroll to position [0, 0]
type textarea "Successful event"
click at [29, 224] on img at bounding box center [26, 220] width 17 height 18
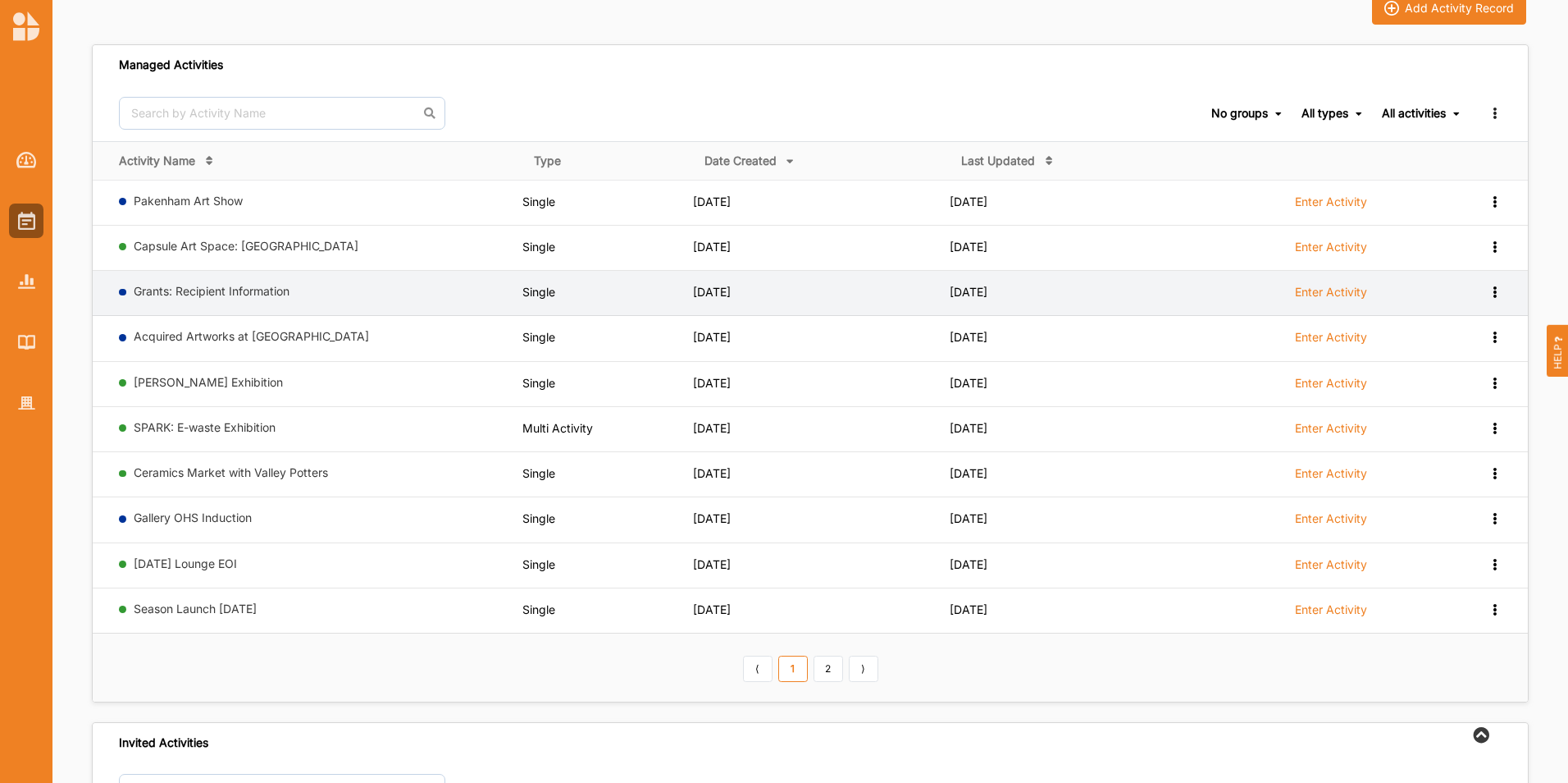
scroll to position [164, 0]
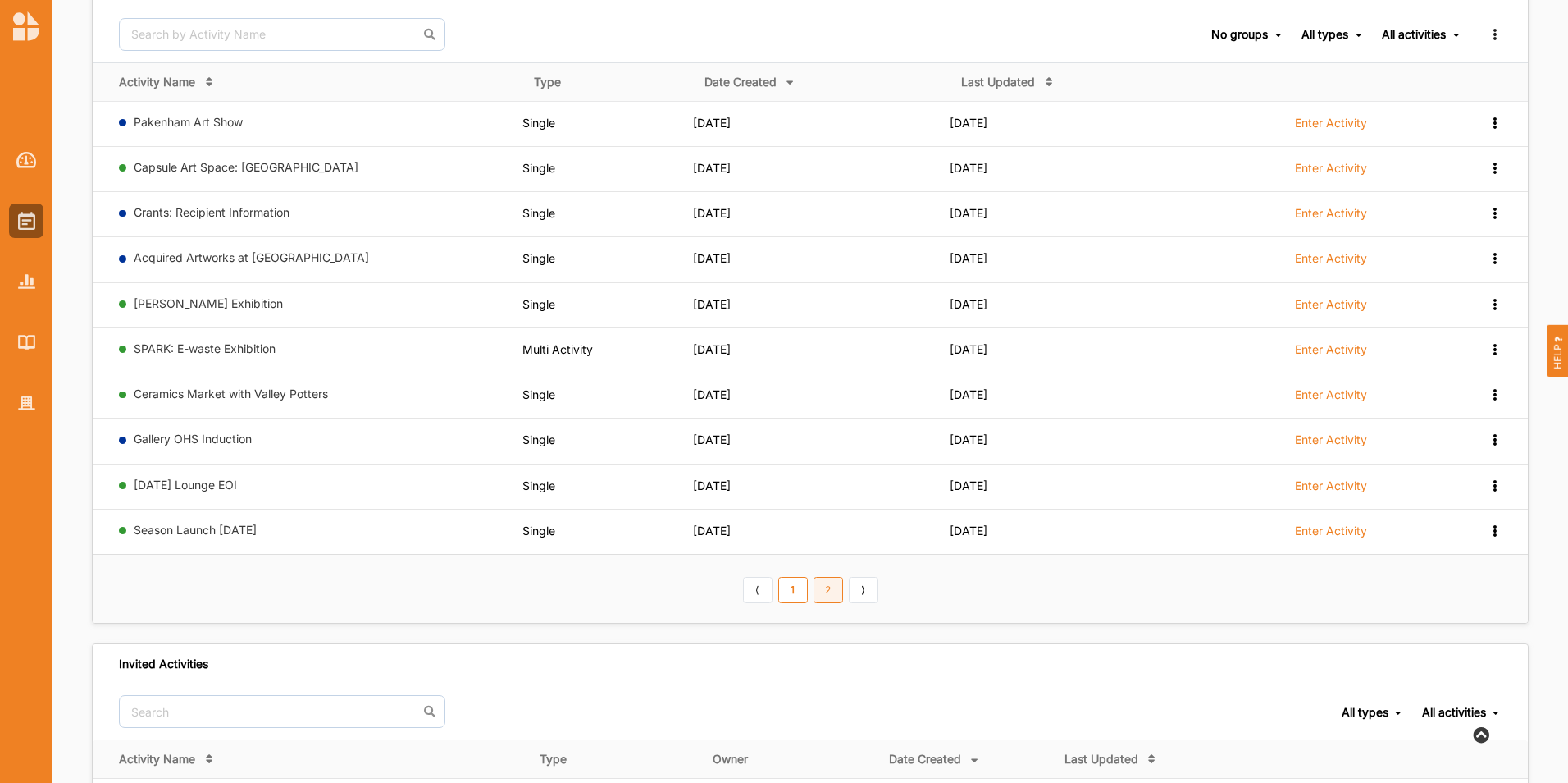
click at [822, 594] on link "2" at bounding box center [829, 589] width 30 height 27
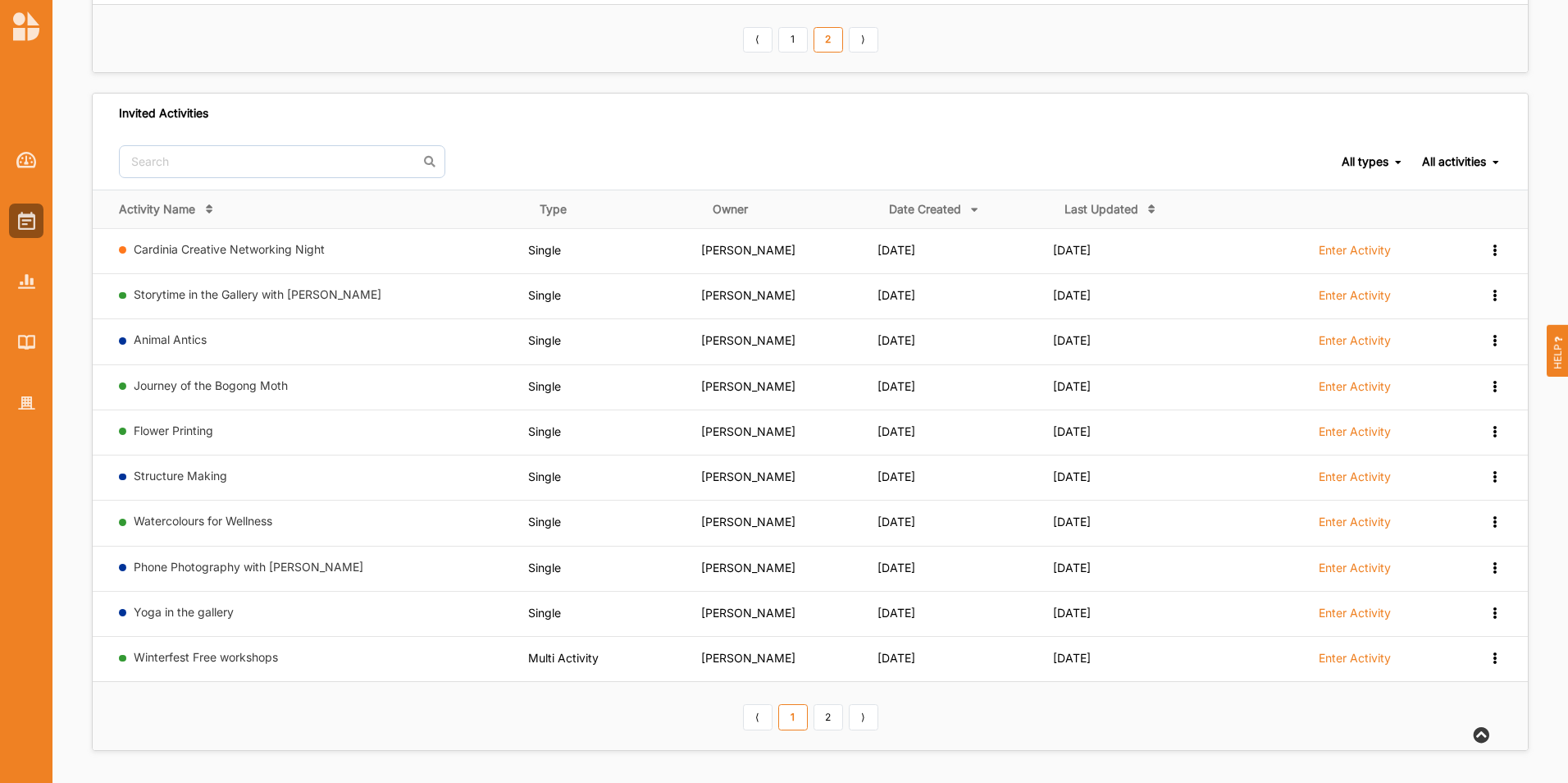
scroll to position [625, 0]
click at [829, 717] on link "2" at bounding box center [829, 716] width 30 height 27
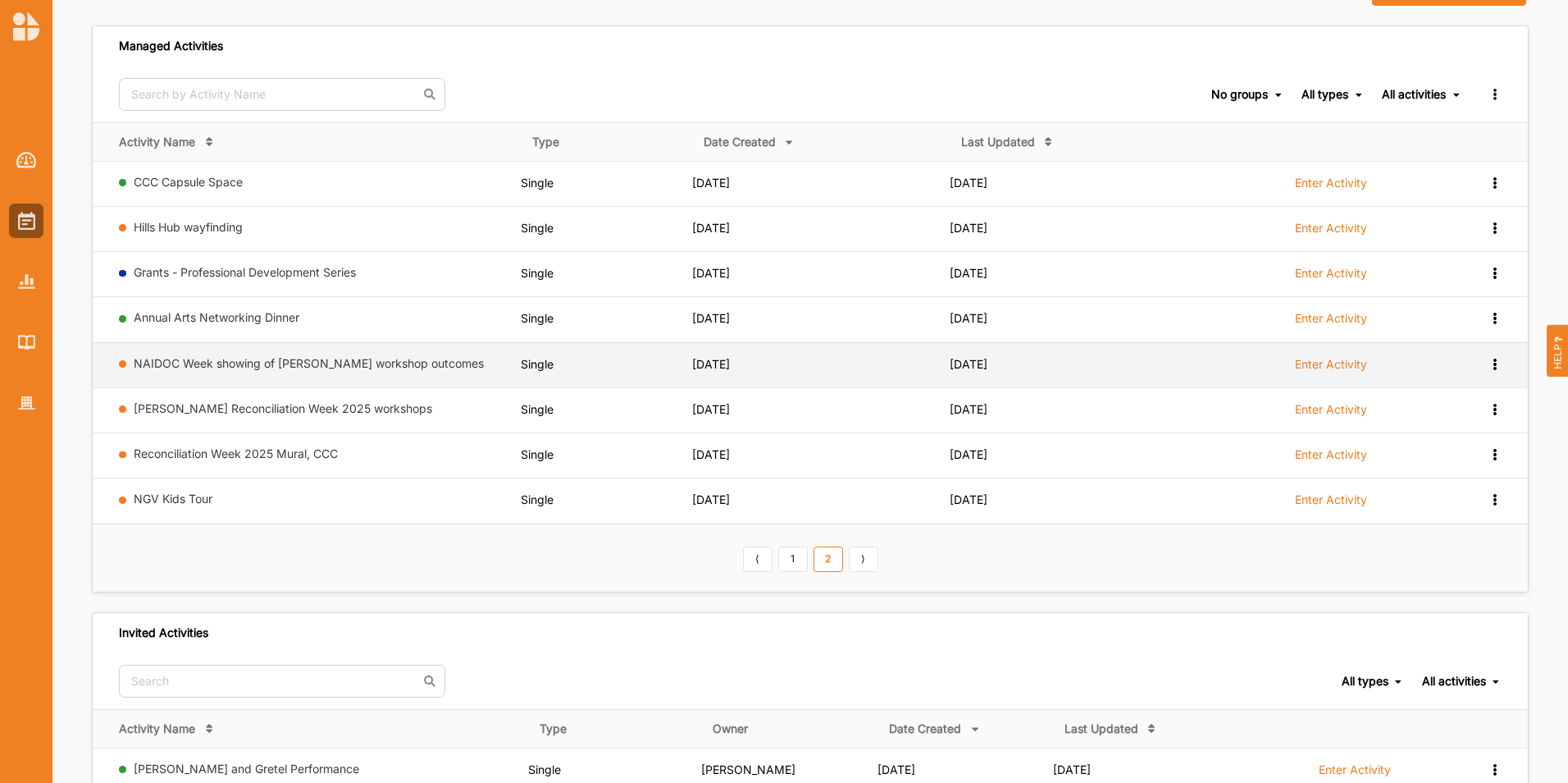
scroll to position [0, 0]
